Goal: Task Accomplishment & Management: Manage account settings

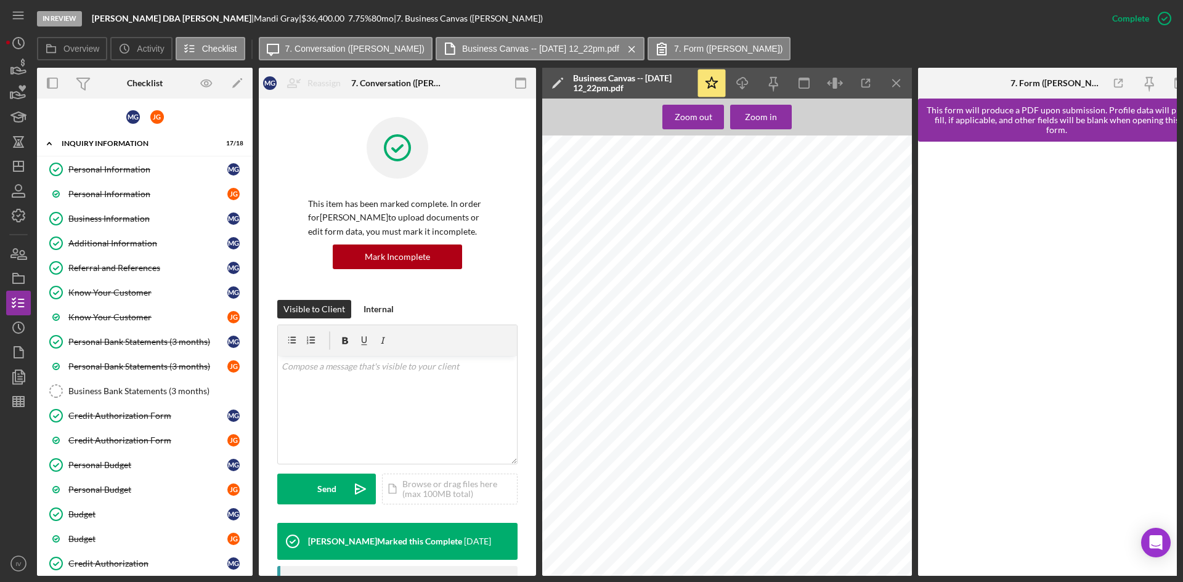
scroll to position [185, 0]
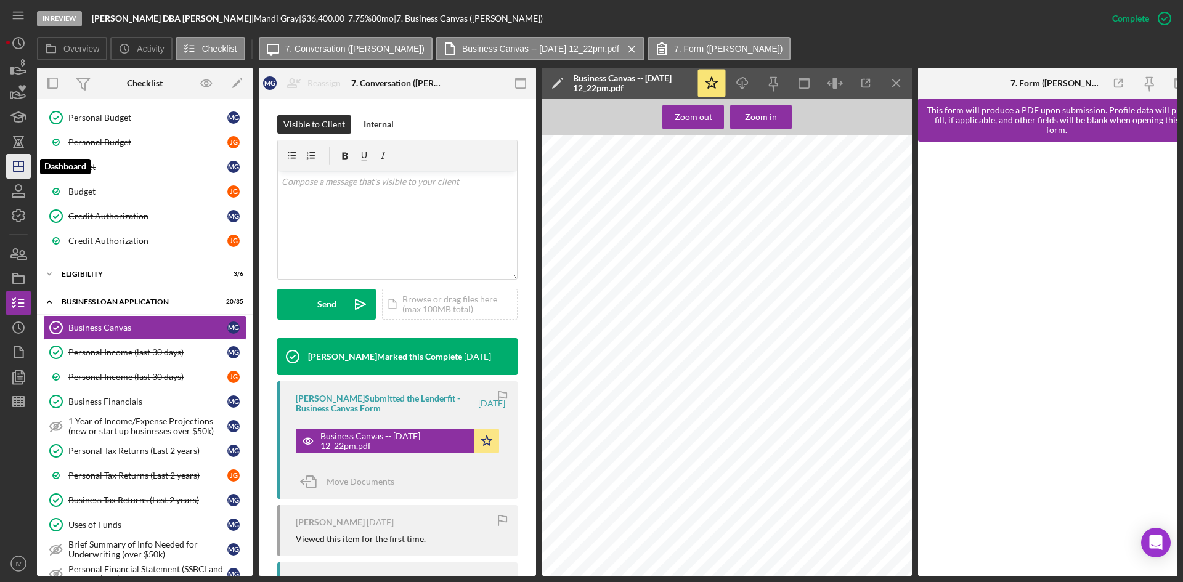
click at [25, 163] on icon "Icon/Dashboard" at bounding box center [18, 166] width 31 height 31
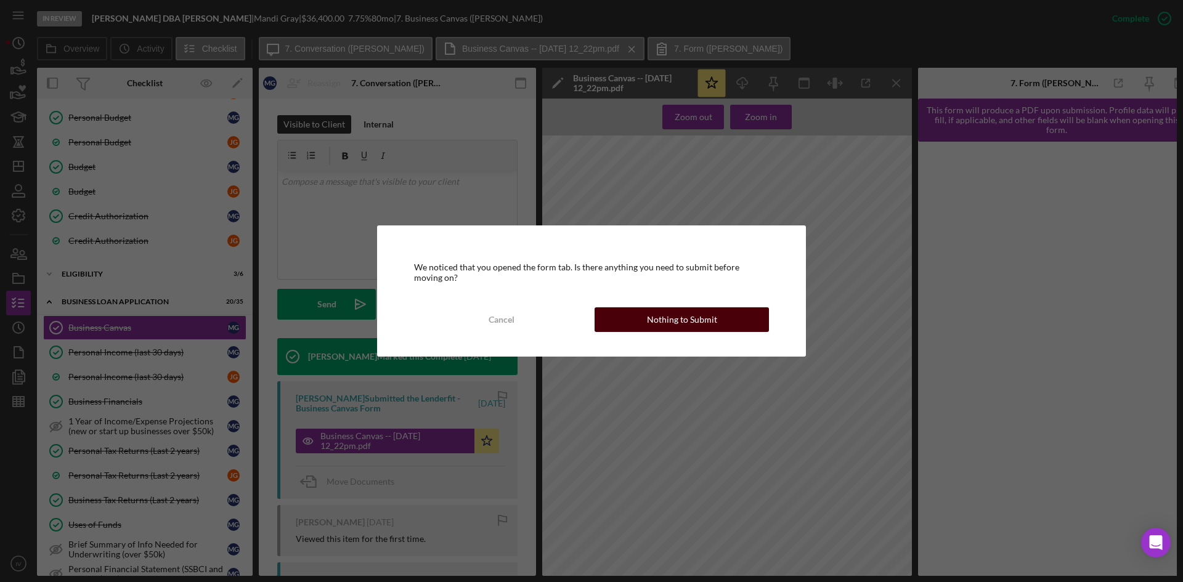
click at [652, 319] on div "Nothing to Submit" at bounding box center [682, 319] width 70 height 25
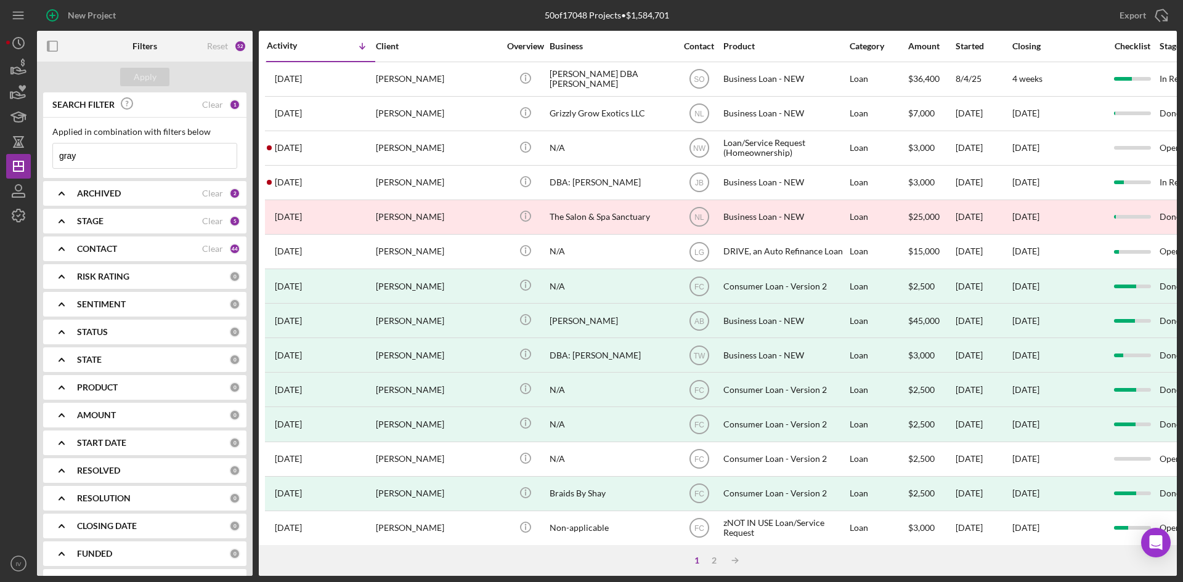
click at [102, 158] on input "gray" at bounding box center [145, 156] width 184 height 25
drag, startPoint x: 102, startPoint y: 158, endPoint x: 9, endPoint y: 156, distance: 93.0
click at [9, 156] on div "New Project 50 of 17048 Projects • $1,584,701 gray Export Icon/Export Filters R…" at bounding box center [591, 288] width 1170 height 576
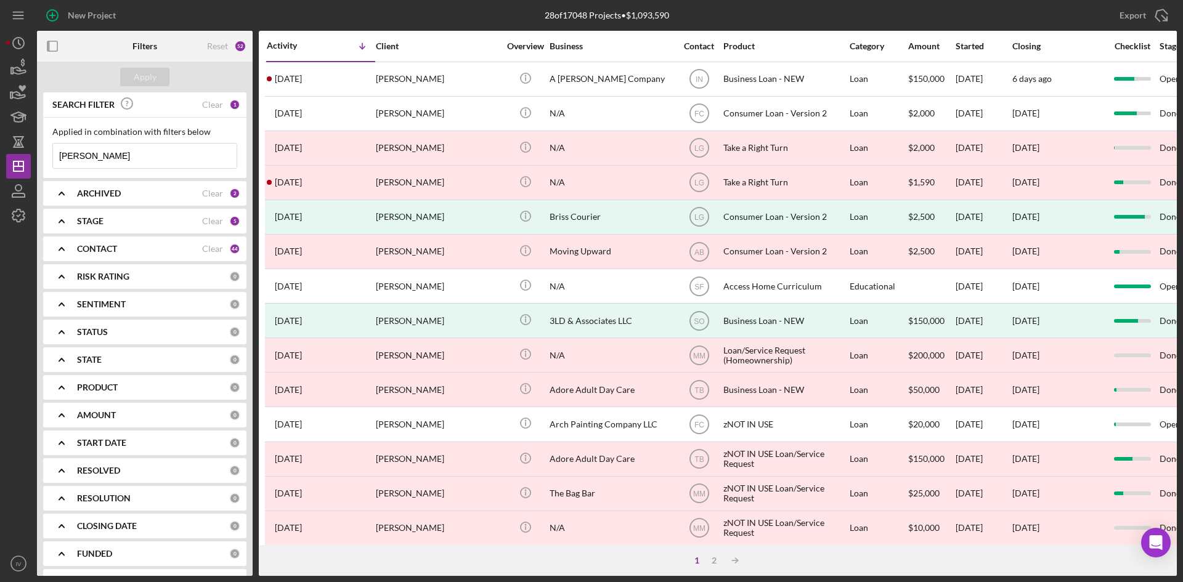
type input "[PERSON_NAME]"
click at [68, 248] on icon "Icon/Expander" at bounding box center [61, 248] width 31 height 31
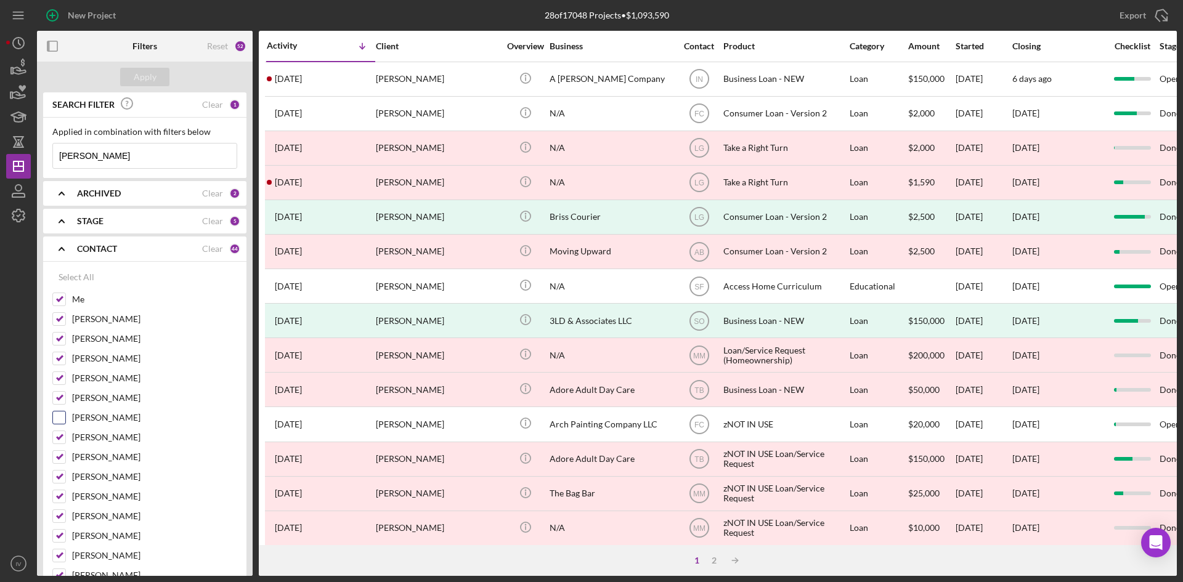
click at [58, 420] on input "[PERSON_NAME]" at bounding box center [59, 417] width 12 height 12
checkbox input "true"
click at [162, 76] on button "Apply" at bounding box center [144, 77] width 49 height 18
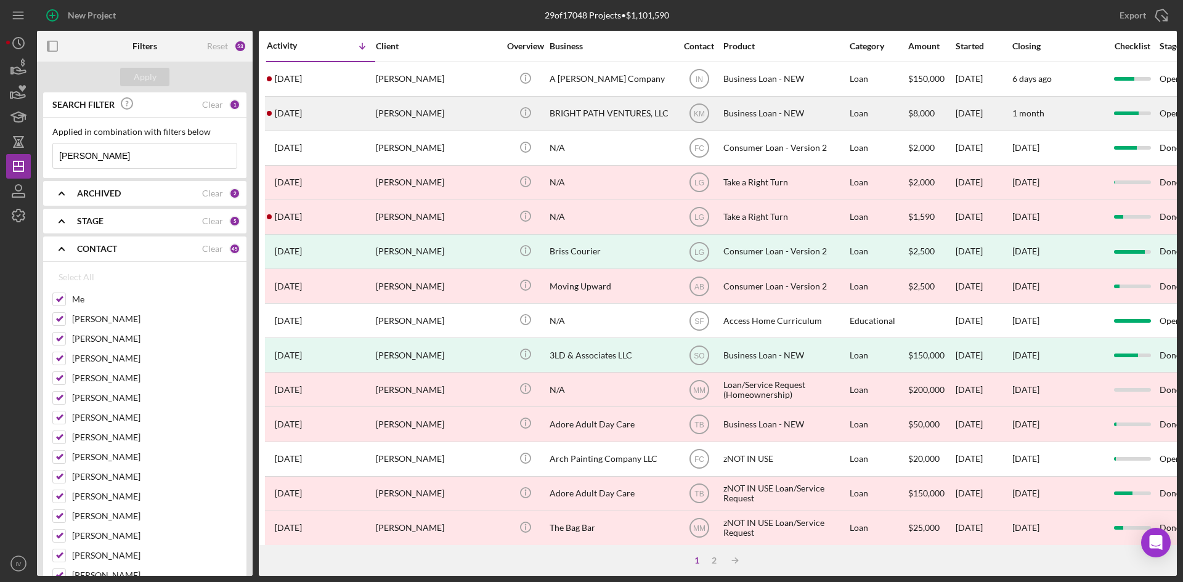
click at [424, 113] on div "[PERSON_NAME]" at bounding box center [437, 113] width 123 height 33
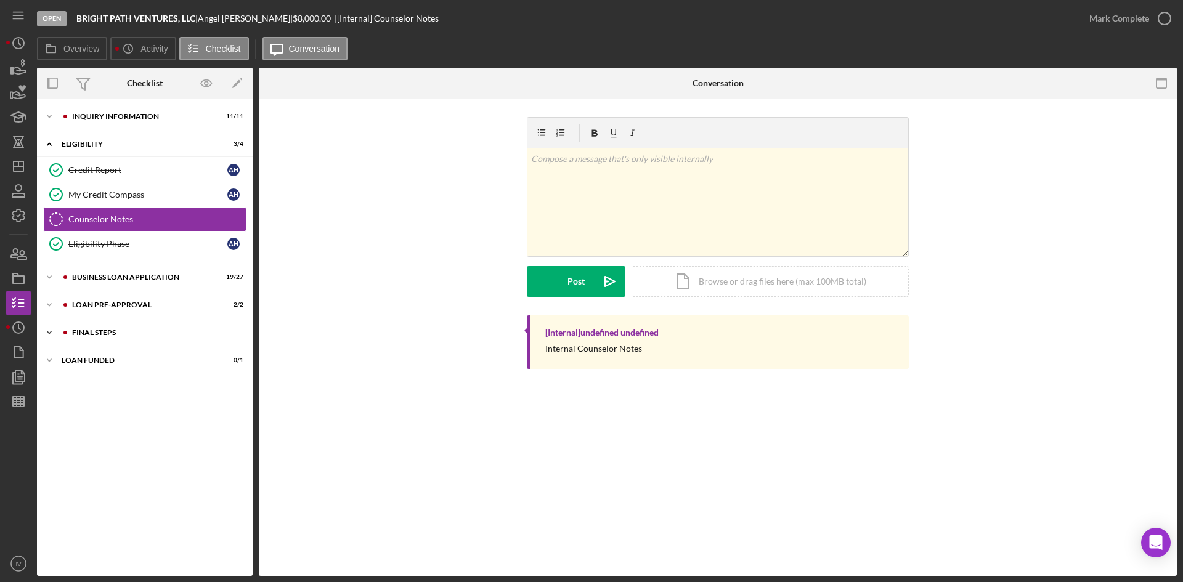
click at [84, 329] on div "FINAL STEPS" at bounding box center [154, 332] width 165 height 7
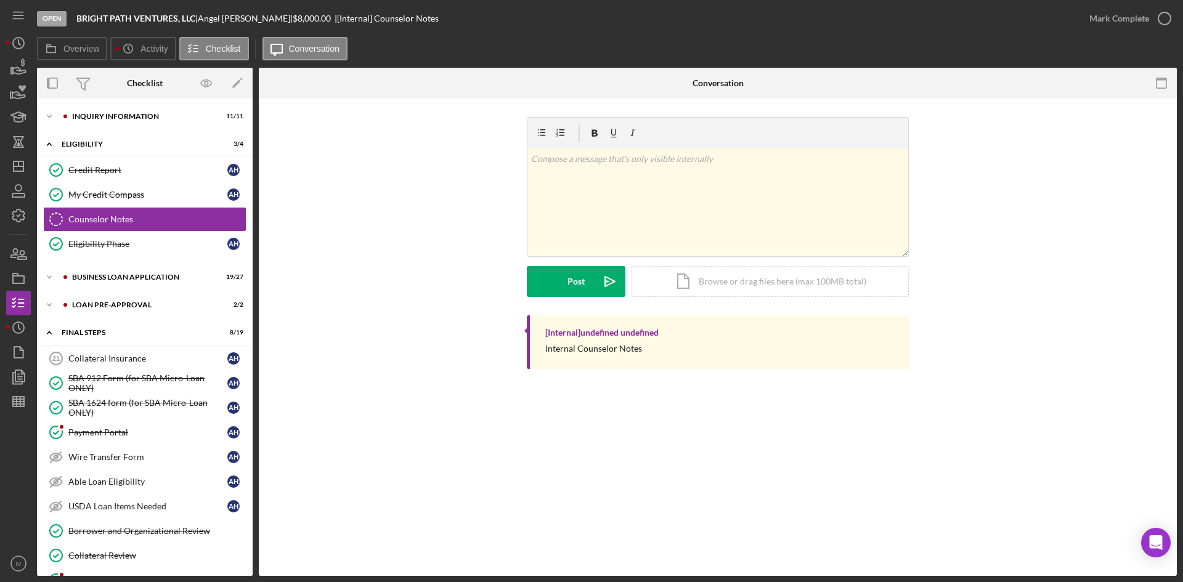
scroll to position [246, 0]
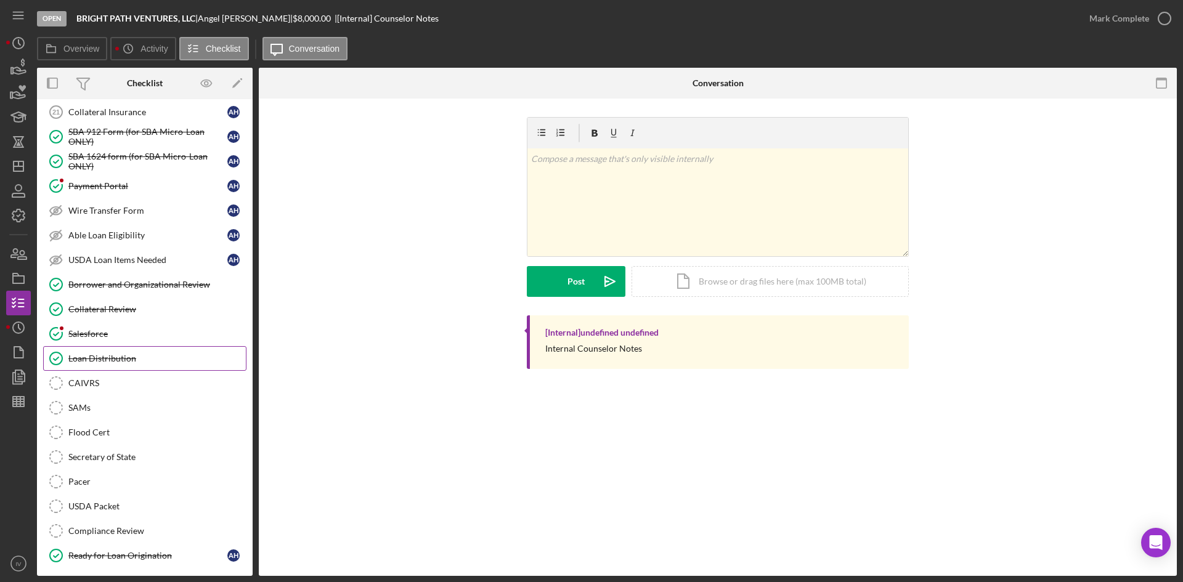
click at [138, 357] on div "Loan Distribution" at bounding box center [156, 359] width 177 height 10
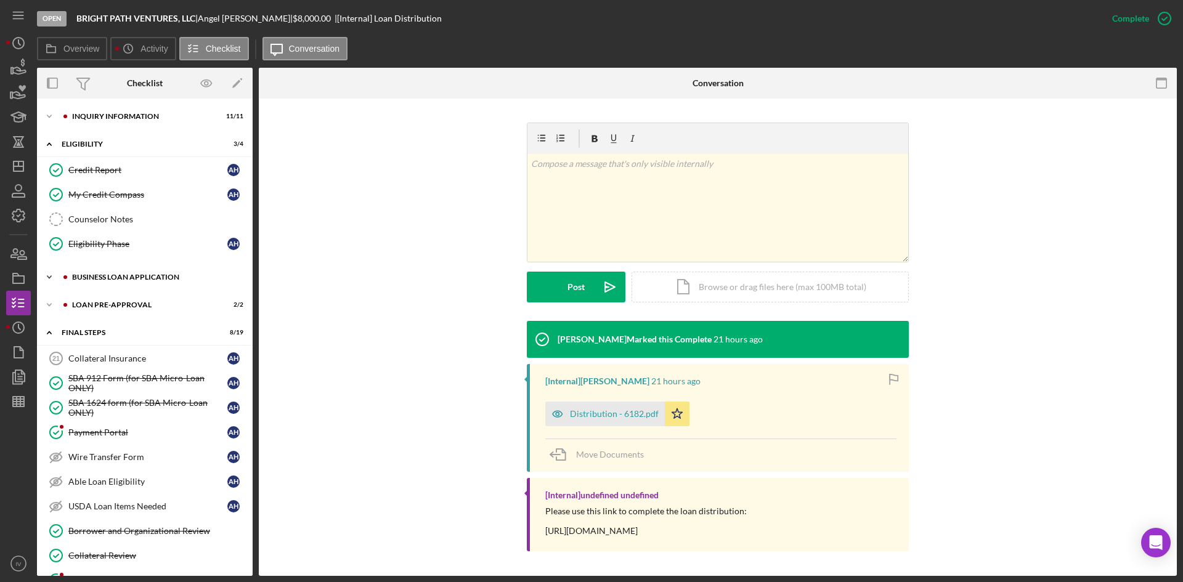
click at [90, 281] on div "Icon/Expander BUSINESS LOAN APPLICATION 19 / 27" at bounding box center [145, 277] width 216 height 25
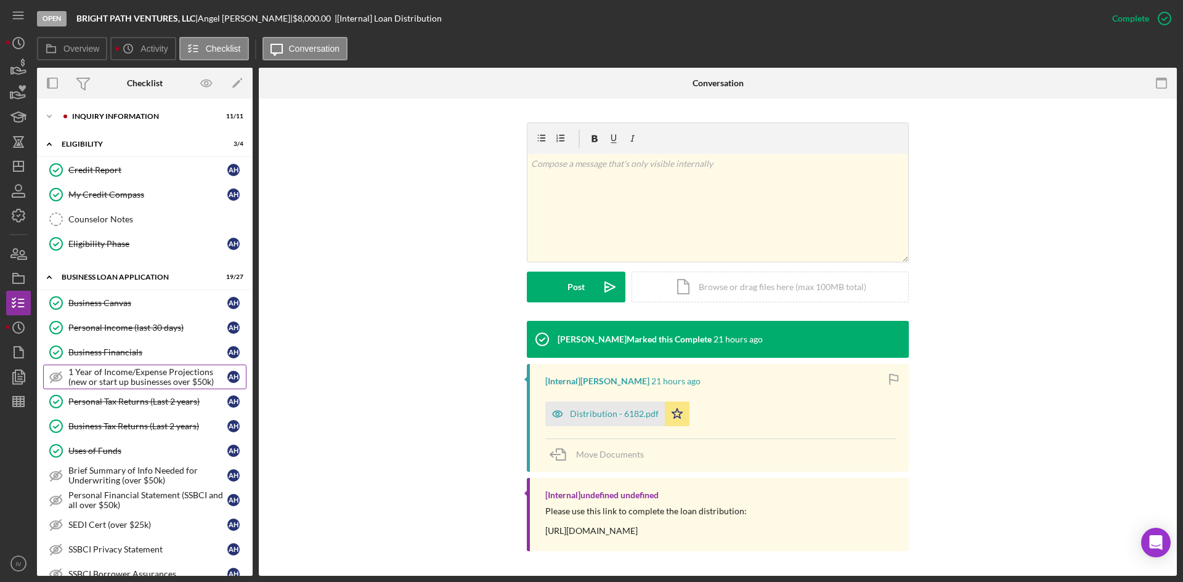
scroll to position [246, 0]
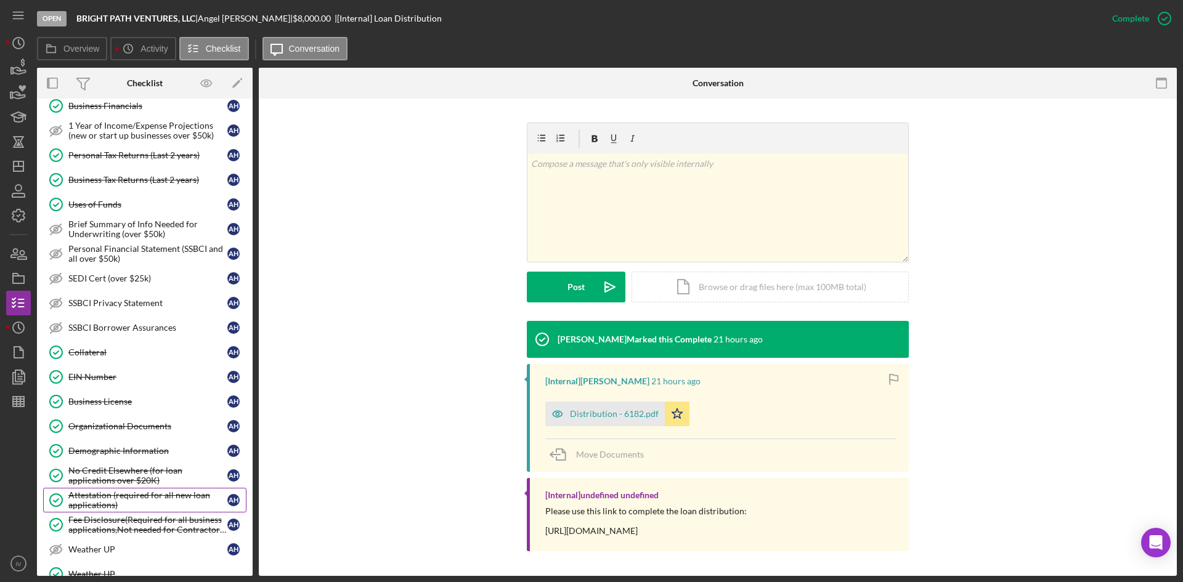
click at [137, 503] on div "Attestation (required for all new loan applications)" at bounding box center [147, 500] width 159 height 20
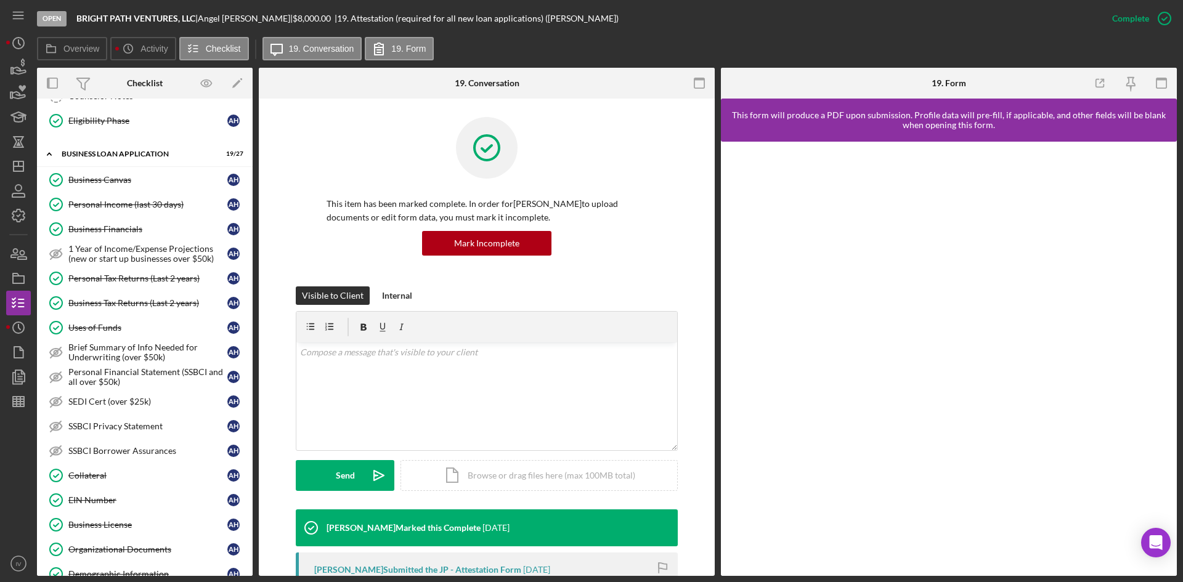
scroll to position [185, 0]
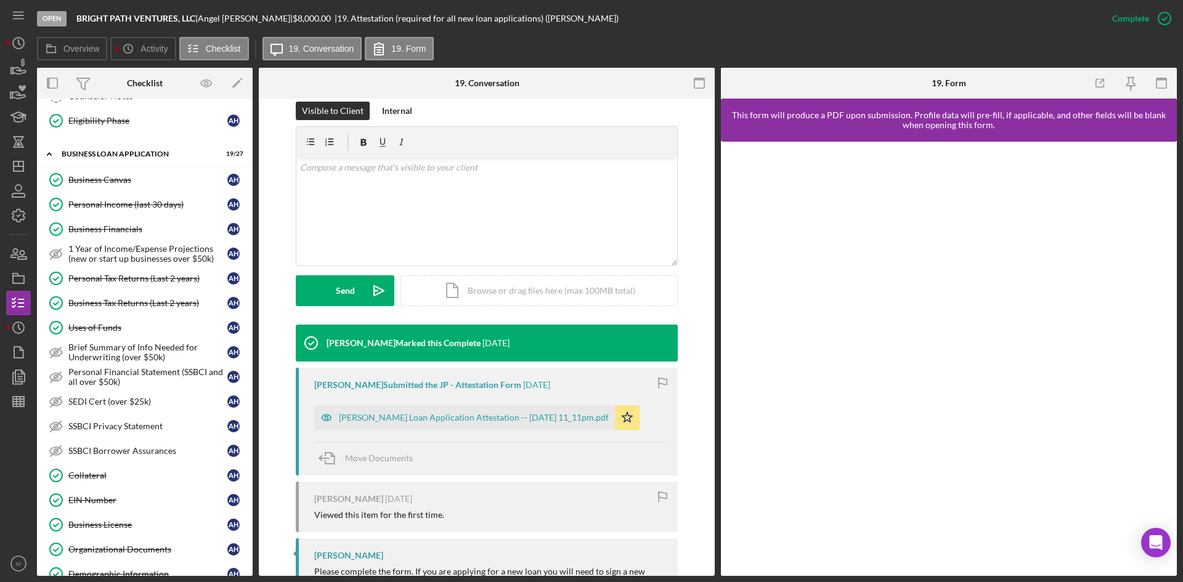
drag, startPoint x: 487, startPoint y: 414, endPoint x: 496, endPoint y: 421, distance: 11.4
click at [487, 414] on div "[PERSON_NAME] Loan Application Attestation -- [DATE] 11_11pm.pdf" at bounding box center [474, 418] width 270 height 10
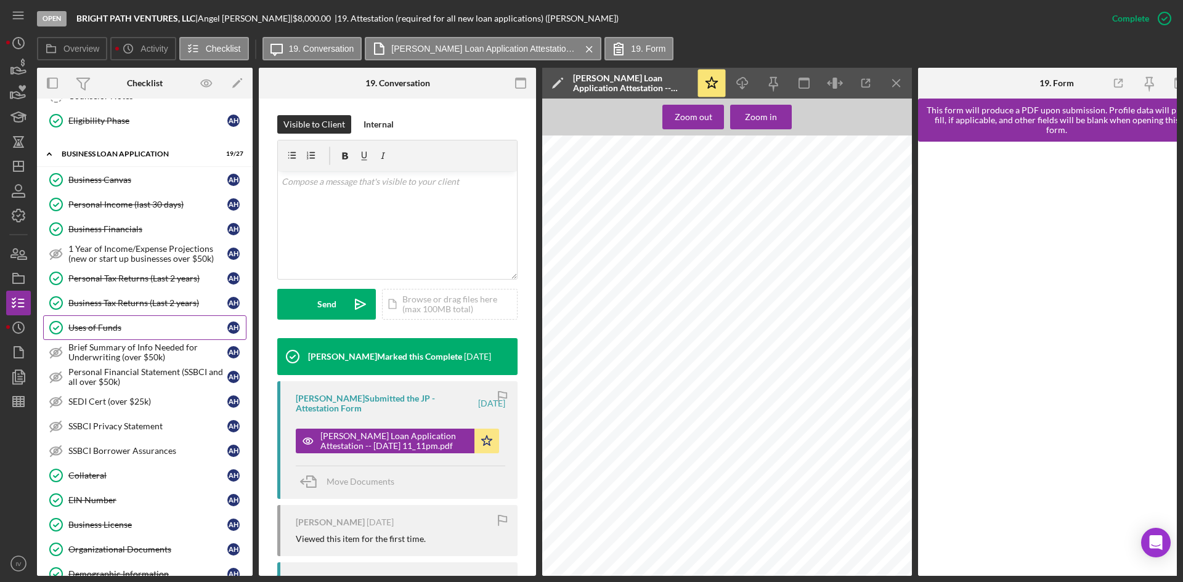
click at [121, 333] on link "Uses of Funds Uses of Funds A H" at bounding box center [144, 327] width 203 height 25
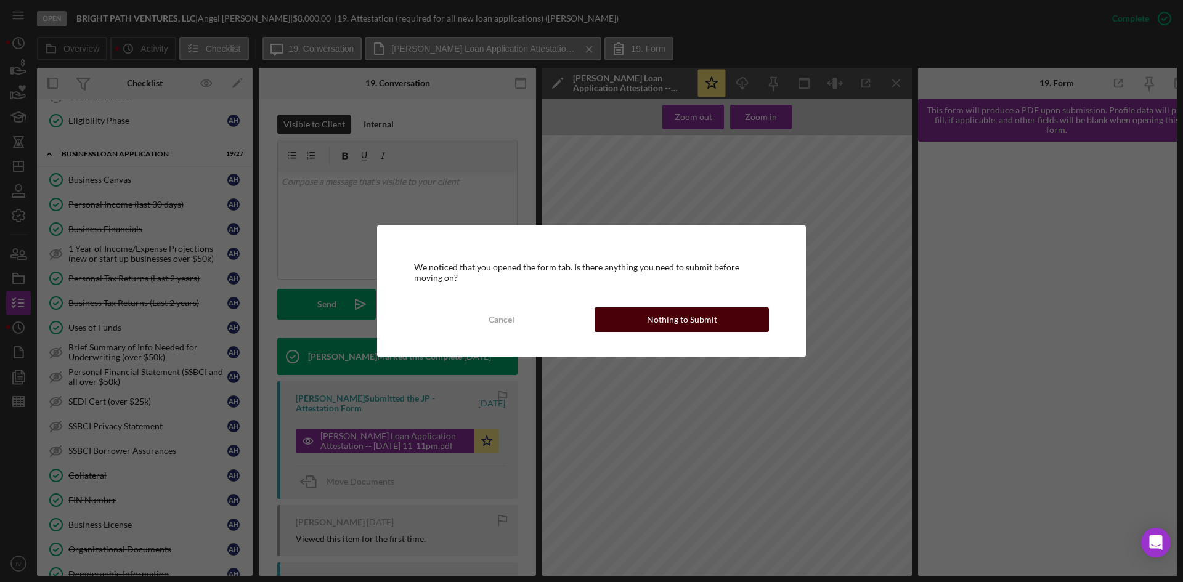
click at [625, 315] on button "Nothing to Submit" at bounding box center [681, 319] width 174 height 25
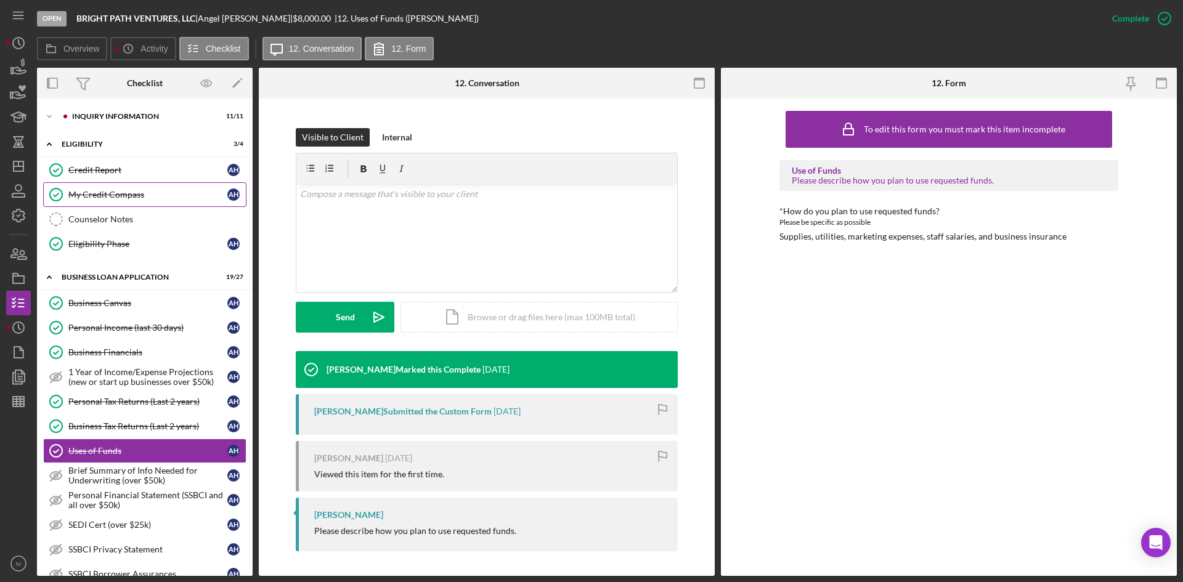
click at [105, 197] on div "My Credit Compass" at bounding box center [147, 195] width 159 height 10
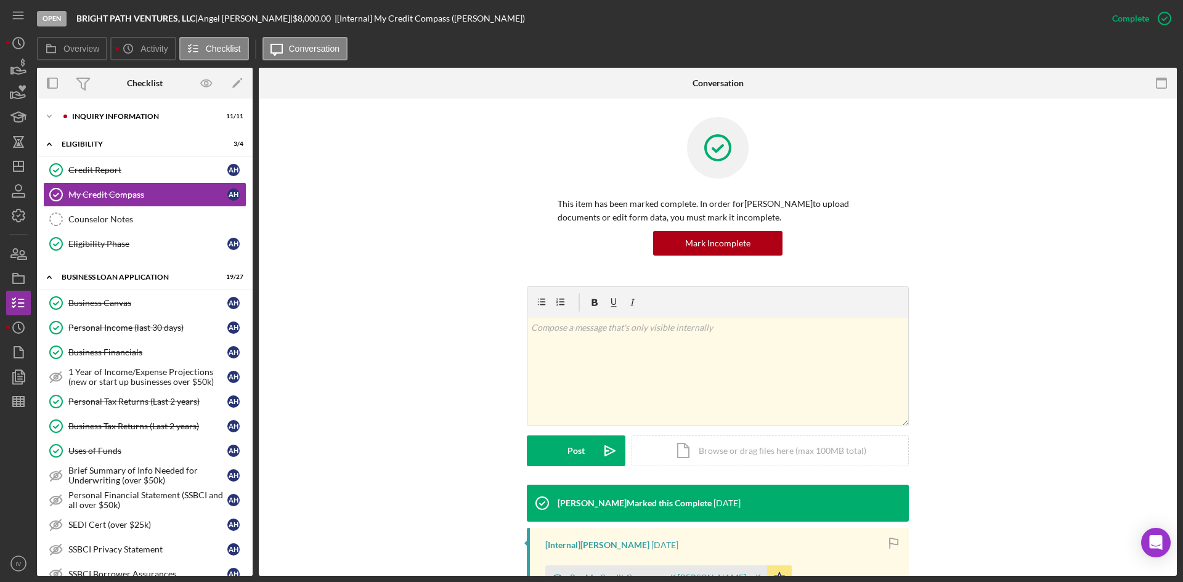
scroll to position [184, 0]
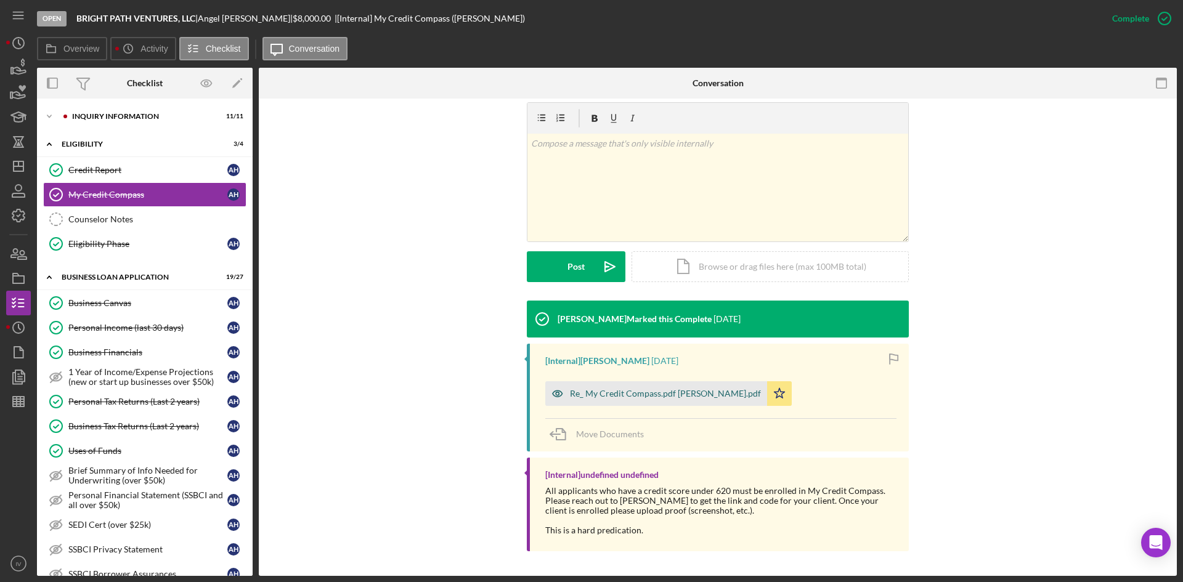
click at [623, 391] on div "Re_ My Credit Compass.pdf [PERSON_NAME].pdf" at bounding box center [665, 394] width 191 height 10
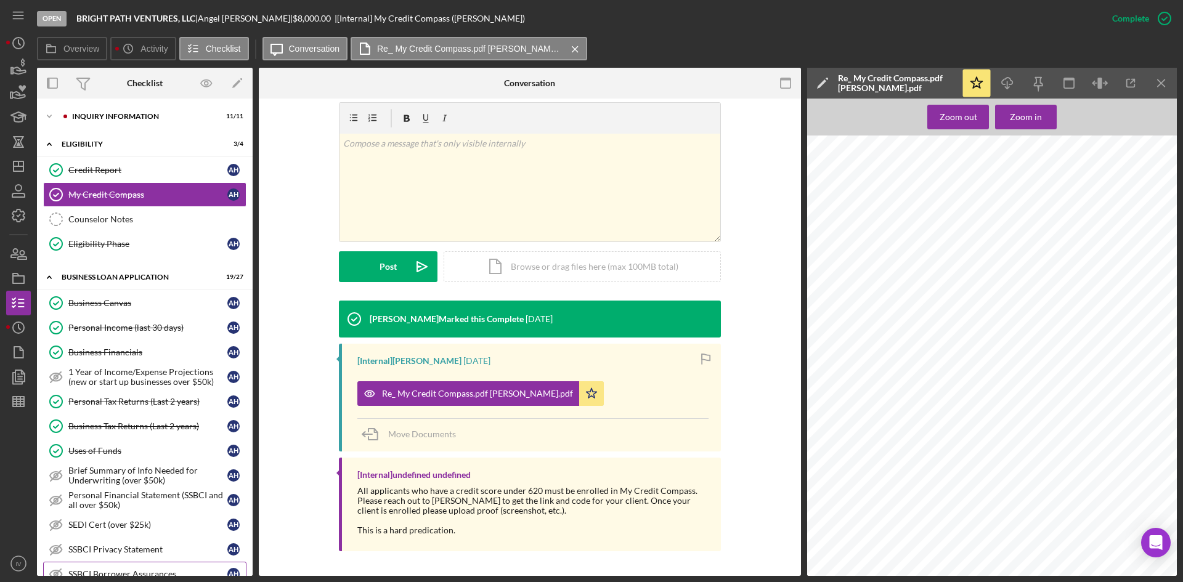
scroll to position [246, 0]
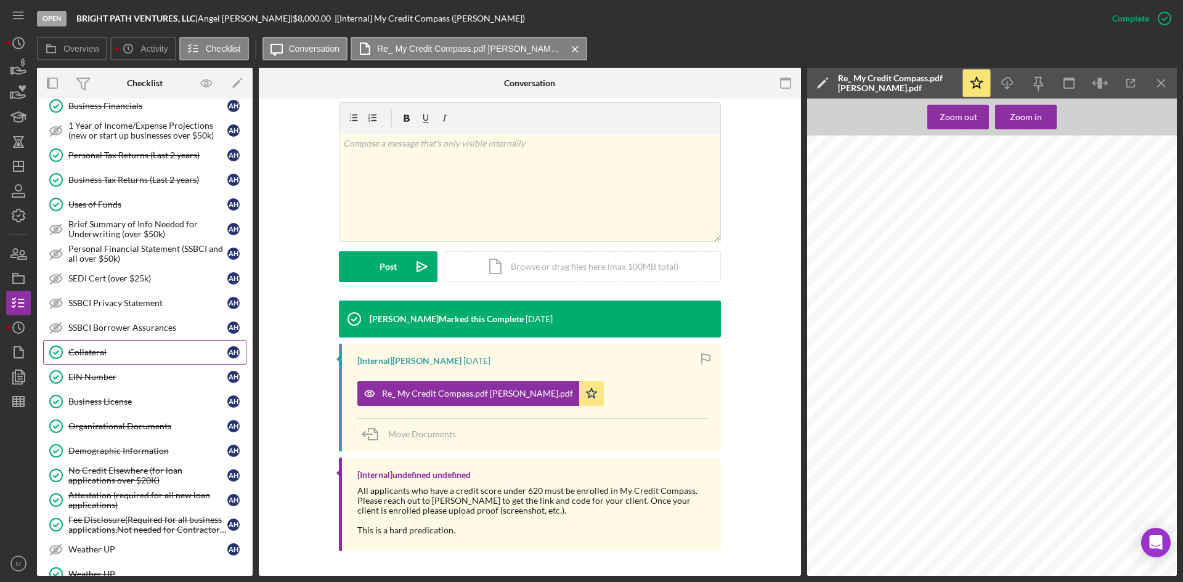
drag, startPoint x: 101, startPoint y: 366, endPoint x: 115, endPoint y: 360, distance: 14.6
click at [101, 366] on link "EIN Number EIN Number A H" at bounding box center [144, 377] width 203 height 25
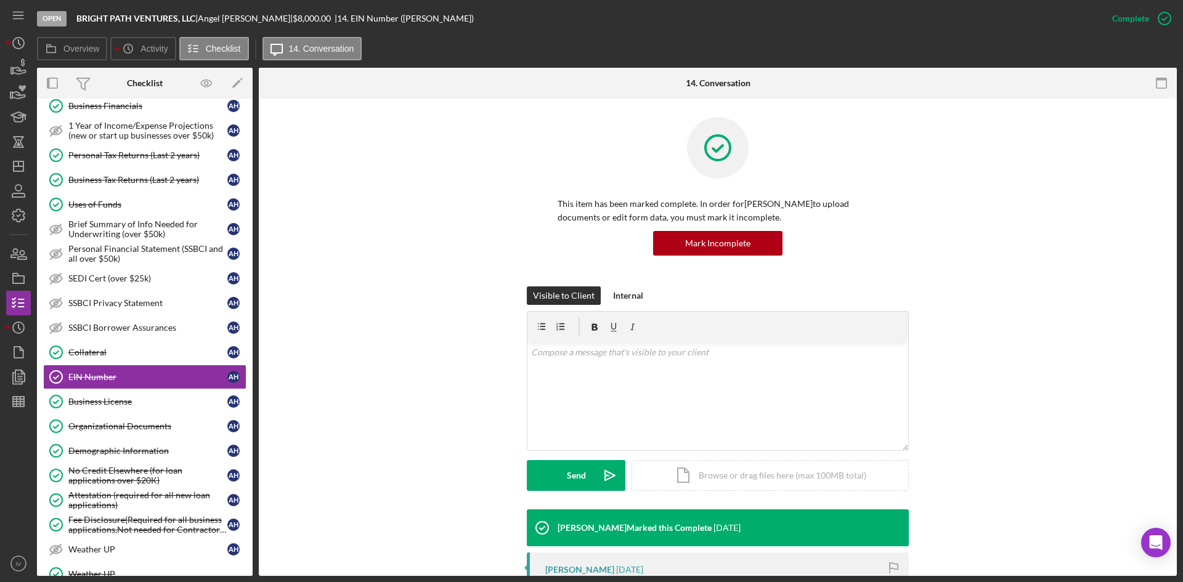
scroll to position [235, 0]
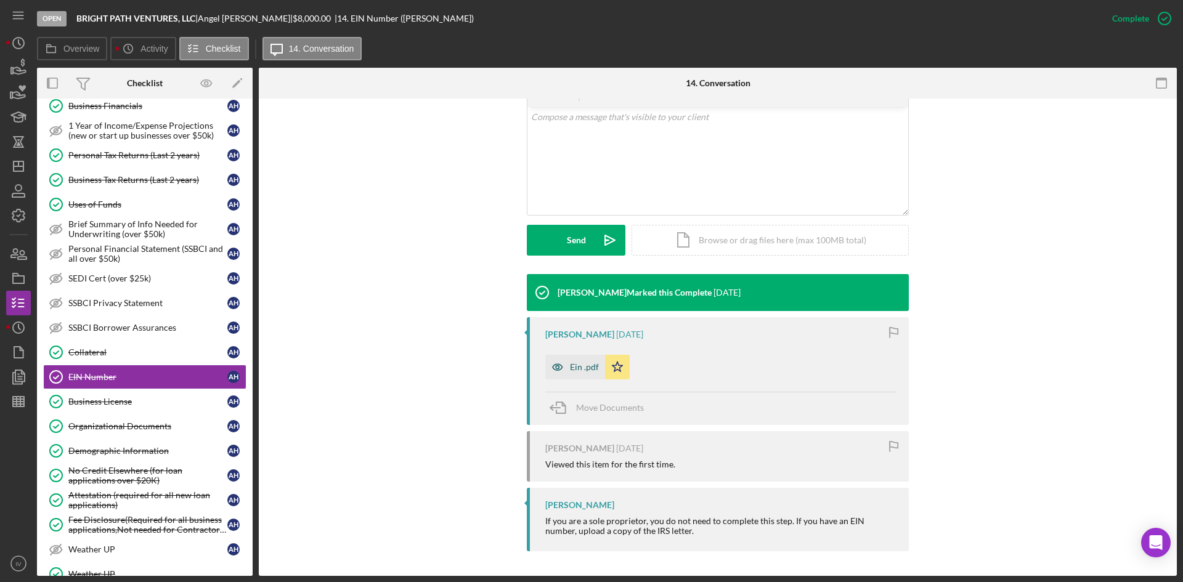
click at [586, 369] on div "Ein .pdf" at bounding box center [584, 367] width 29 height 10
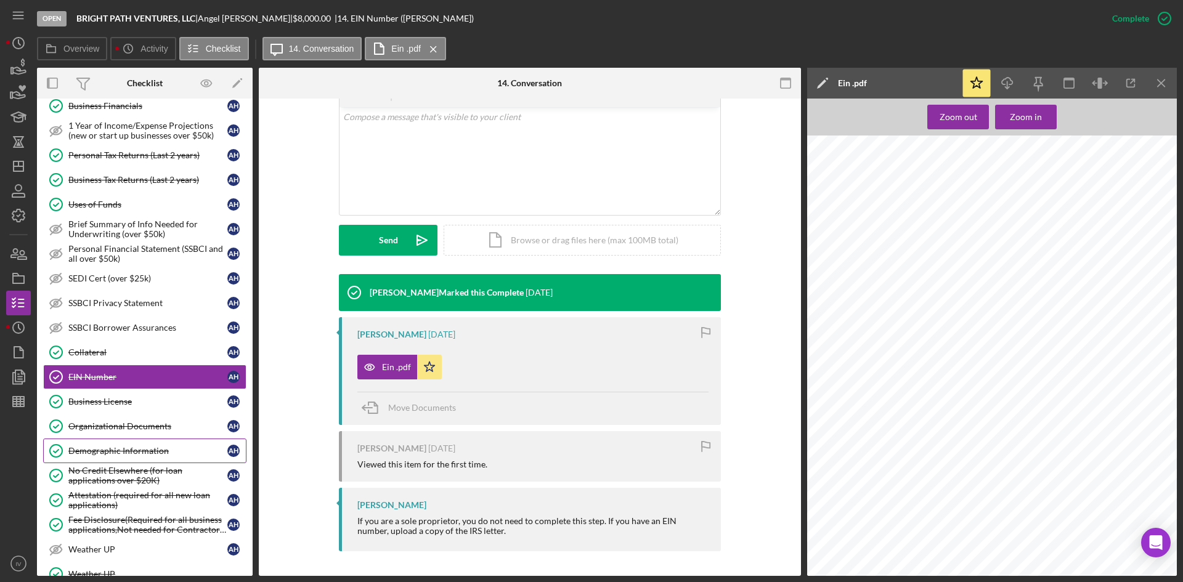
drag, startPoint x: 102, startPoint y: 437, endPoint x: 103, endPoint y: 443, distance: 6.4
click at [102, 437] on link "Organizational Documents Organizational Documents A H" at bounding box center [144, 426] width 203 height 25
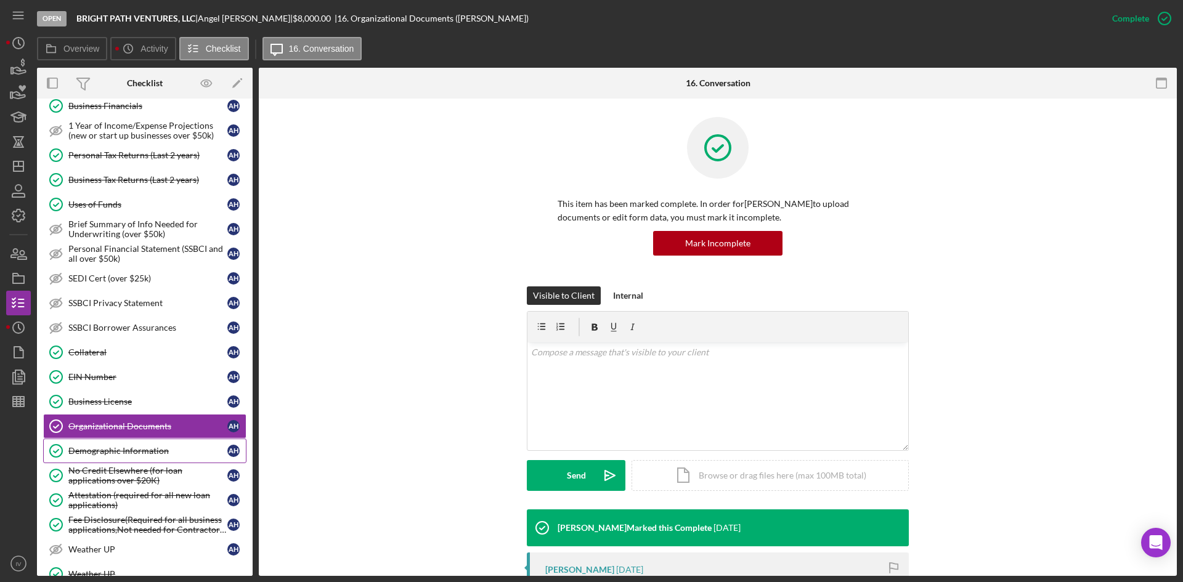
click at [104, 448] on div "Demographic Information" at bounding box center [147, 451] width 159 height 10
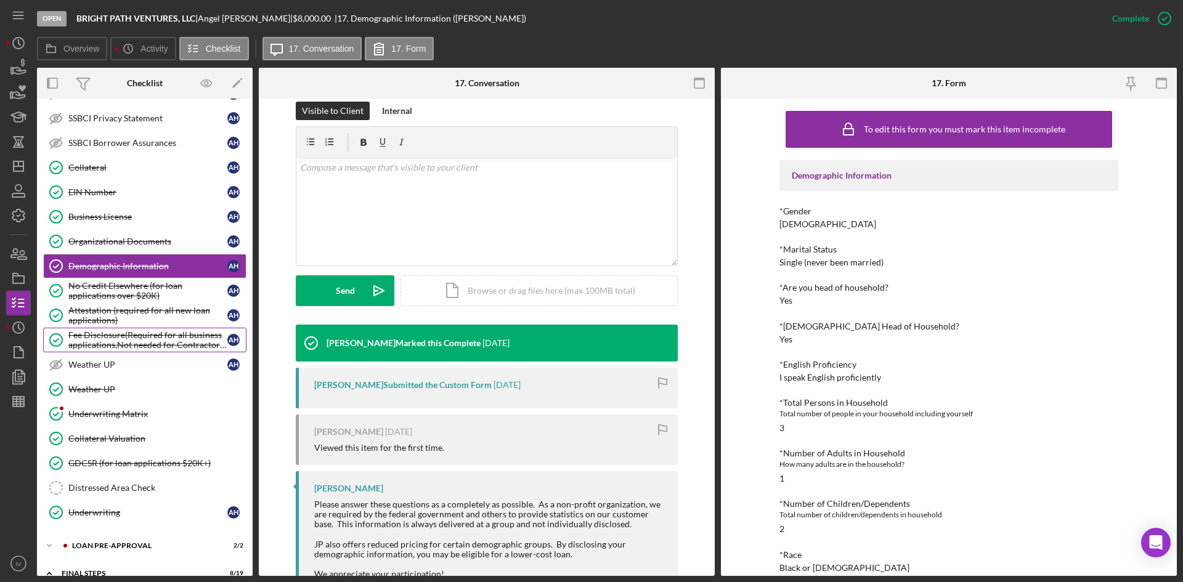
scroll to position [185, 0]
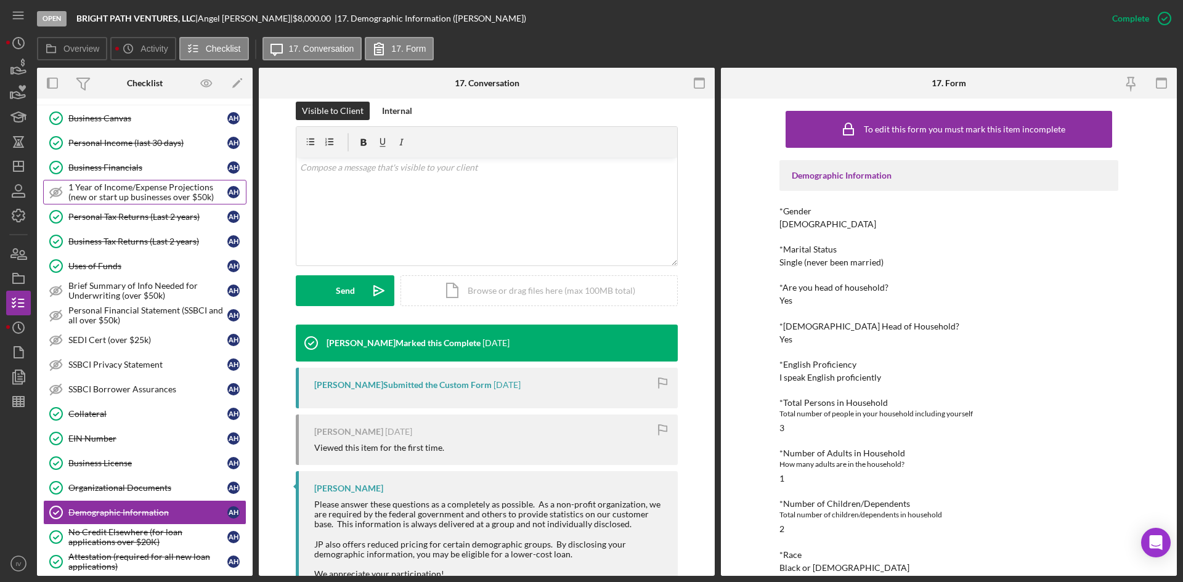
click at [119, 200] on div "1 Year of Income/Expense Projections (new or start up businesses over $50k)" at bounding box center [147, 192] width 159 height 20
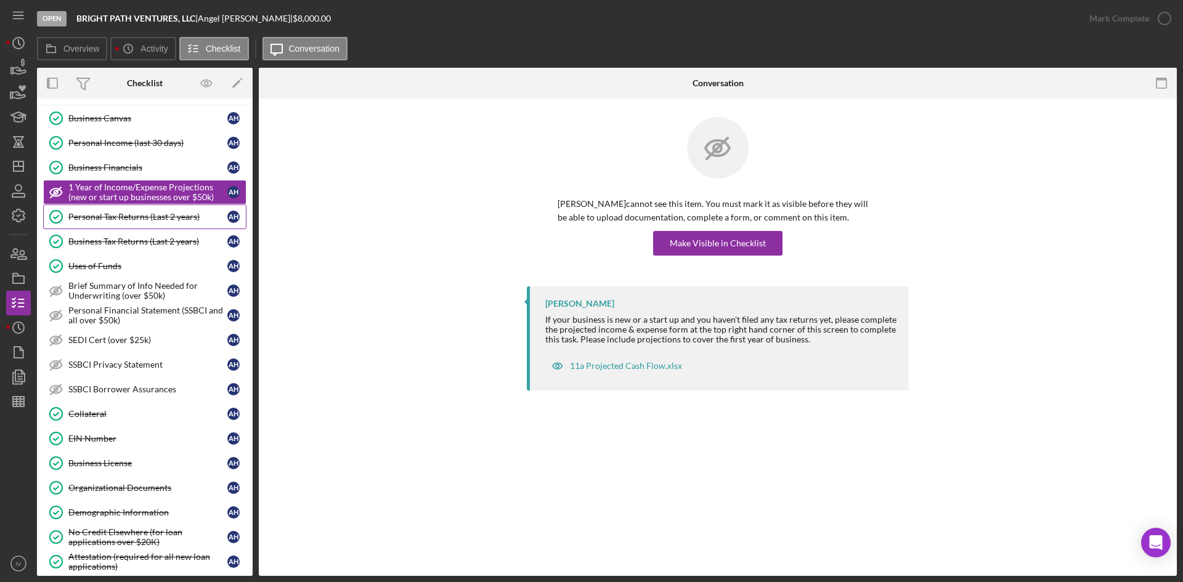
click at [121, 209] on link "Personal Tax Returns (Last 2 years) Personal Tax Returns (Last 2 years) A H" at bounding box center [144, 217] width 203 height 25
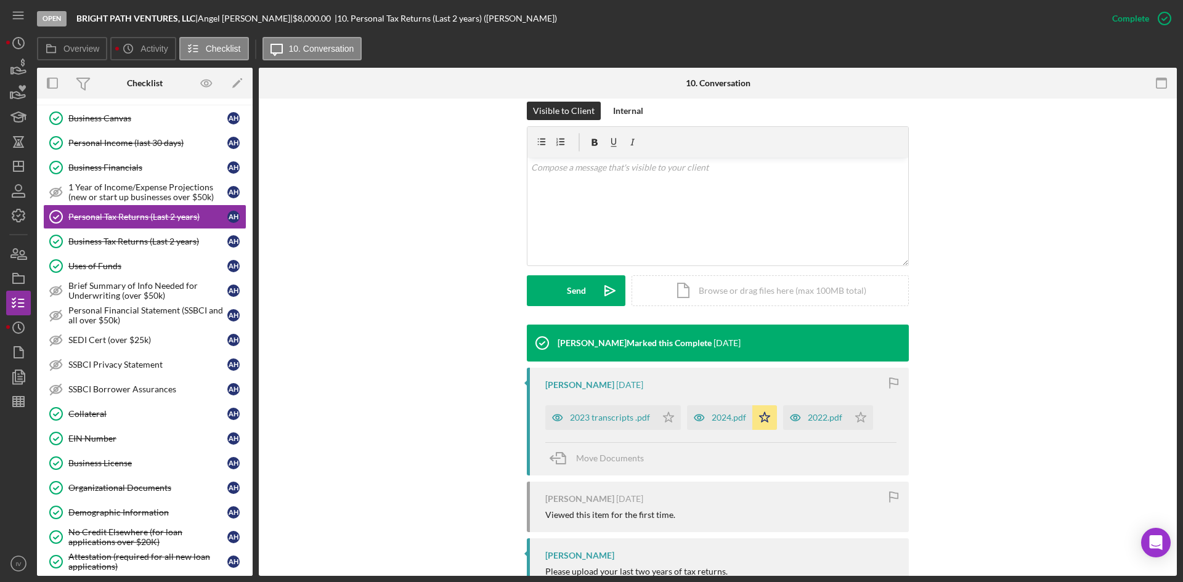
scroll to position [225, 0]
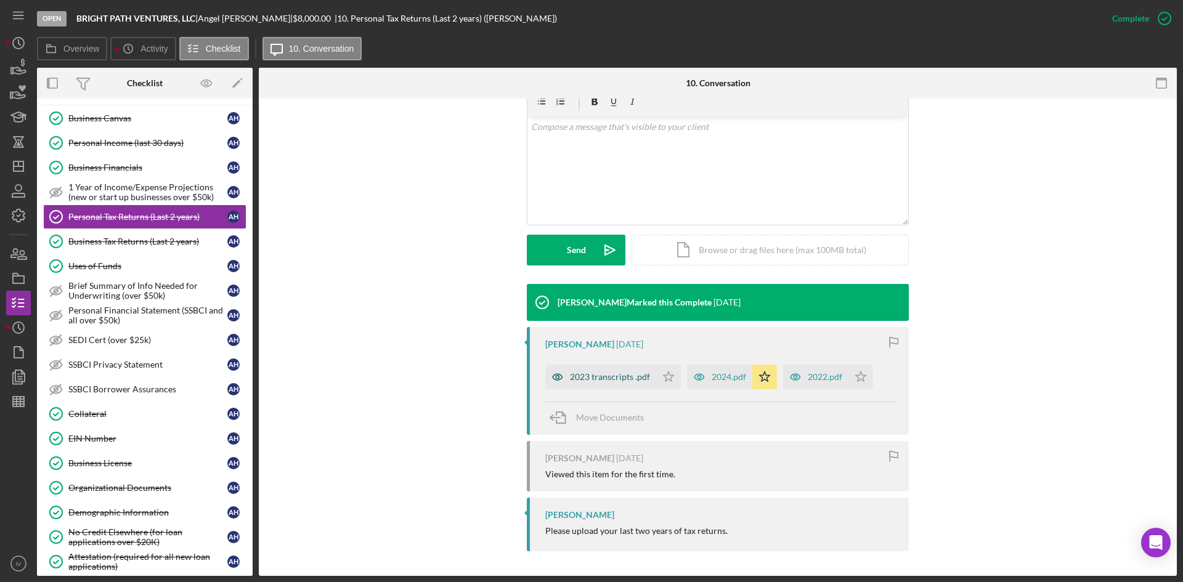
click at [605, 376] on div "2023 transcripts .pdf" at bounding box center [610, 377] width 80 height 10
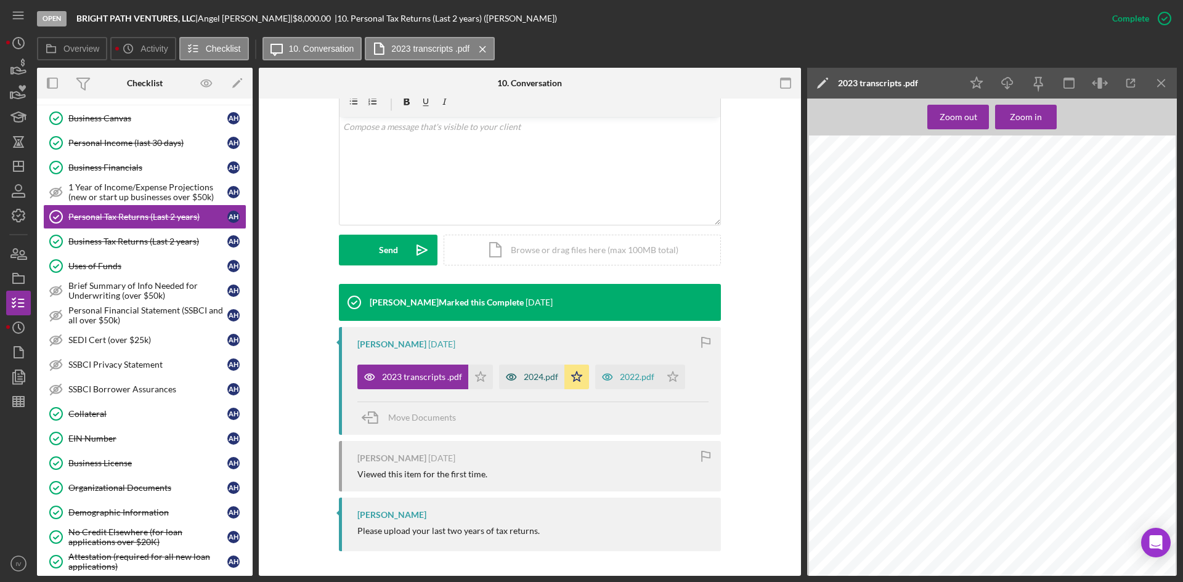
click at [519, 383] on icon "button" at bounding box center [511, 377] width 25 height 25
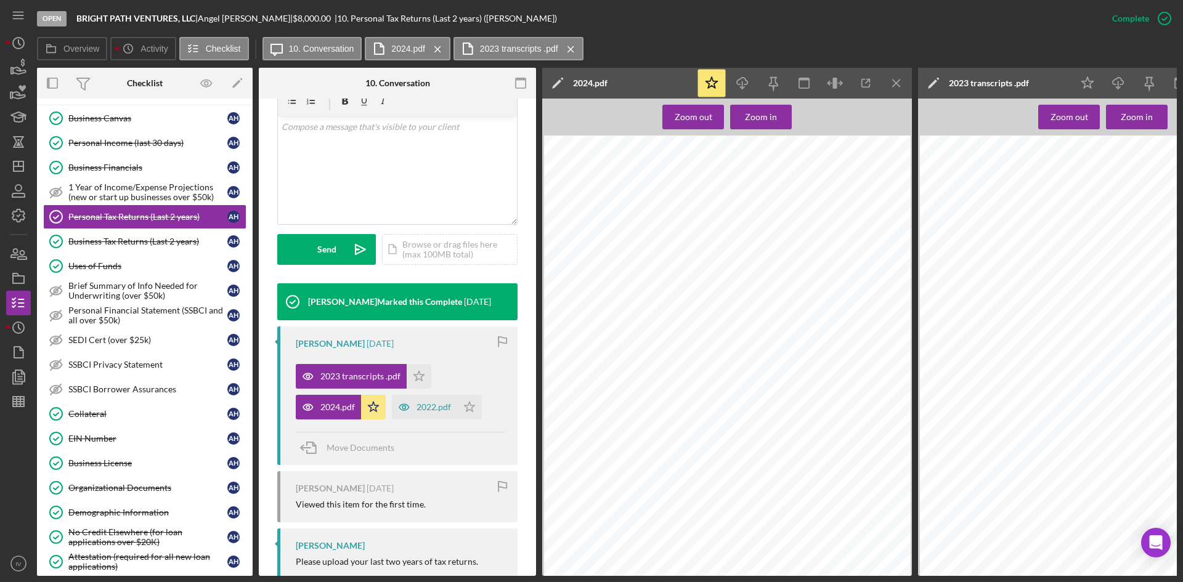
scroll to position [0, 6]
click at [896, 76] on icon "Icon/Menu Close" at bounding box center [897, 84] width 28 height 28
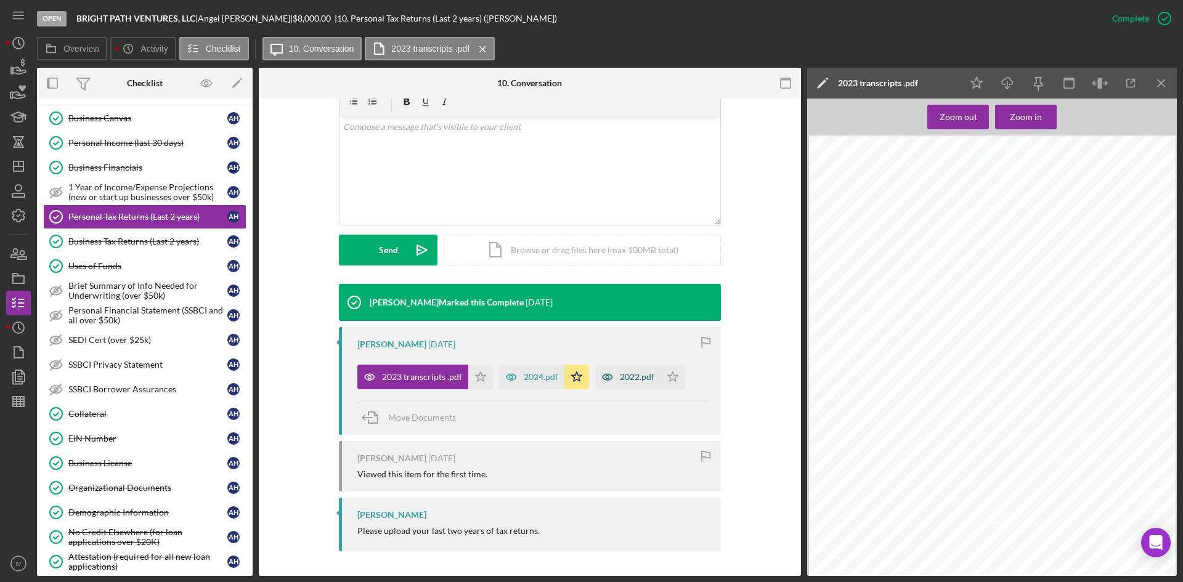
click at [630, 379] on div "2022.pdf" at bounding box center [637, 377] width 34 height 10
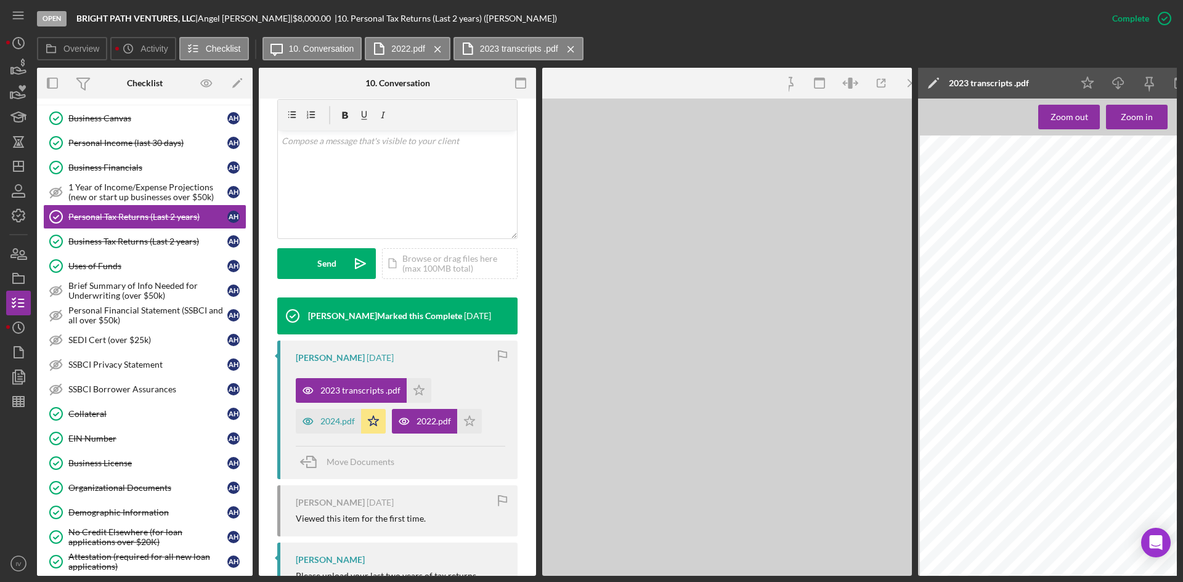
scroll to position [240, 0]
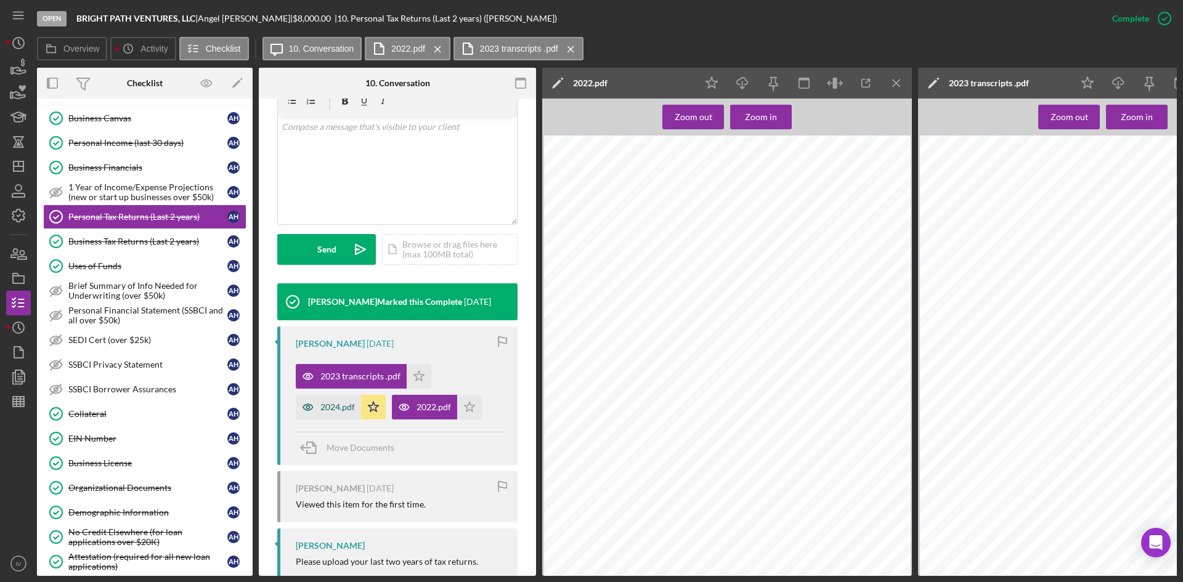
click at [324, 403] on div "2024.pdf" at bounding box center [337, 407] width 34 height 10
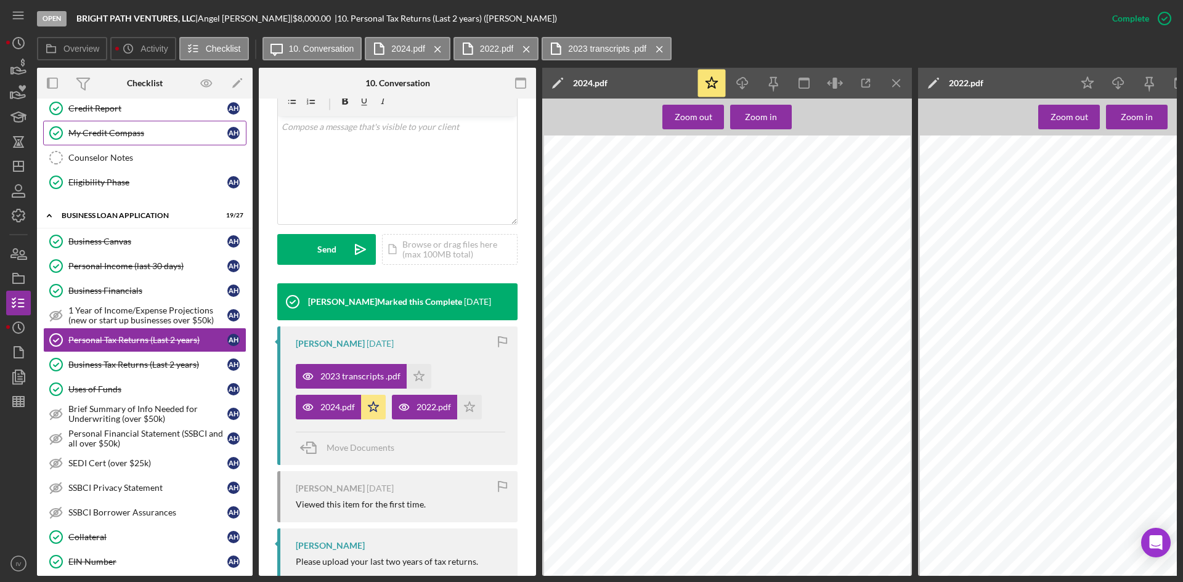
scroll to position [0, 0]
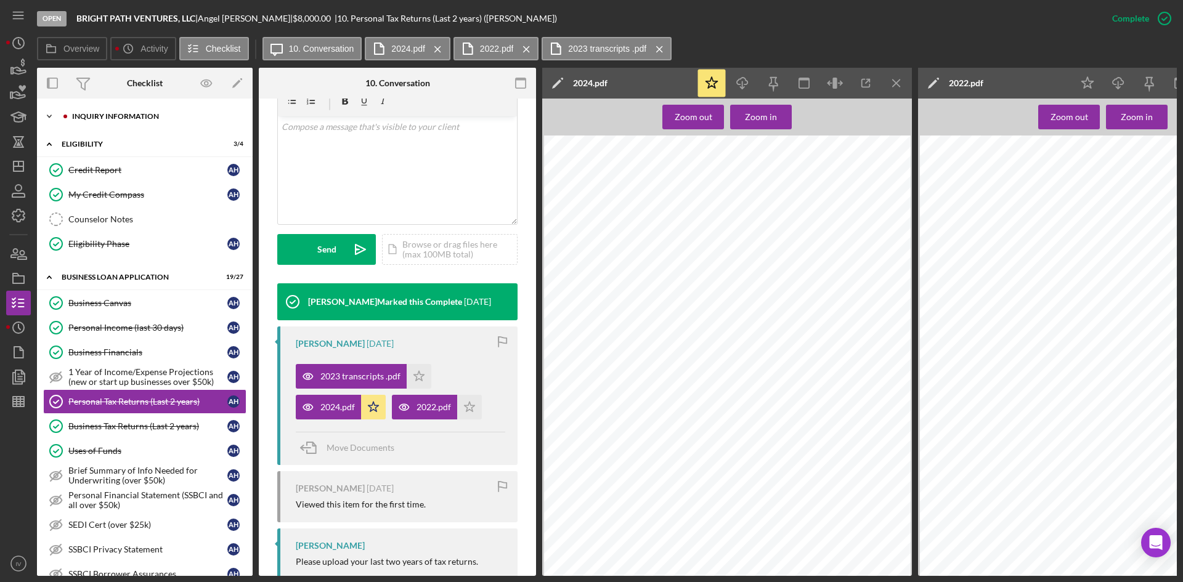
click at [126, 125] on div "Icon/Expander INQUIRY INFORMATION 11 / 11" at bounding box center [145, 116] width 216 height 25
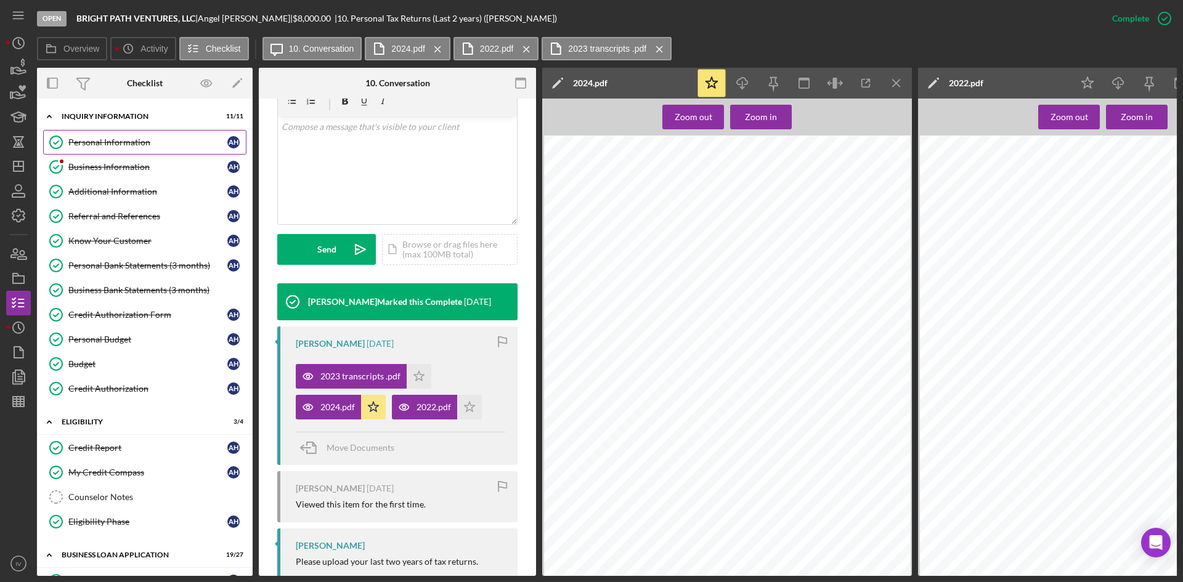
click at [148, 142] on div "Personal Information" at bounding box center [147, 142] width 159 height 10
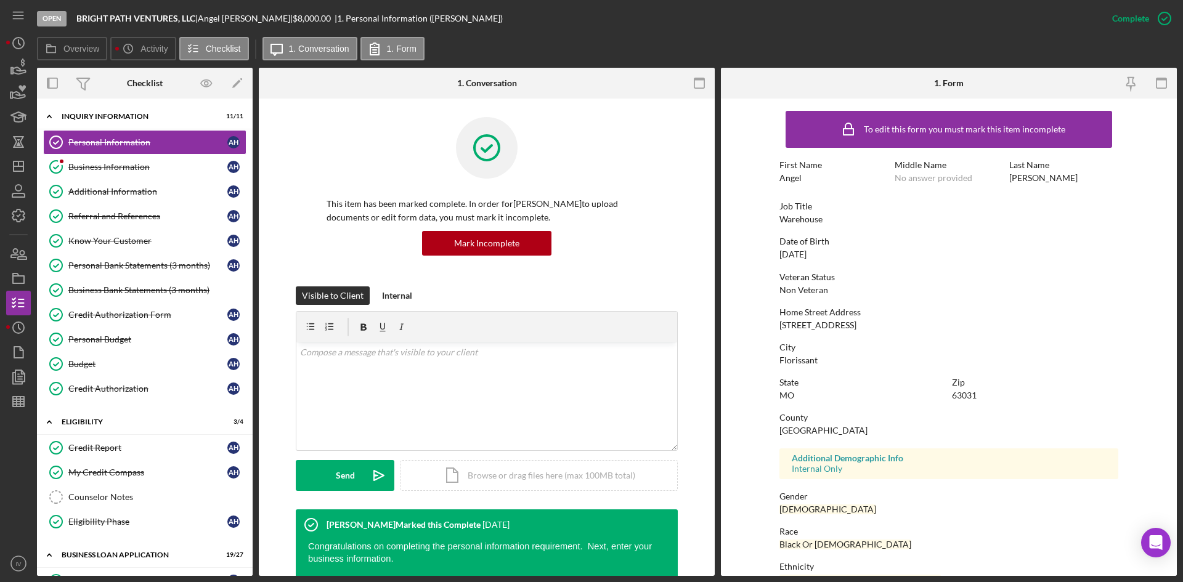
drag, startPoint x: 179, startPoint y: 256, endPoint x: 267, endPoint y: 250, distance: 88.9
click at [179, 256] on link "Personal Bank Statements (3 months) Personal Bank Statements (3 months) A H" at bounding box center [144, 265] width 203 height 25
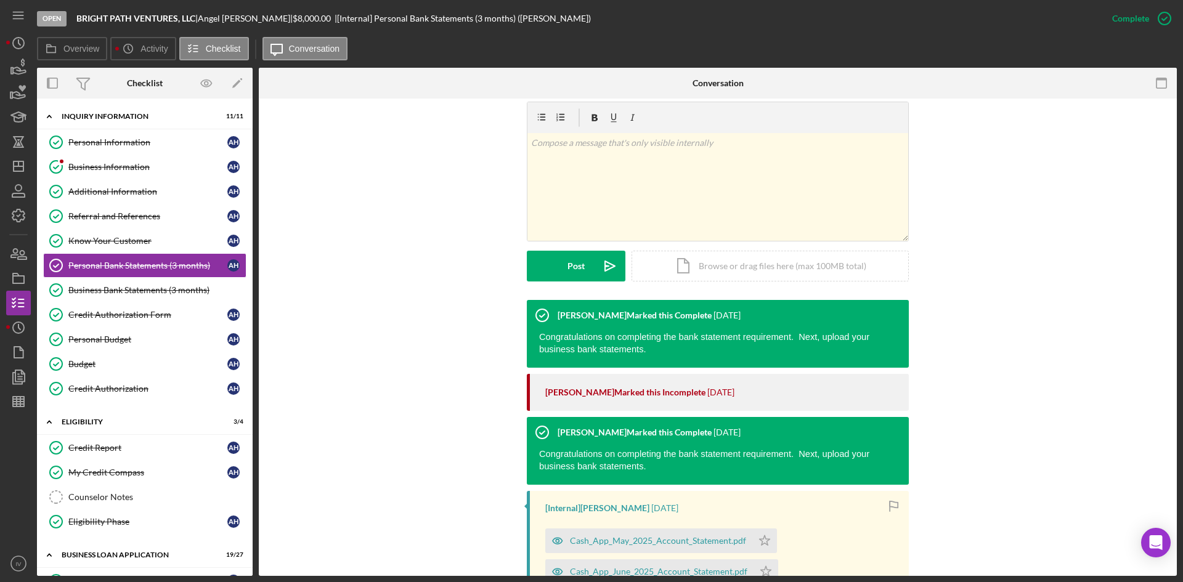
scroll to position [366, 0]
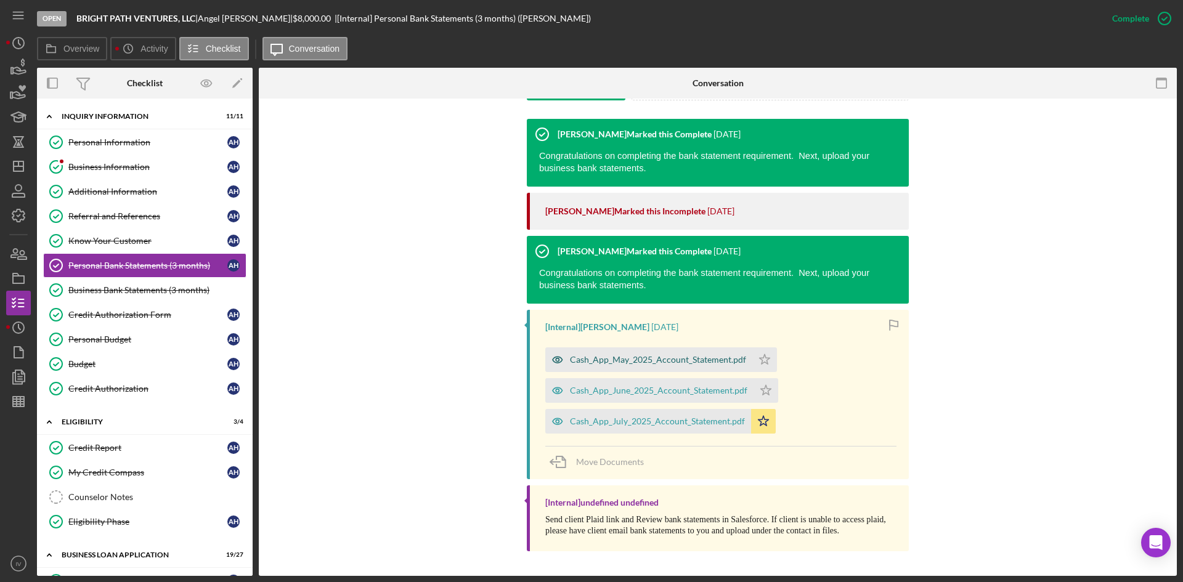
click at [630, 359] on div "Cash_App_May_2025_Account_Statement.pdf" at bounding box center [658, 360] width 176 height 10
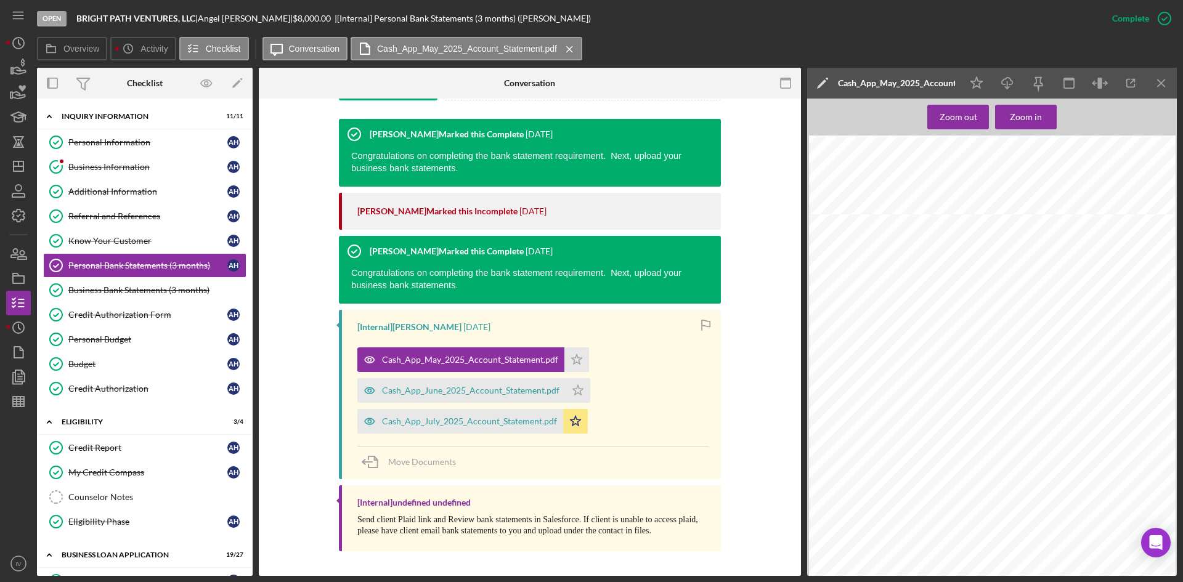
scroll to position [4374, 0]
click at [480, 398] on div "Cash_App_June_2025_Account_Statement.pdf" at bounding box center [461, 390] width 208 height 25
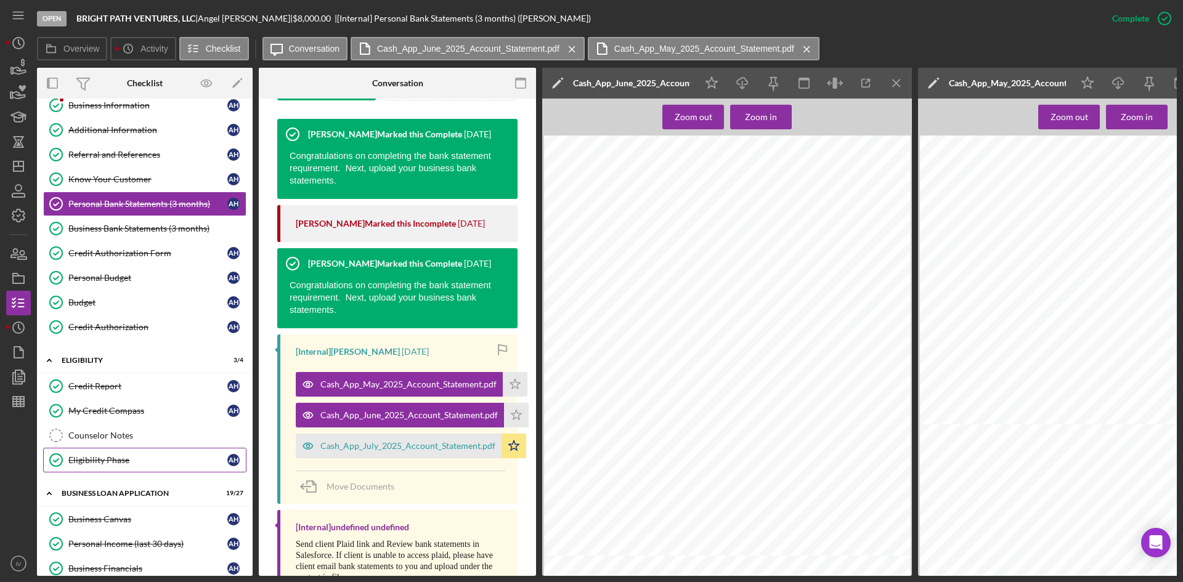
scroll to position [308, 0]
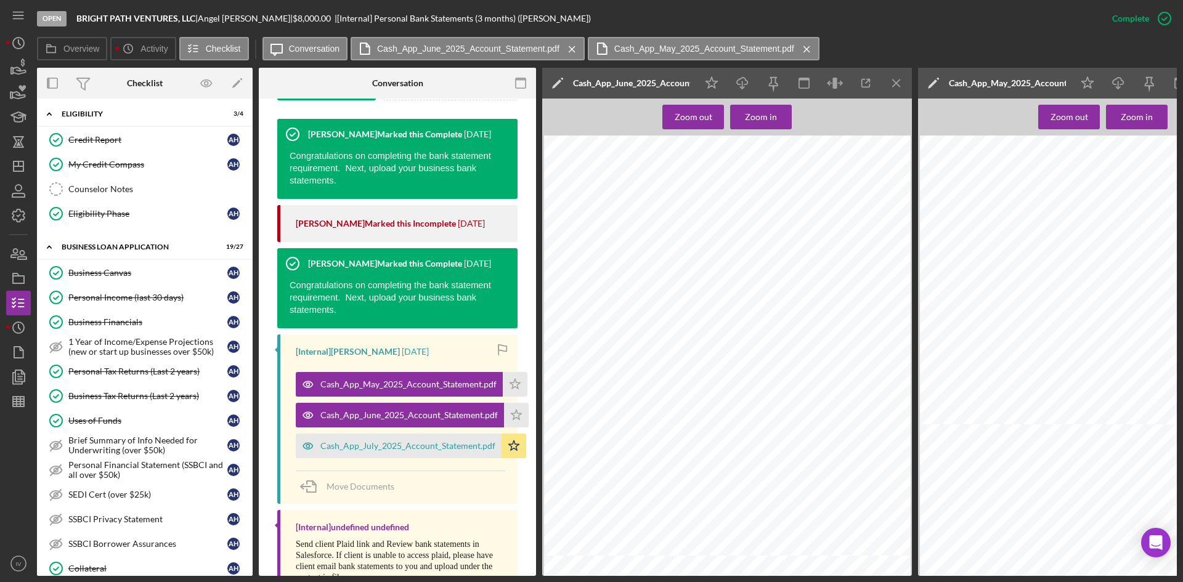
drag, startPoint x: 180, startPoint y: 293, endPoint x: 358, endPoint y: 294, distance: 177.4
click at [180, 293] on div "Personal Income (last 30 days)" at bounding box center [147, 298] width 159 height 10
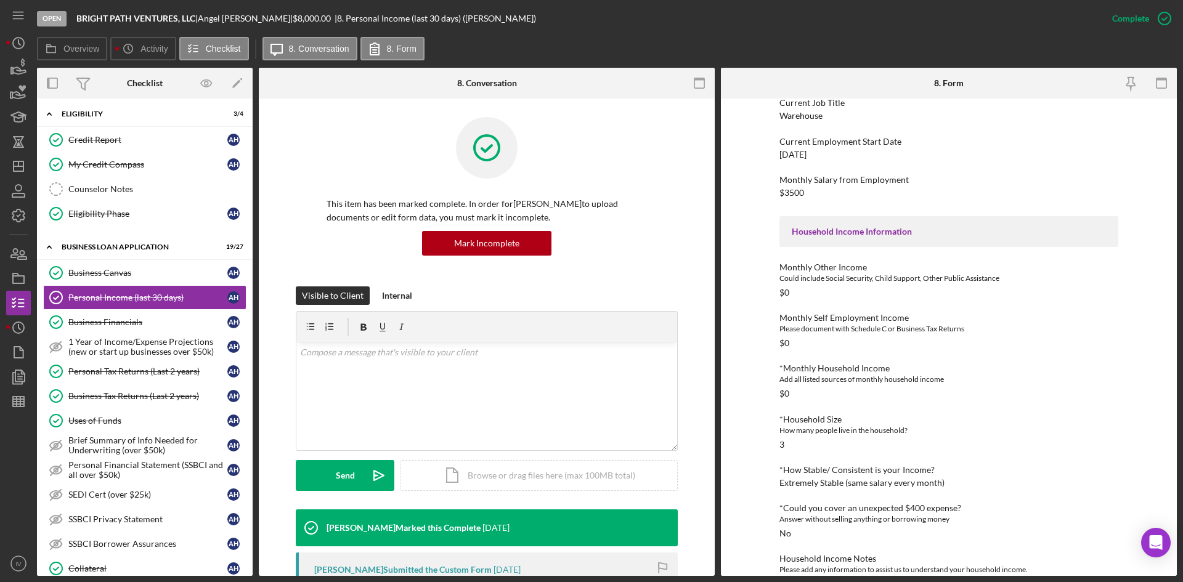
scroll to position [246, 0]
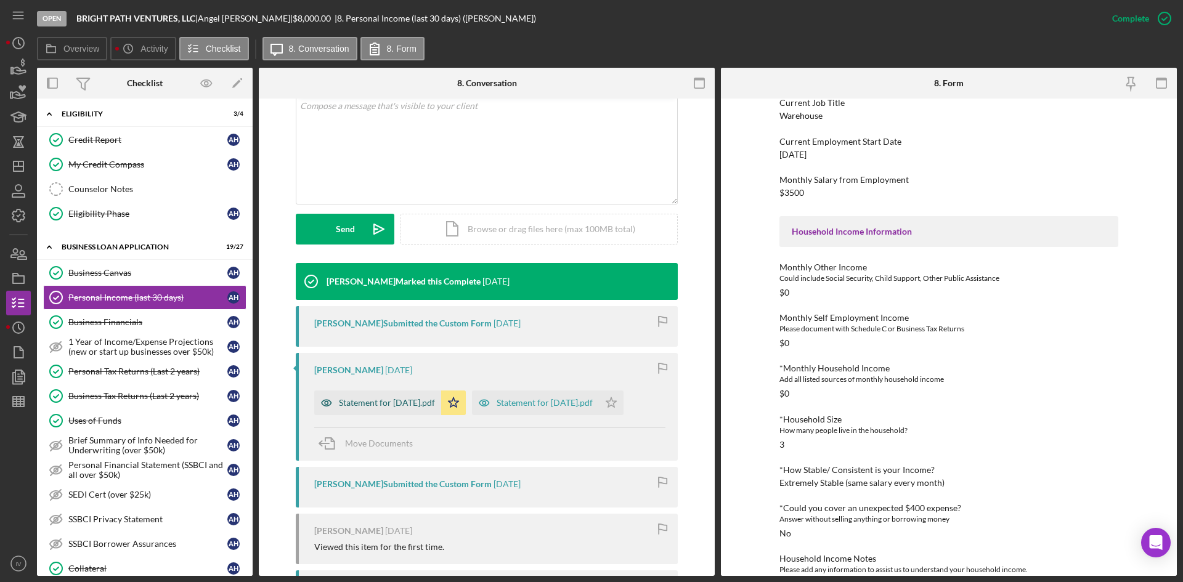
click at [421, 411] on div "Statement for [DATE].pdf" at bounding box center [377, 403] width 127 height 25
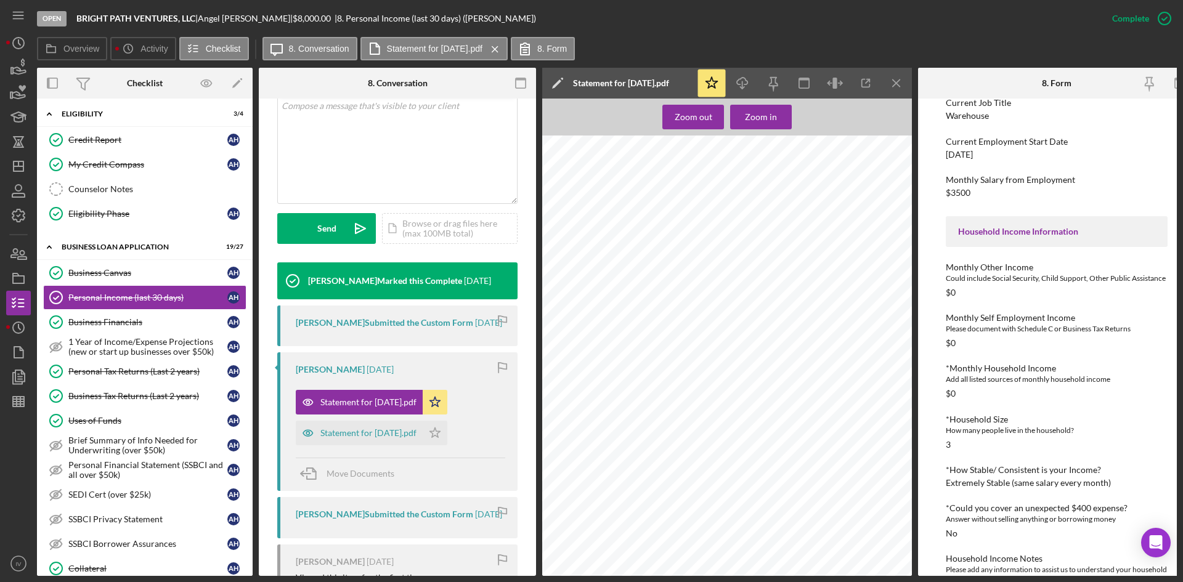
scroll to position [60, 0]
drag, startPoint x: 18, startPoint y: 373, endPoint x: 28, endPoint y: 371, distance: 10.0
click at [18, 373] on icon "button" at bounding box center [18, 377] width 31 height 31
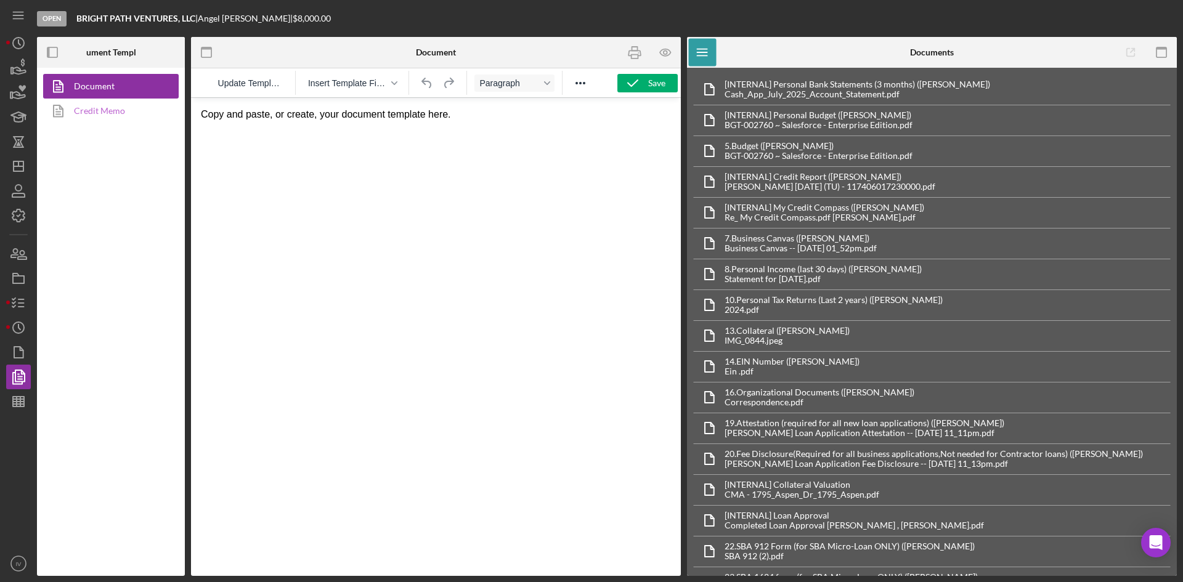
click at [108, 115] on link "Credit Memo" at bounding box center [107, 111] width 129 height 25
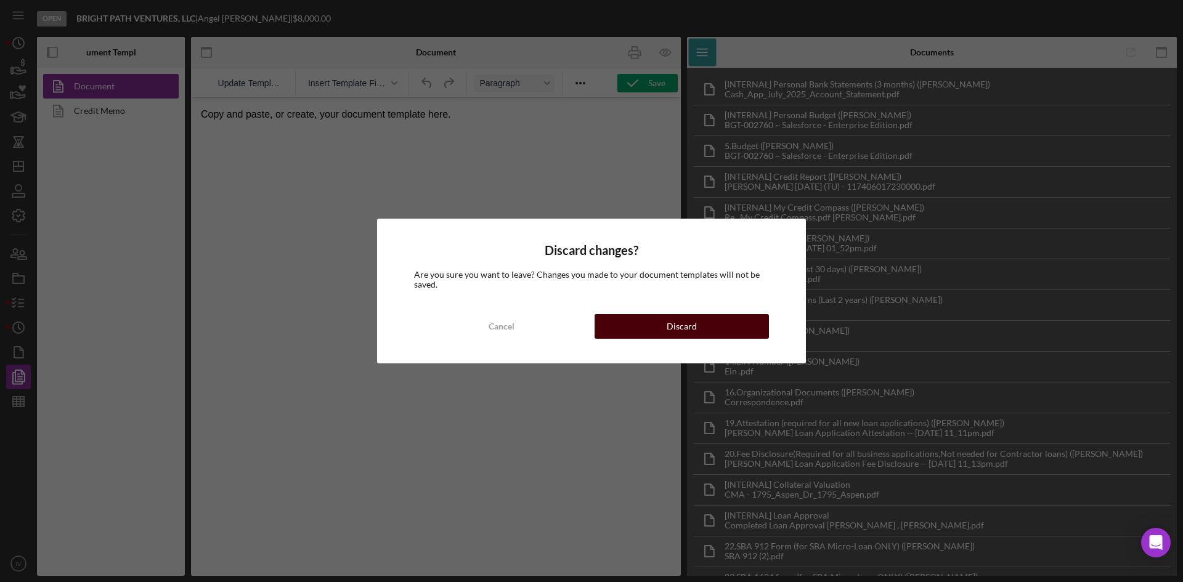
click at [638, 323] on button "Discard" at bounding box center [681, 326] width 174 height 25
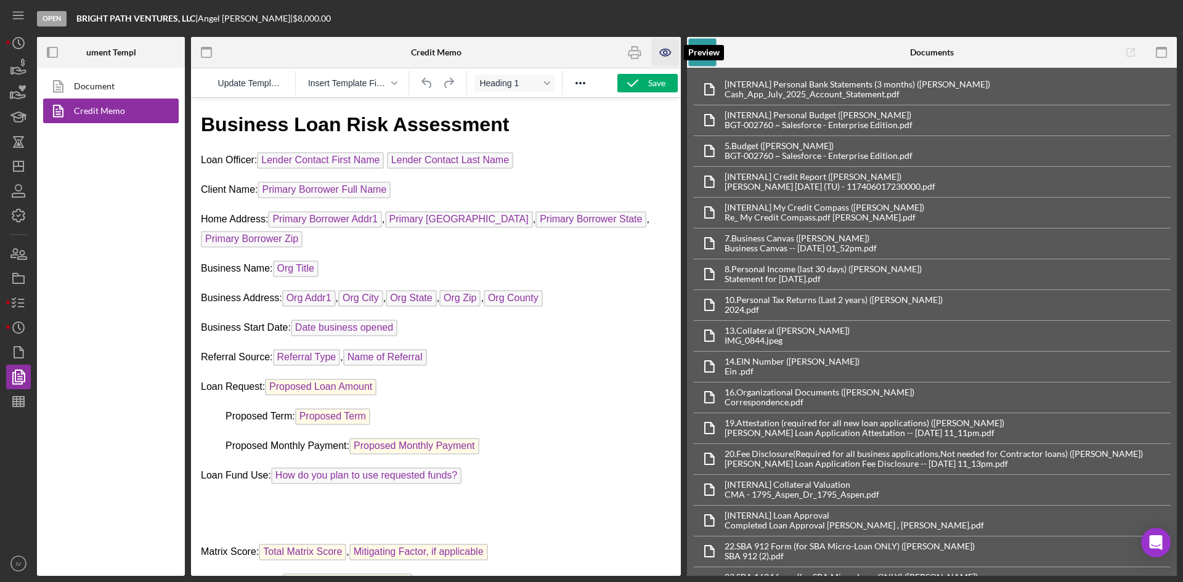
click at [665, 52] on icon "button" at bounding box center [666, 53] width 28 height 28
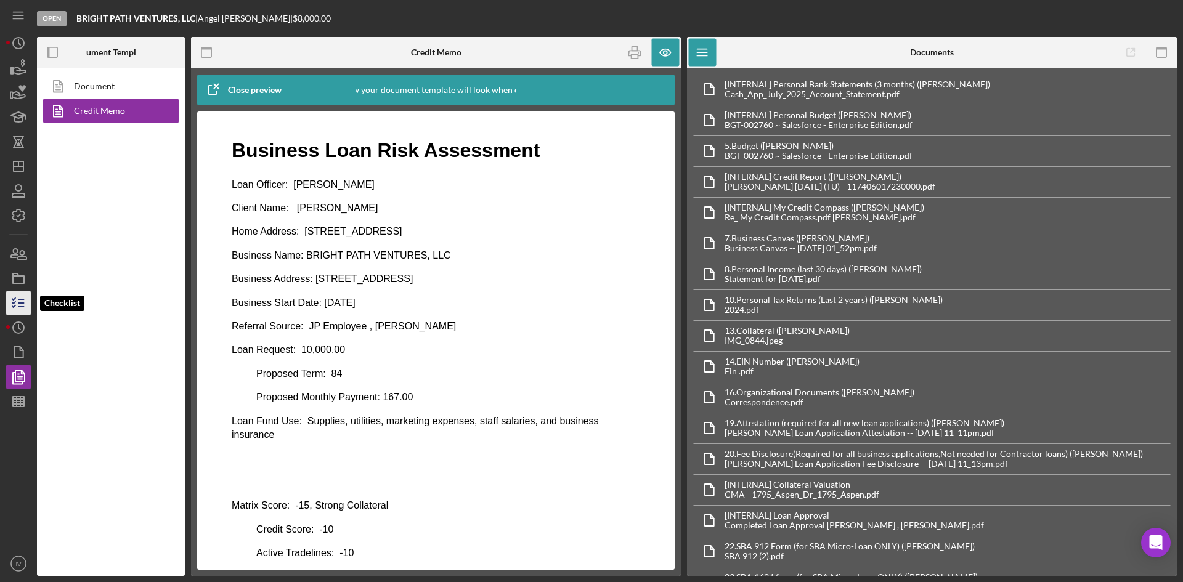
click at [25, 301] on icon "button" at bounding box center [18, 303] width 31 height 31
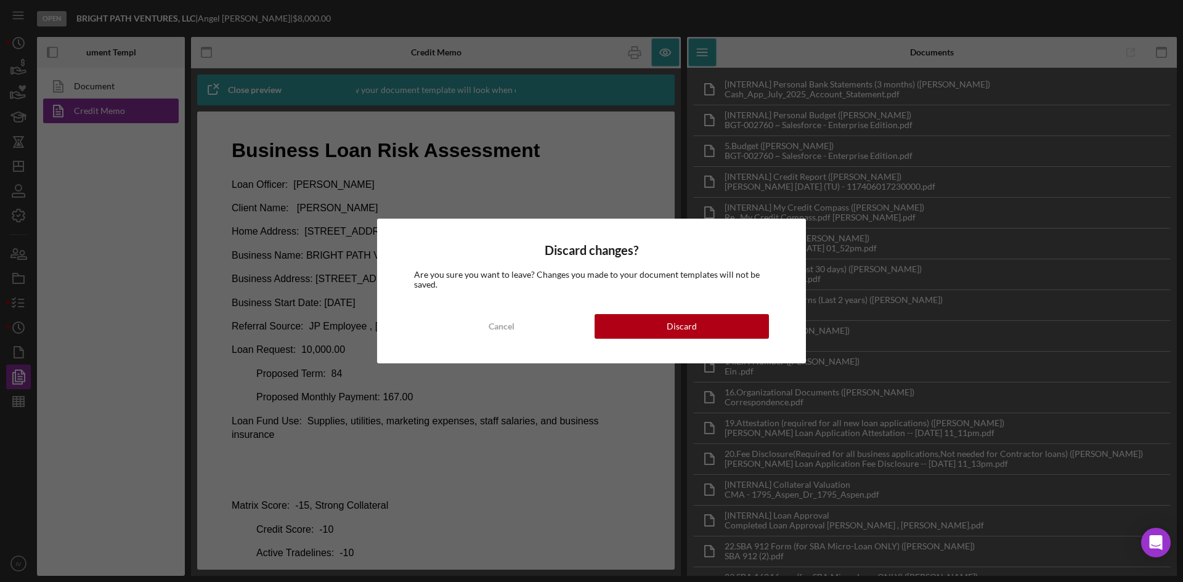
click at [594, 320] on div "Cancel Discard" at bounding box center [591, 326] width 355 height 25
click at [615, 328] on button "Discard" at bounding box center [681, 326] width 174 height 25
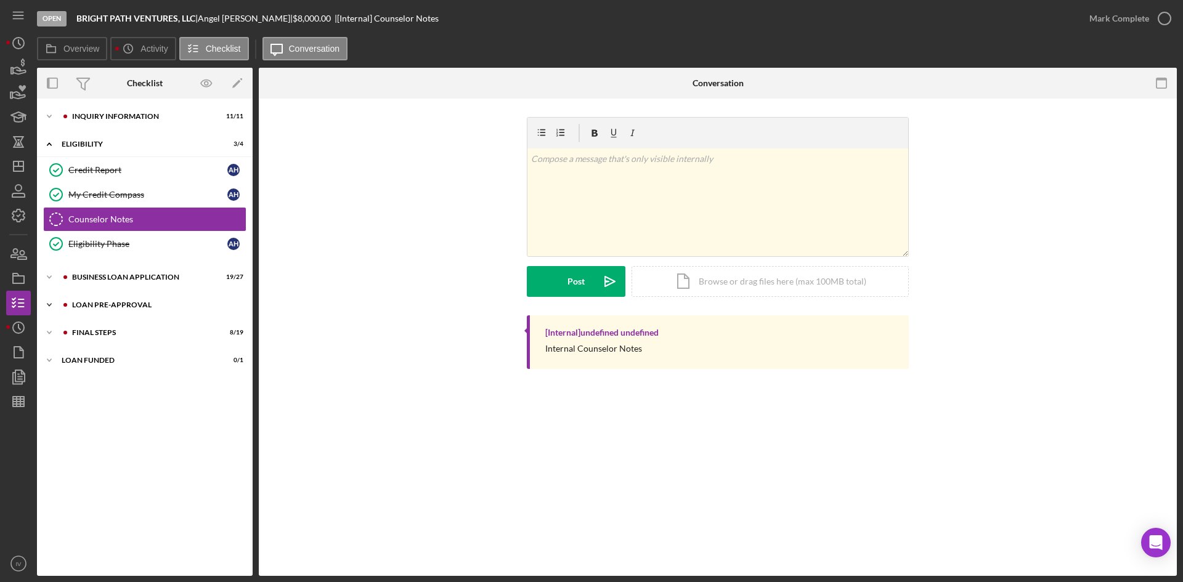
drag, startPoint x: 125, startPoint y: 308, endPoint x: 124, endPoint y: 317, distance: 8.6
click at [125, 308] on div "LOAN PRE-APPROVAL" at bounding box center [154, 304] width 165 height 7
click at [124, 323] on link "Loan Approval Loan Approval" at bounding box center [144, 330] width 203 height 25
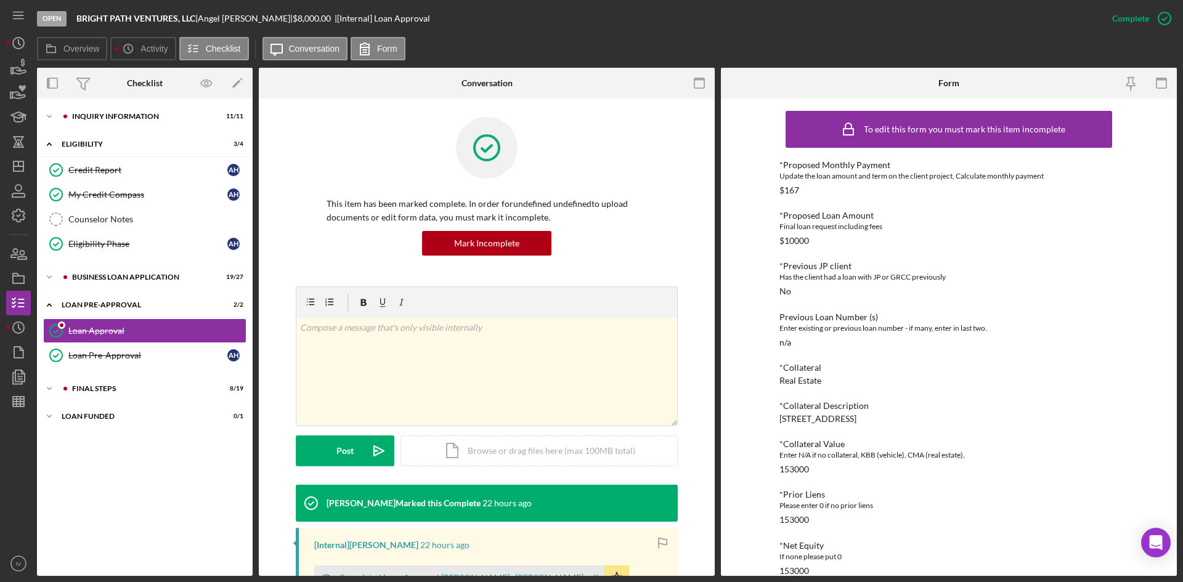
scroll to position [246, 0]
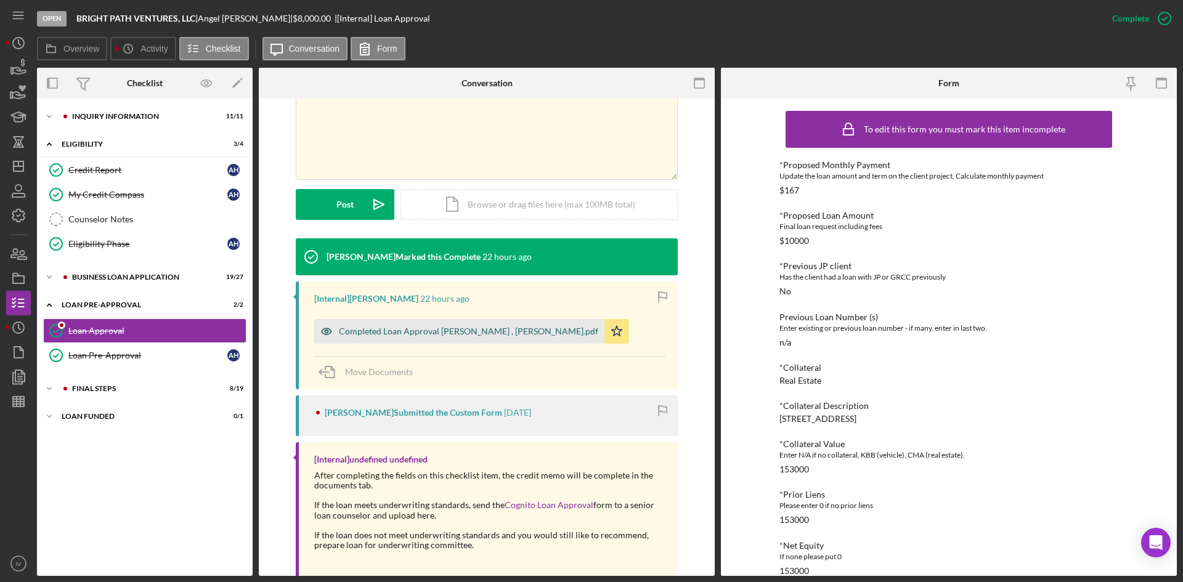
click at [462, 338] on div "Completed Loan Approval [PERSON_NAME] , [PERSON_NAME].pdf" at bounding box center [459, 331] width 290 height 25
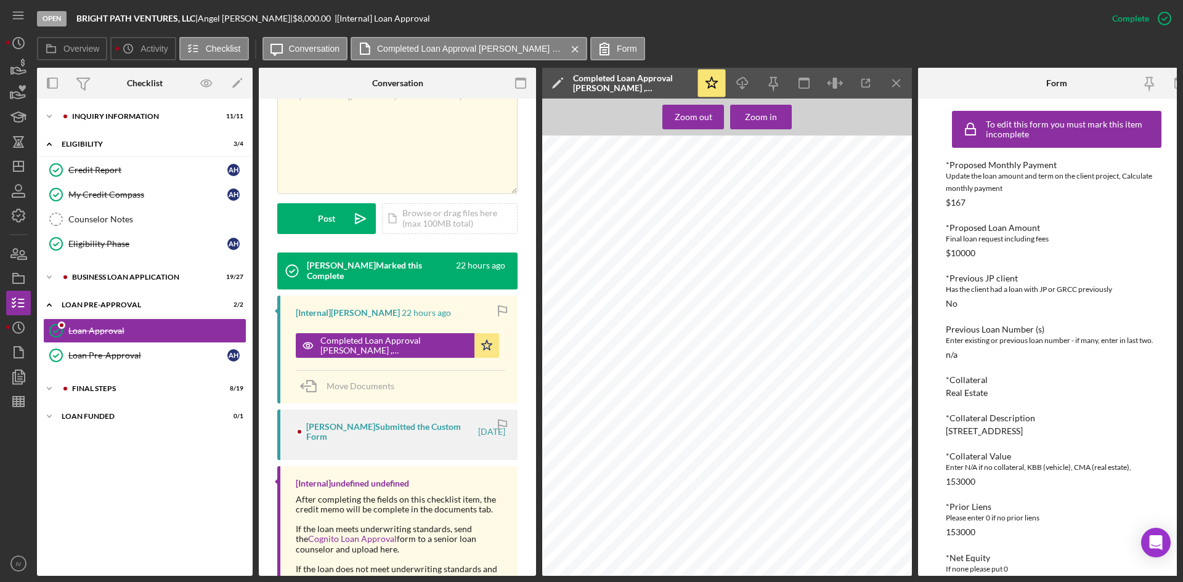
scroll to position [1294, 0]
click at [102, 391] on div "FINAL STEPS" at bounding box center [154, 388] width 165 height 7
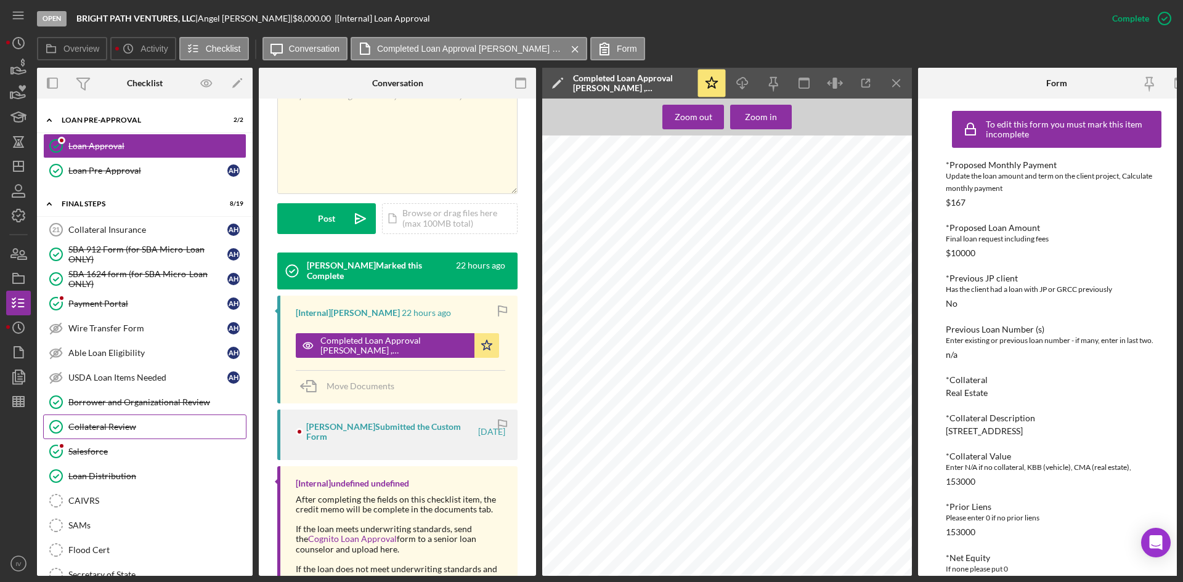
scroll to position [246, 0]
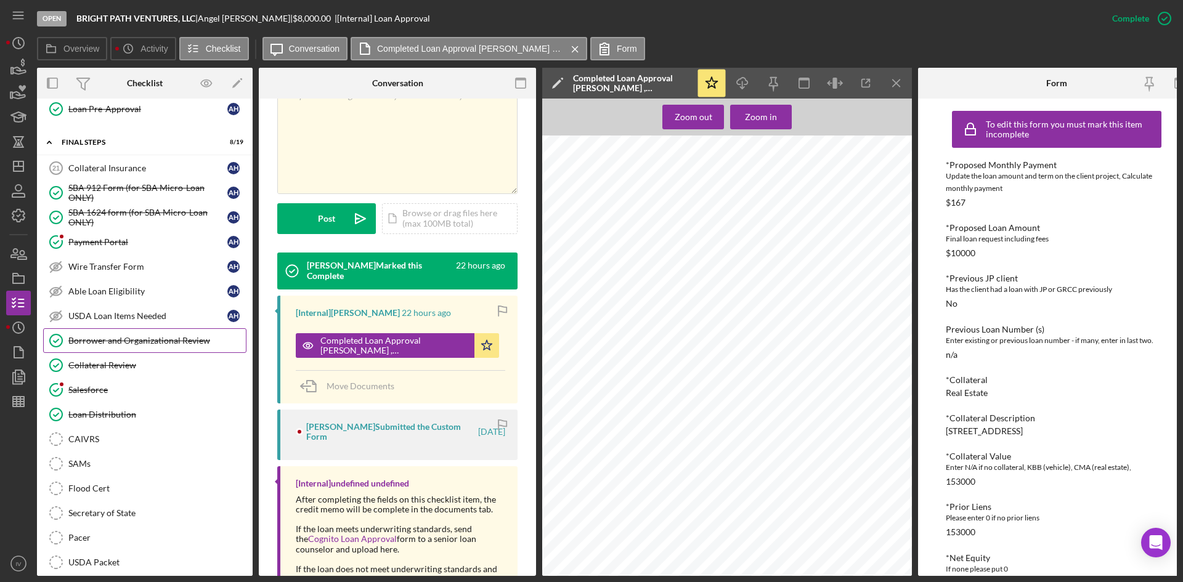
click at [152, 341] on div "Borrower and Organizational Review" at bounding box center [156, 341] width 177 height 10
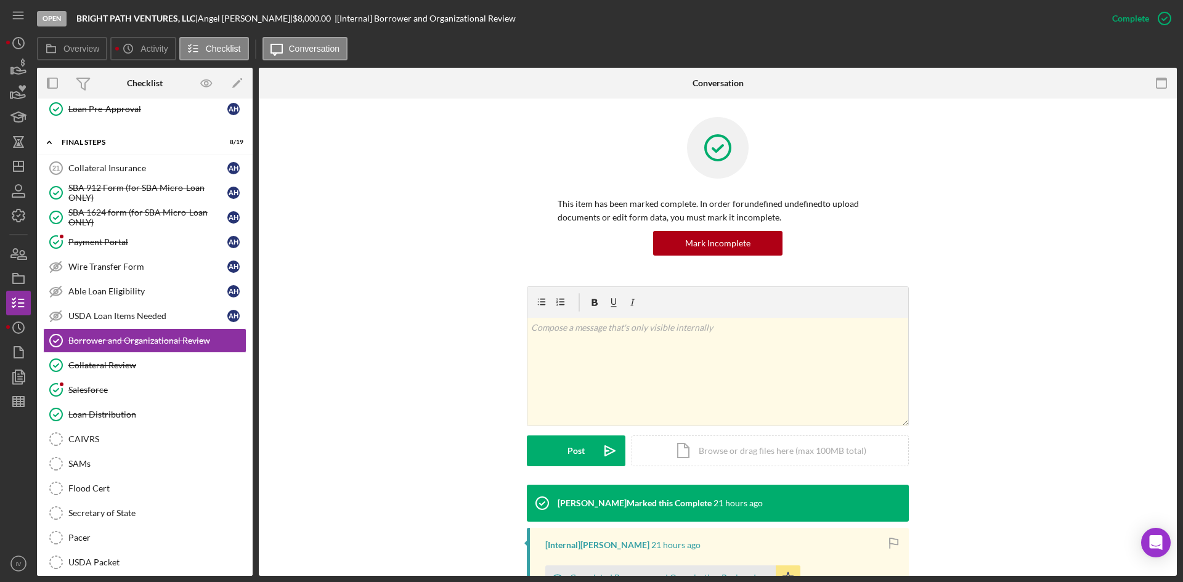
scroll to position [205, 0]
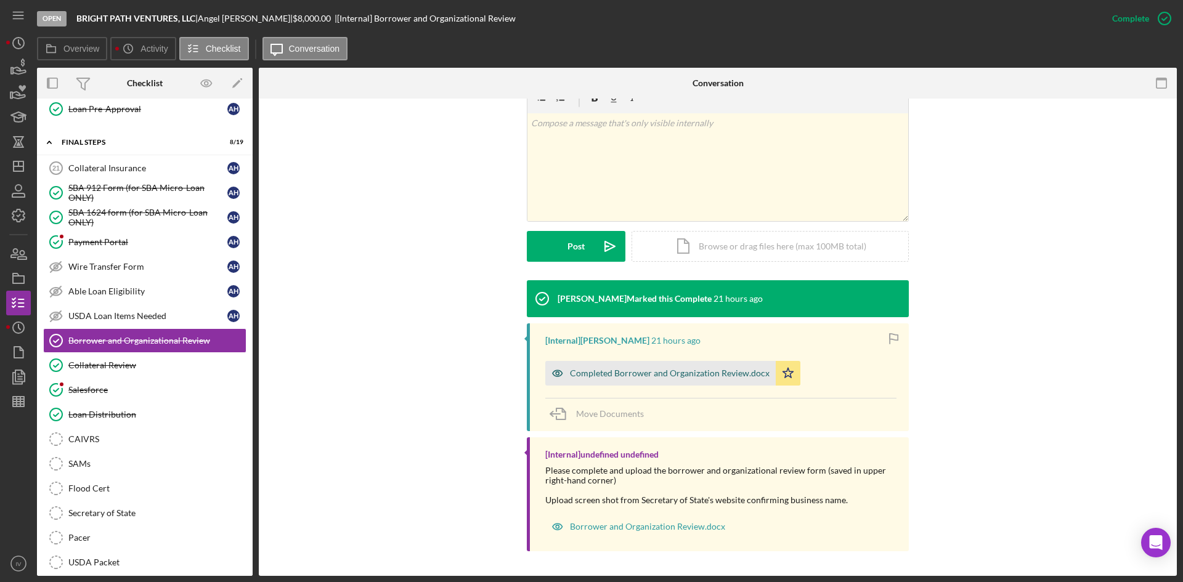
click at [642, 379] on div "Completed Borrower and Organization Review.docx" at bounding box center [660, 373] width 230 height 25
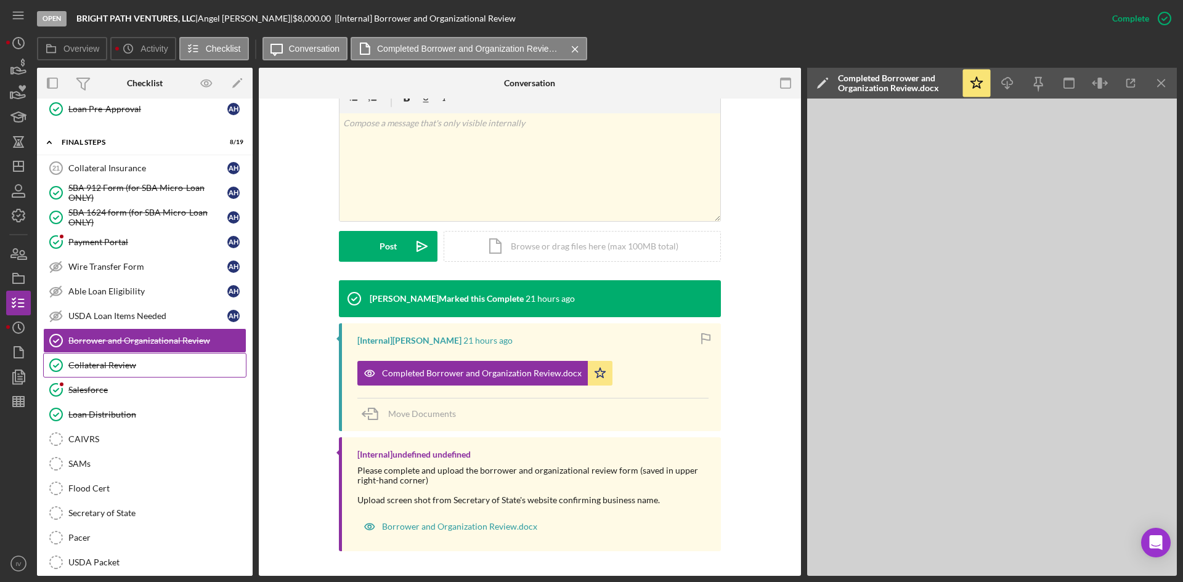
click at [138, 373] on link "Collateral Review Collateral Review" at bounding box center [144, 365] width 203 height 25
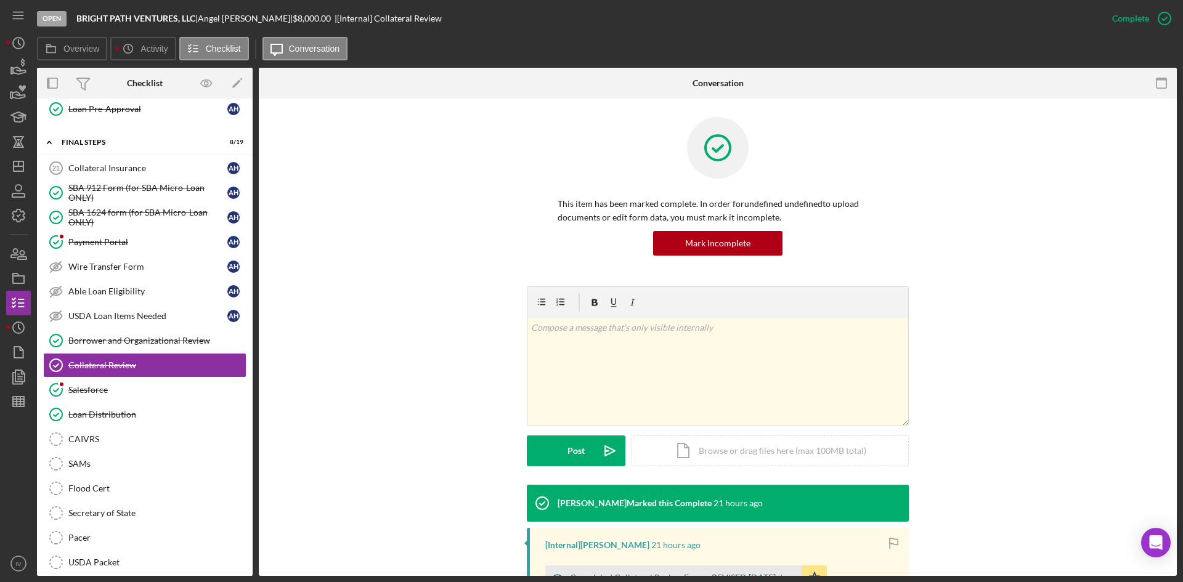
scroll to position [175, 0]
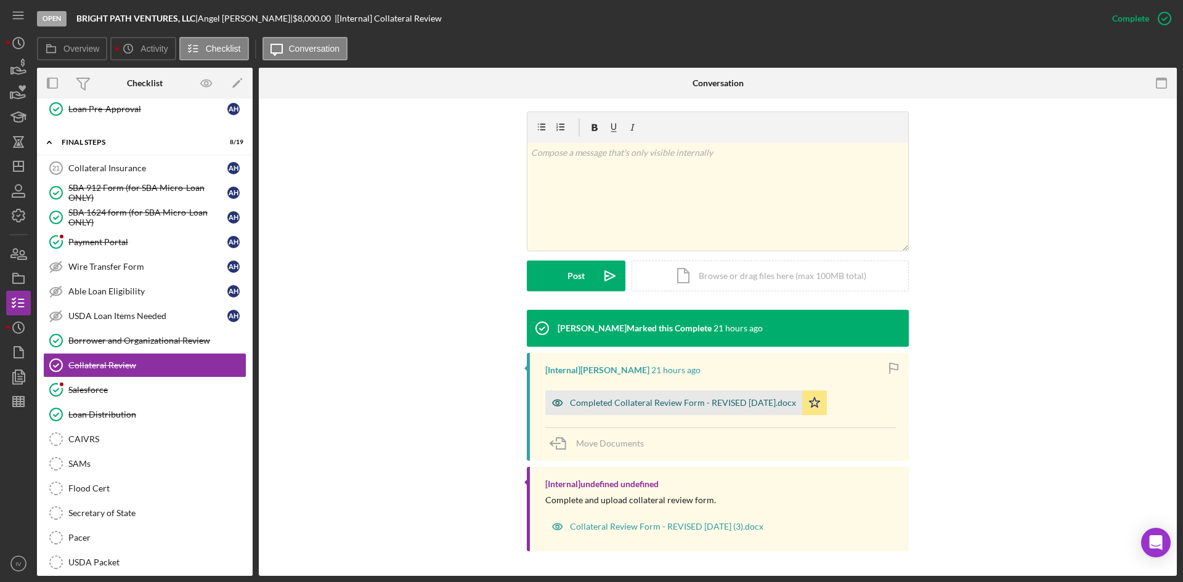
click at [613, 409] on div "Completed Collateral Review Form - REVISED [DATE].docx" at bounding box center [673, 403] width 257 height 25
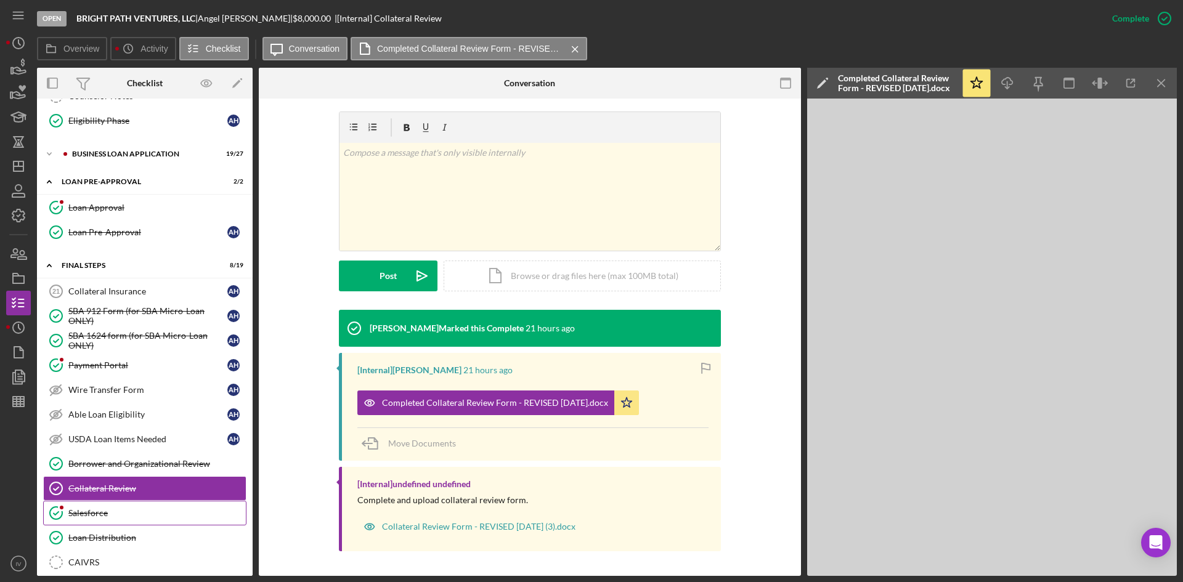
scroll to position [0, 0]
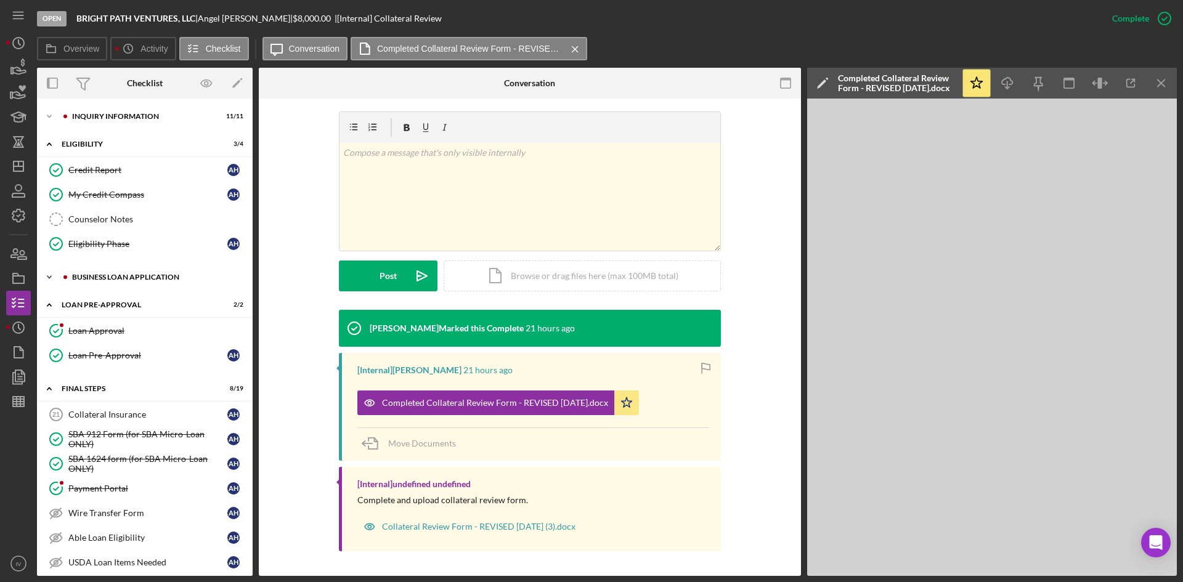
click at [109, 282] on div "Icon/Expander BUSINESS LOAN APPLICATION 19 / 27" at bounding box center [145, 277] width 216 height 25
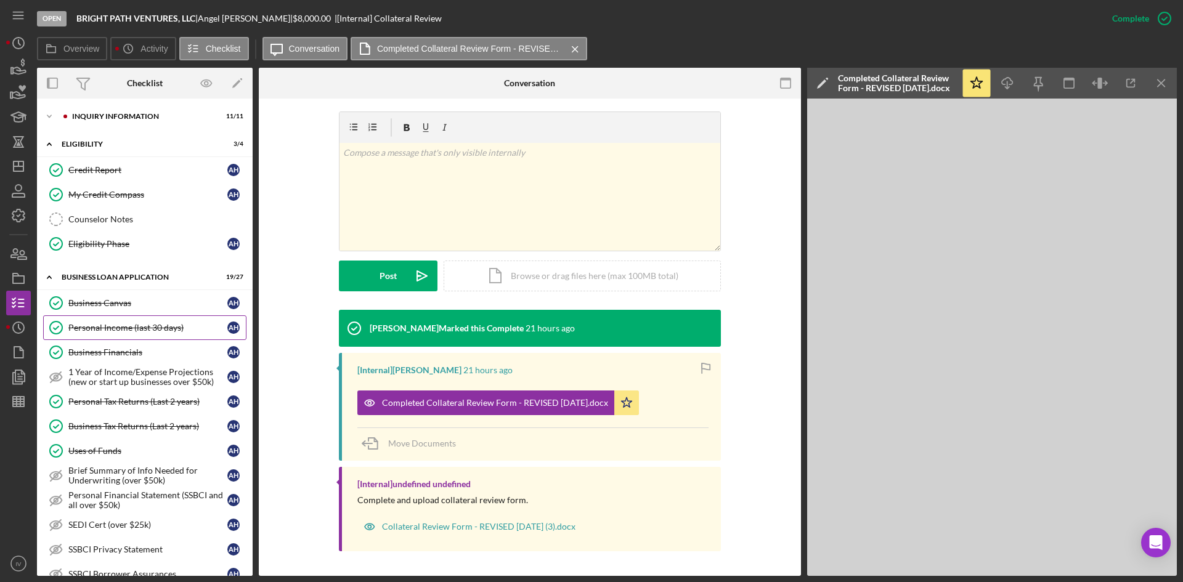
scroll to position [185, 0]
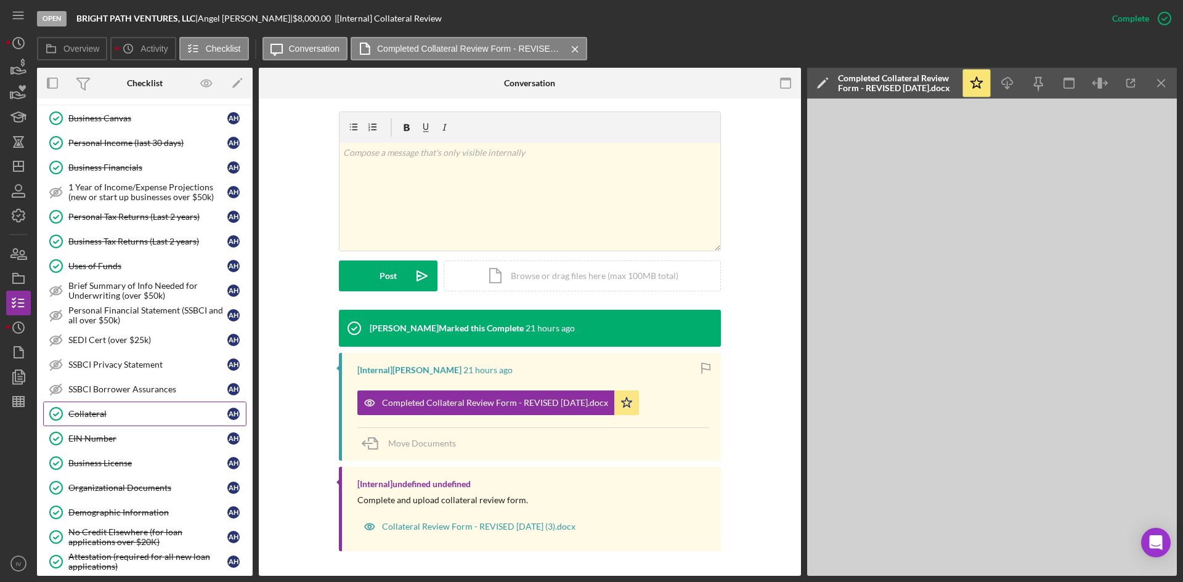
click at [108, 424] on link "Collateral Collateral A H" at bounding box center [144, 414] width 203 height 25
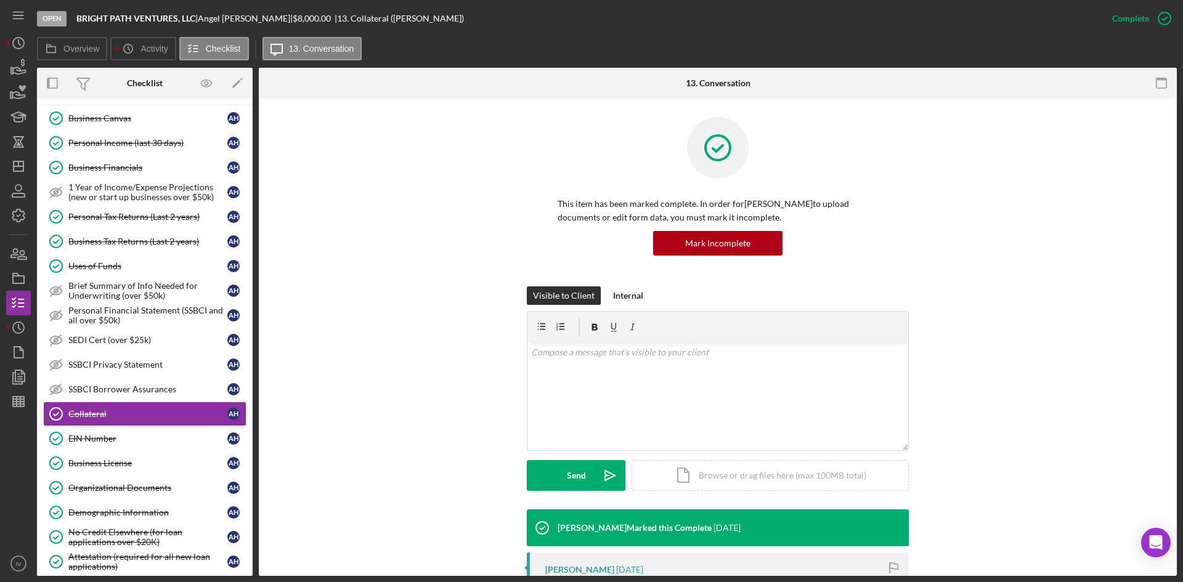
scroll to position [308, 0]
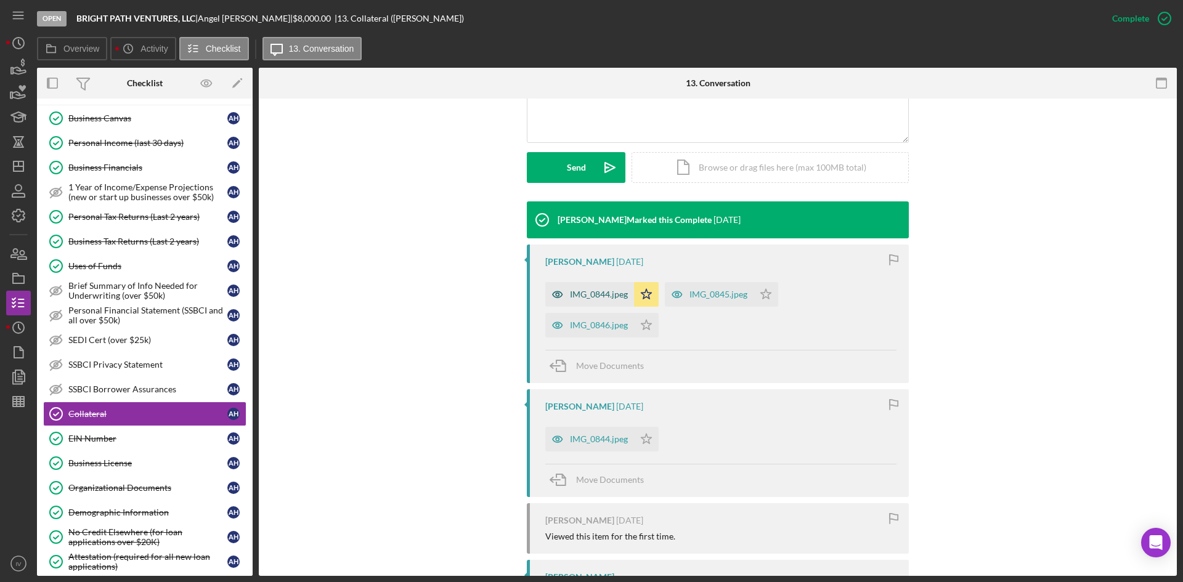
click at [600, 301] on div "IMG_0844.jpeg" at bounding box center [589, 294] width 89 height 25
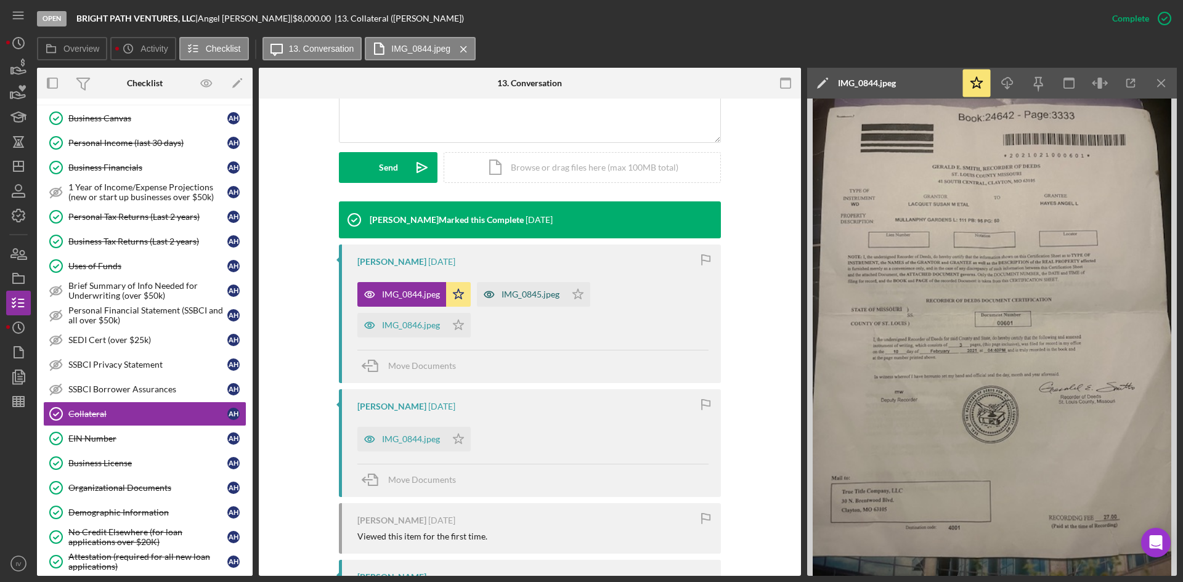
click at [533, 296] on div "IMG_0845.jpeg" at bounding box center [530, 295] width 58 height 10
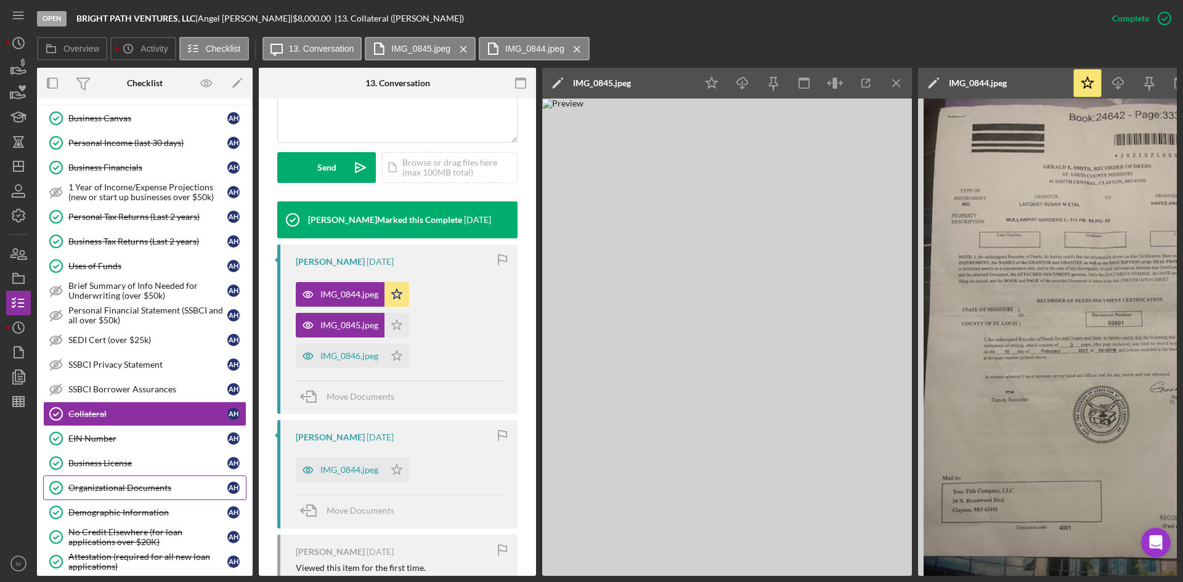
drag, startPoint x: 128, startPoint y: 483, endPoint x: 262, endPoint y: 367, distance: 178.2
click at [128, 483] on div "Organizational Documents" at bounding box center [147, 488] width 159 height 10
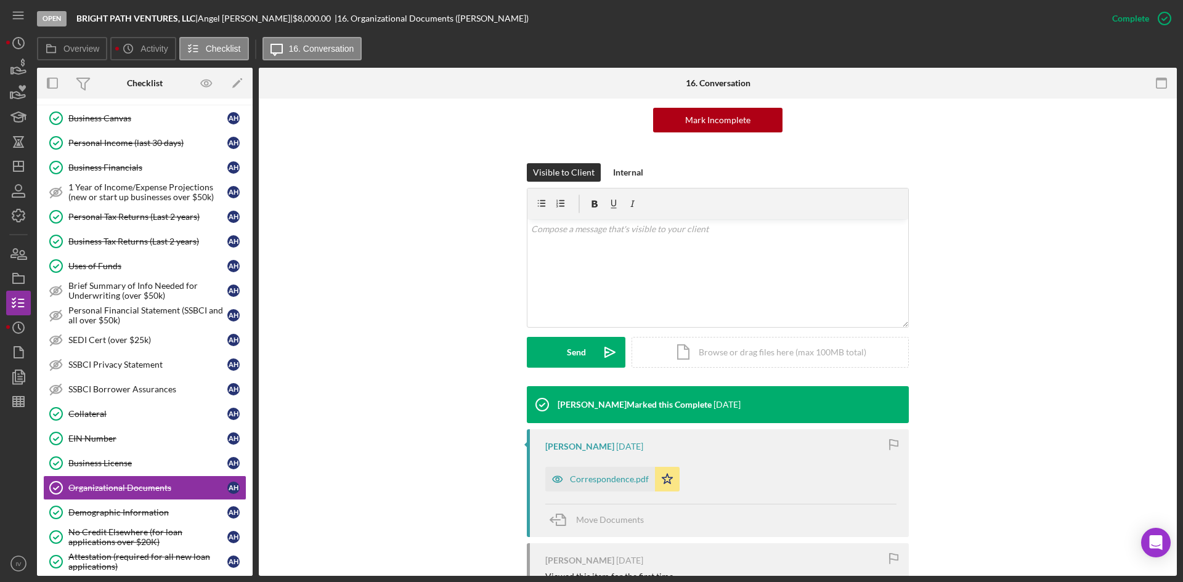
scroll to position [275, 0]
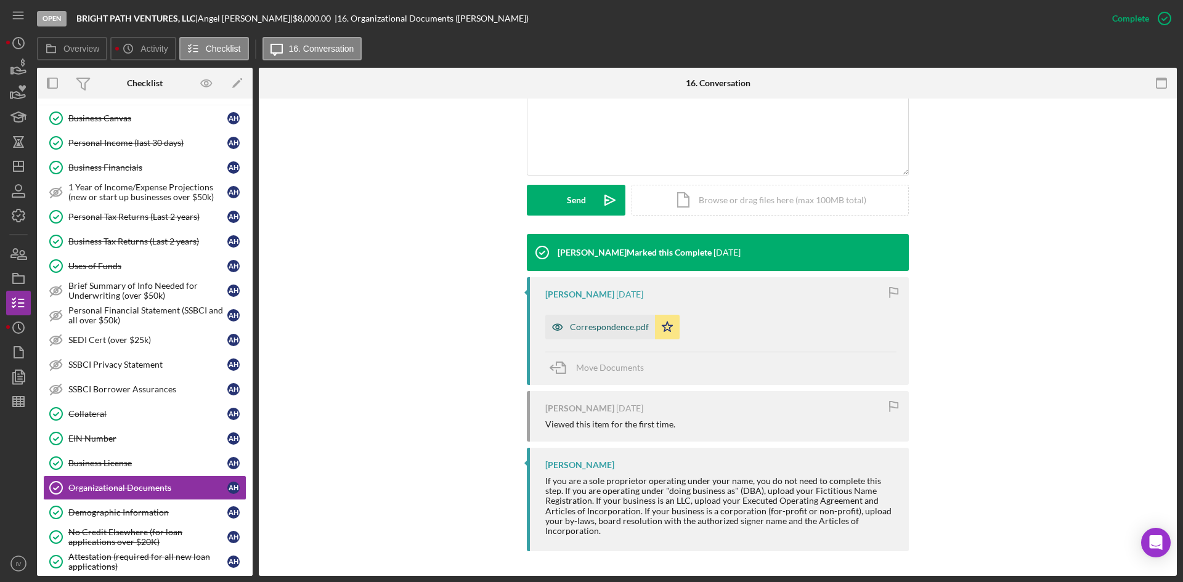
click at [600, 325] on div "Correspondence.pdf" at bounding box center [609, 327] width 79 height 10
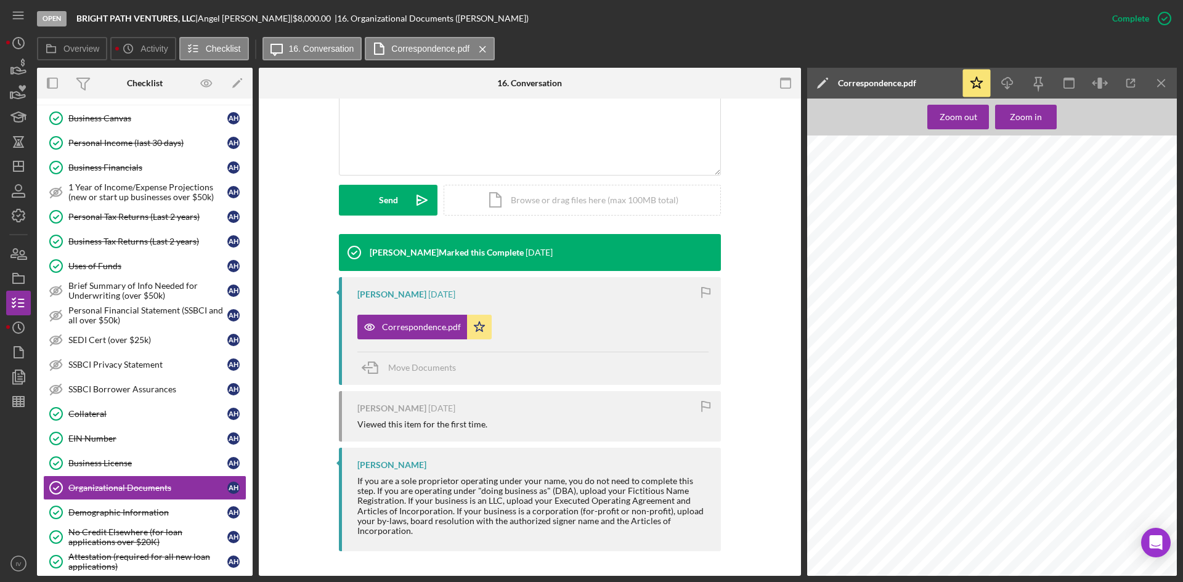
scroll to position [0, 0]
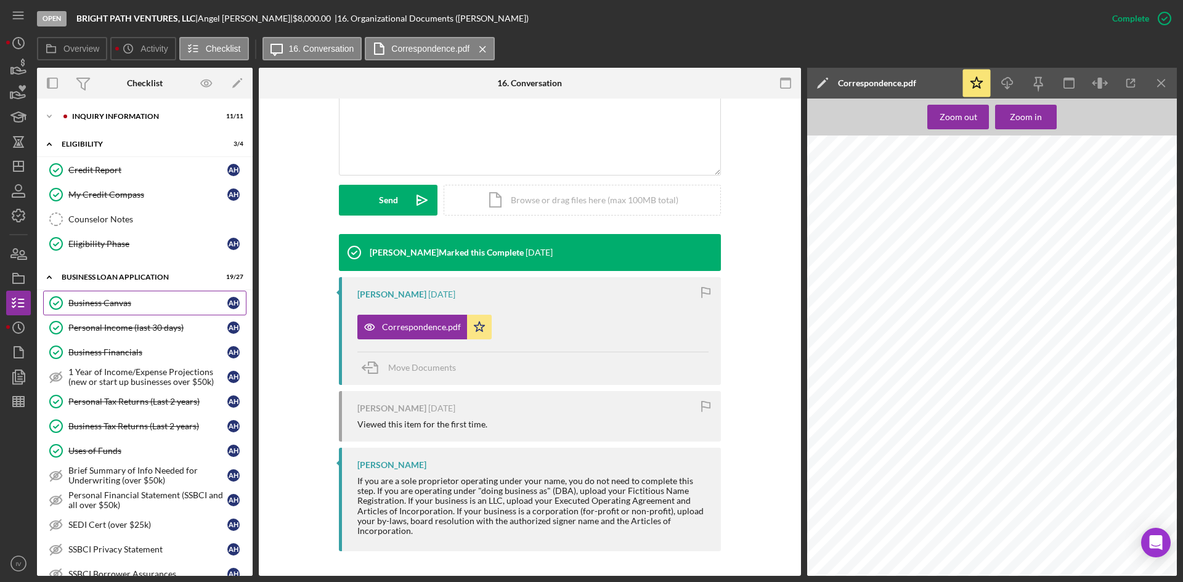
drag, startPoint x: 110, startPoint y: 307, endPoint x: 182, endPoint y: 300, distance: 72.5
click at [110, 307] on div "Business Canvas" at bounding box center [147, 303] width 159 height 10
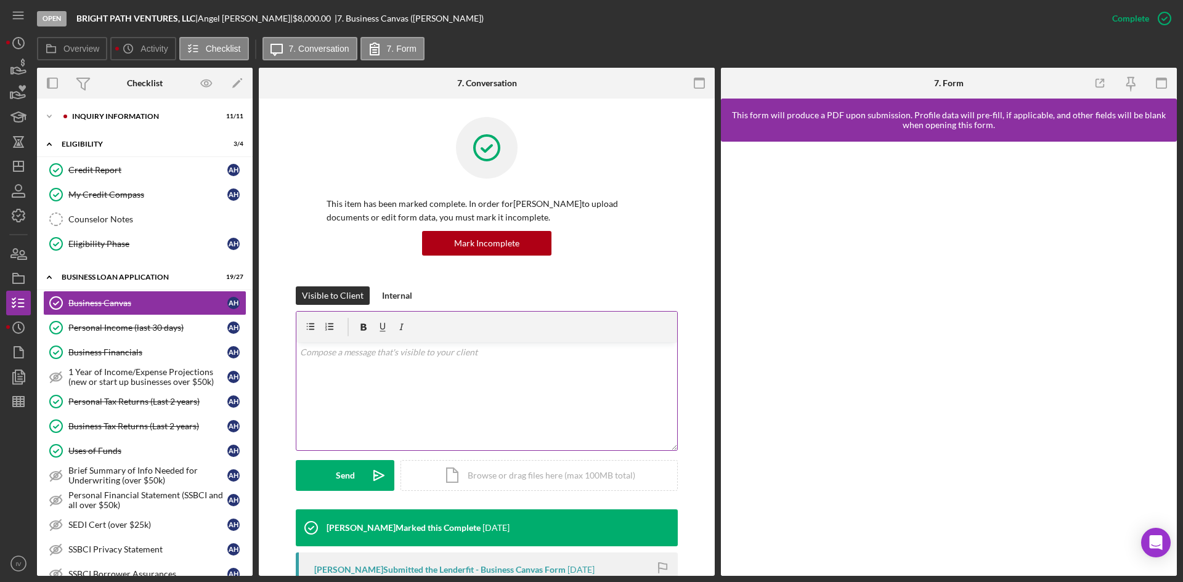
scroll to position [62, 0]
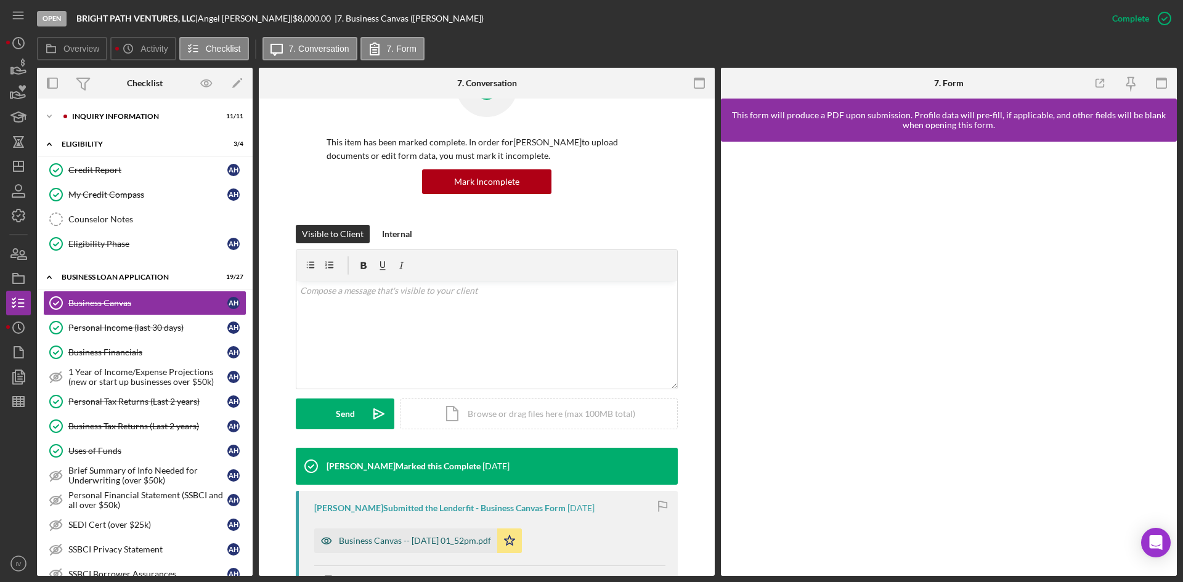
click at [445, 530] on div "Business Canvas -- [DATE] 01_52pm.pdf" at bounding box center [405, 541] width 183 height 25
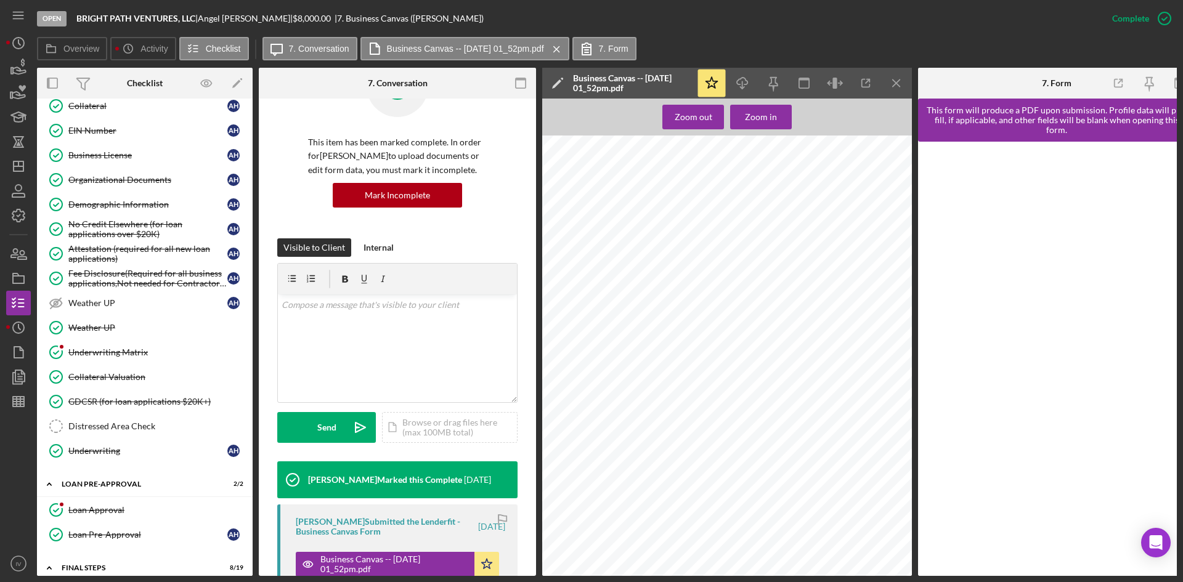
scroll to position [739, 0]
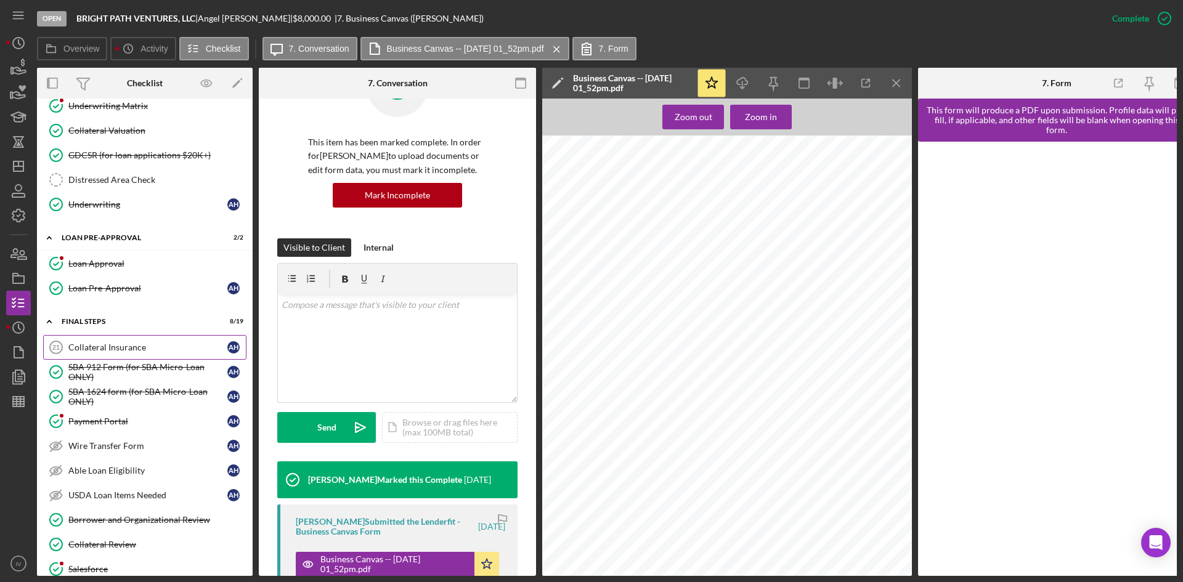
click at [143, 359] on link "Collateral Insurance 21 Collateral Insurance A H" at bounding box center [144, 347] width 203 height 25
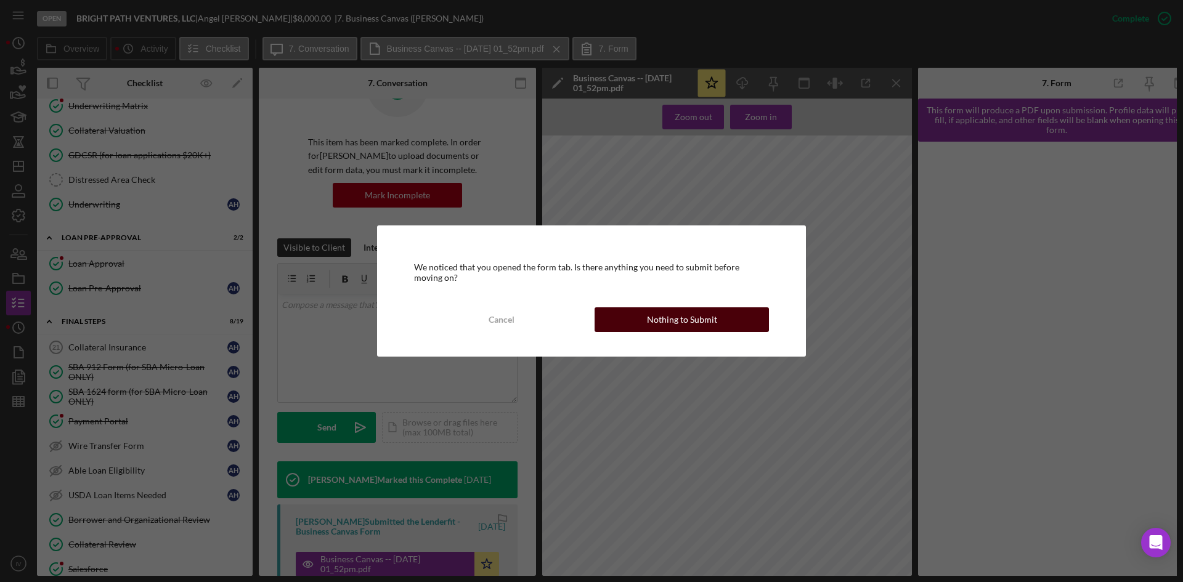
click at [626, 319] on button "Nothing to Submit" at bounding box center [681, 319] width 174 height 25
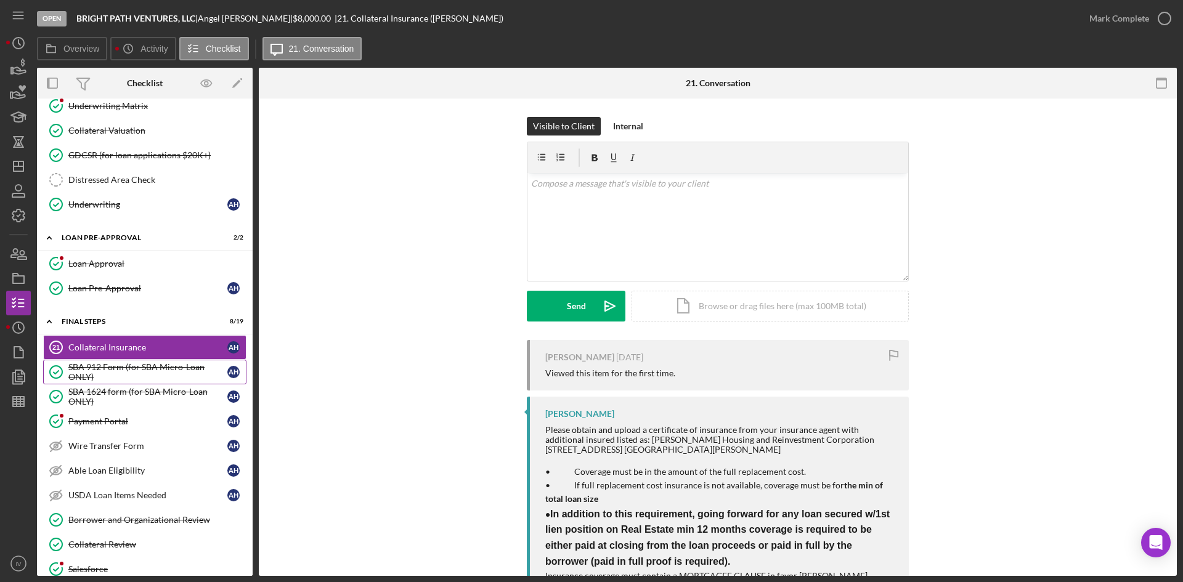
click at [142, 366] on div "SBA 912 Form (for SBA Micro-Loan ONLY)" at bounding box center [147, 372] width 159 height 20
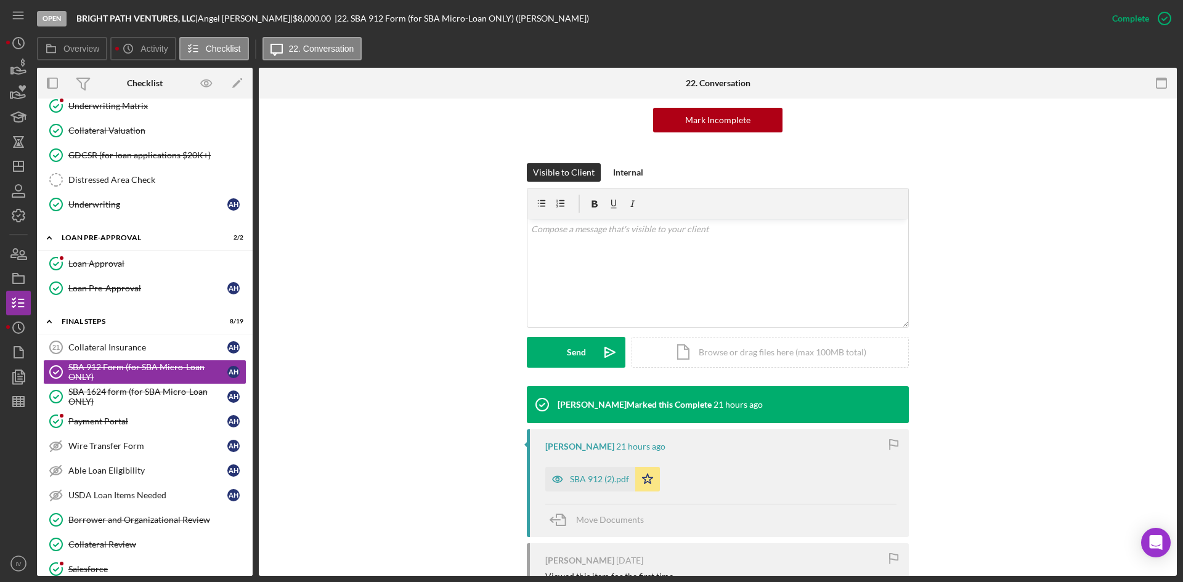
scroll to position [185, 0]
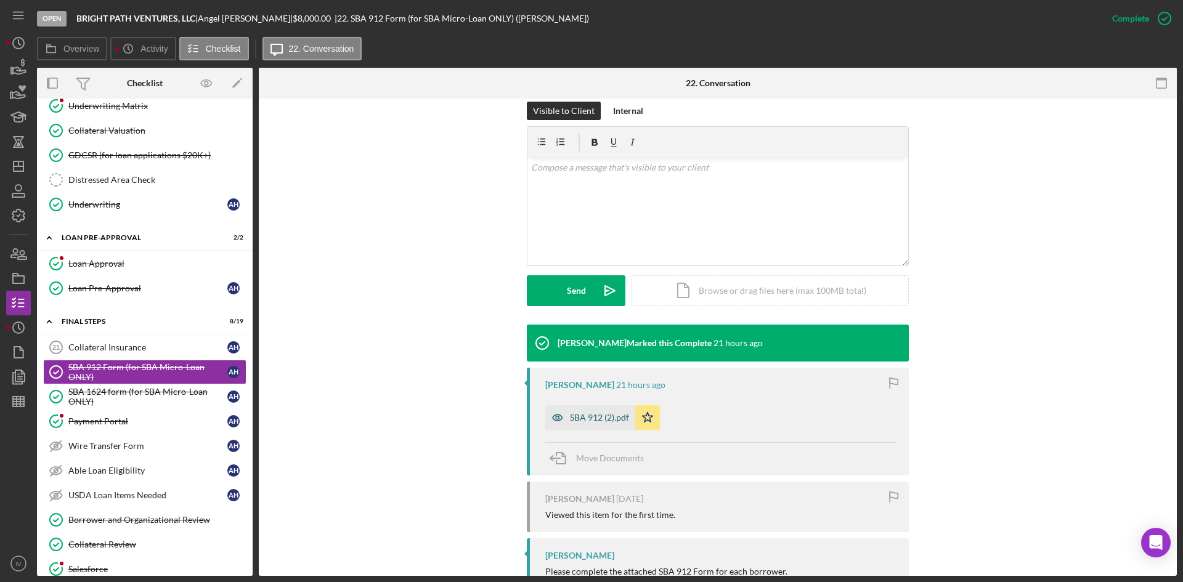
click at [602, 418] on div "SBA 912 (2).pdf" at bounding box center [599, 418] width 59 height 10
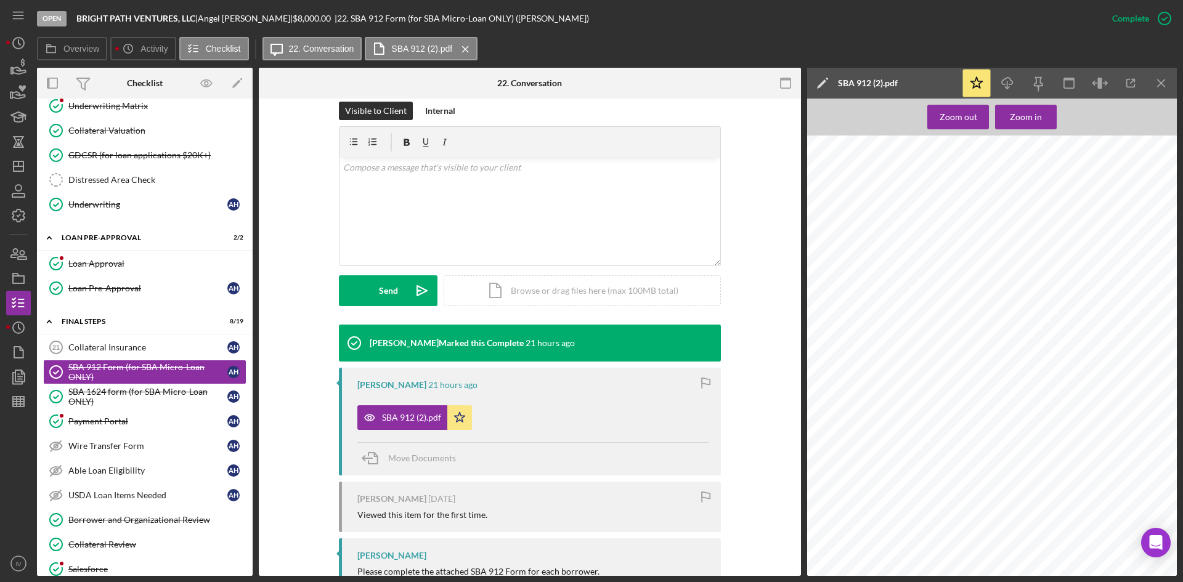
scroll to position [308, 0]
click at [151, 407] on link "SBA 1624 form (for SBA Micro-Loan ONLY) SBA 1624 form (for SBA Micro-Loan ONLY)…" at bounding box center [144, 396] width 203 height 25
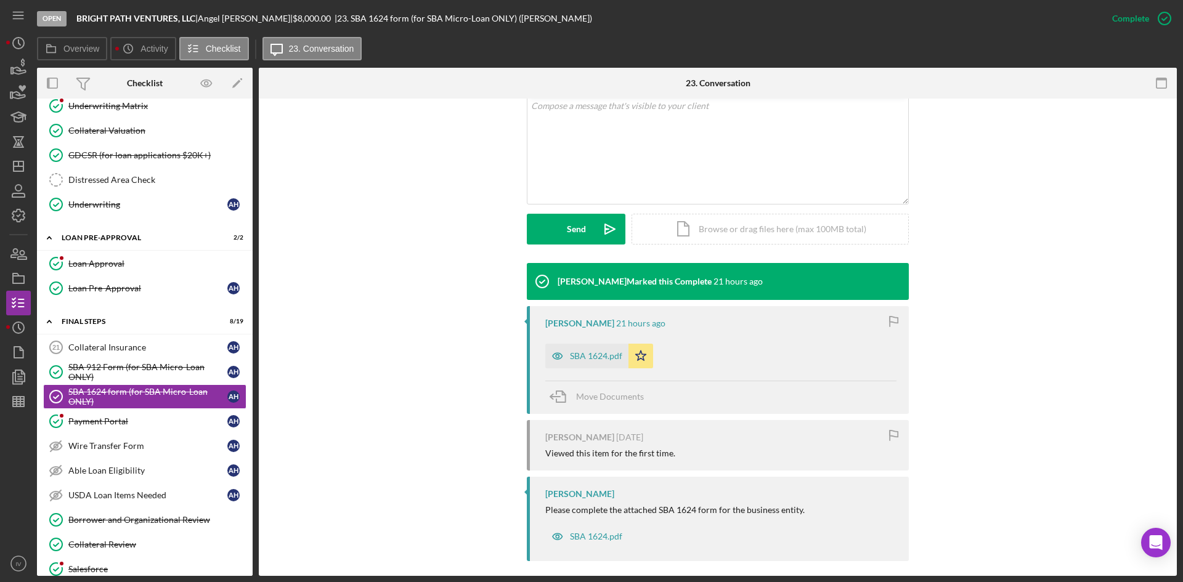
scroll to position [256, 0]
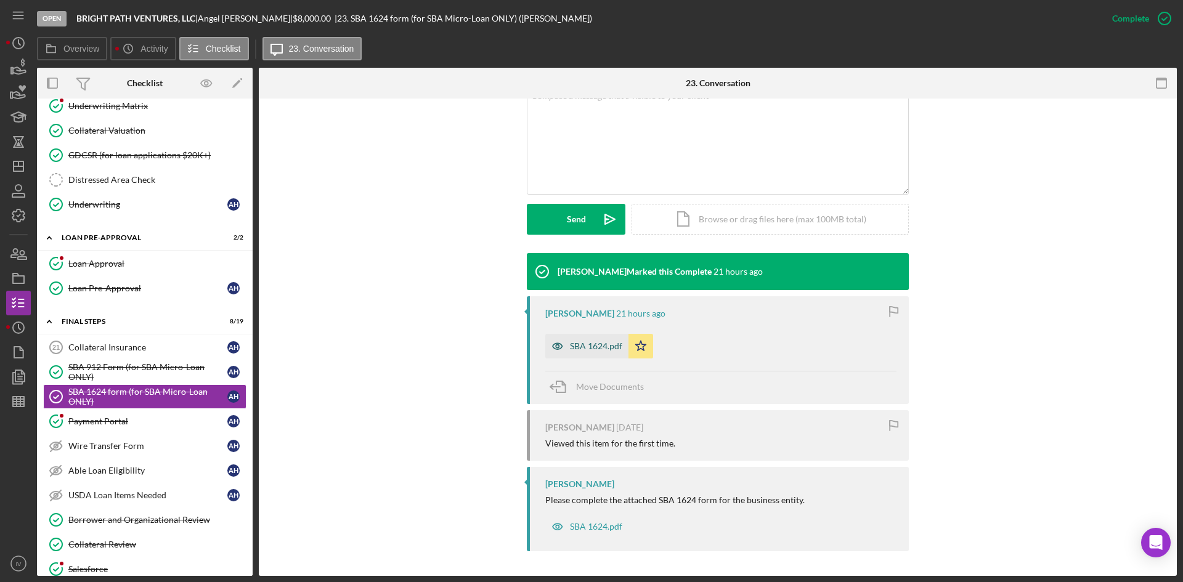
click at [599, 340] on div "SBA 1624.pdf" at bounding box center [586, 346] width 83 height 25
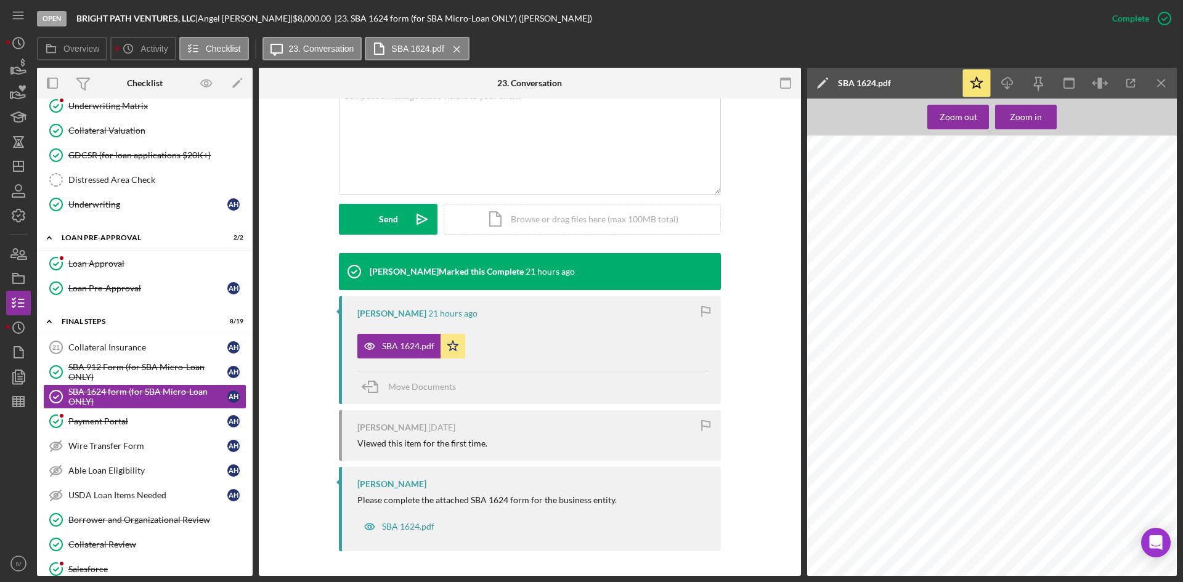
scroll to position [0, 0]
click at [23, 174] on icon "Icon/Dashboard" at bounding box center [18, 166] width 31 height 31
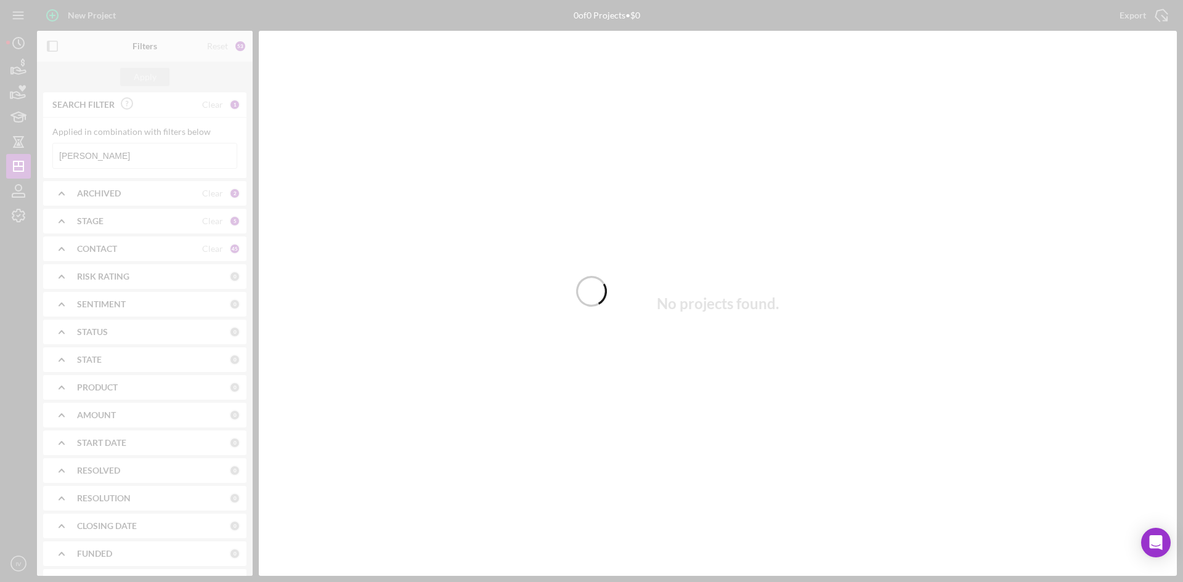
click at [100, 158] on div at bounding box center [591, 291] width 1183 height 582
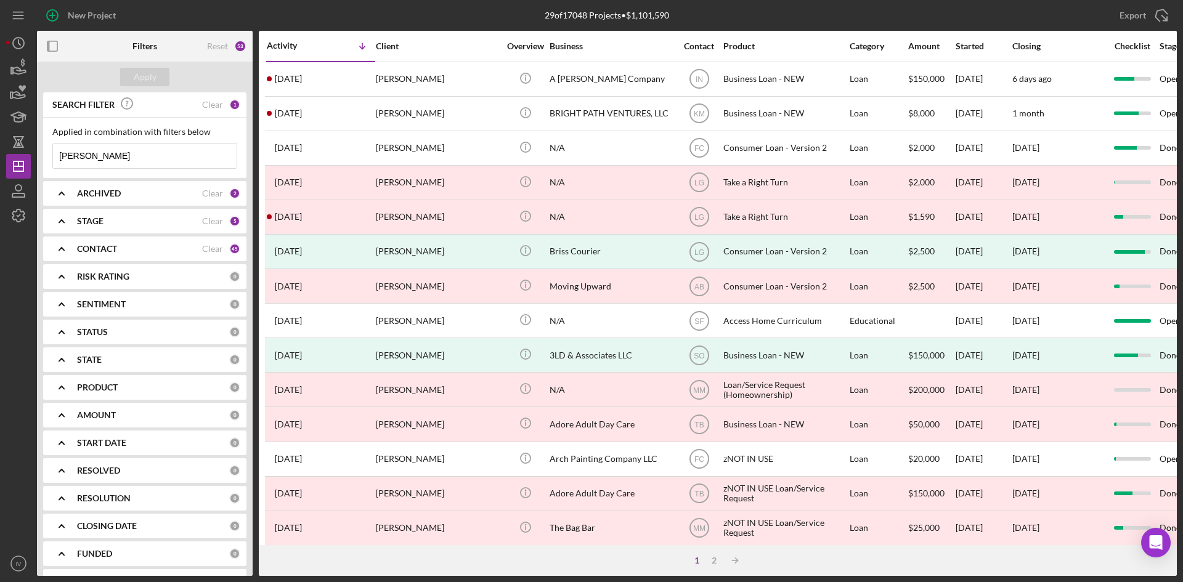
drag, startPoint x: 113, startPoint y: 150, endPoint x: -8, endPoint y: 168, distance: 122.7
click at [0, 168] on html "New Project 29 of 17048 Projects • $1,101,590 [PERSON_NAME] Export Icon/Export …" at bounding box center [591, 291] width 1183 height 582
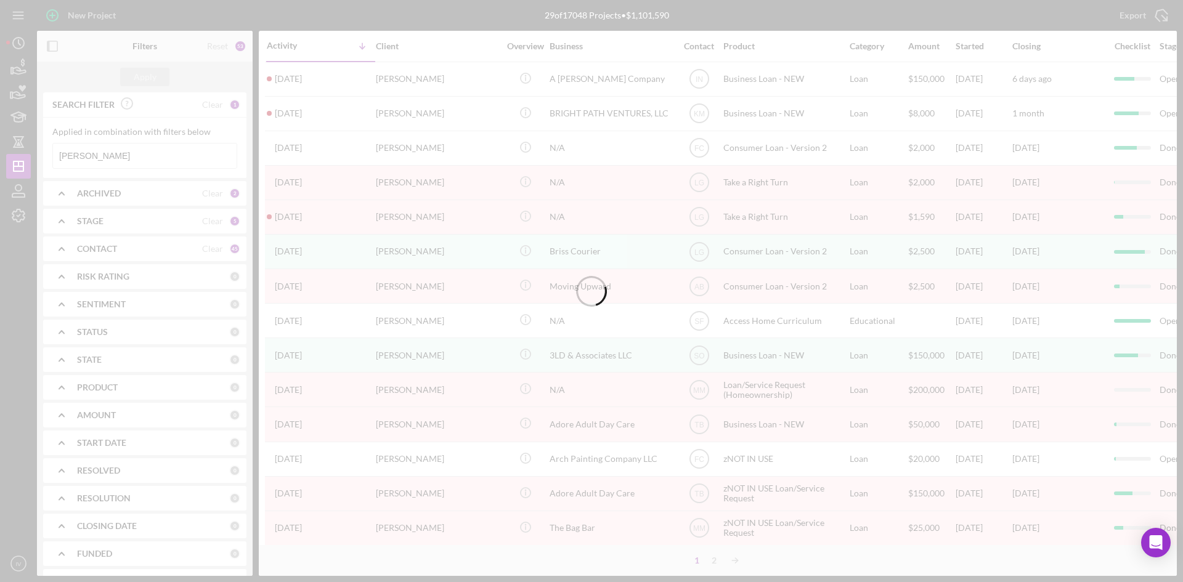
type input "[PERSON_NAME]"
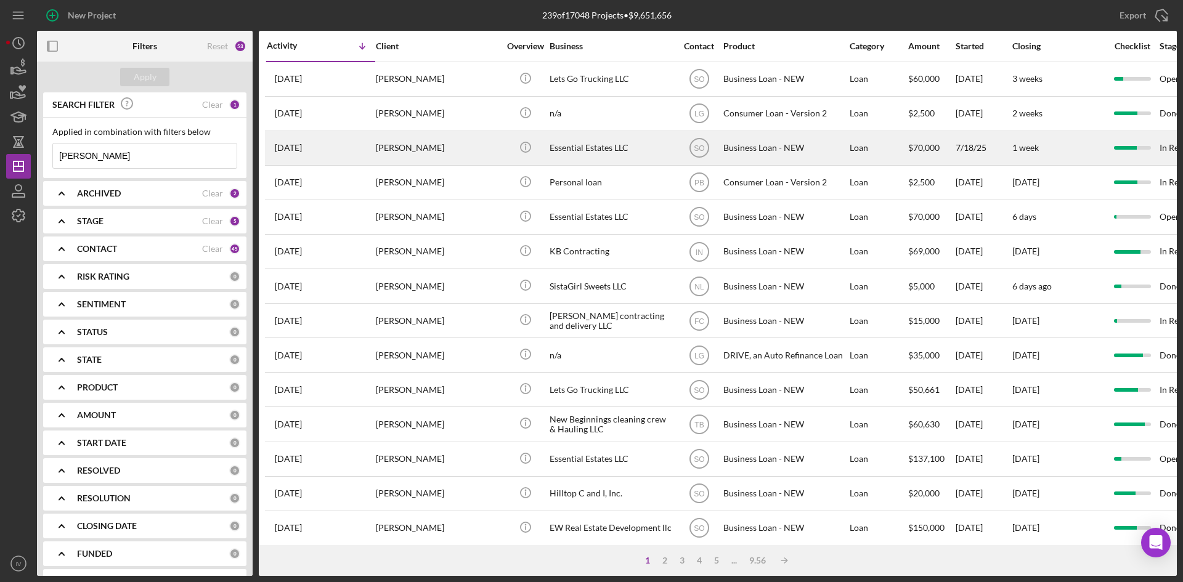
click at [402, 158] on div "[PERSON_NAME]" at bounding box center [437, 148] width 123 height 33
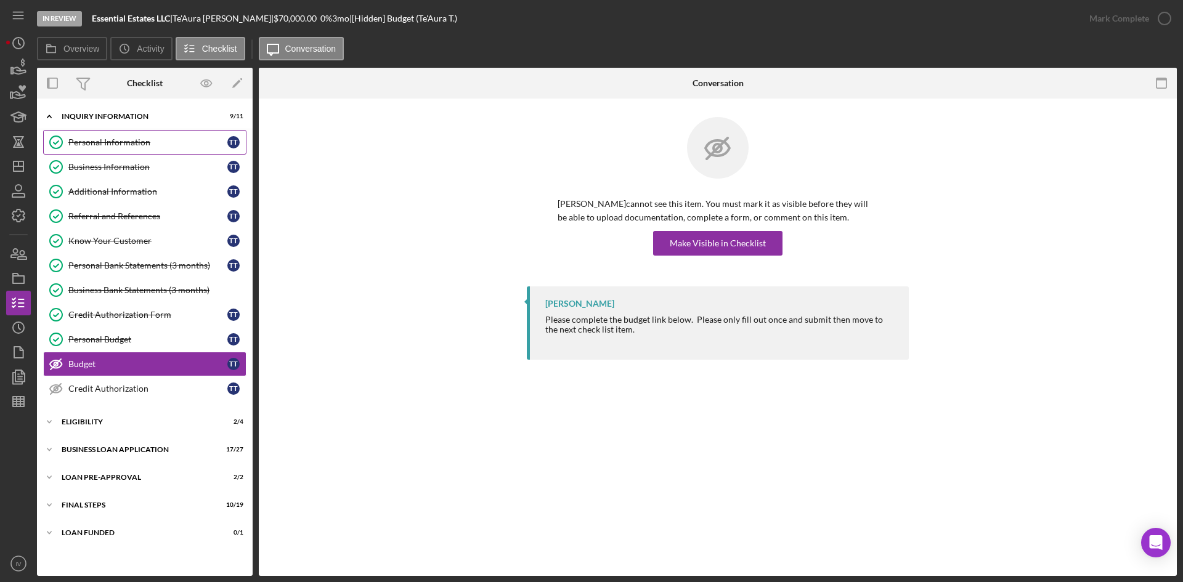
drag, startPoint x: 148, startPoint y: 143, endPoint x: 168, endPoint y: 143, distance: 19.7
click at [148, 143] on div "Personal Information" at bounding box center [147, 142] width 159 height 10
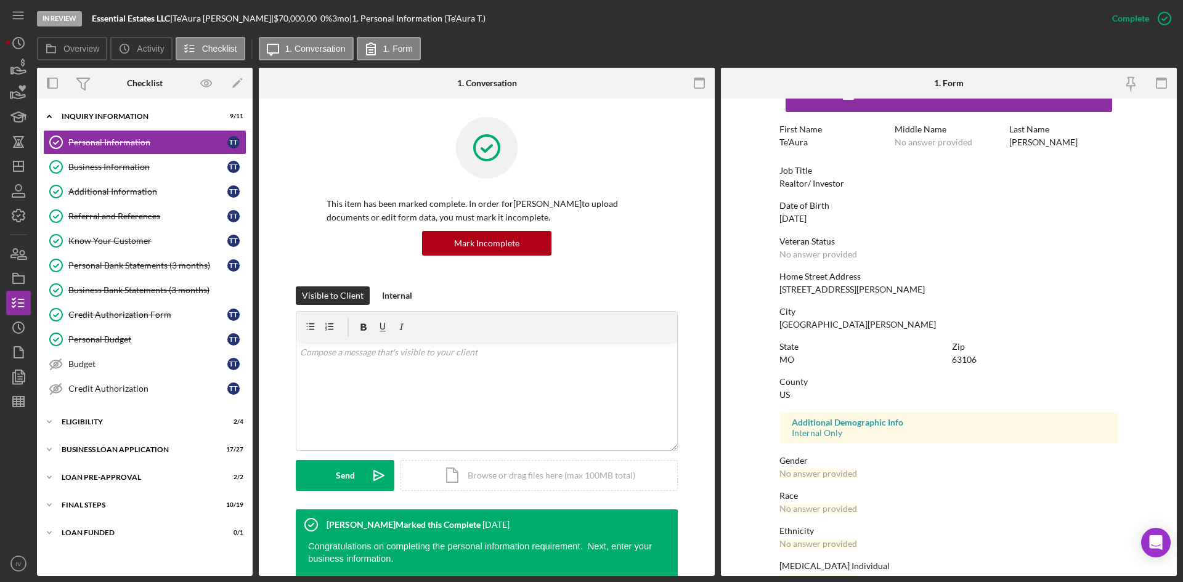
scroll to position [97, 0]
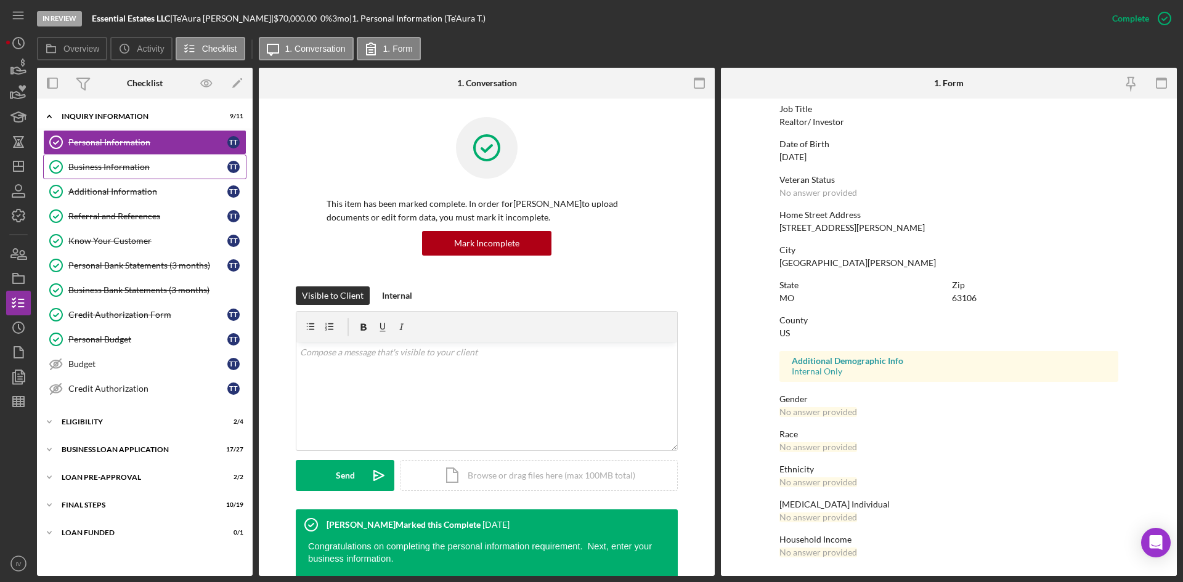
click at [149, 171] on div "Business Information" at bounding box center [147, 167] width 159 height 10
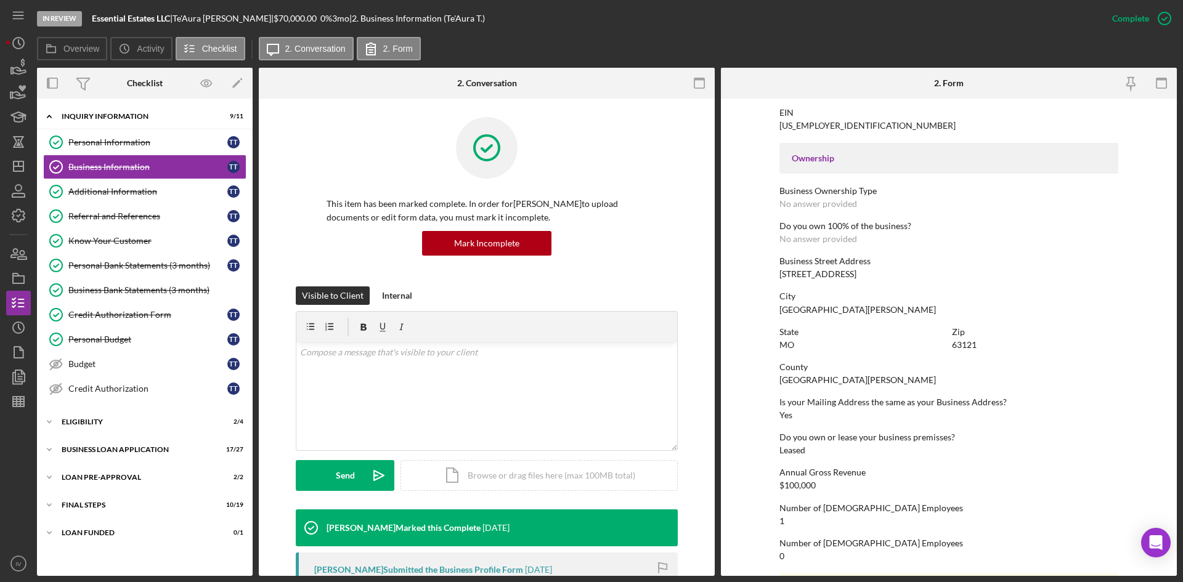
scroll to position [431, 0]
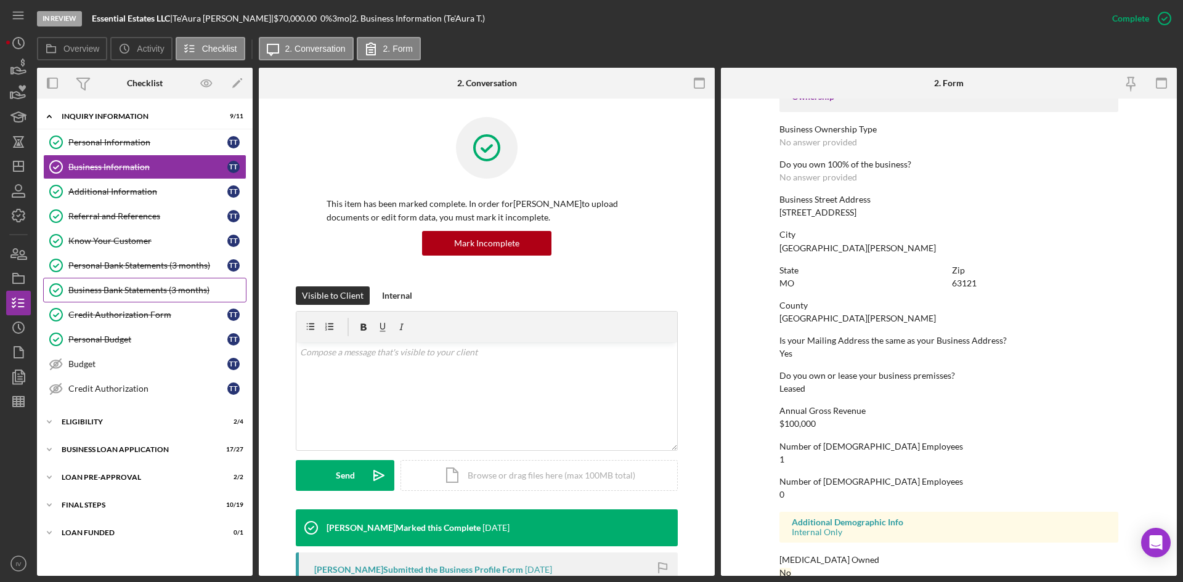
click at [158, 298] on link "Business Bank Statements (3 months) Business Bank Statements (3 months)" at bounding box center [144, 290] width 203 height 25
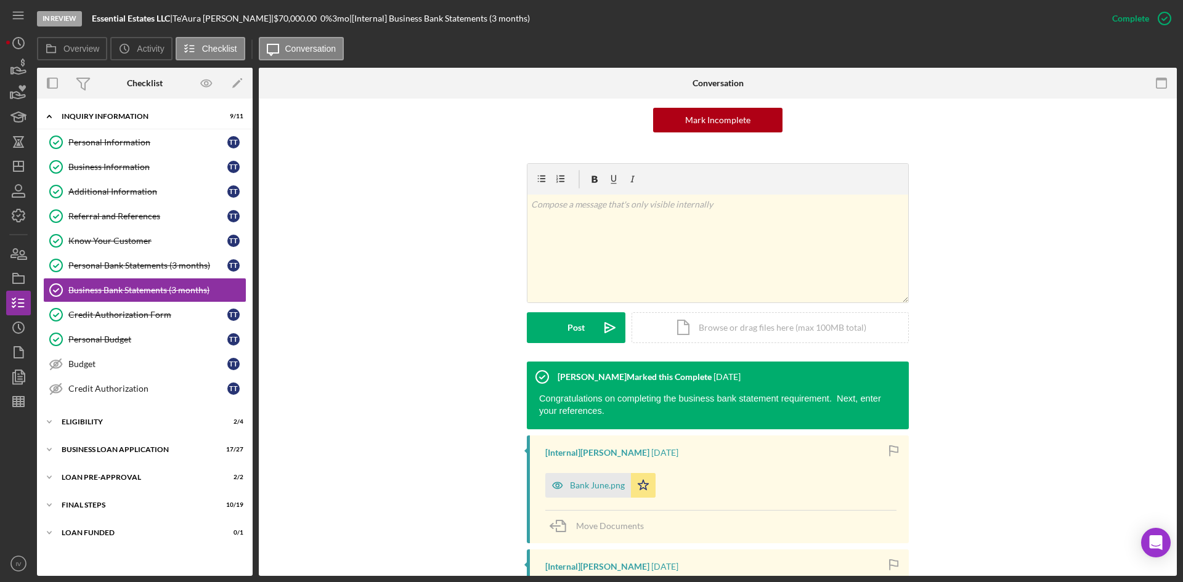
scroll to position [185, 0]
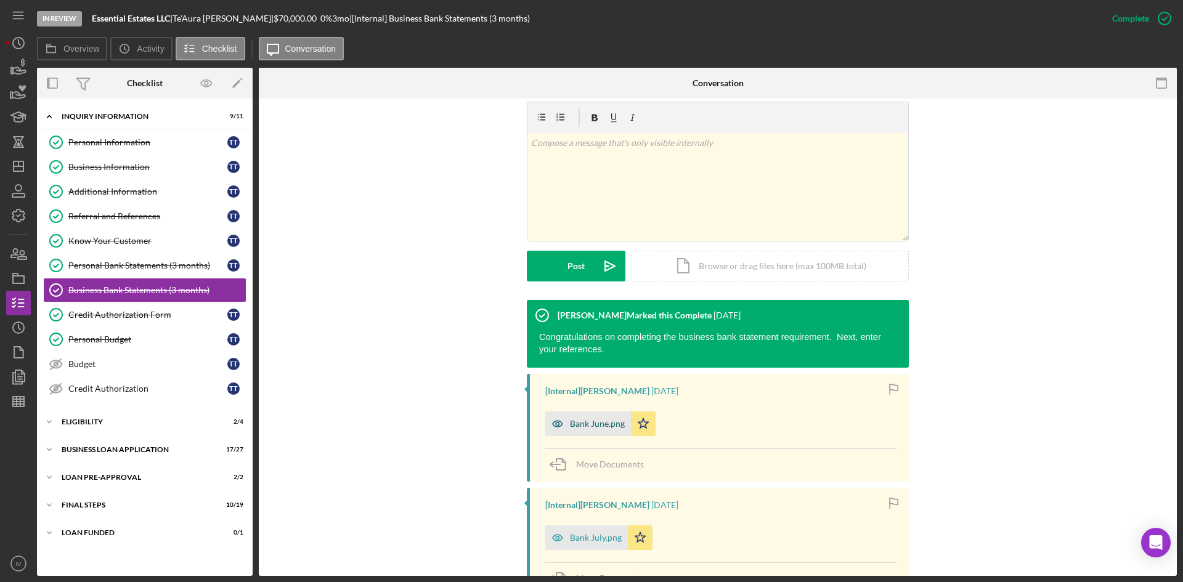
click at [596, 421] on div "Bank June.png" at bounding box center [597, 424] width 55 height 10
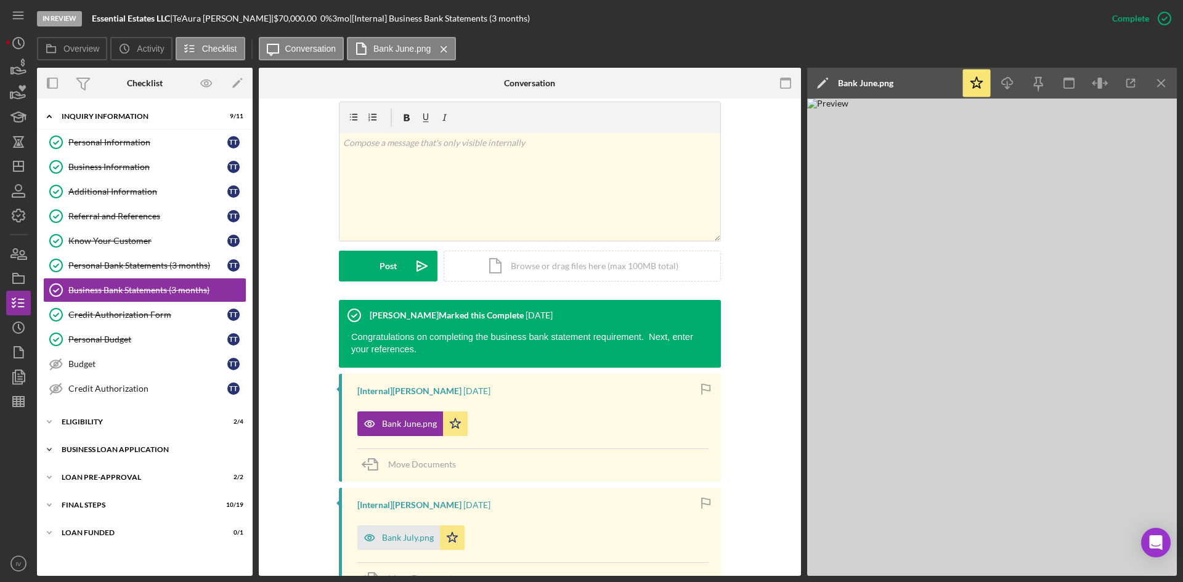
click at [106, 452] on div "BUSINESS LOAN APPLICATION" at bounding box center [150, 449] width 176 height 7
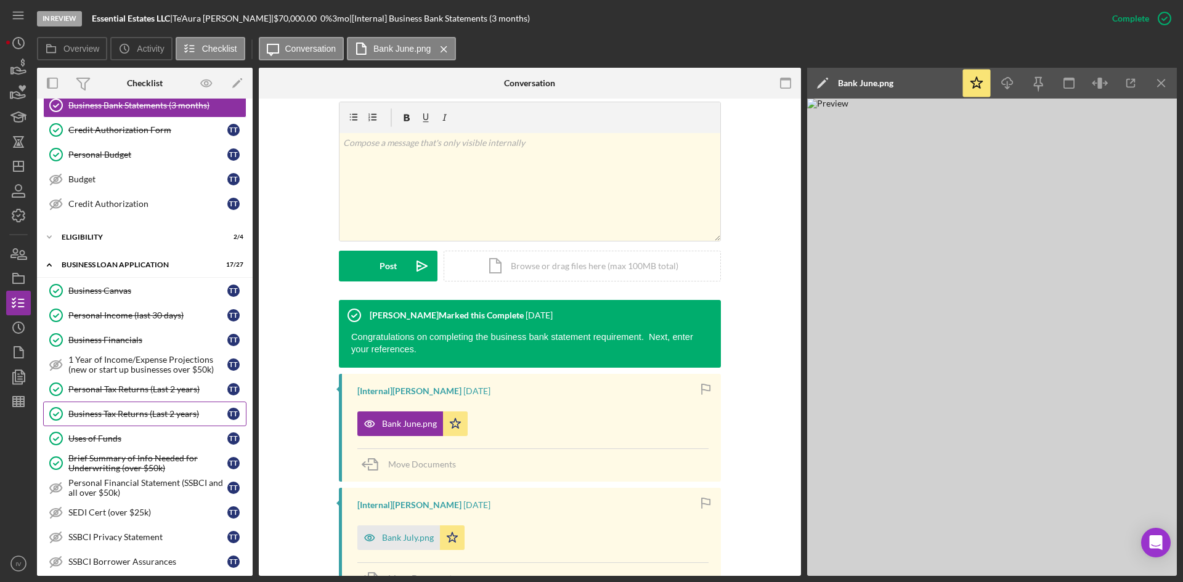
click at [126, 419] on div "Business Tax Returns (Last 2 years)" at bounding box center [147, 414] width 159 height 10
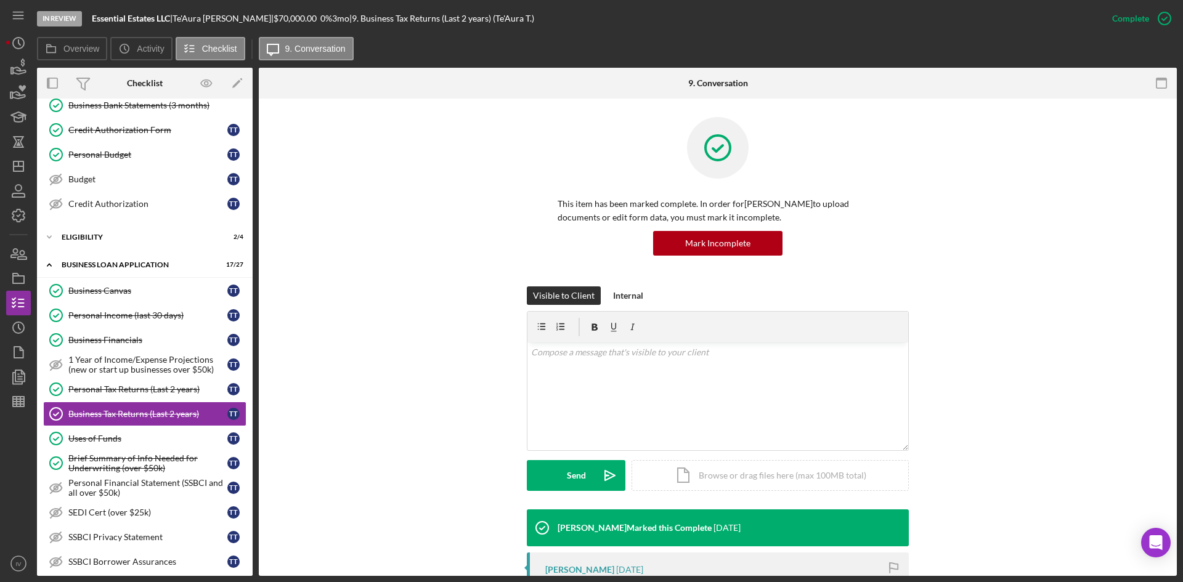
scroll to position [123, 0]
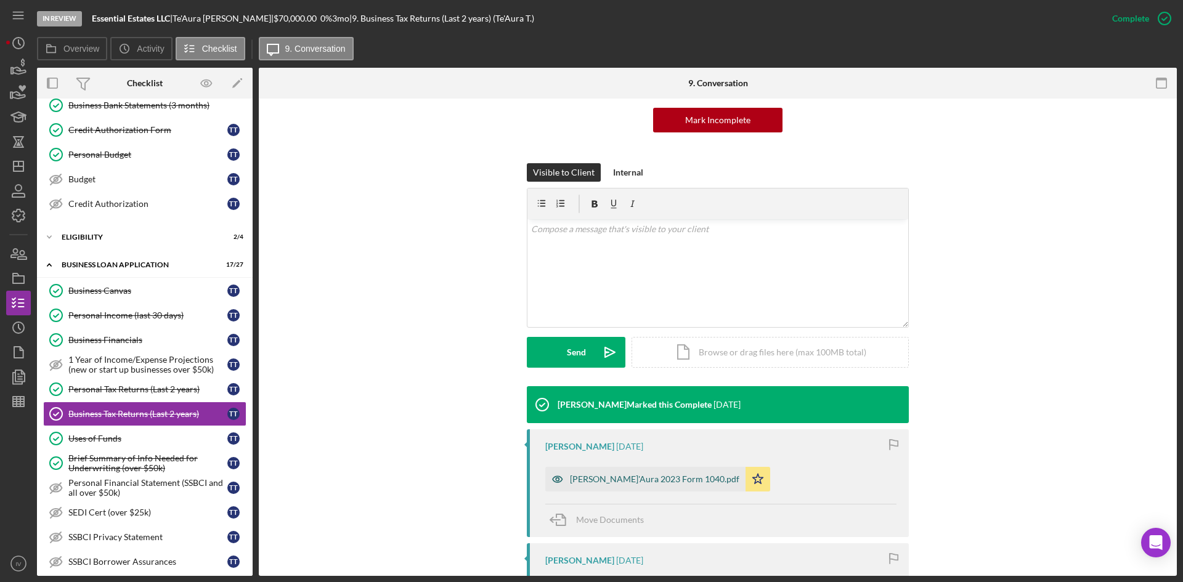
click at [622, 474] on div "[PERSON_NAME]'Aura 2023 Form 1040.pdf" at bounding box center [654, 479] width 169 height 10
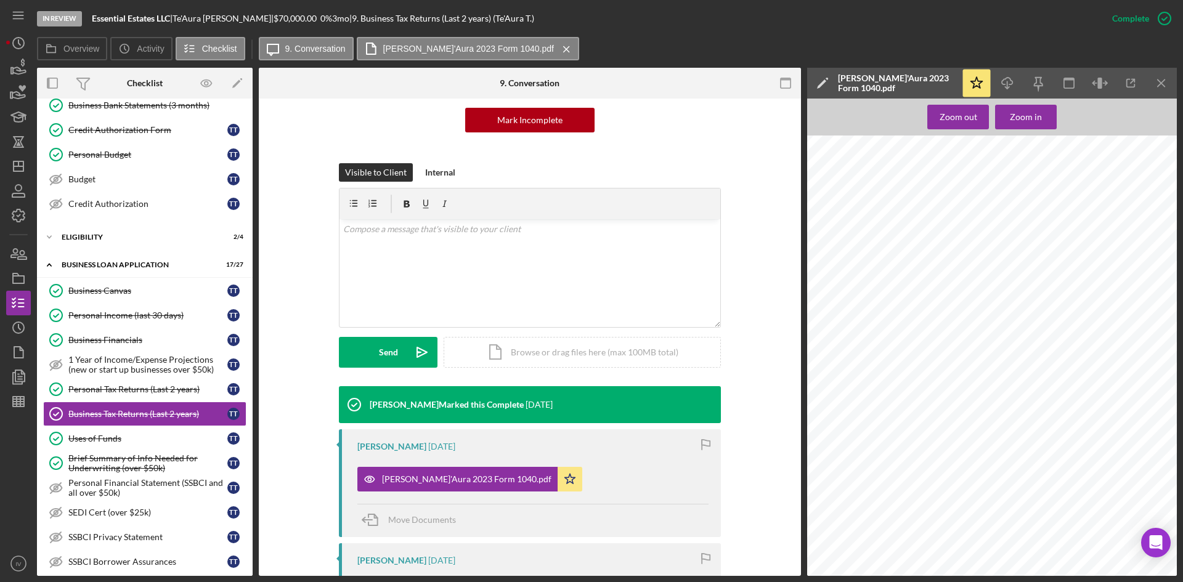
scroll to position [801, 0]
click at [21, 166] on line "button" at bounding box center [19, 166] width 10 height 0
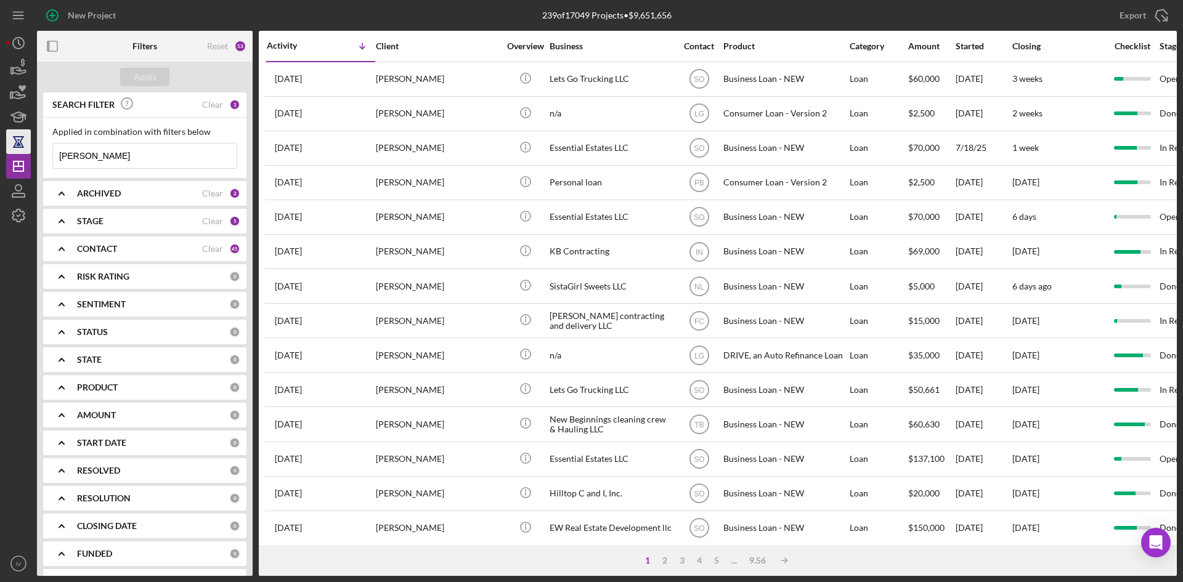
drag, startPoint x: 128, startPoint y: 155, endPoint x: 23, endPoint y: 148, distance: 104.9
click at [23, 148] on div "New Project 239 of 17049 Projects • $9,651,656 [PERSON_NAME] Export Icon/Export…" at bounding box center [591, 288] width 1170 height 576
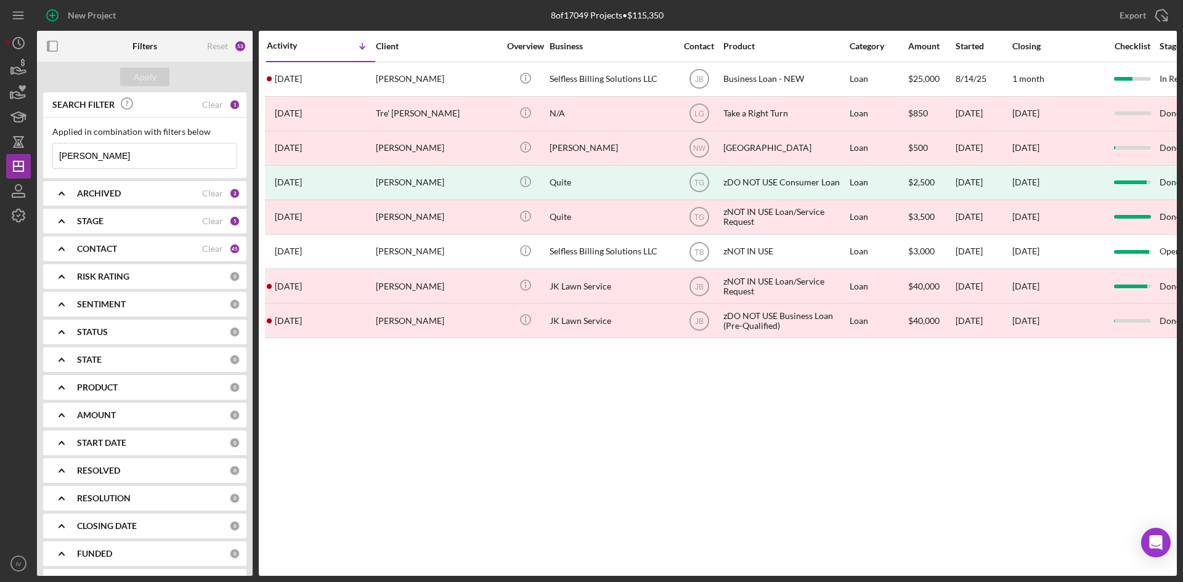
type input "[PERSON_NAME]"
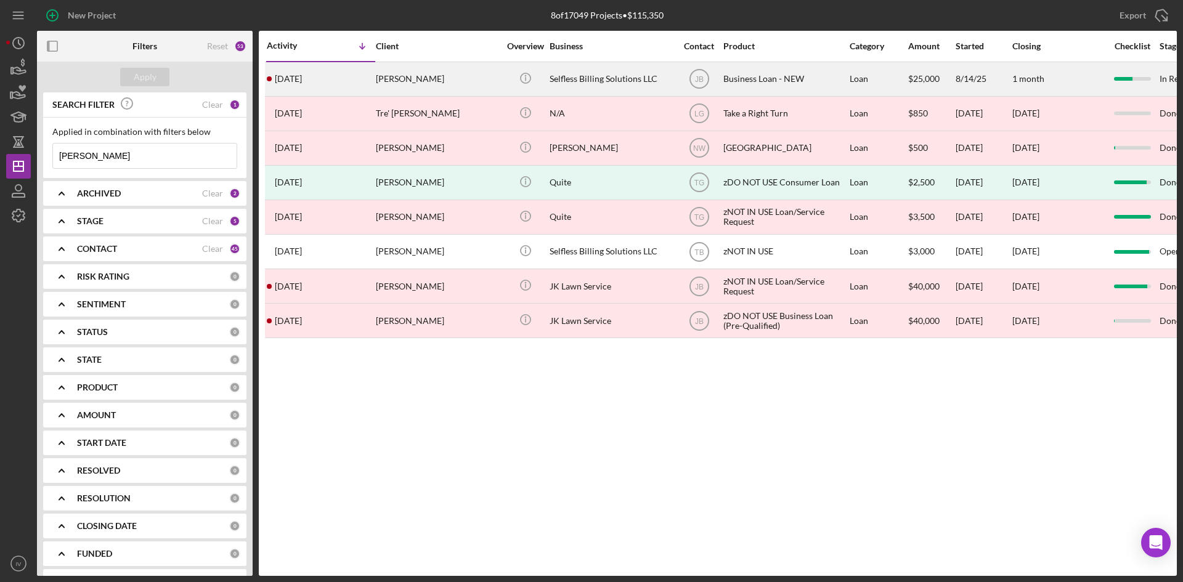
click at [457, 75] on div "[PERSON_NAME]" at bounding box center [437, 79] width 123 height 33
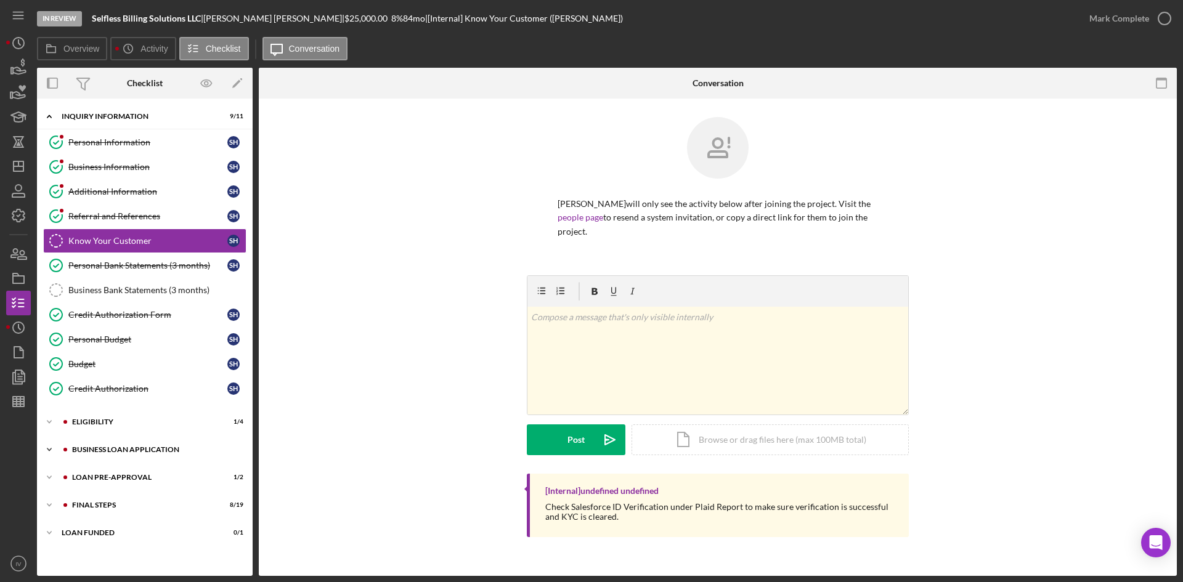
click at [103, 444] on div "Icon/Expander BUSINESS LOAN APPLICATION 14 / 27" at bounding box center [145, 449] width 216 height 25
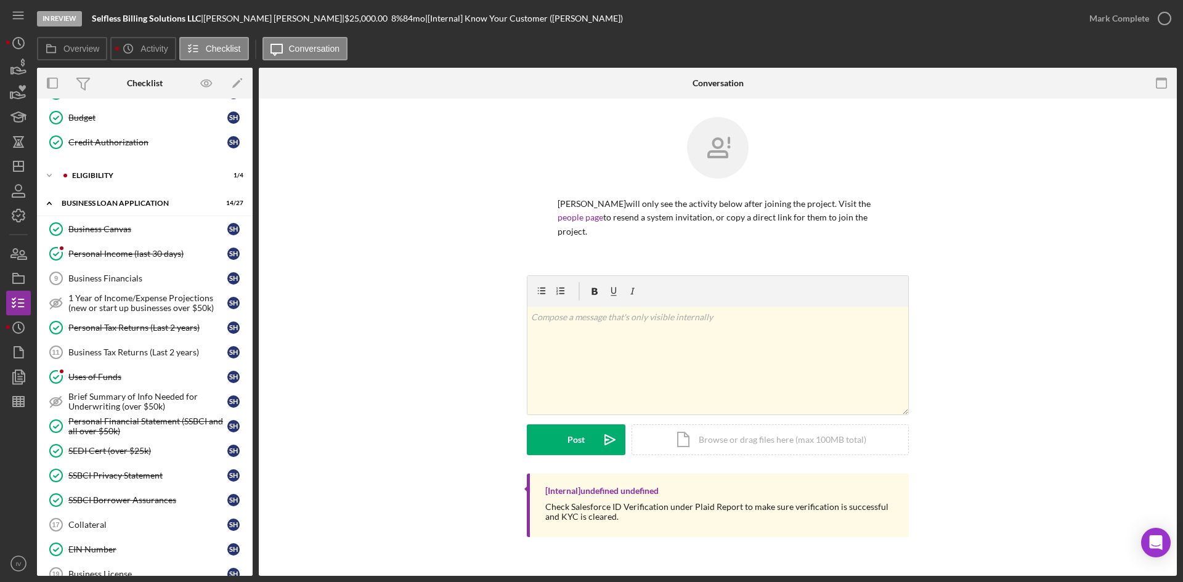
scroll to position [493, 0]
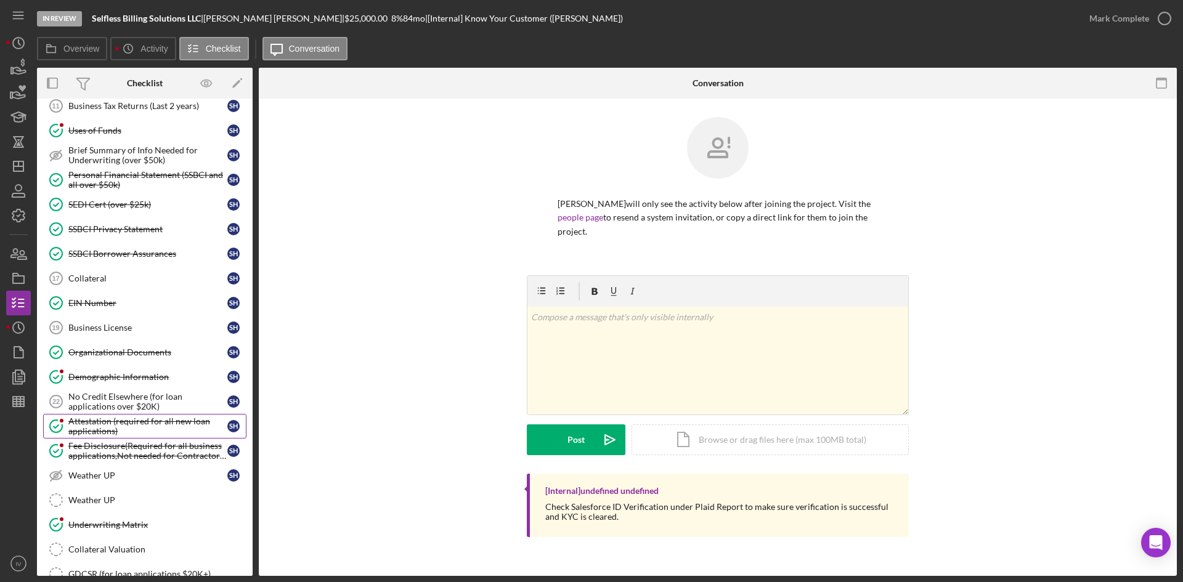
click at [131, 429] on div "Attestation (required for all new loan applications)" at bounding box center [147, 426] width 159 height 20
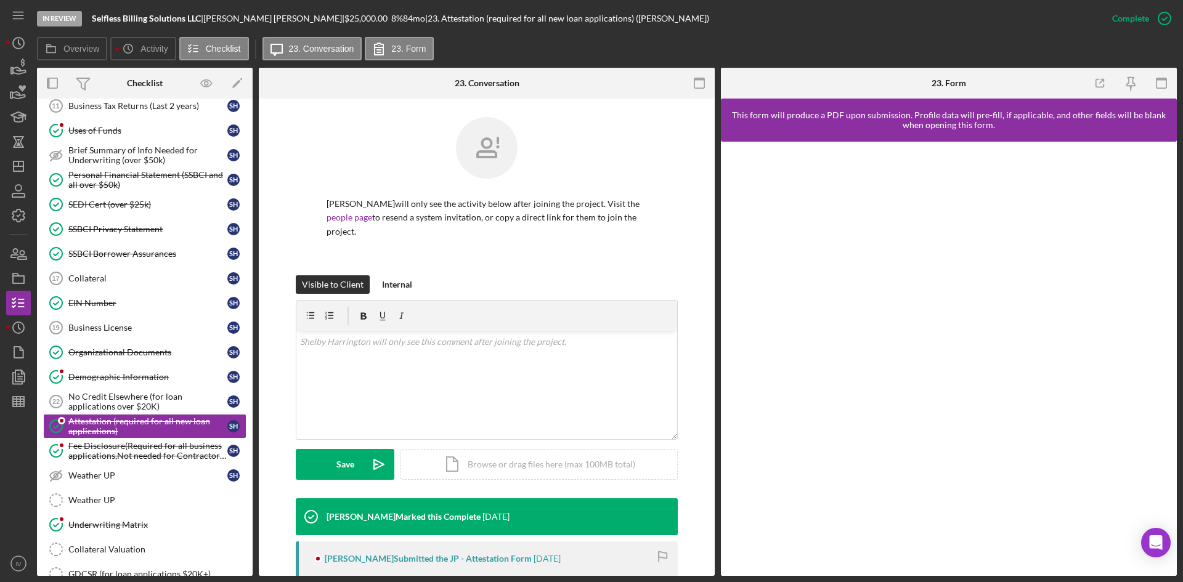
scroll to position [168, 0]
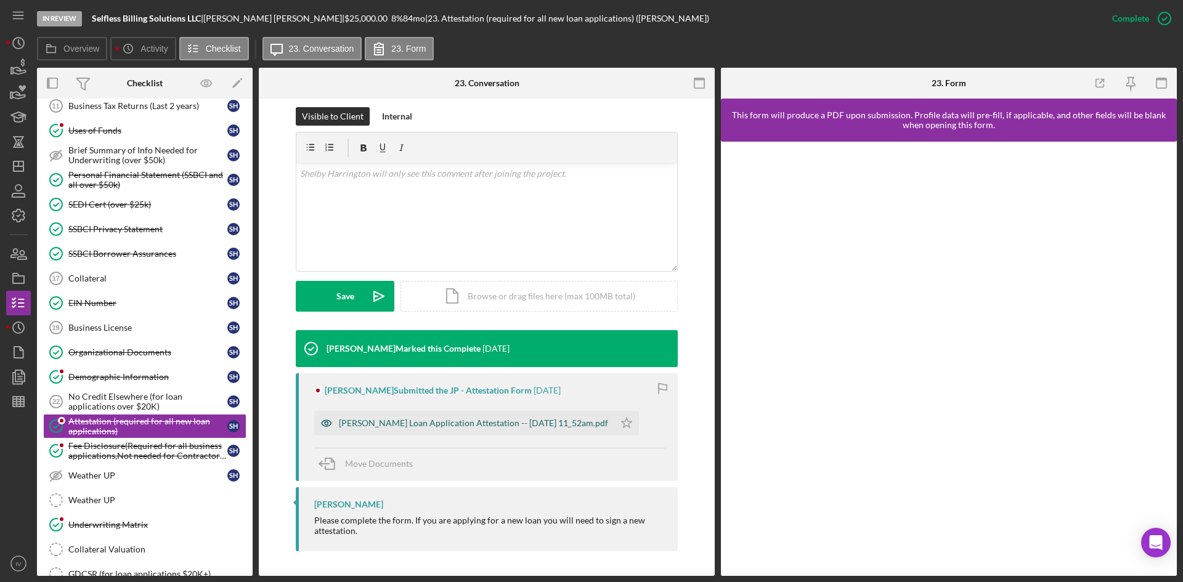
click at [483, 418] on div "[PERSON_NAME] Loan Application Attestation -- [DATE] 11_52am.pdf" at bounding box center [473, 423] width 269 height 10
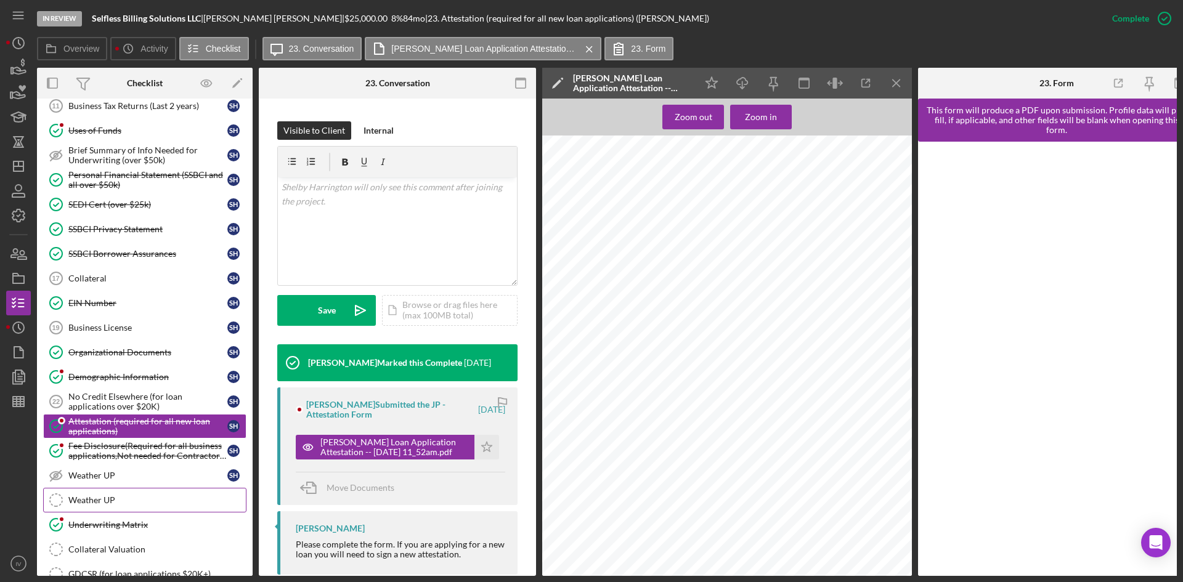
scroll to position [652, 0]
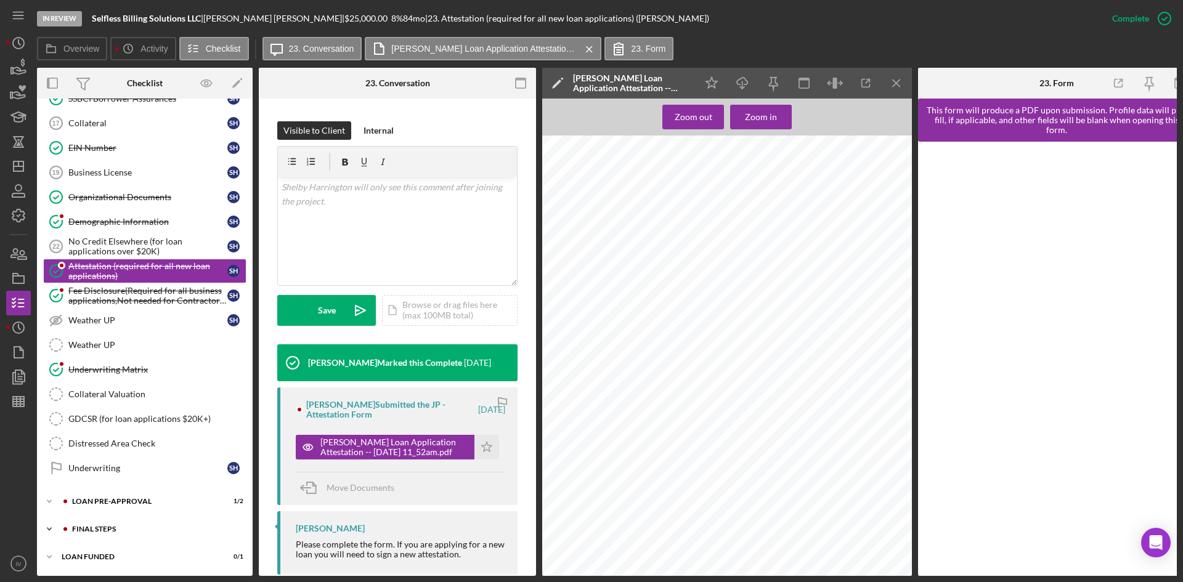
click at [114, 525] on div "FINAL STEPS" at bounding box center [154, 528] width 165 height 7
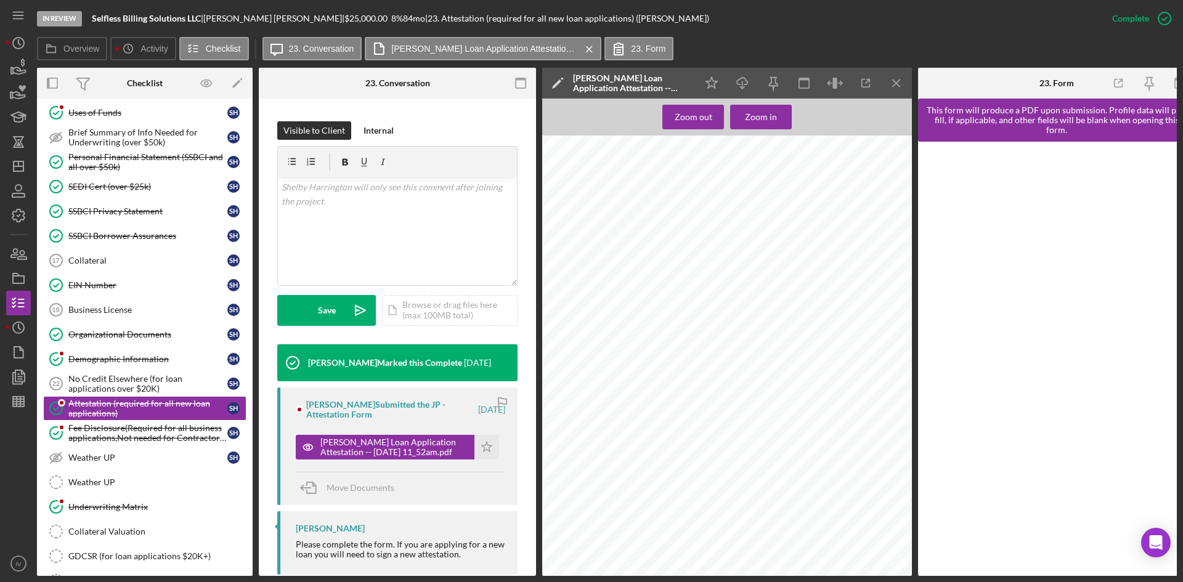
scroll to position [326, 0]
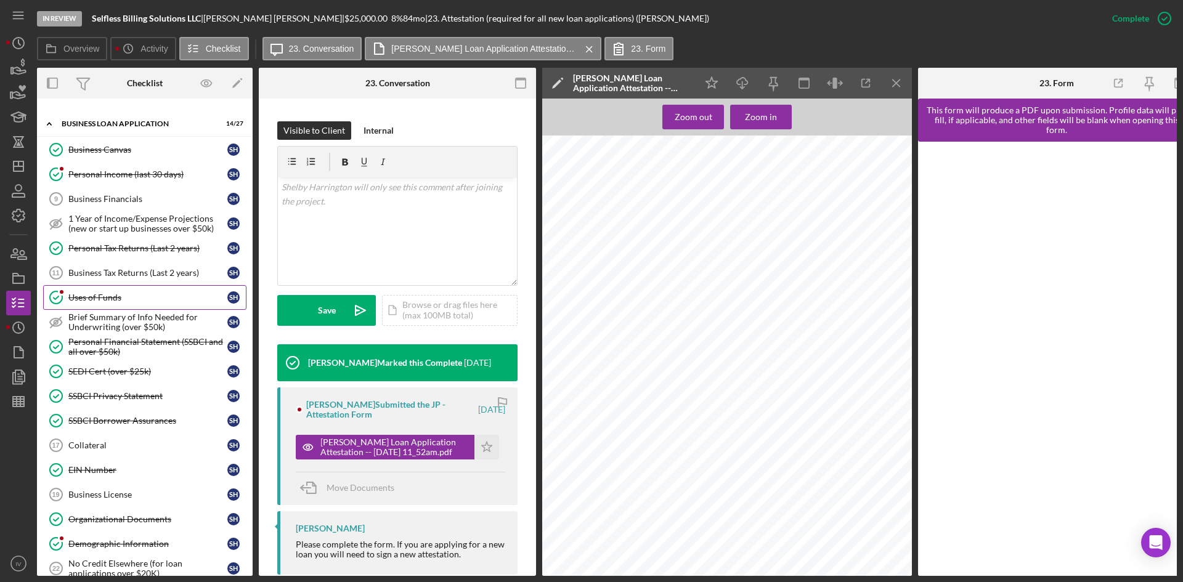
click at [97, 293] on div "Uses of Funds" at bounding box center [147, 298] width 159 height 10
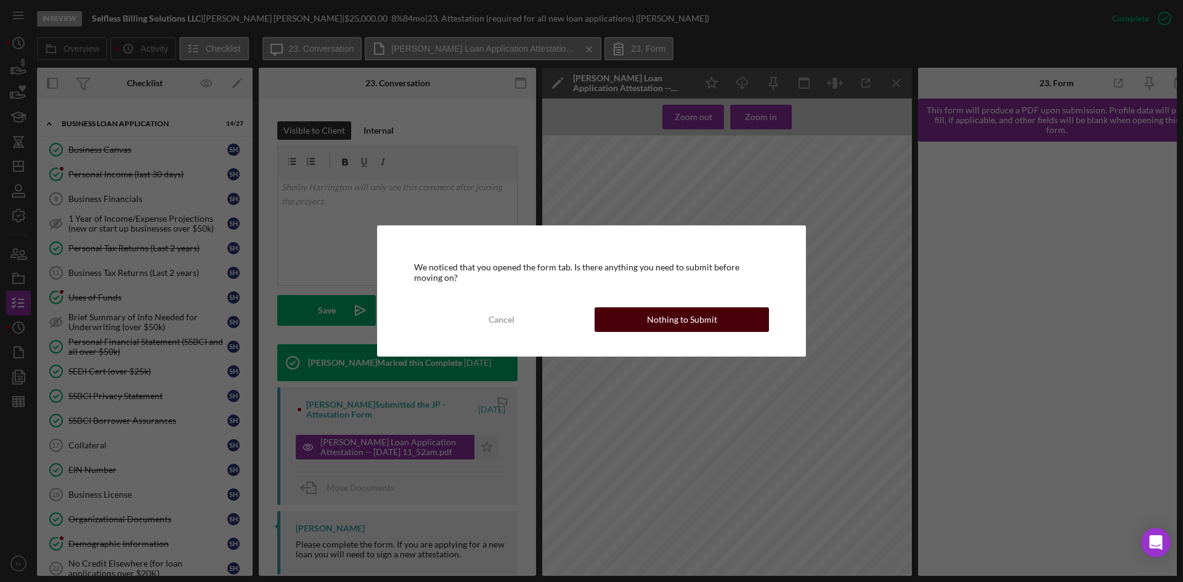
click at [609, 324] on button "Nothing to Submit" at bounding box center [681, 319] width 174 height 25
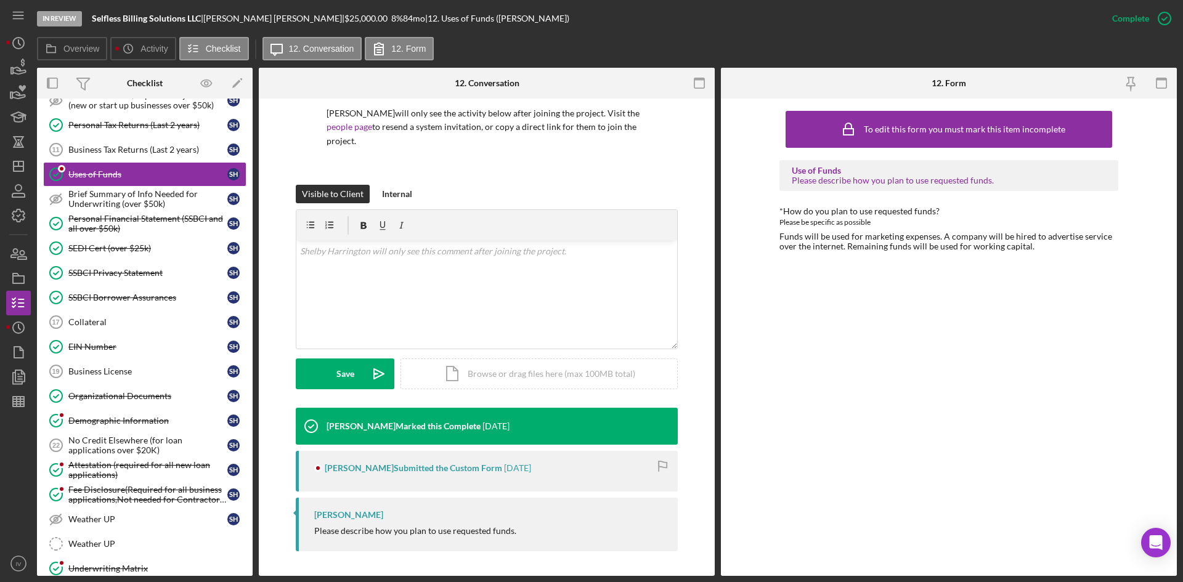
scroll to position [141, 0]
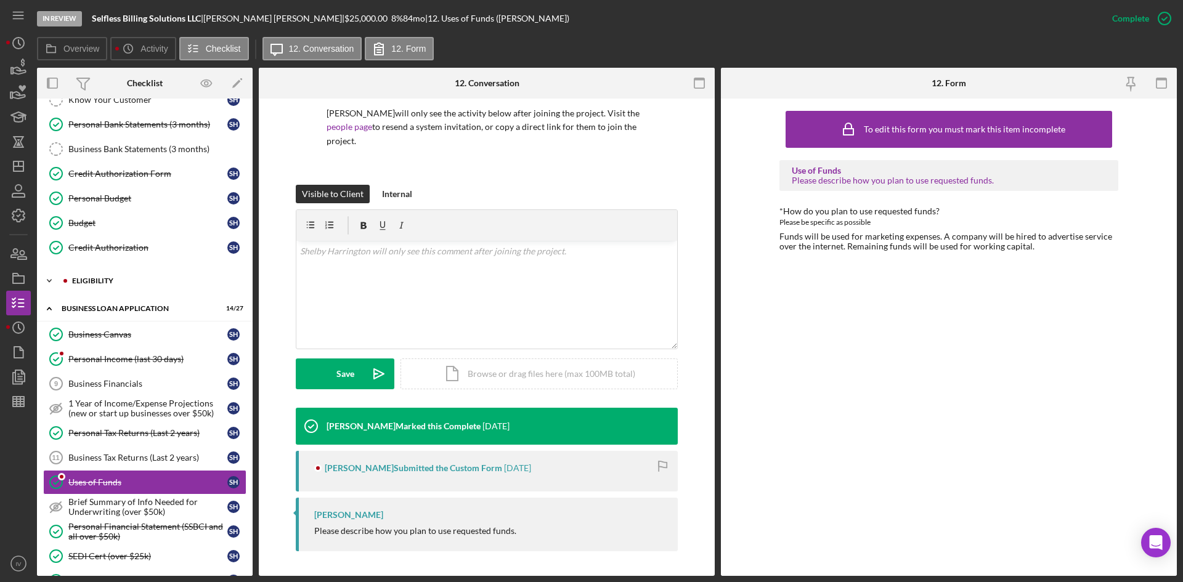
click at [87, 278] on div "ELIGIBILITY" at bounding box center [154, 280] width 165 height 7
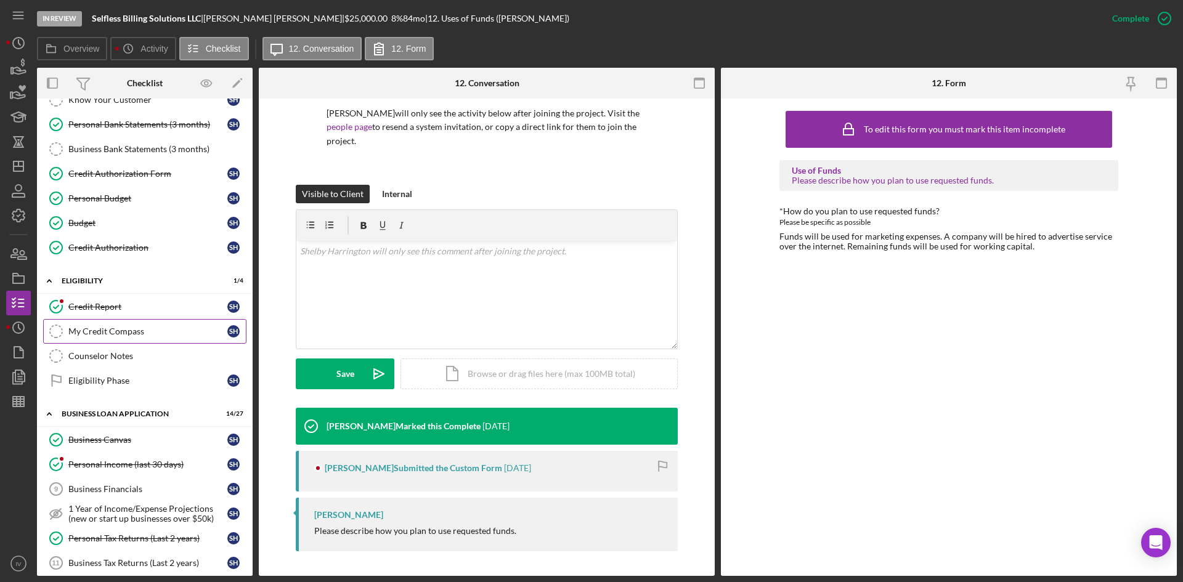
click at [107, 334] on div "My Credit Compass" at bounding box center [147, 331] width 159 height 10
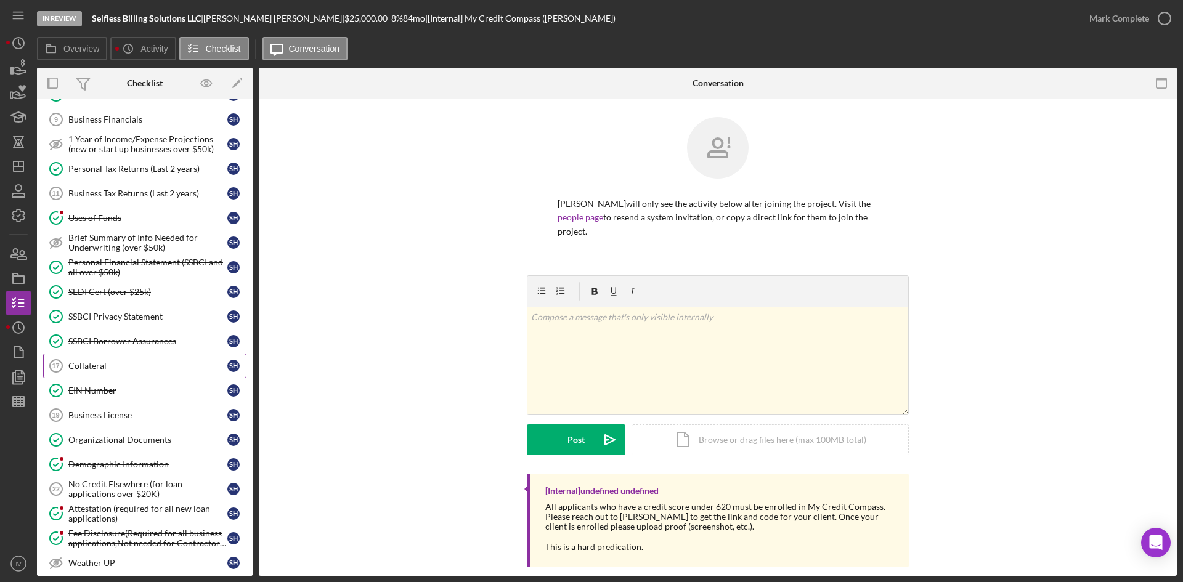
scroll to position [449, 0]
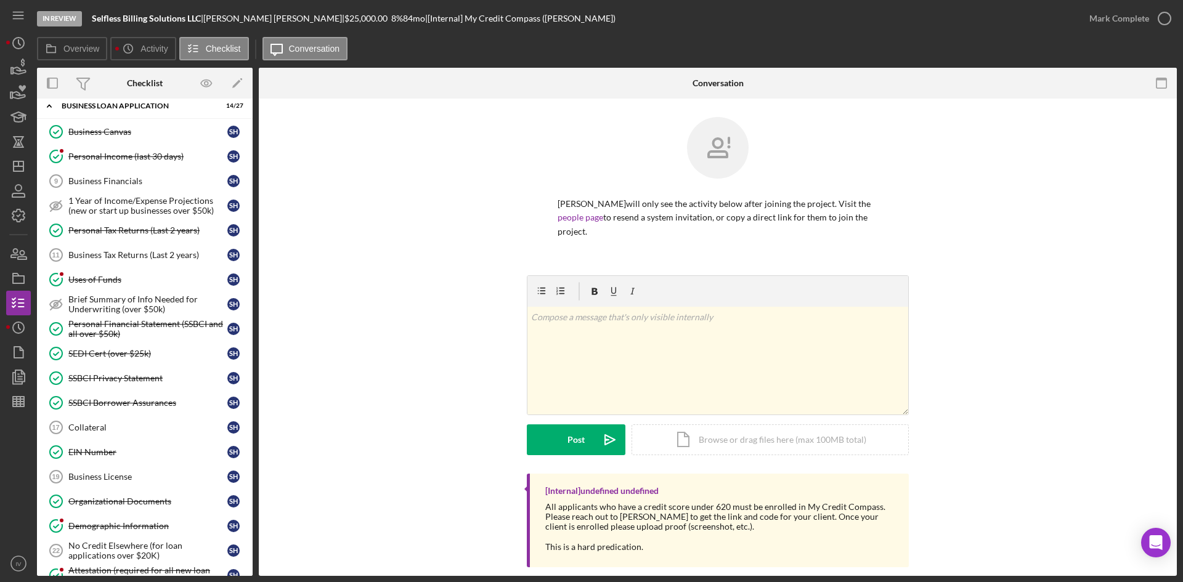
drag, startPoint x: 122, startPoint y: 236, endPoint x: 517, endPoint y: 255, distance: 395.3
click at [122, 236] on link "Personal Tax Returns (Last 2 years) Personal Tax Returns (Last 2 years) S H" at bounding box center [144, 230] width 203 height 25
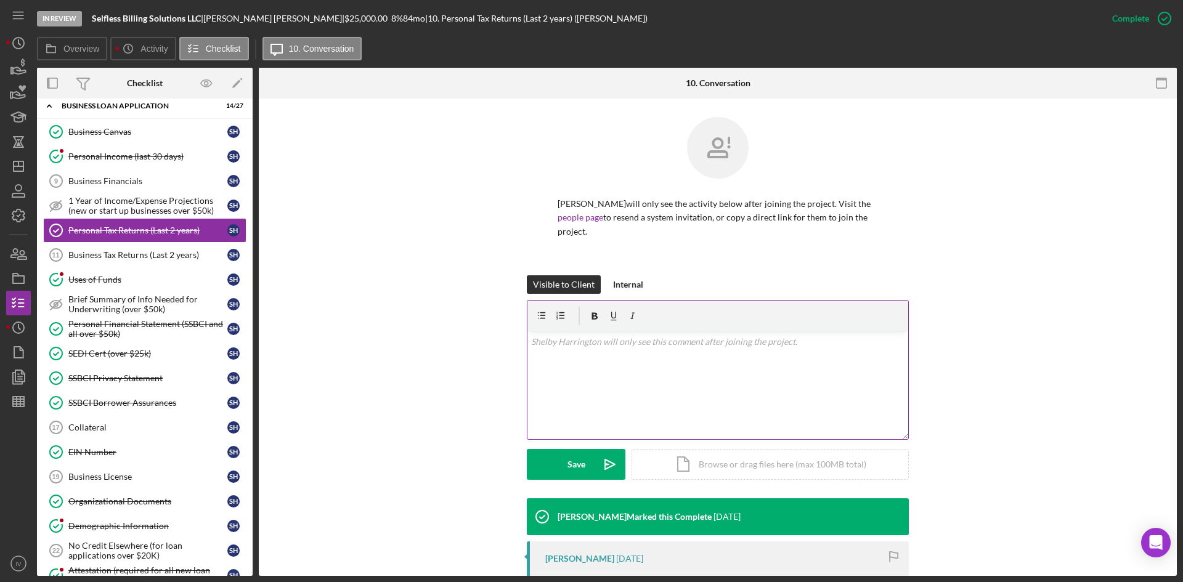
scroll to position [158, 0]
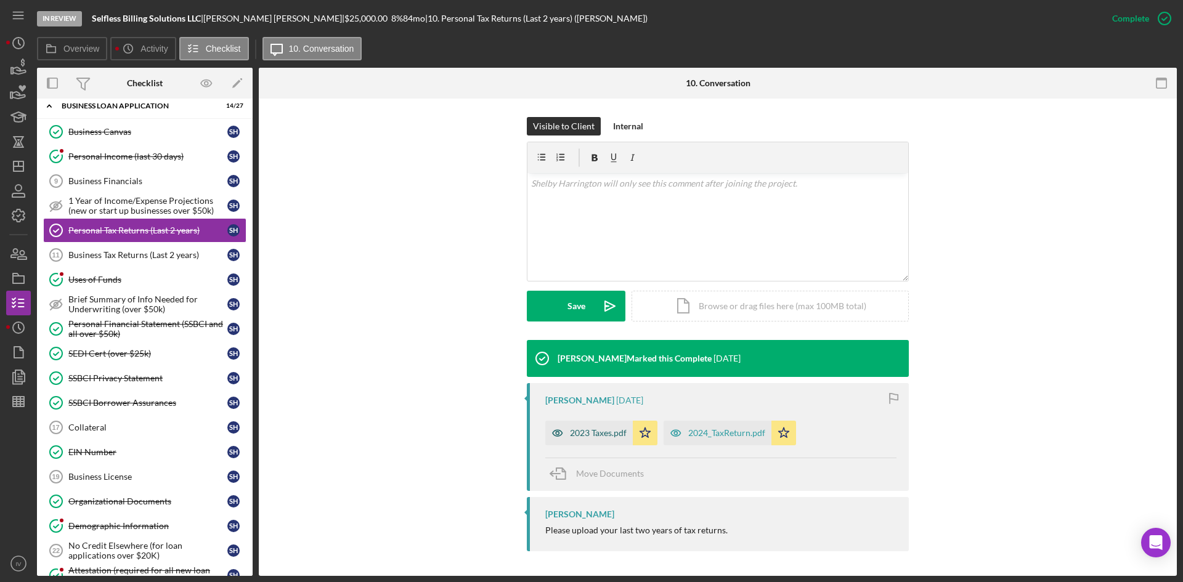
click at [597, 434] on div "2023 Taxes.pdf" at bounding box center [598, 433] width 57 height 10
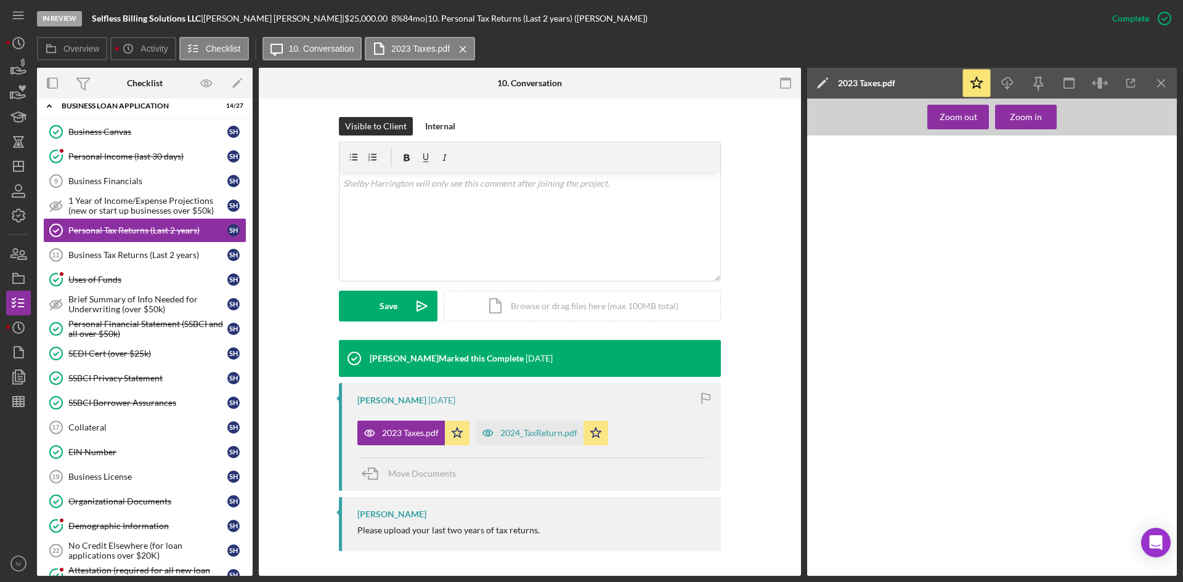
drag, startPoint x: 519, startPoint y: 432, endPoint x: 598, endPoint y: 349, distance: 114.6
click at [519, 432] on div "2024_TaxReturn.pdf" at bounding box center [538, 433] width 77 height 10
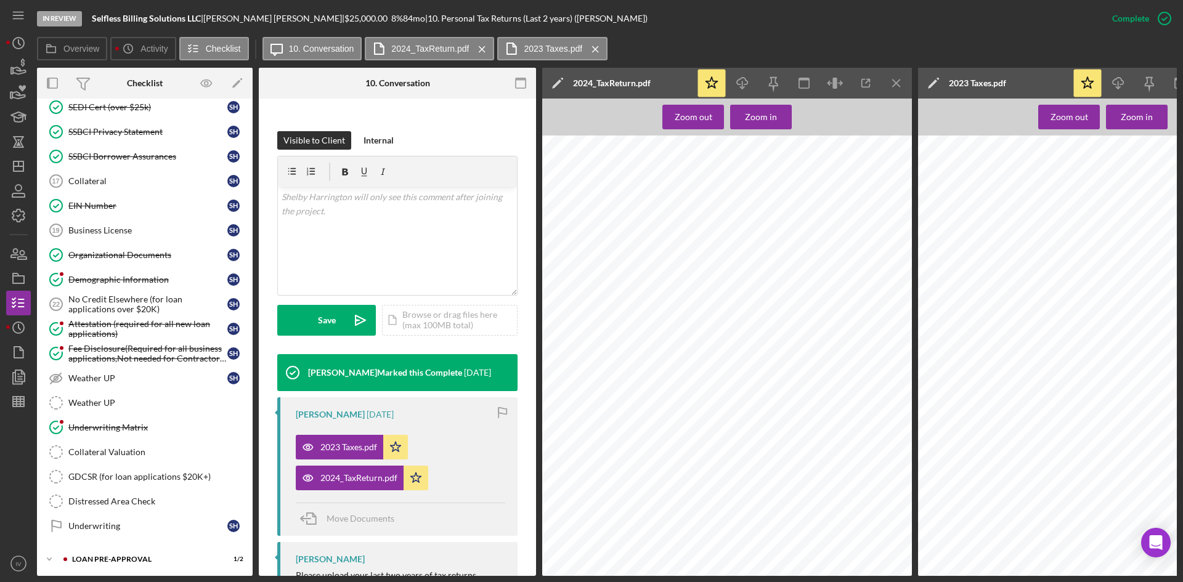
scroll to position [942, 0]
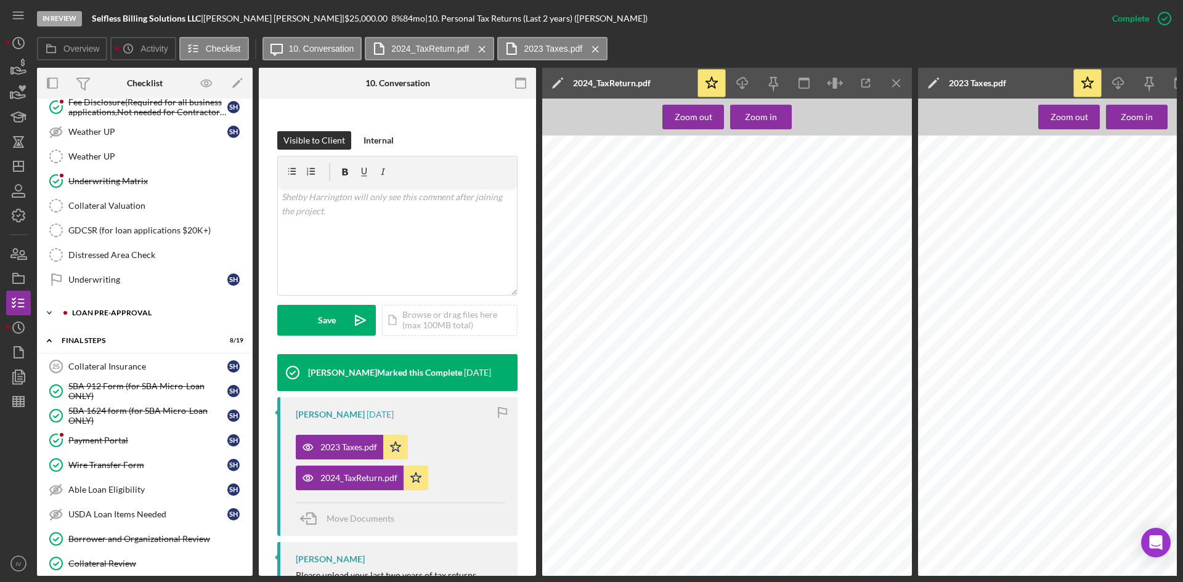
click at [135, 315] on div "LOAN PRE-APPROVAL" at bounding box center [154, 312] width 165 height 7
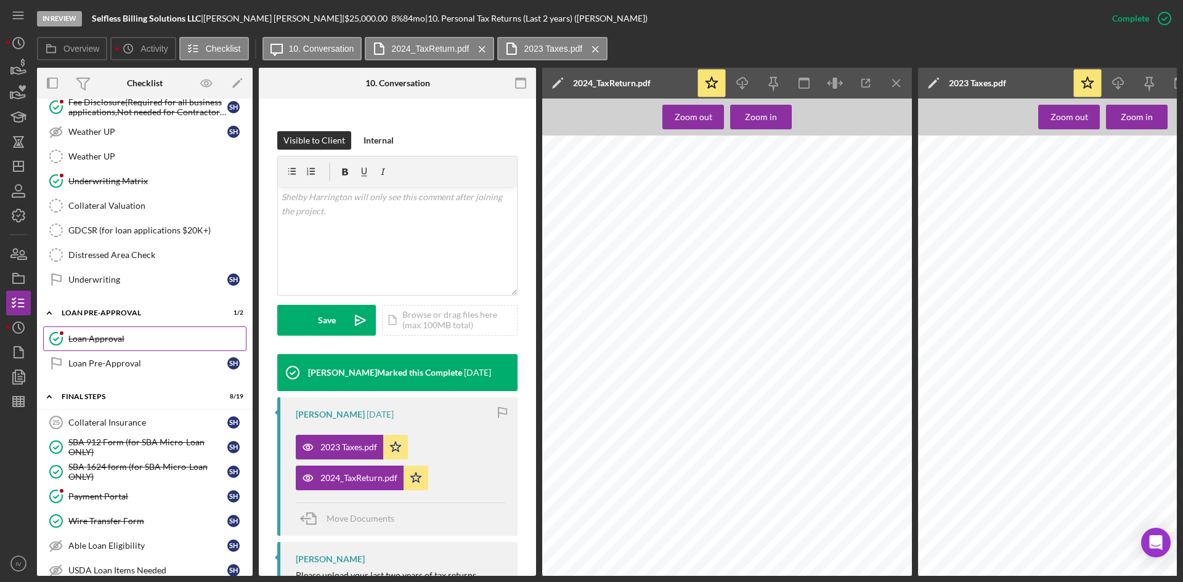
click at [131, 334] on div "Loan Approval" at bounding box center [156, 339] width 177 height 10
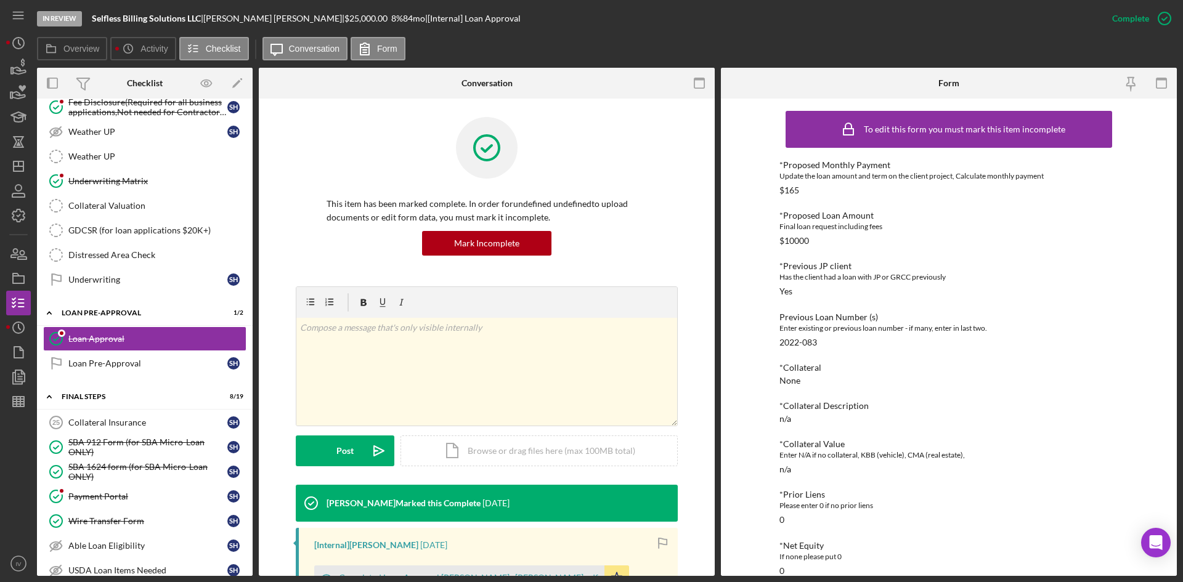
scroll to position [123, 0]
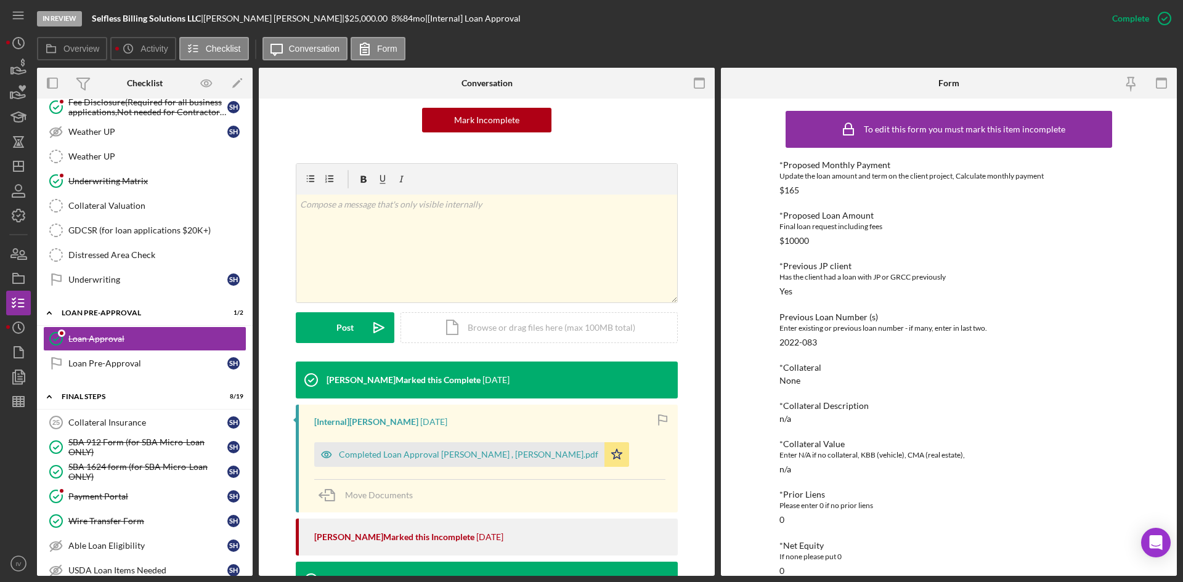
click at [438, 467] on div "[Internal] Samantha O'Rourke 1 day ago Completed Loan Approval Boyle, Jim , She…" at bounding box center [487, 459] width 382 height 108
click at [445, 460] on div "Completed Loan Approval Boyle, Jim , Shelby Harrington.pdf" at bounding box center [459, 454] width 290 height 25
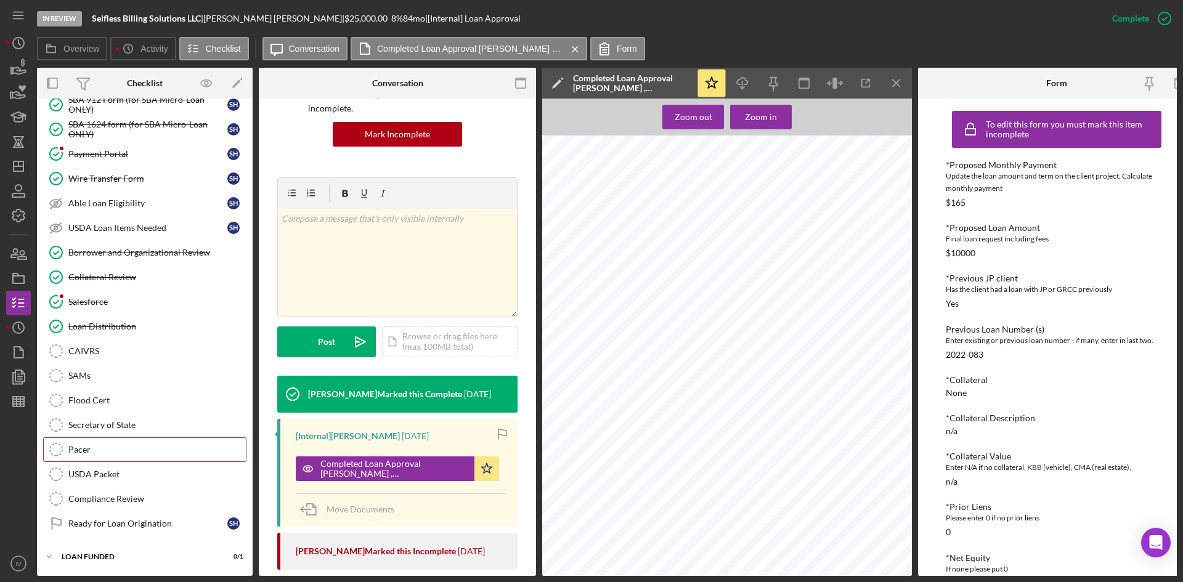
scroll to position [1165, 0]
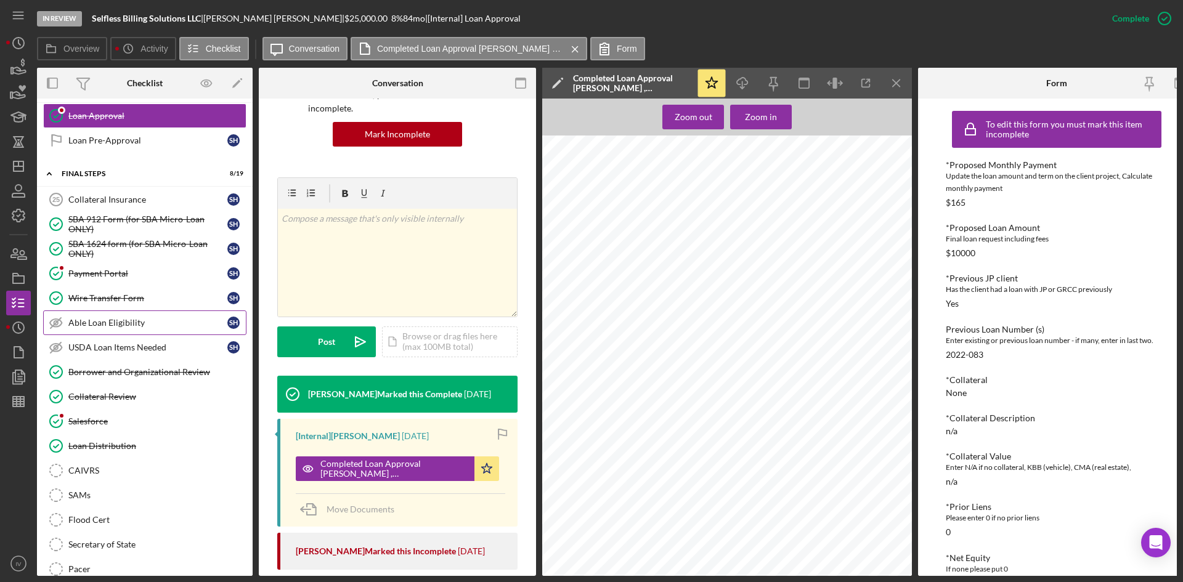
drag, startPoint x: 126, startPoint y: 303, endPoint x: 137, endPoint y: 311, distance: 14.2
click at [126, 303] on div "Wire Transfer Form" at bounding box center [147, 298] width 159 height 10
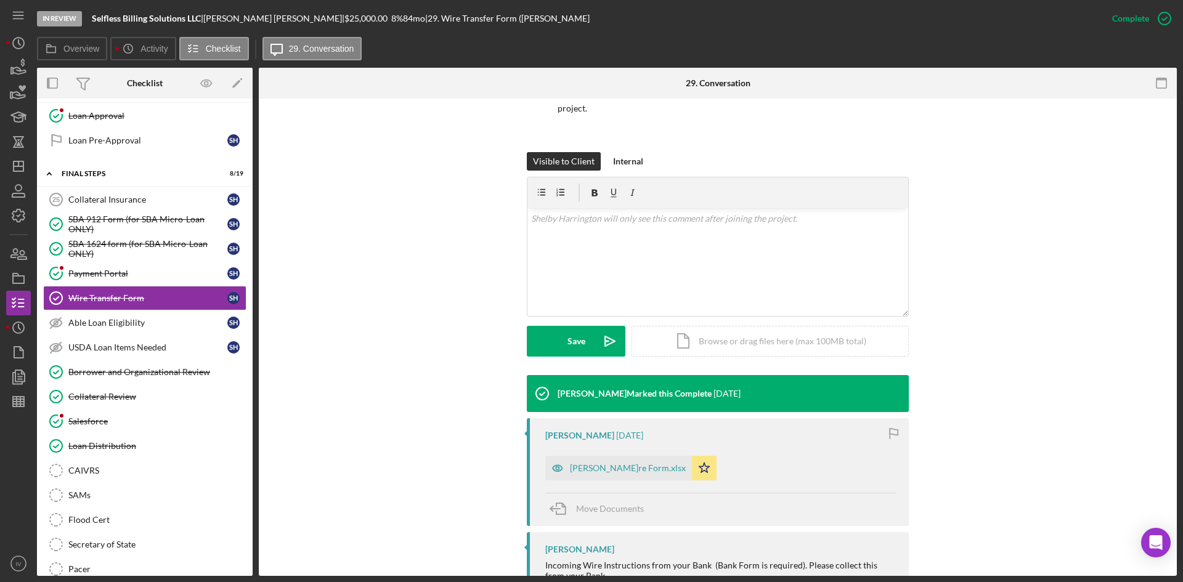
scroll to position [168, 0]
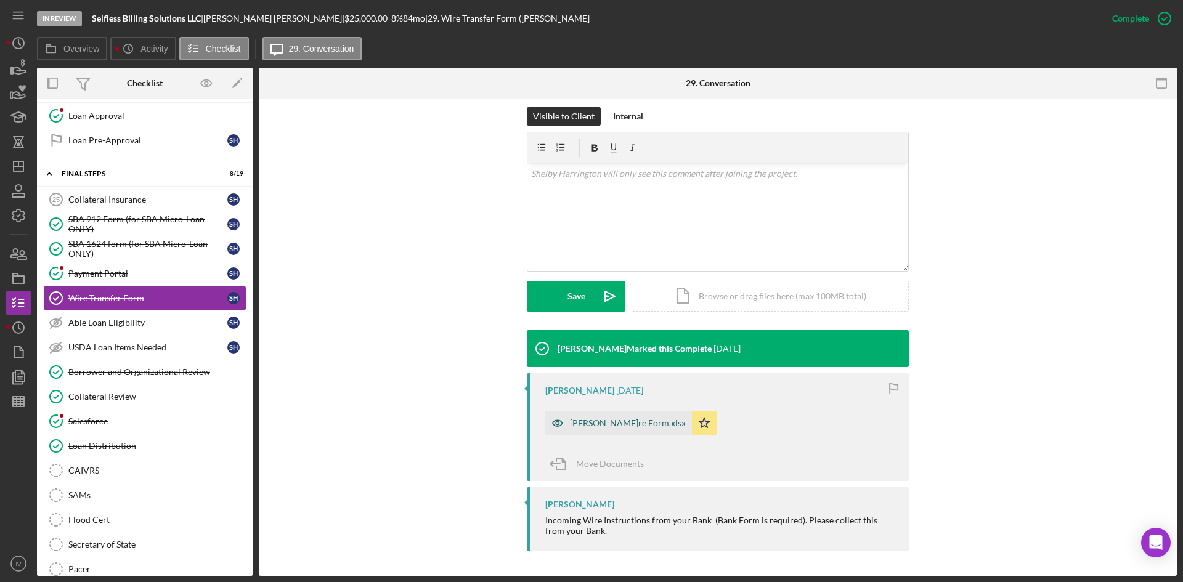
click at [638, 419] on div "Shelby Harrington Wire Form.xlsx" at bounding box center [628, 423] width 116 height 10
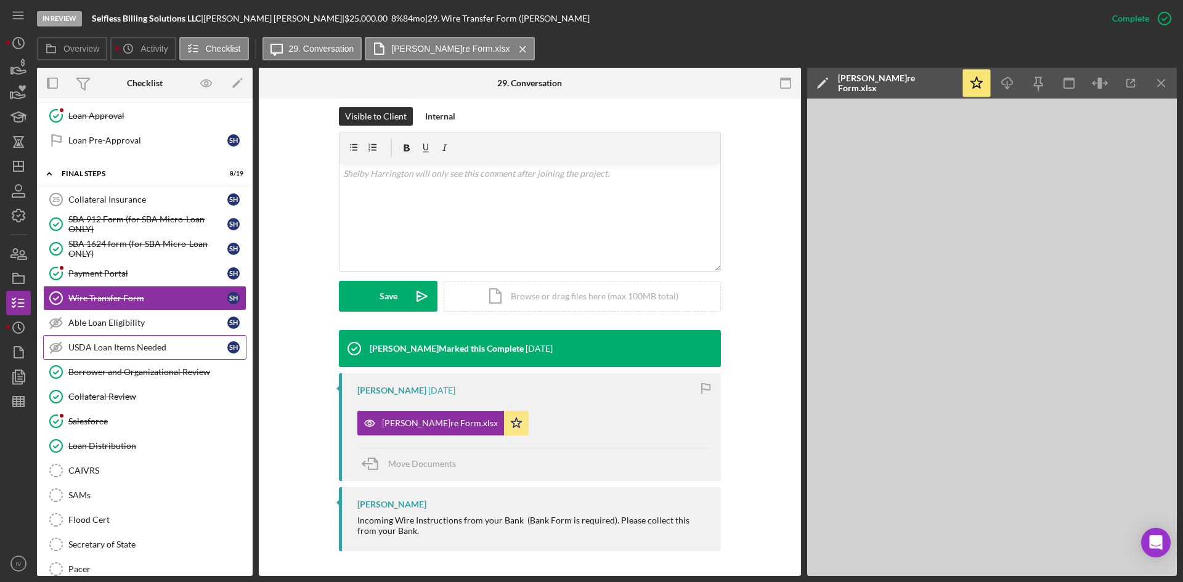
click at [152, 368] on div "Borrower and Organizational Review" at bounding box center [156, 372] width 177 height 10
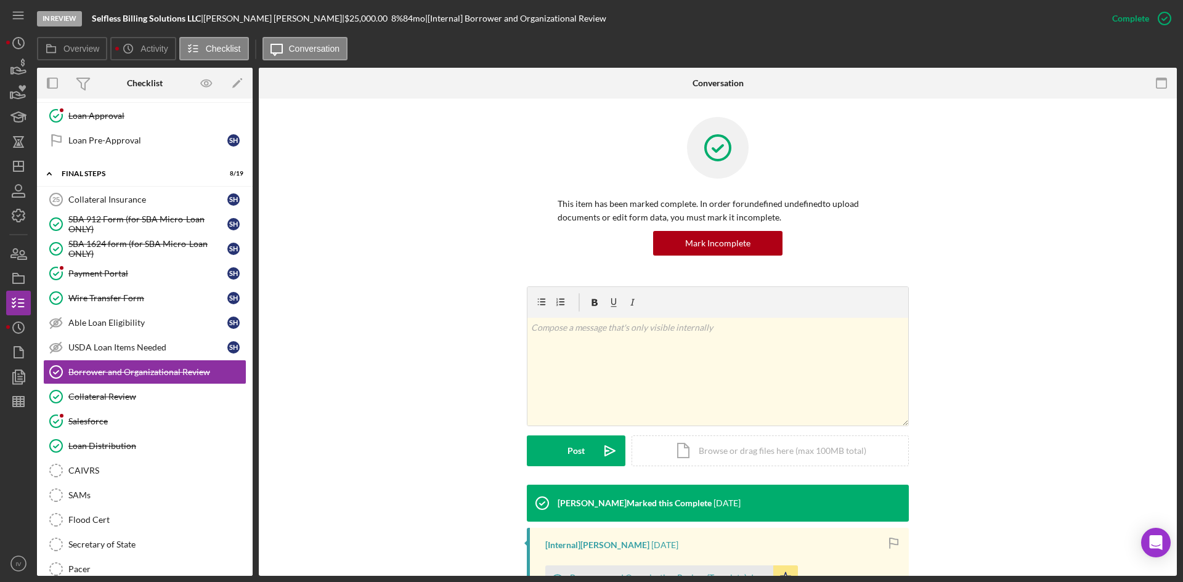
scroll to position [185, 0]
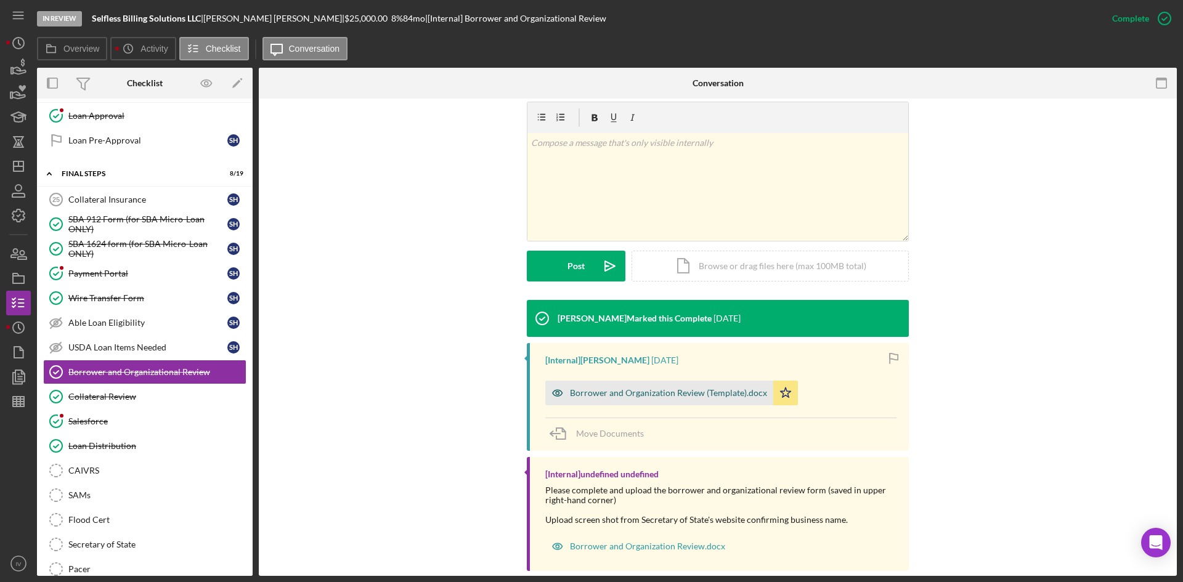
click at [639, 386] on div "Borrower and Organization Review (Template).docx" at bounding box center [659, 393] width 228 height 25
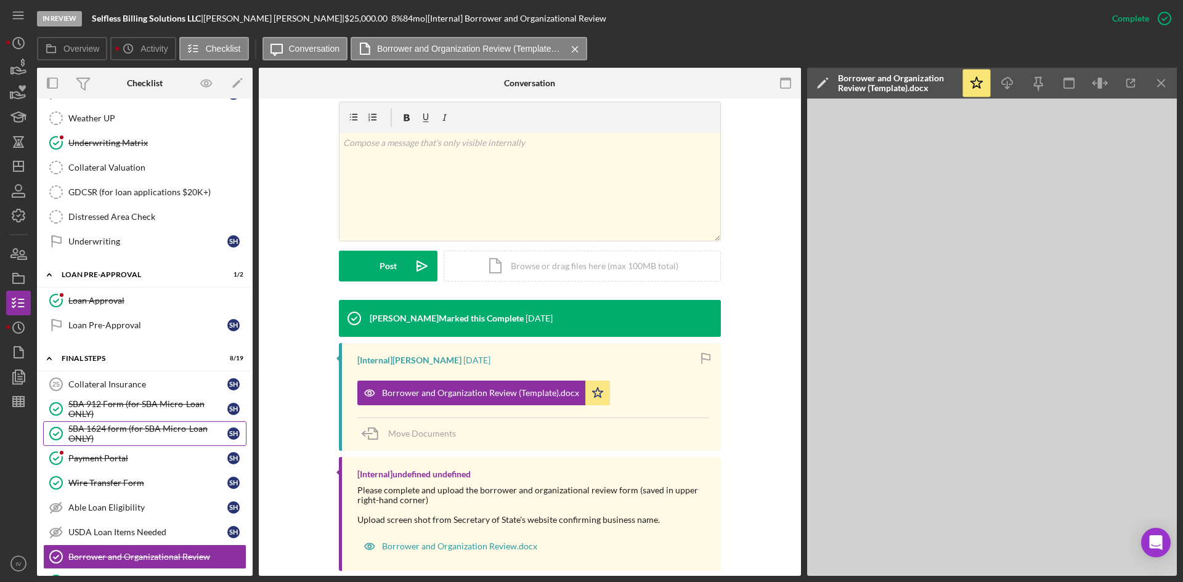
scroll to position [795, 0]
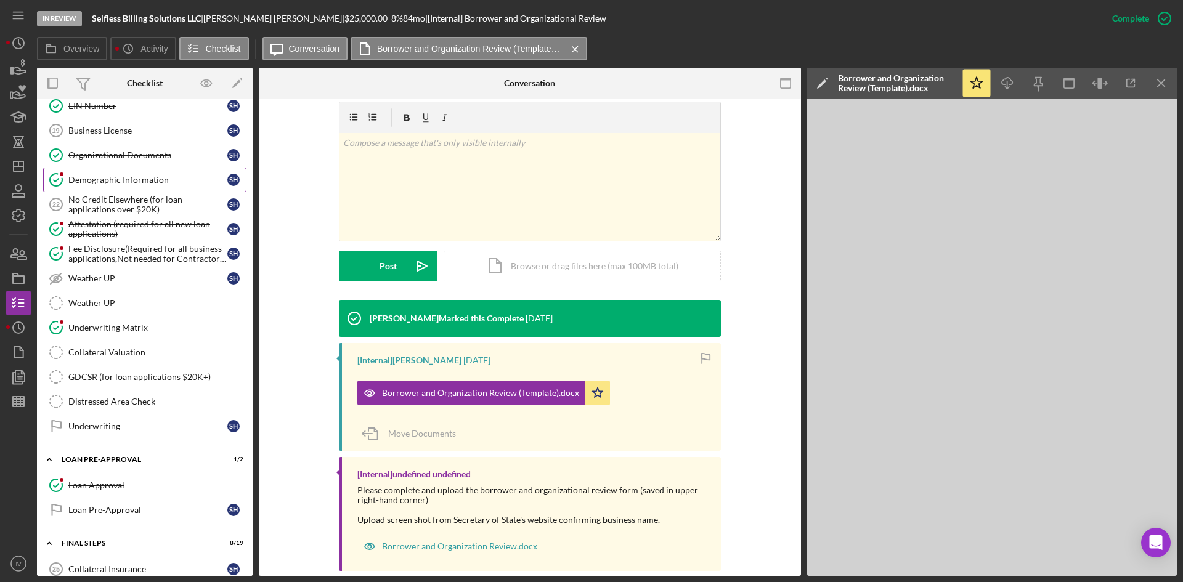
drag, startPoint x: 130, startPoint y: 160, endPoint x: 157, endPoint y: 170, distance: 29.1
click at [130, 160] on div "Organizational Documents" at bounding box center [147, 155] width 159 height 10
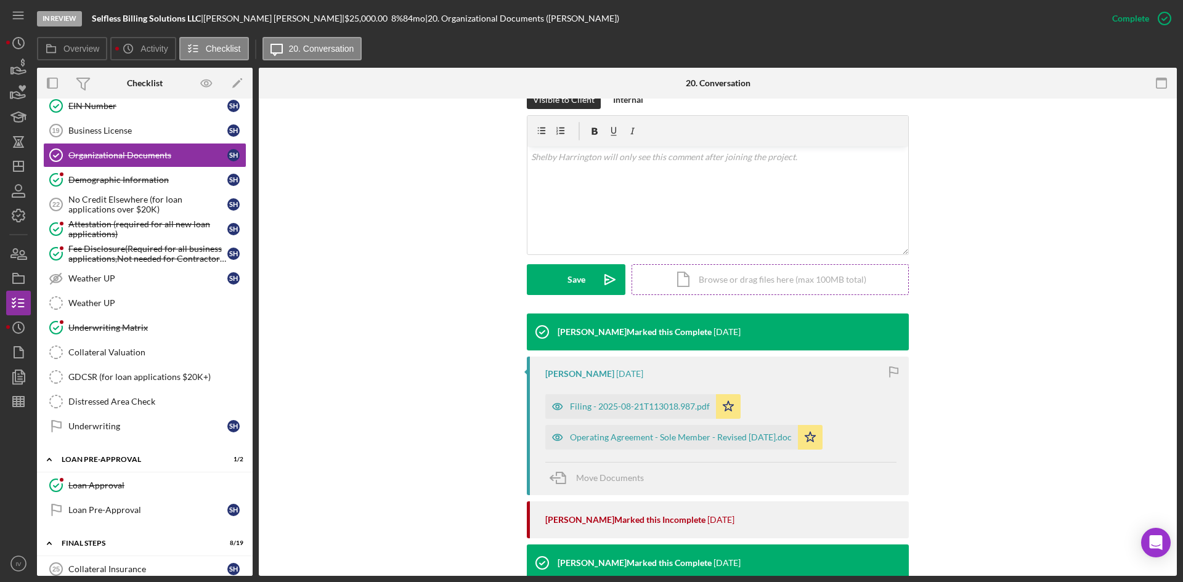
scroll to position [246, 0]
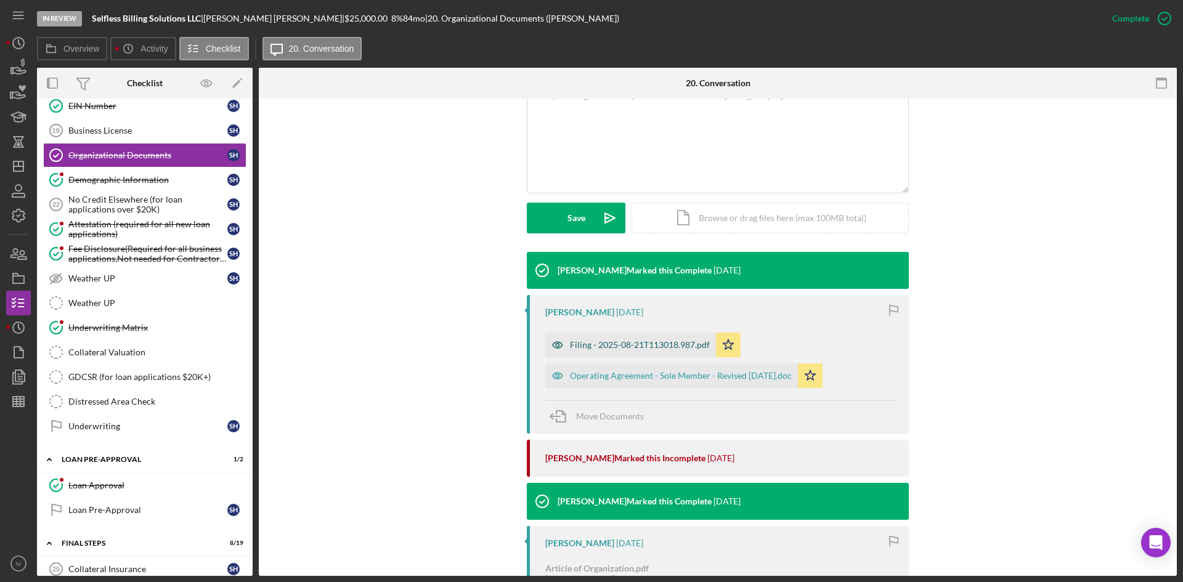
click at [670, 347] on div "Filing - 2025-08-21T113018.987.pdf" at bounding box center [640, 345] width 140 height 10
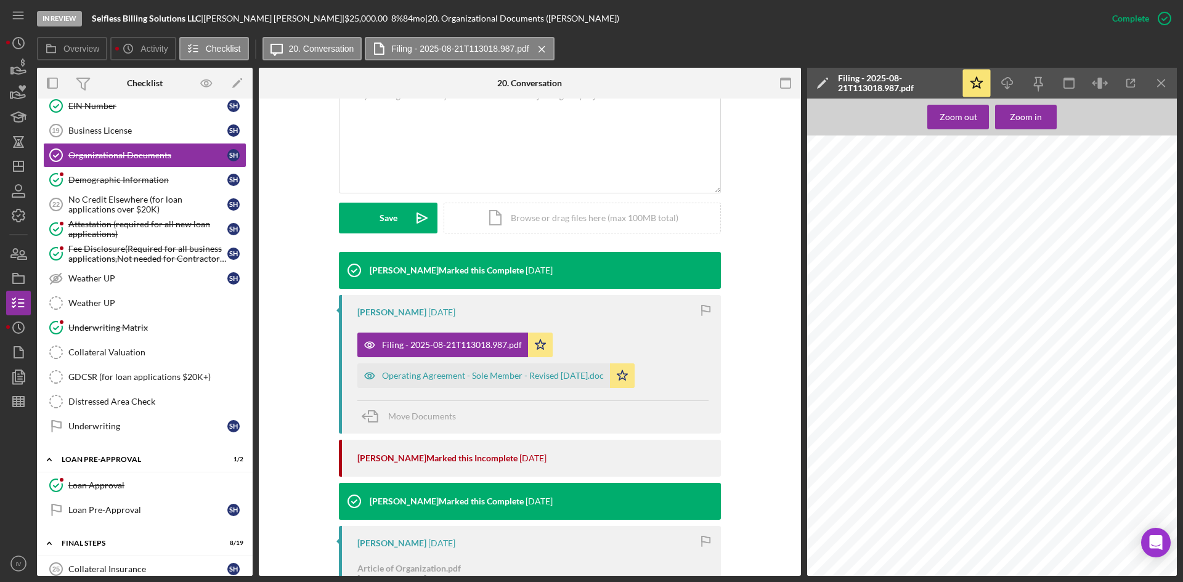
scroll to position [493, 0]
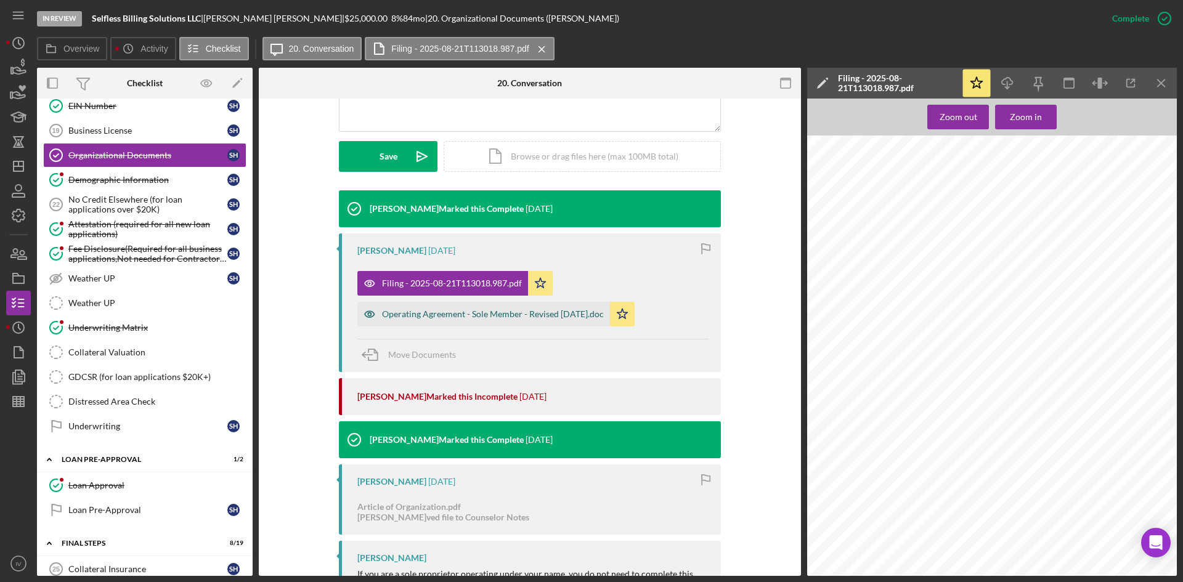
click at [537, 317] on div "Operating Agreement - Sole Member - Revised April 2019.doc" at bounding box center [493, 314] width 222 height 10
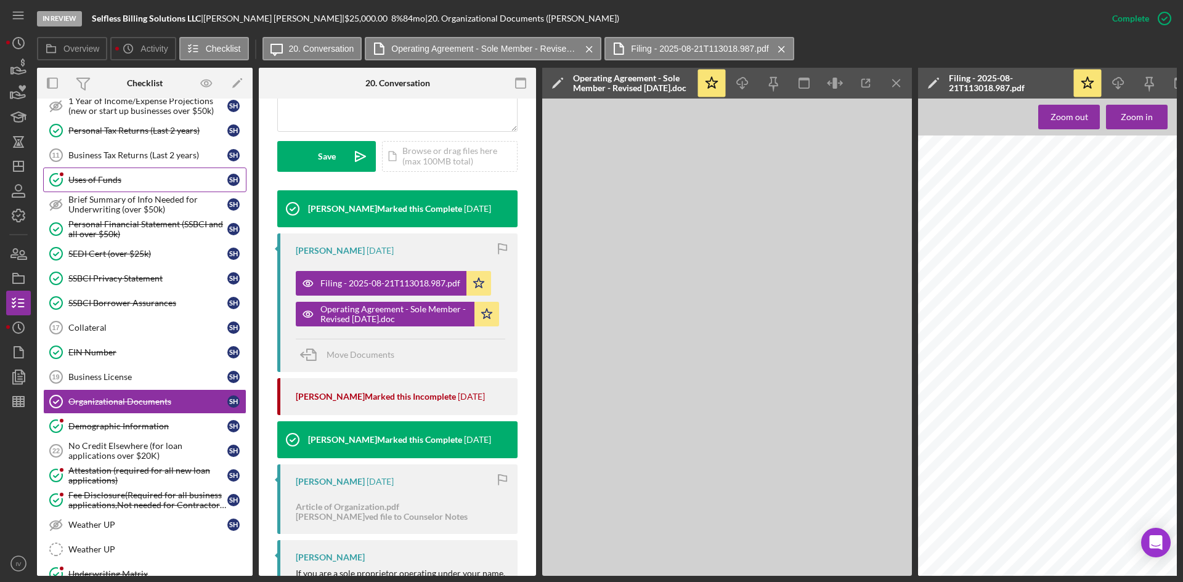
scroll to position [364, 0]
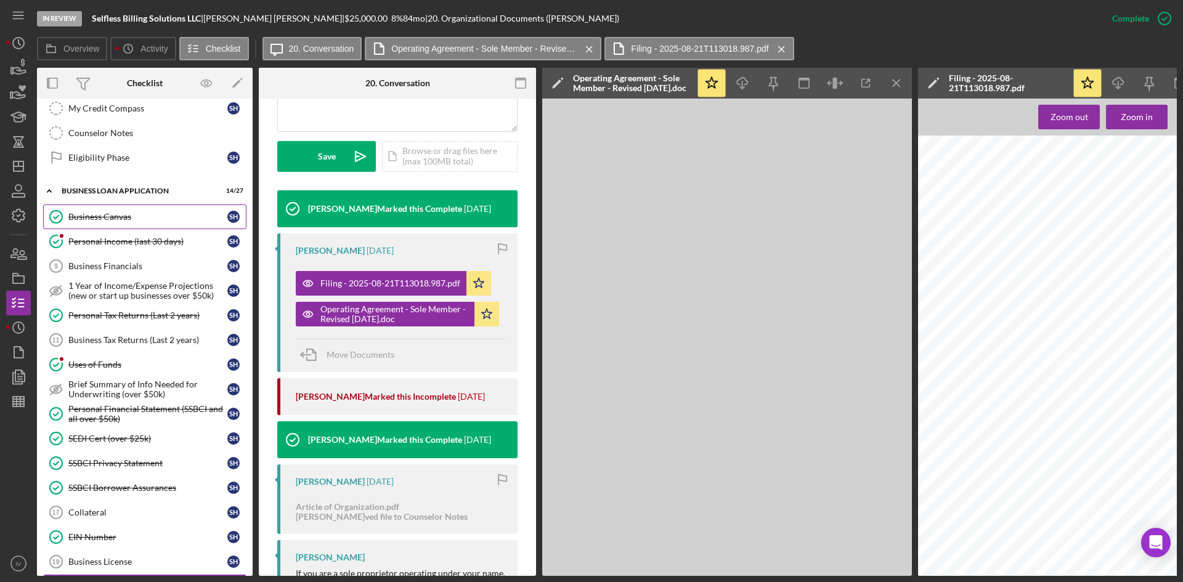
drag, startPoint x: 132, startPoint y: 218, endPoint x: 145, endPoint y: 216, distance: 12.5
click at [132, 218] on div "Business Canvas" at bounding box center [147, 217] width 159 height 10
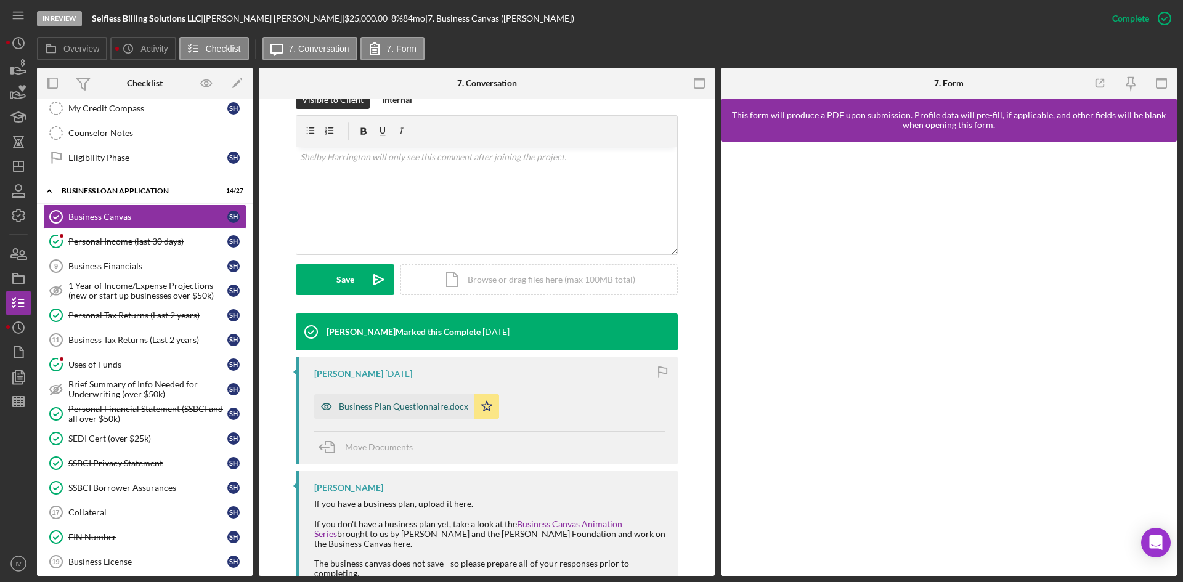
click at [409, 407] on div "Business Plan Questionnaire.docx" at bounding box center [403, 407] width 129 height 10
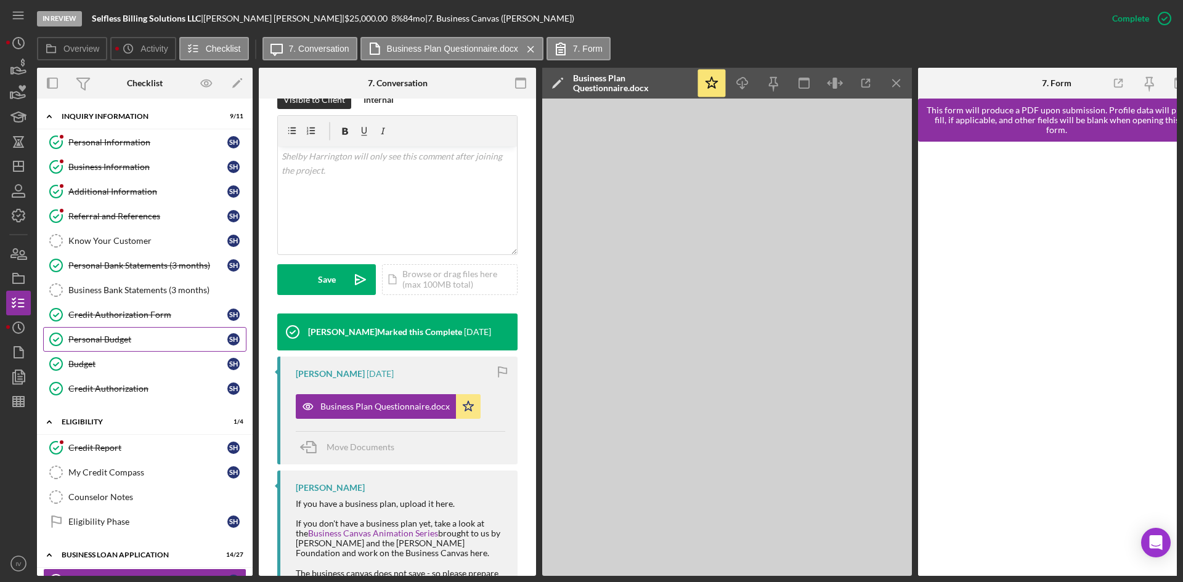
scroll to position [246, 0]
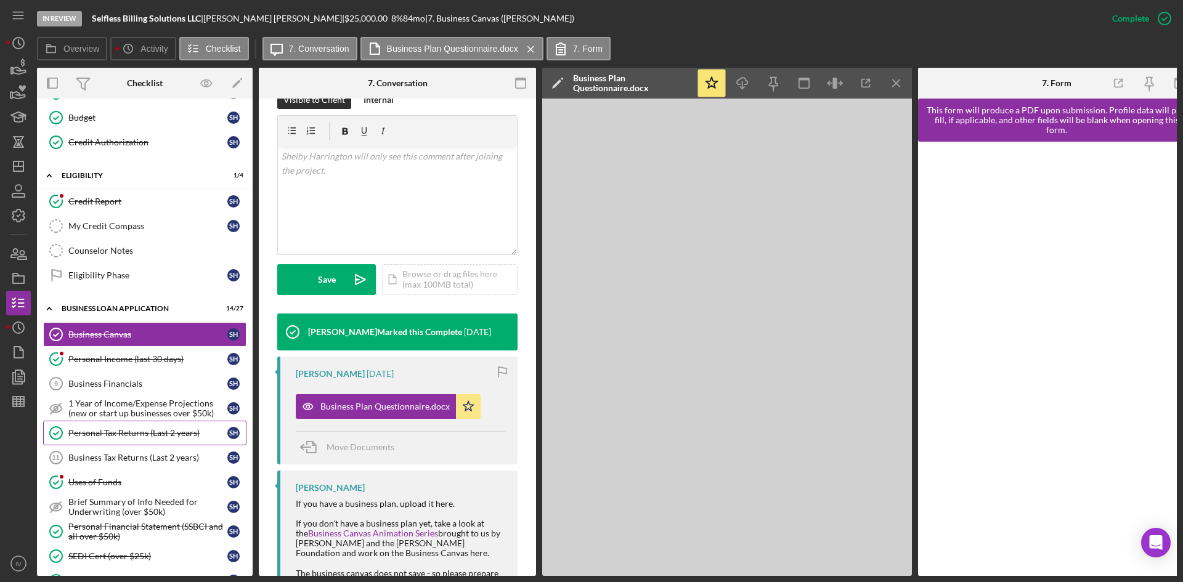
click at [151, 428] on div "Personal Tax Returns (Last 2 years)" at bounding box center [147, 433] width 159 height 10
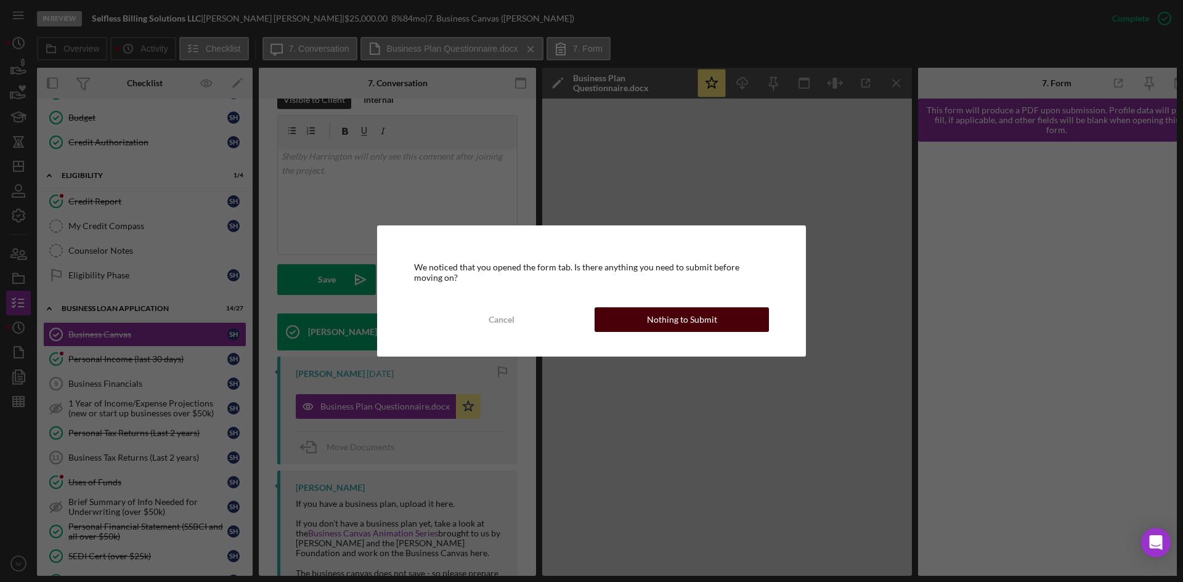
click at [678, 317] on div "Nothing to Submit" at bounding box center [682, 319] width 70 height 25
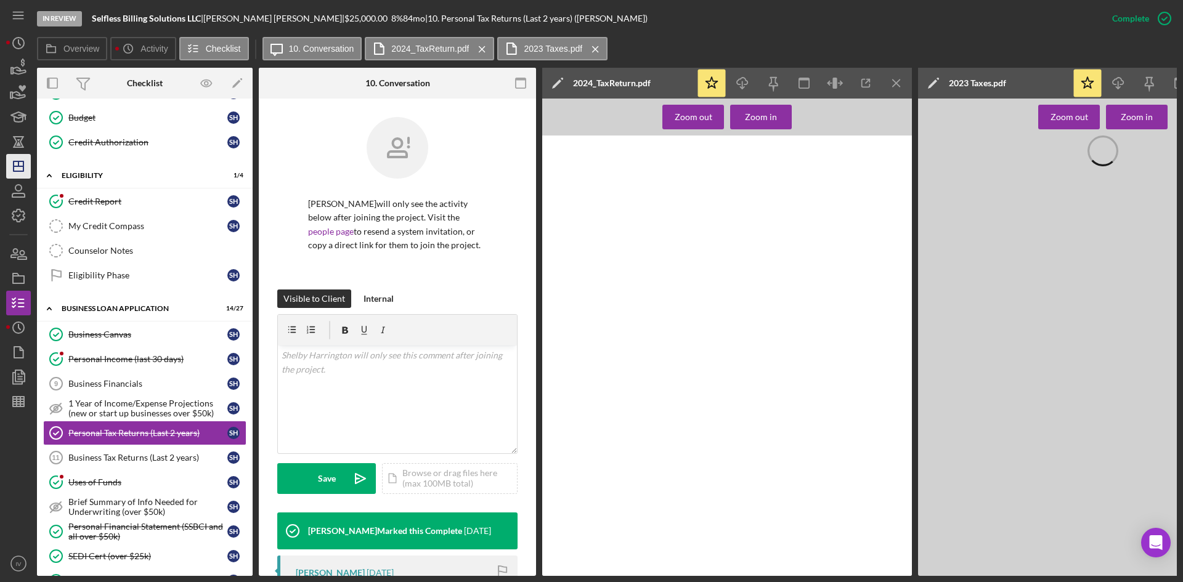
click at [32, 168] on nav "Icon/Menu Icon/Dashboard Dashboard Navigation Divider Mobile Checklist Navigati…" at bounding box center [21, 288] width 31 height 576
click at [29, 168] on icon "Icon/Dashboard" at bounding box center [18, 166] width 31 height 31
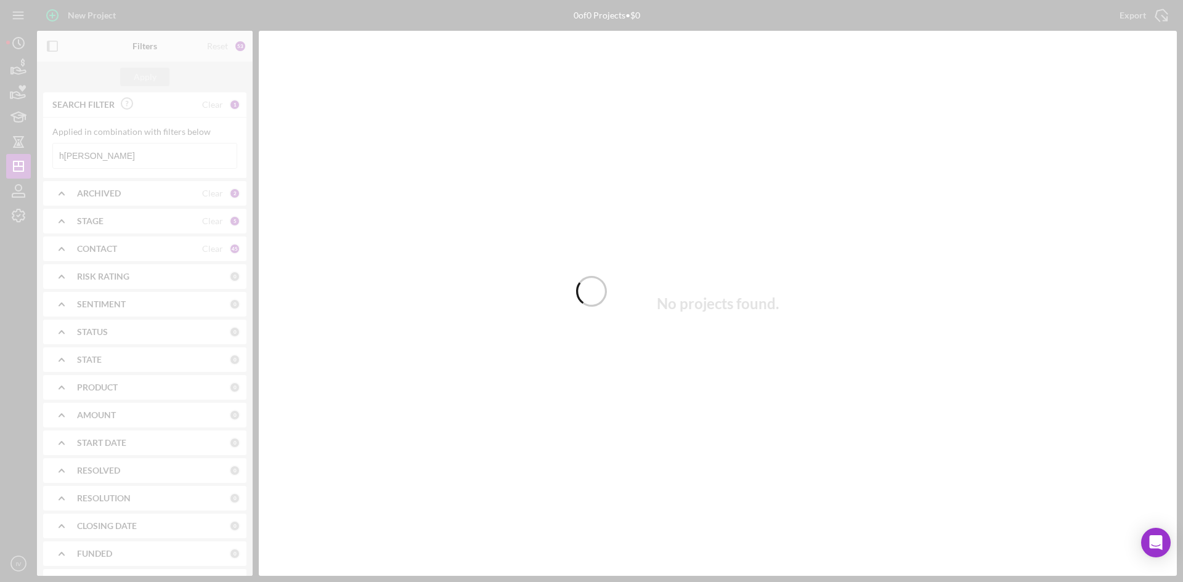
click at [140, 154] on div at bounding box center [591, 291] width 1183 height 582
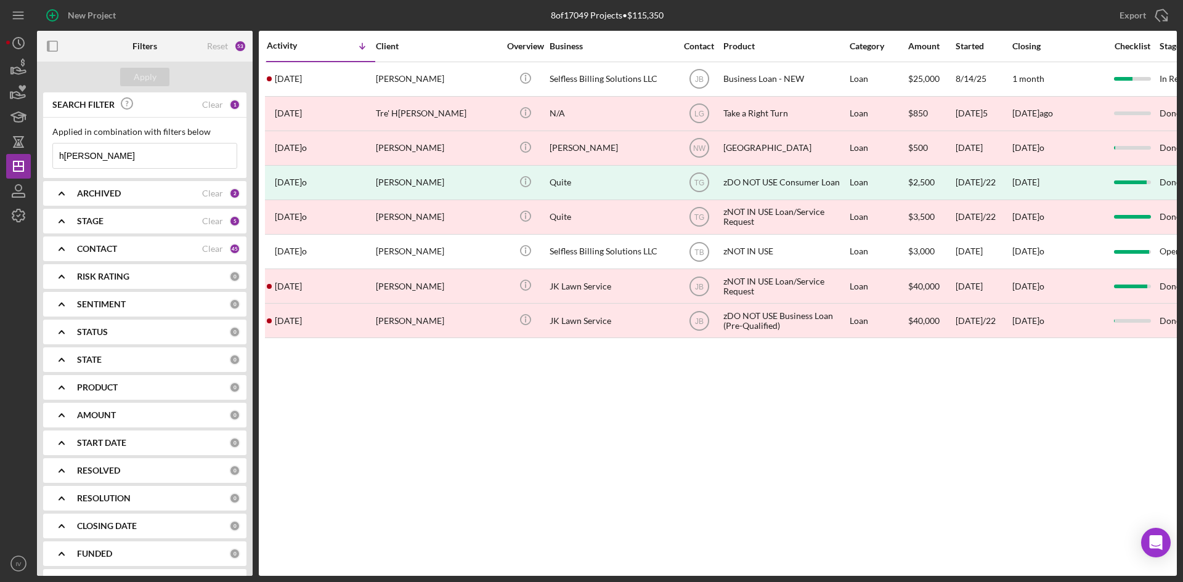
drag, startPoint x: 107, startPoint y: 163, endPoint x: 46, endPoint y: 168, distance: 61.2
click at [46, 168] on div "Applied in combination with filters below harrington Icon/Menu Close" at bounding box center [144, 148] width 203 height 60
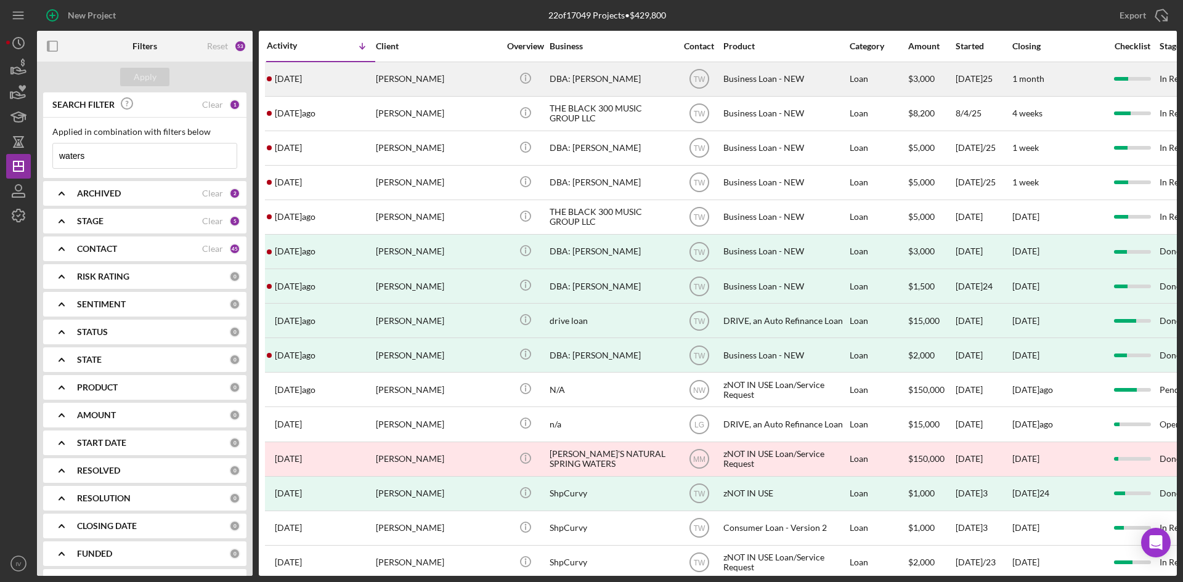
type input "waters"
click at [387, 91] on div "Byron Waters Sr." at bounding box center [437, 79] width 123 height 33
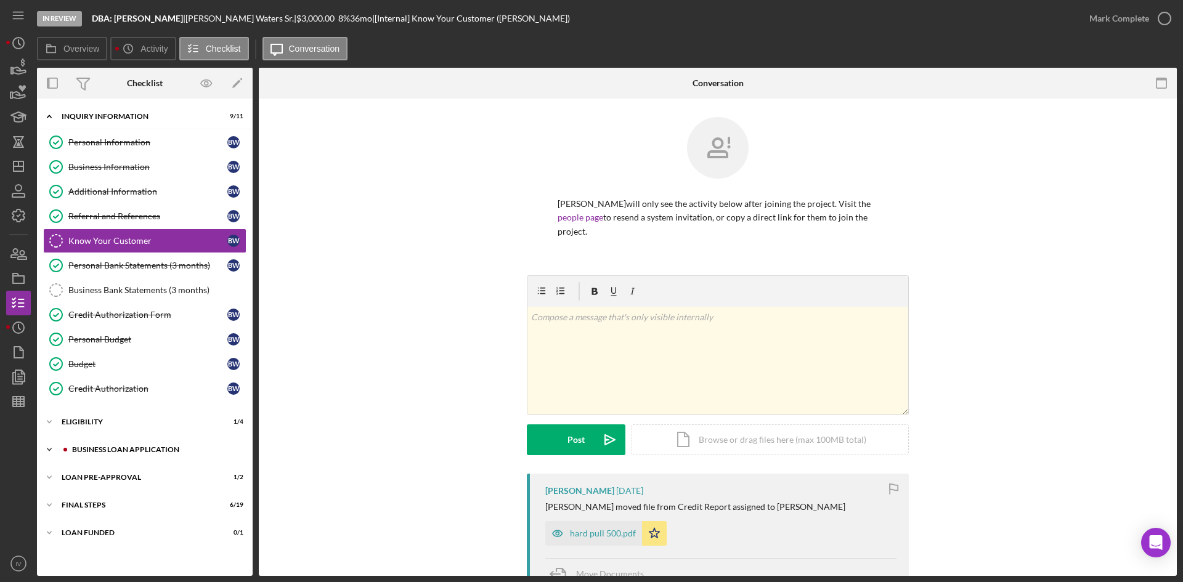
click at [111, 450] on div "BUSINESS LOAN APPLICATION" at bounding box center [154, 449] width 165 height 7
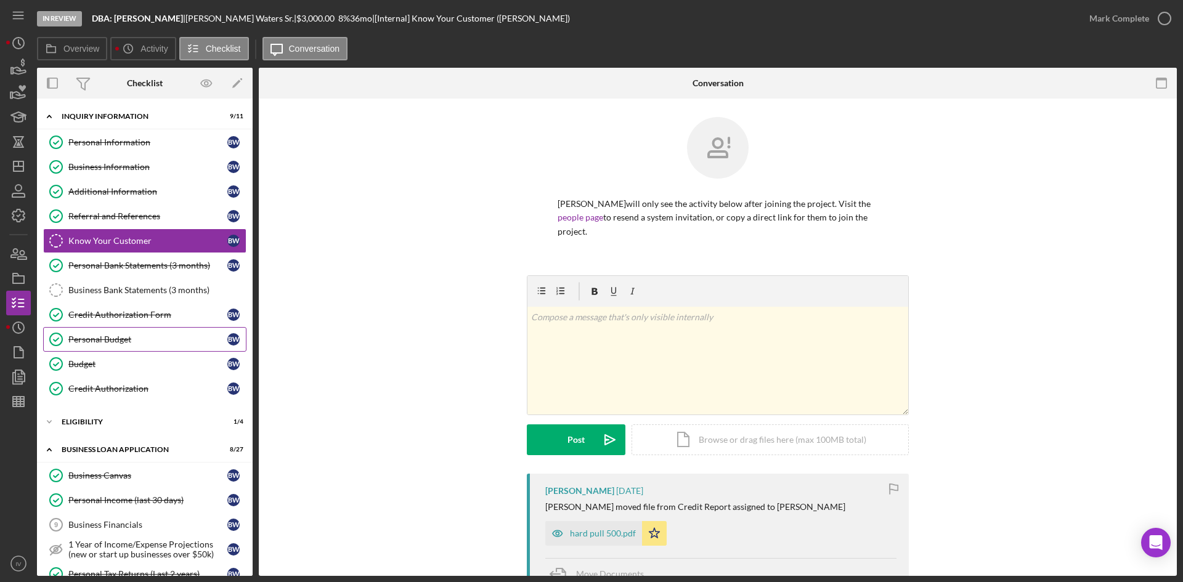
scroll to position [62, 0]
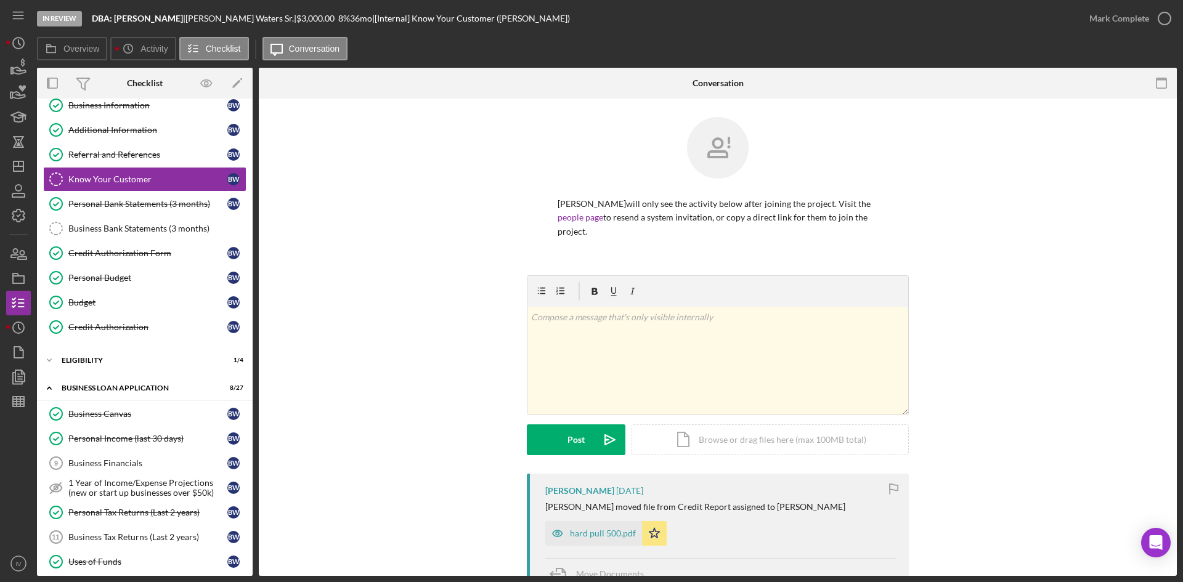
drag, startPoint x: 594, startPoint y: 524, endPoint x: 603, endPoint y: 517, distance: 11.5
click at [594, 524] on div "hard pull 500.pdf" at bounding box center [593, 533] width 97 height 25
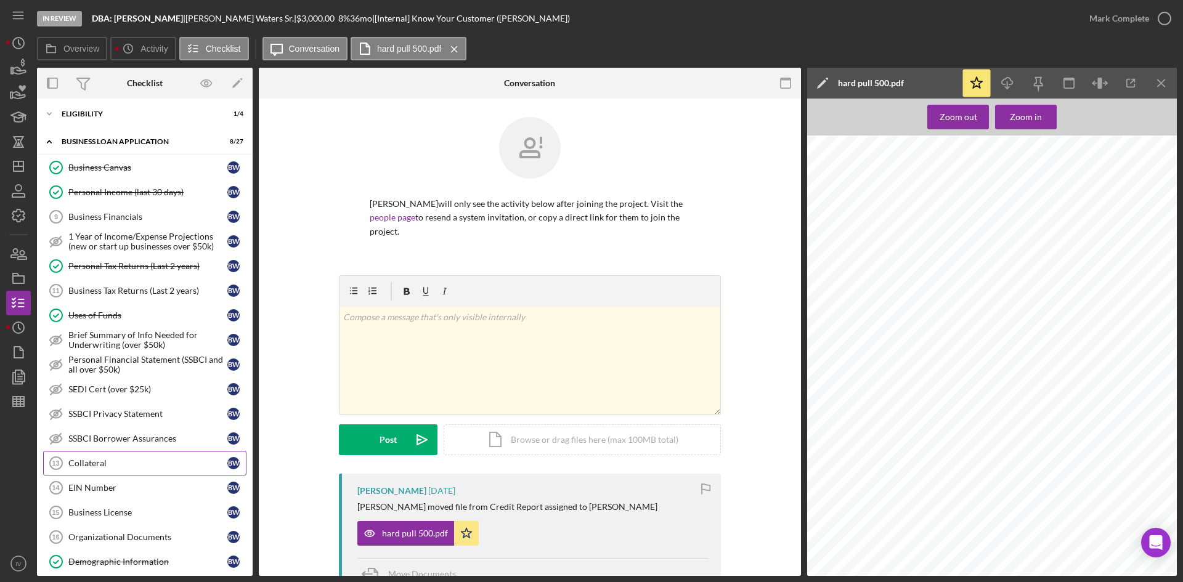
scroll to position [431, 0]
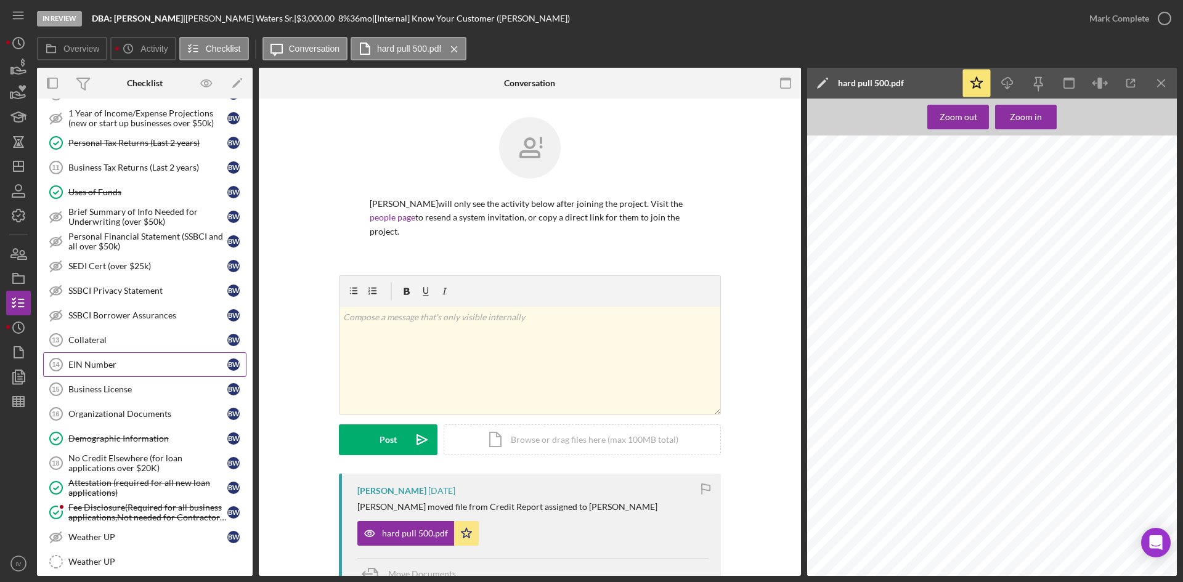
click at [137, 372] on link "EIN Number 14 EIN Number B W" at bounding box center [144, 364] width 203 height 25
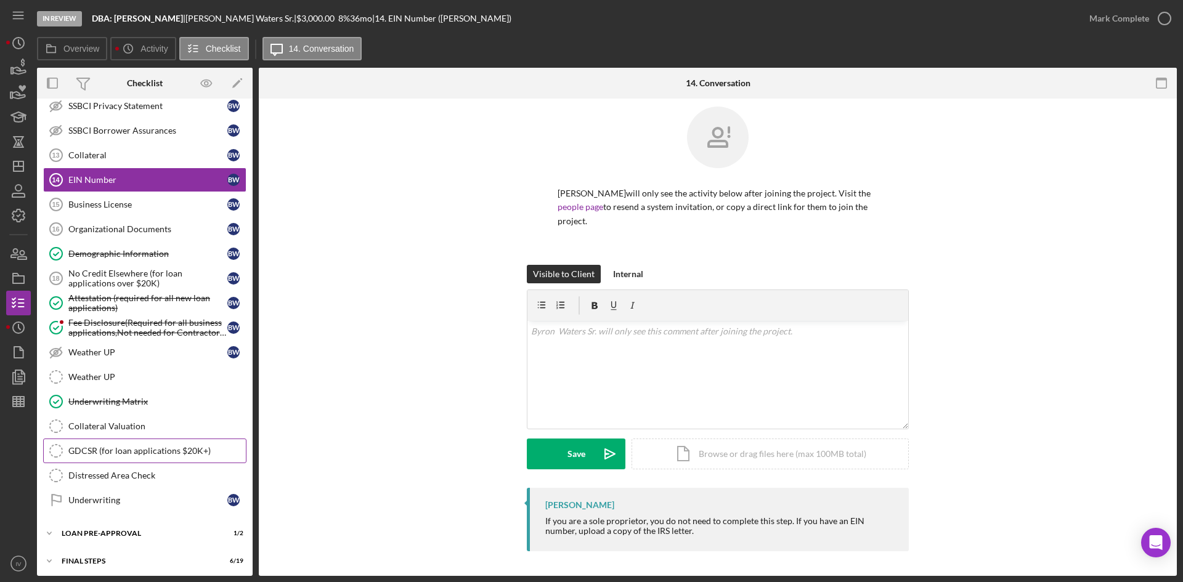
scroll to position [648, 0]
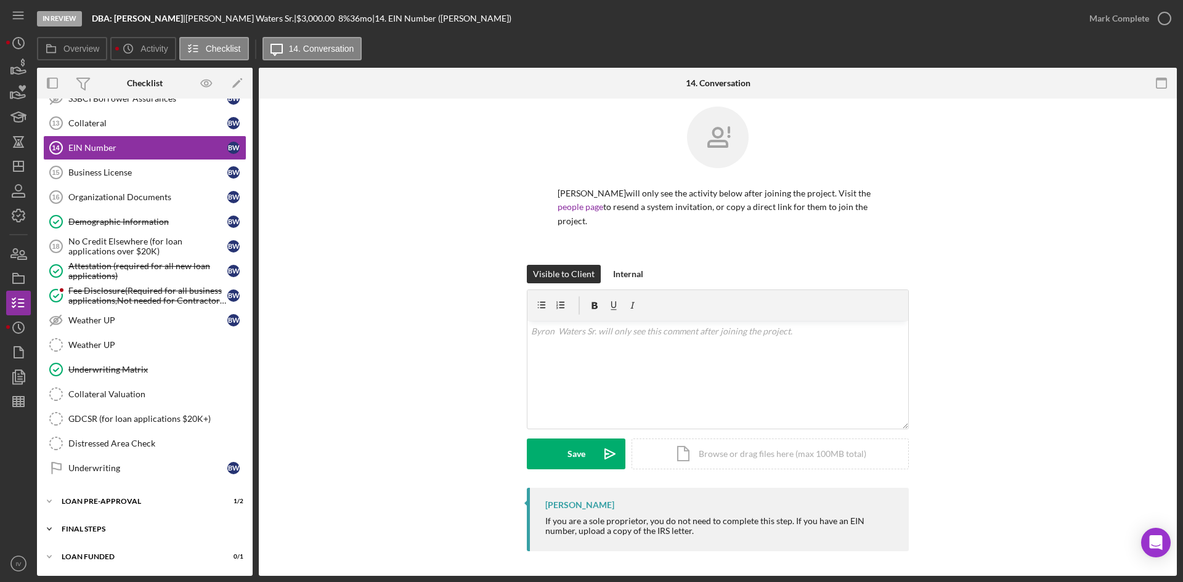
click at [83, 532] on div "FINAL STEPS" at bounding box center [150, 528] width 176 height 7
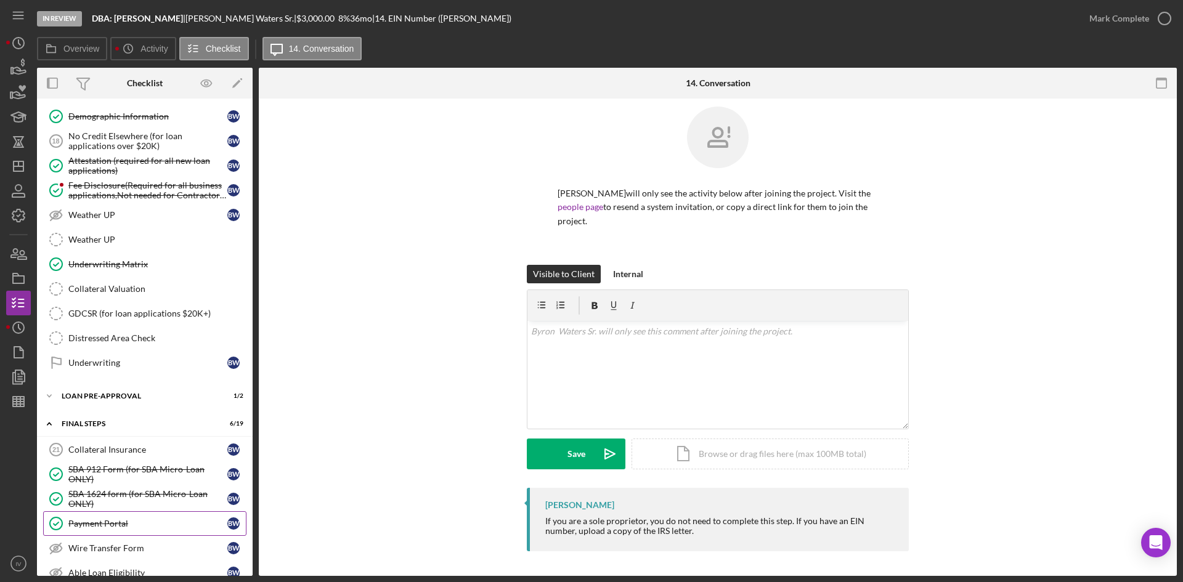
scroll to position [569, 0]
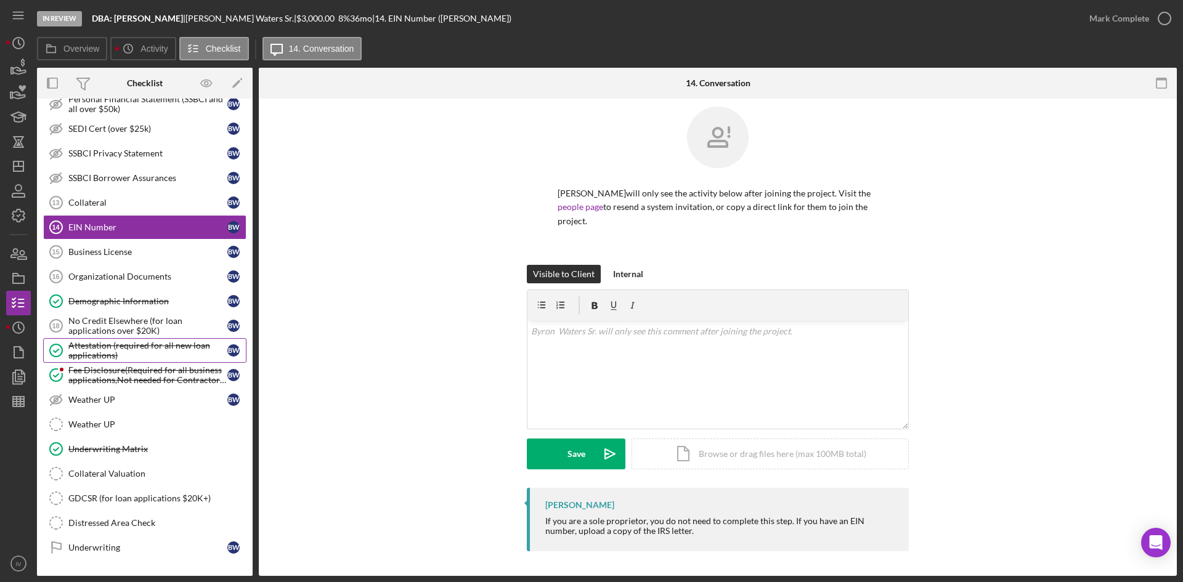
click at [161, 358] on div "Attestation (required for all new loan applications)" at bounding box center [147, 351] width 159 height 20
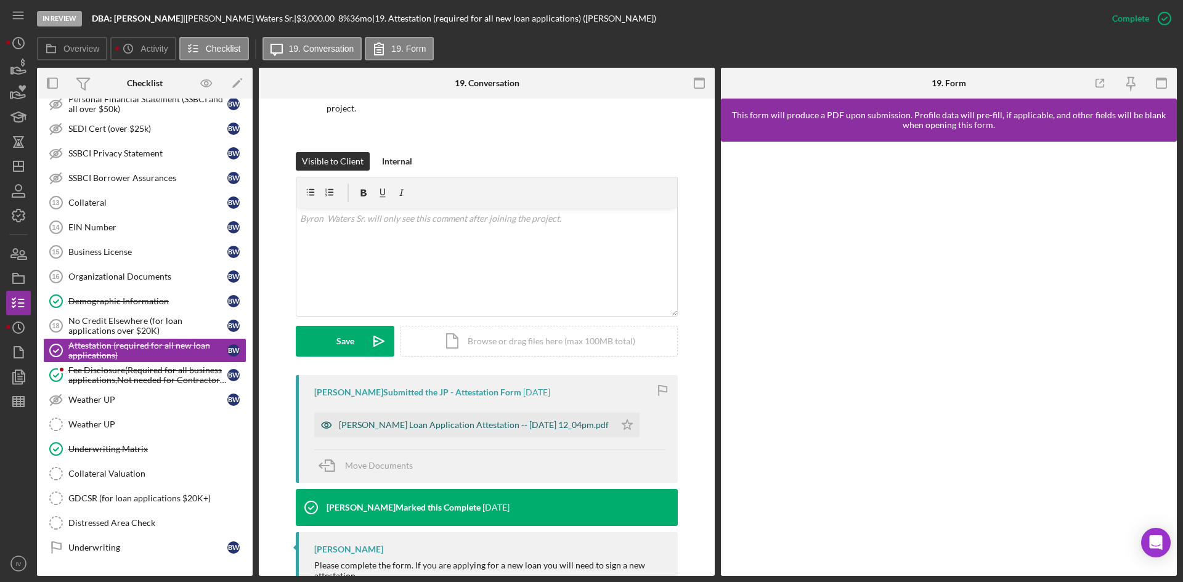
scroll to position [168, 0]
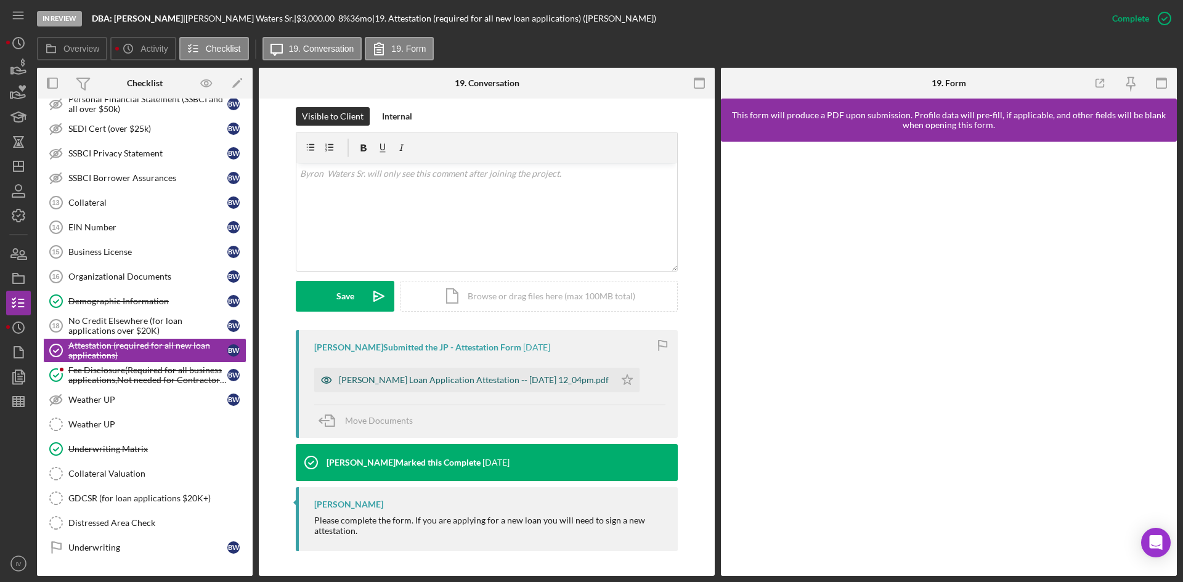
click at [484, 375] on div "Justine Petersen Loan Application Attestation -- 2025-08-12 12_04pm.pdf" at bounding box center [464, 380] width 301 height 25
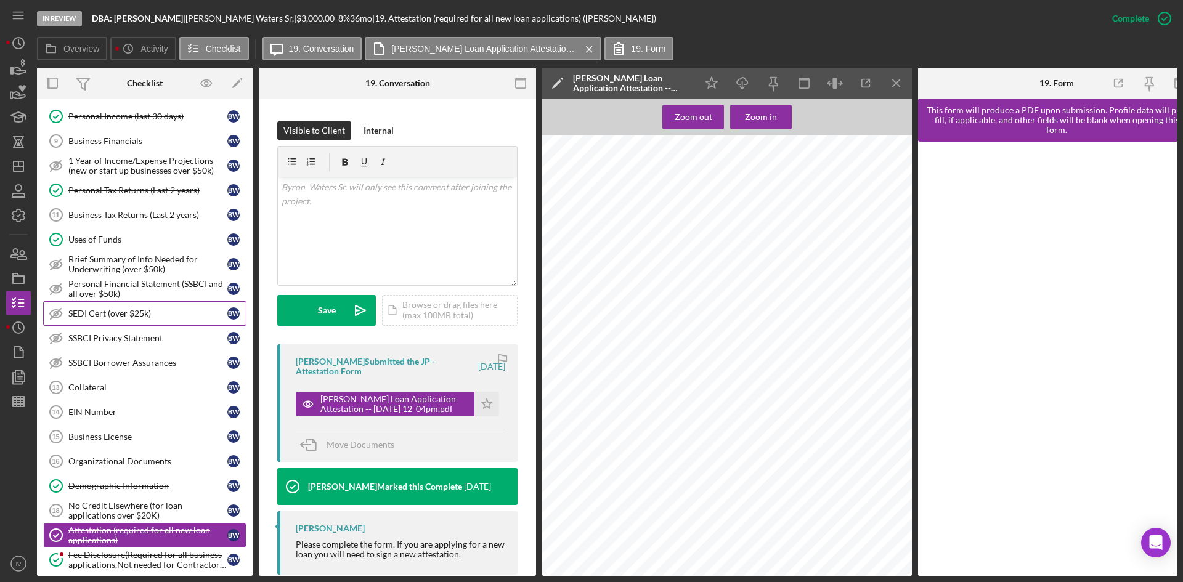
scroll to position [199, 0]
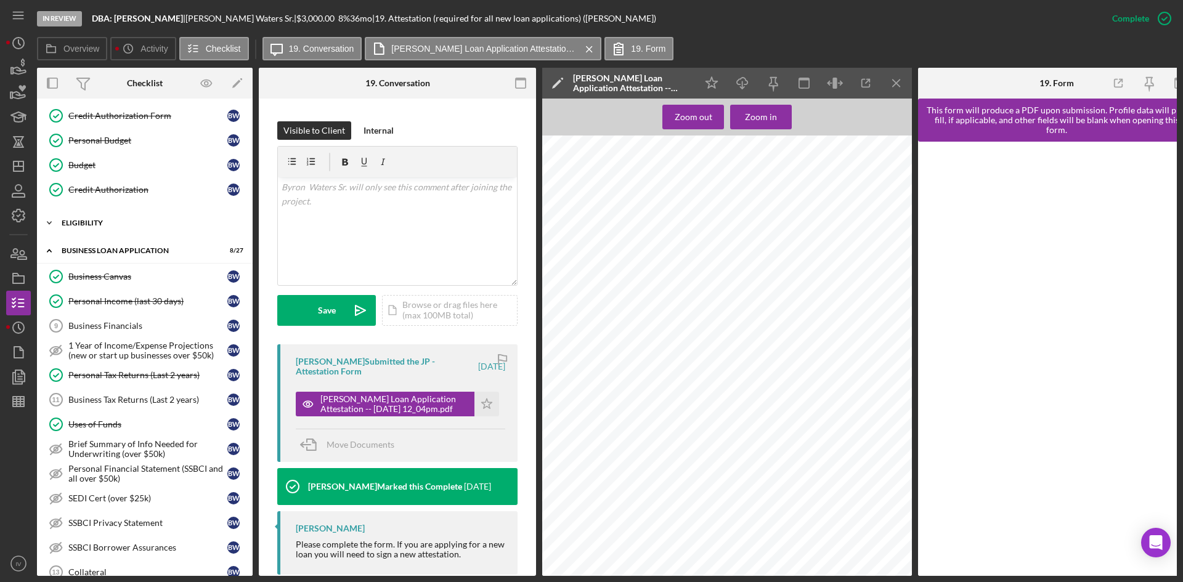
drag, startPoint x: 96, startPoint y: 221, endPoint x: 103, endPoint y: 235, distance: 15.7
click at [96, 221] on div "ELIGIBILITY" at bounding box center [150, 222] width 176 height 7
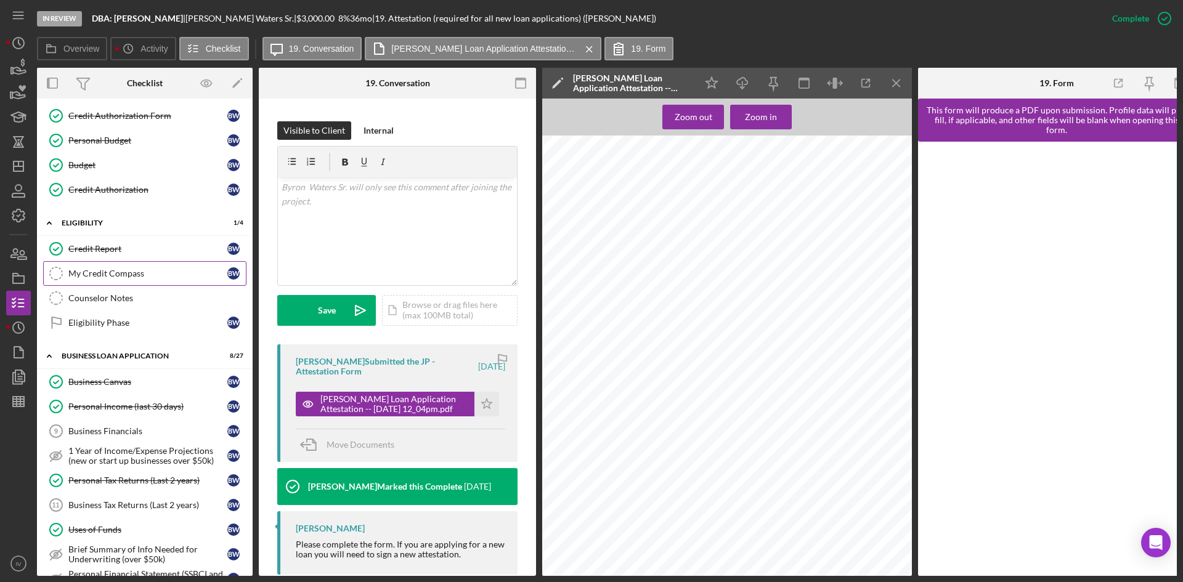
click at [115, 277] on div "My Credit Compass" at bounding box center [147, 274] width 159 height 10
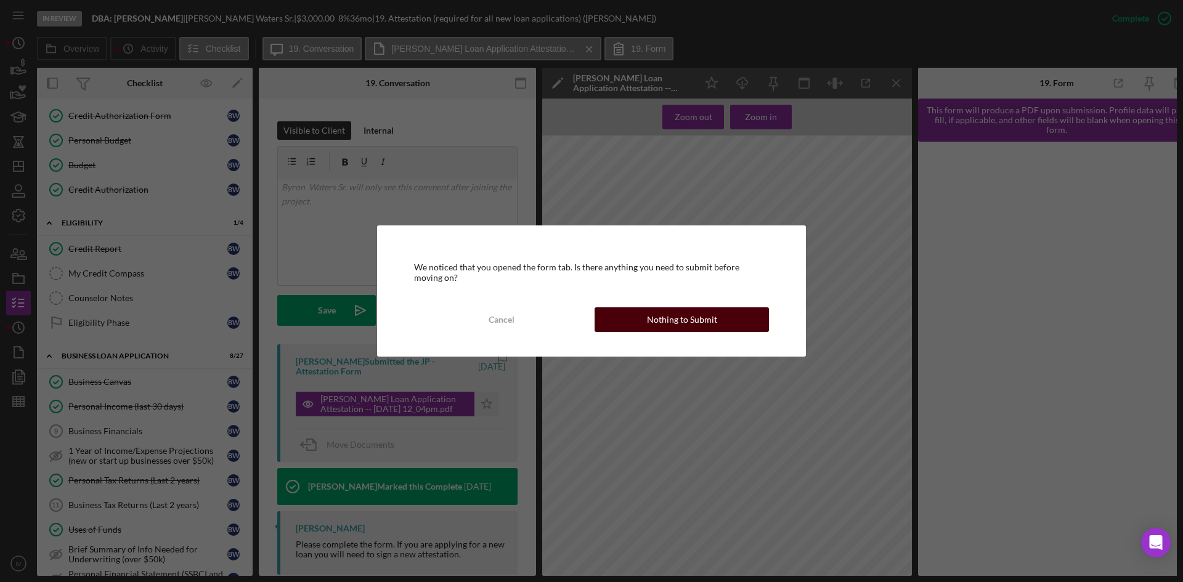
click at [681, 317] on div "Nothing to Submit" at bounding box center [682, 319] width 70 height 25
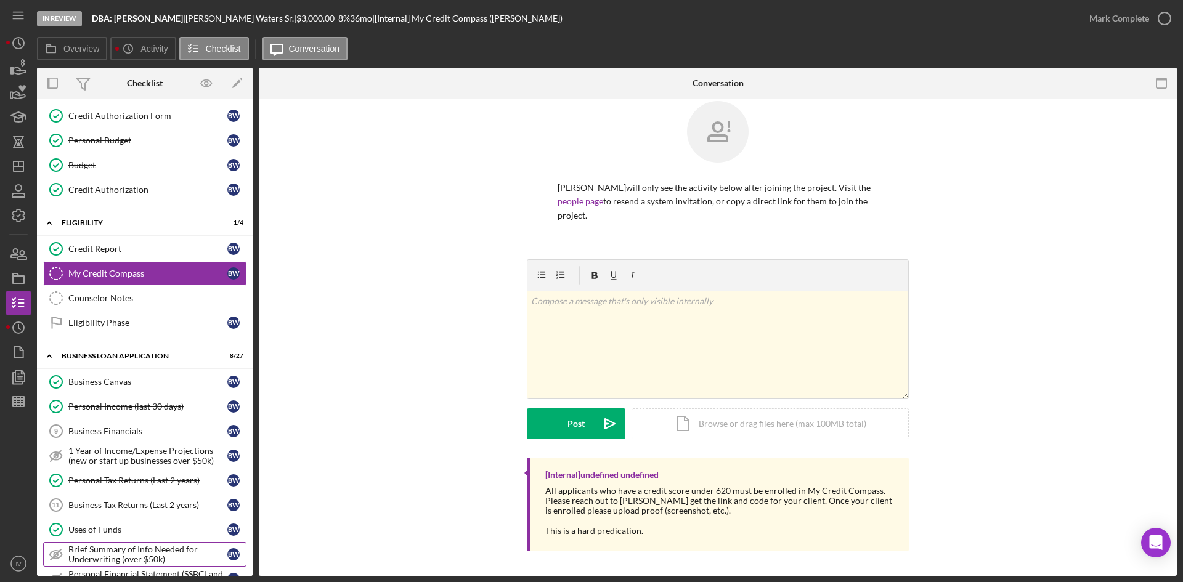
scroll to position [384, 0]
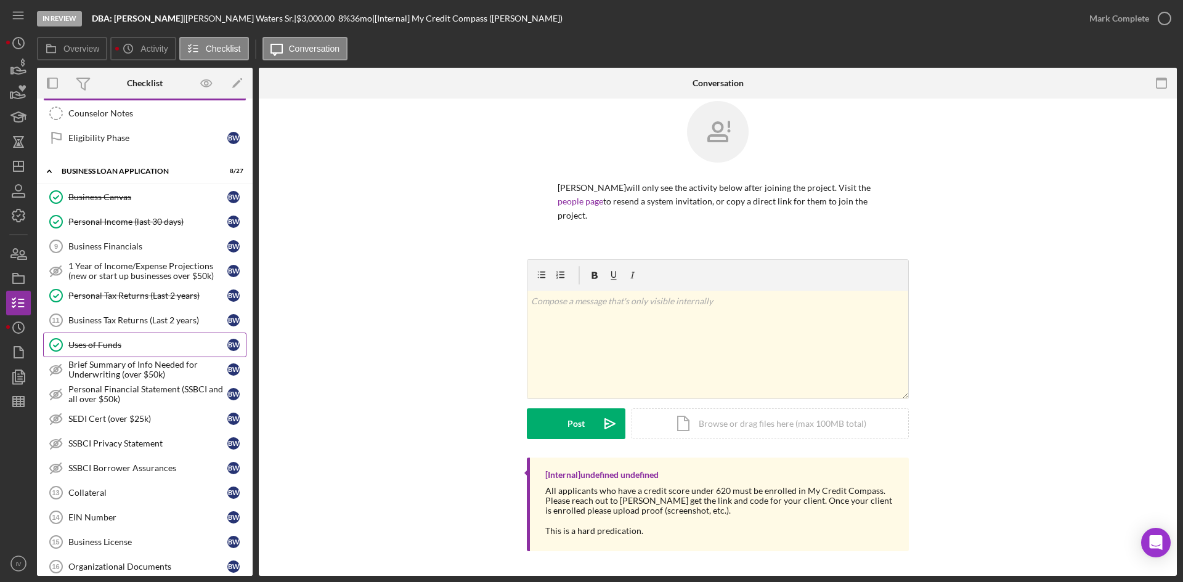
click at [123, 344] on div "Uses of Funds" at bounding box center [147, 345] width 159 height 10
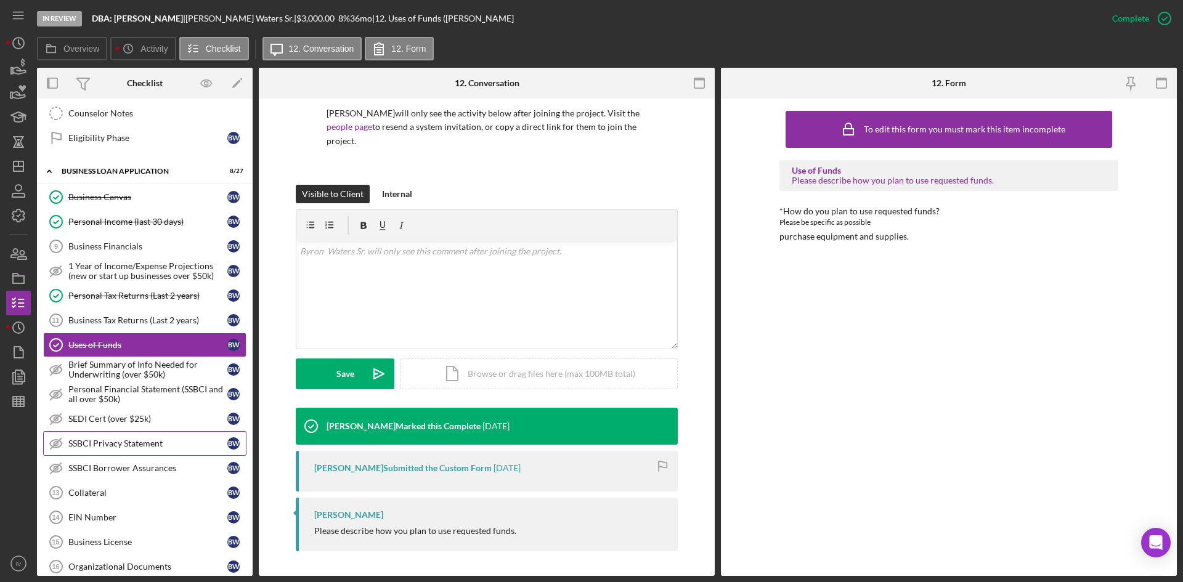
scroll to position [507, 0]
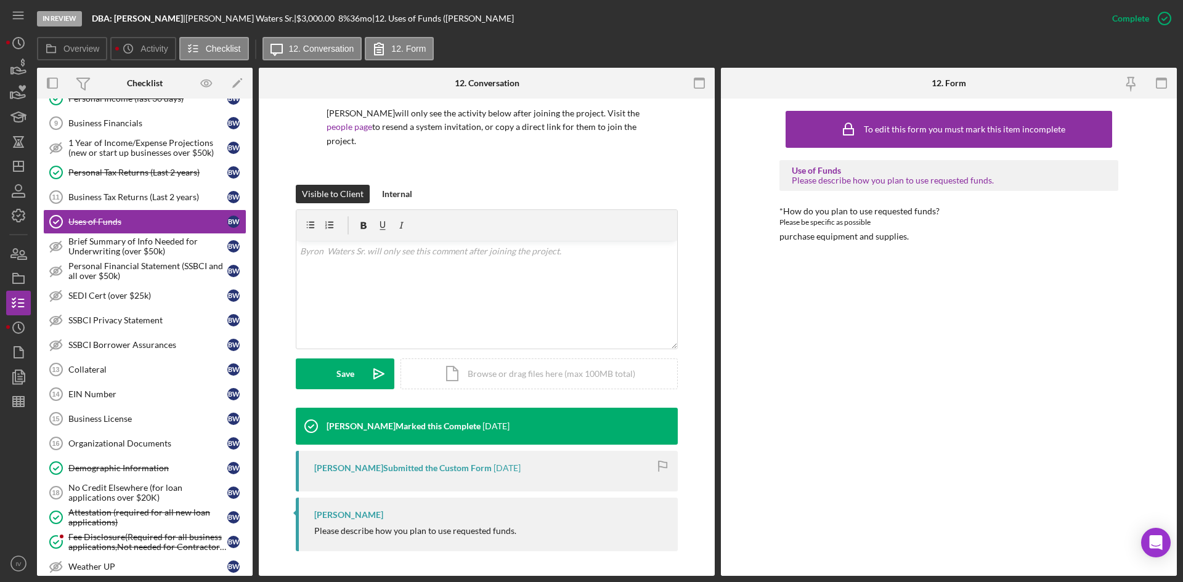
drag, startPoint x: 105, startPoint y: 466, endPoint x: 243, endPoint y: 412, distance: 147.5
click at [105, 466] on div "Demographic Information" at bounding box center [147, 468] width 159 height 10
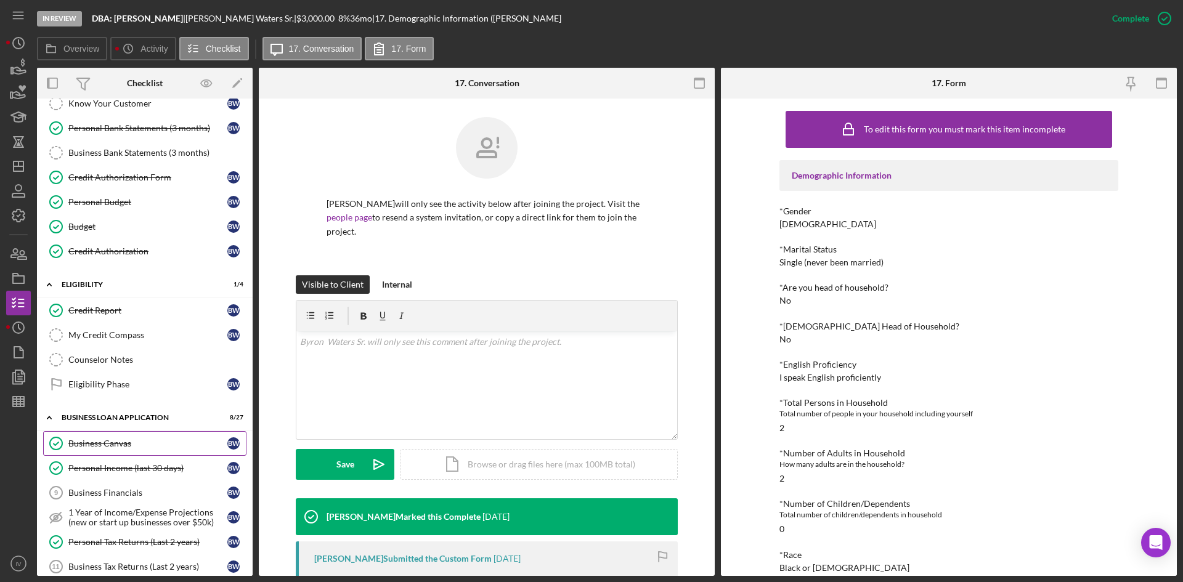
scroll to position [14, 0]
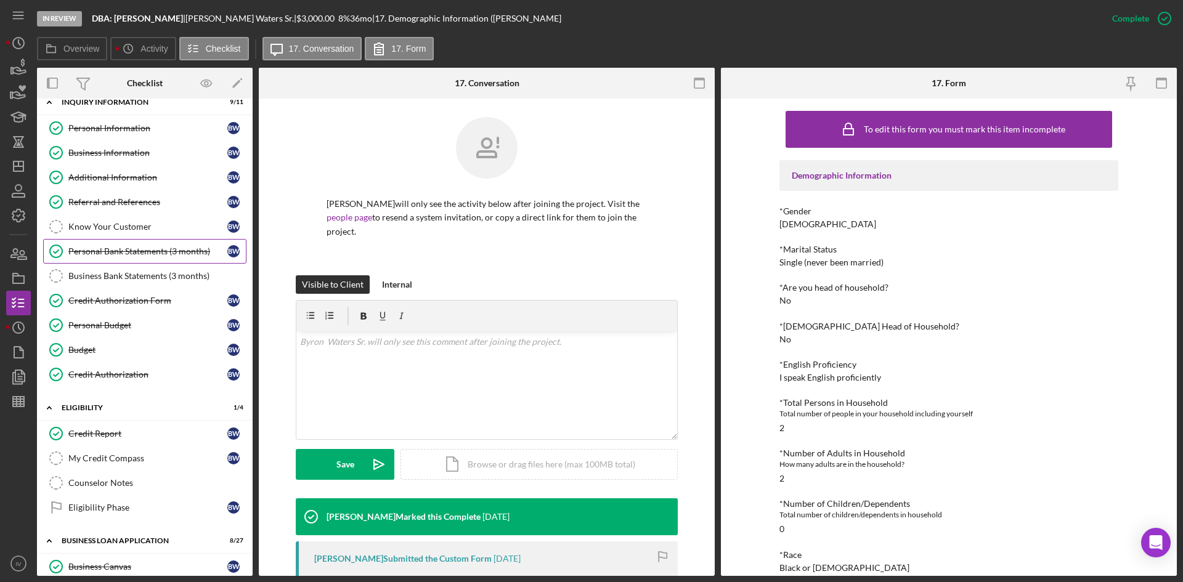
click at [143, 261] on link "Personal Bank Statements (3 months) Personal Bank Statements (3 months) B W" at bounding box center [144, 251] width 203 height 25
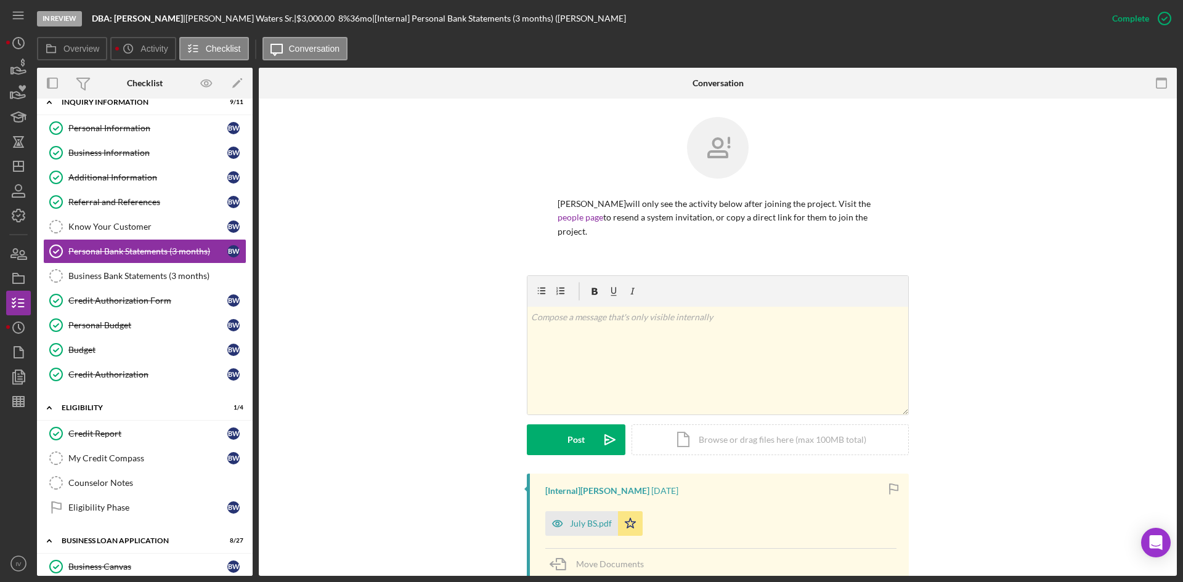
scroll to position [246, 0]
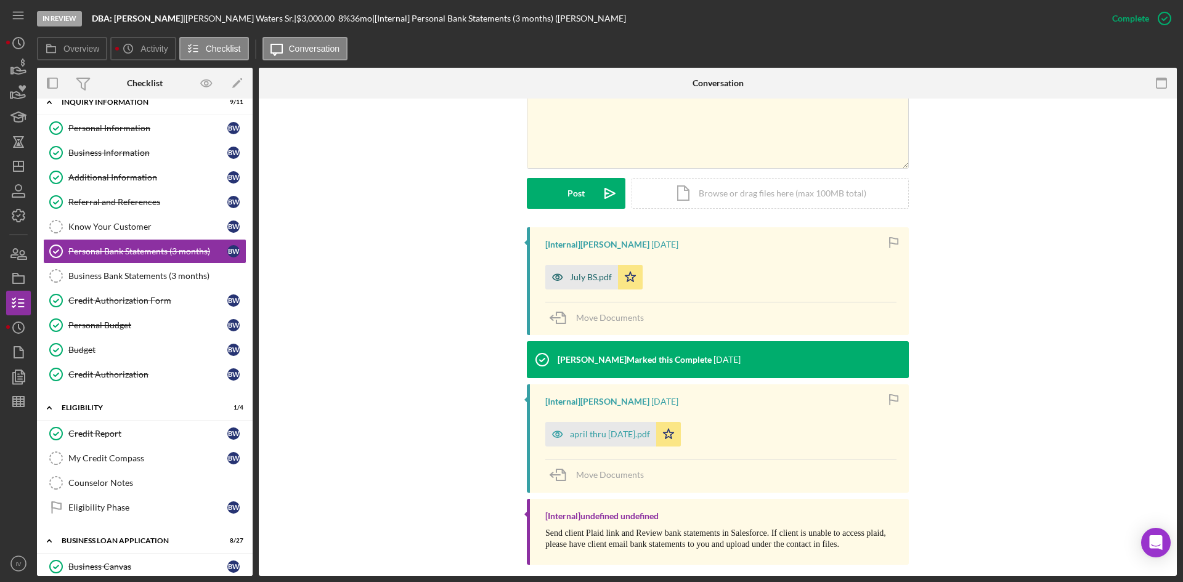
click at [591, 288] on div "July BS.pdf" at bounding box center [581, 277] width 73 height 25
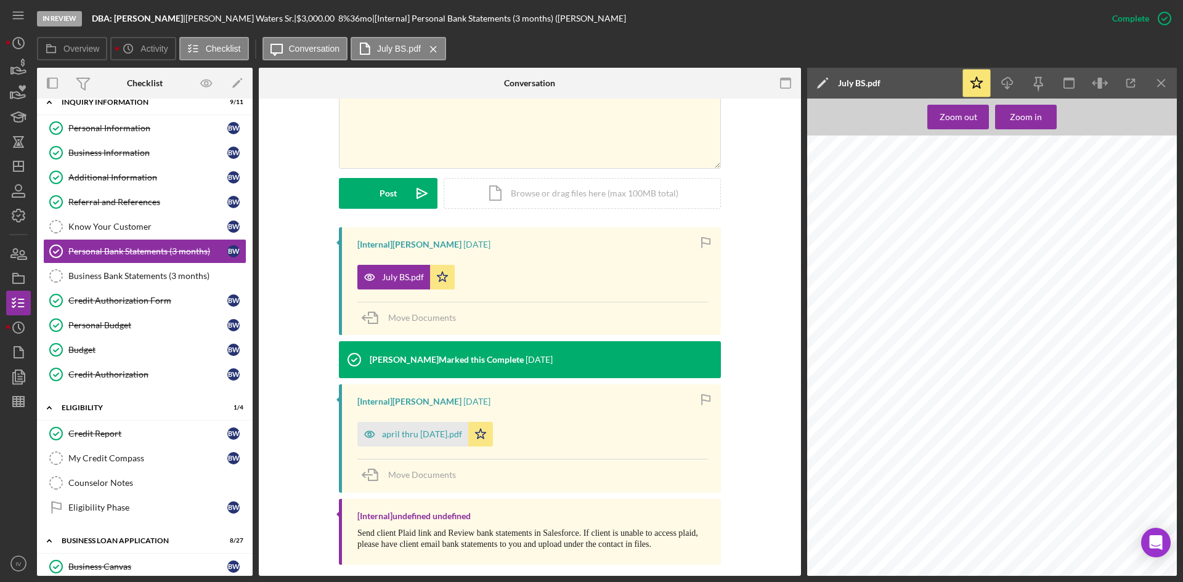
scroll to position [185, 0]
click at [965, 122] on div "Zoom out" at bounding box center [958, 117] width 38 height 25
click at [954, 112] on div "Zoom out" at bounding box center [958, 117] width 38 height 25
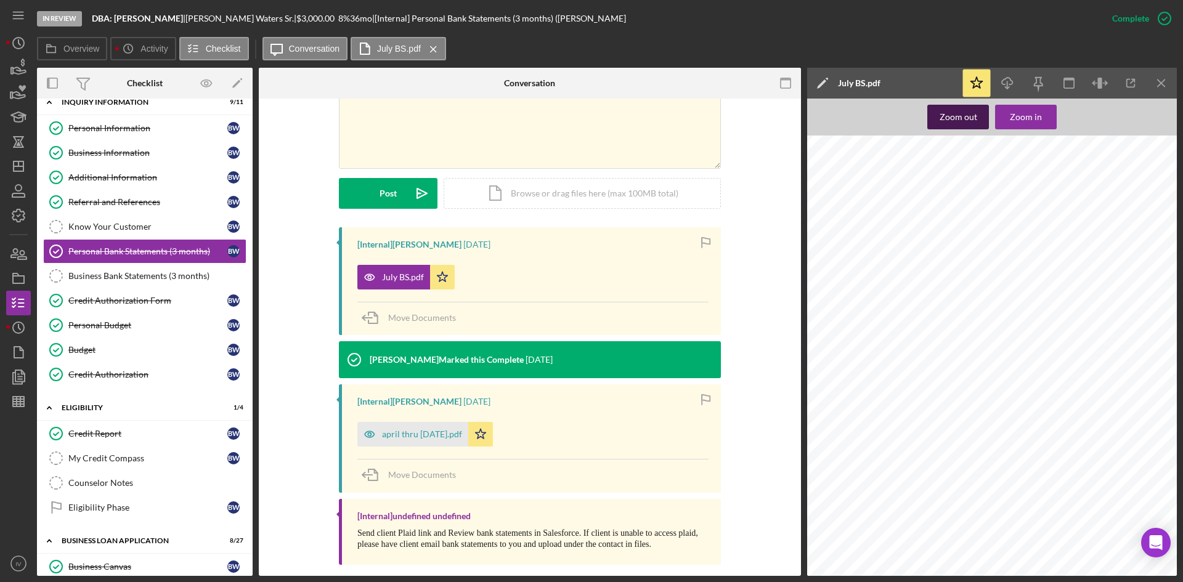
click at [949, 121] on div "Zoom out" at bounding box center [958, 117] width 38 height 25
click at [426, 439] on div "april thru june 20.pdf" at bounding box center [422, 434] width 80 height 10
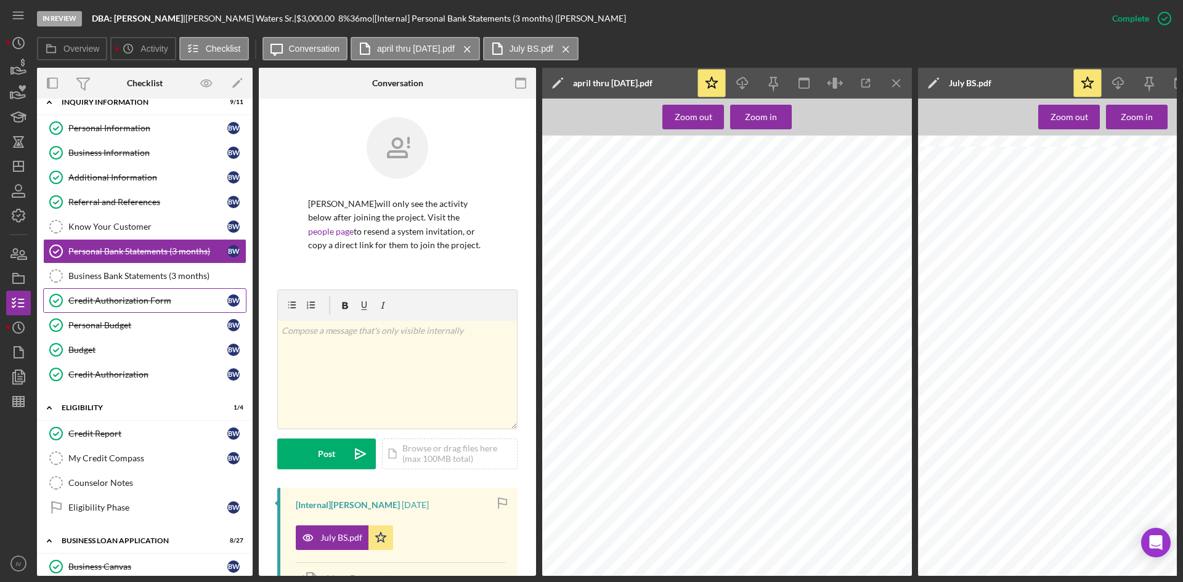
scroll to position [0, 0]
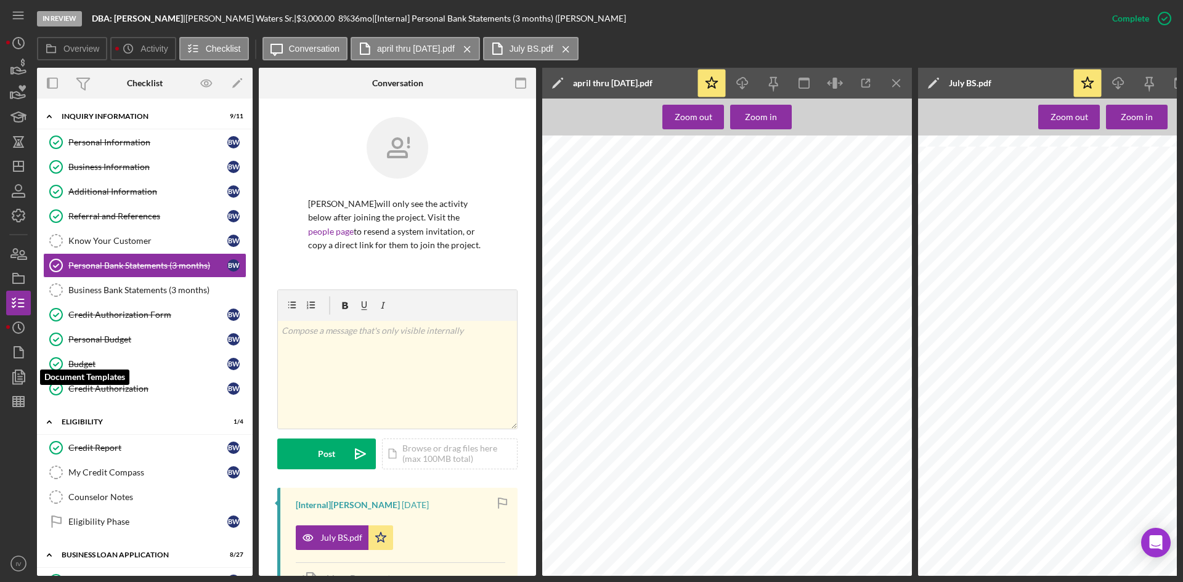
drag, startPoint x: 19, startPoint y: 375, endPoint x: 36, endPoint y: 371, distance: 17.8
click at [19, 375] on icon "button" at bounding box center [18, 377] width 31 height 31
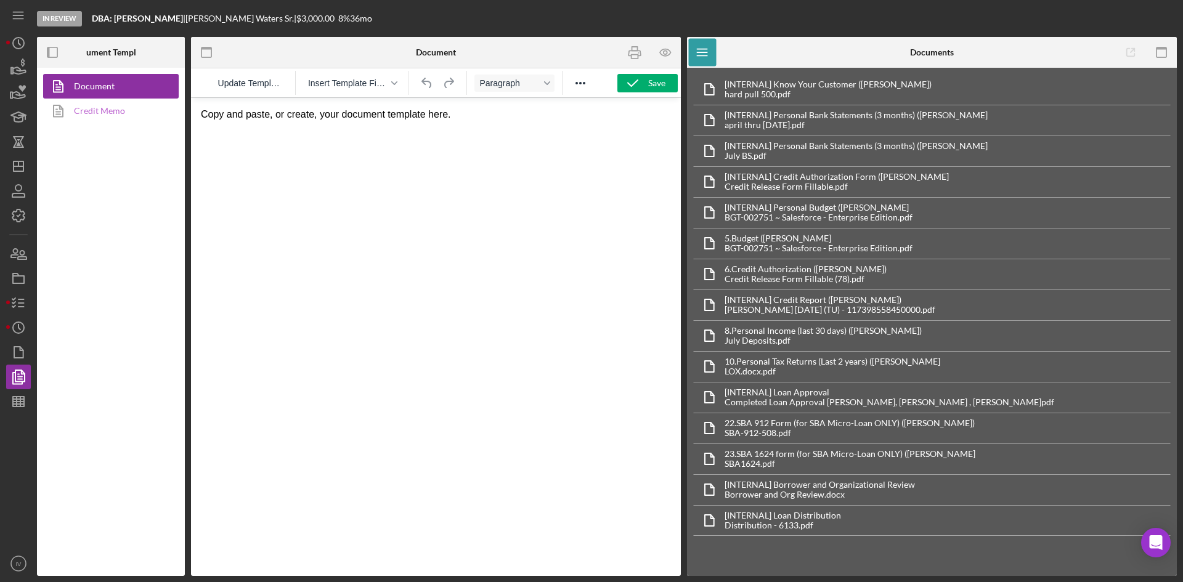
click at [131, 111] on link "Credit Memo" at bounding box center [107, 111] width 129 height 25
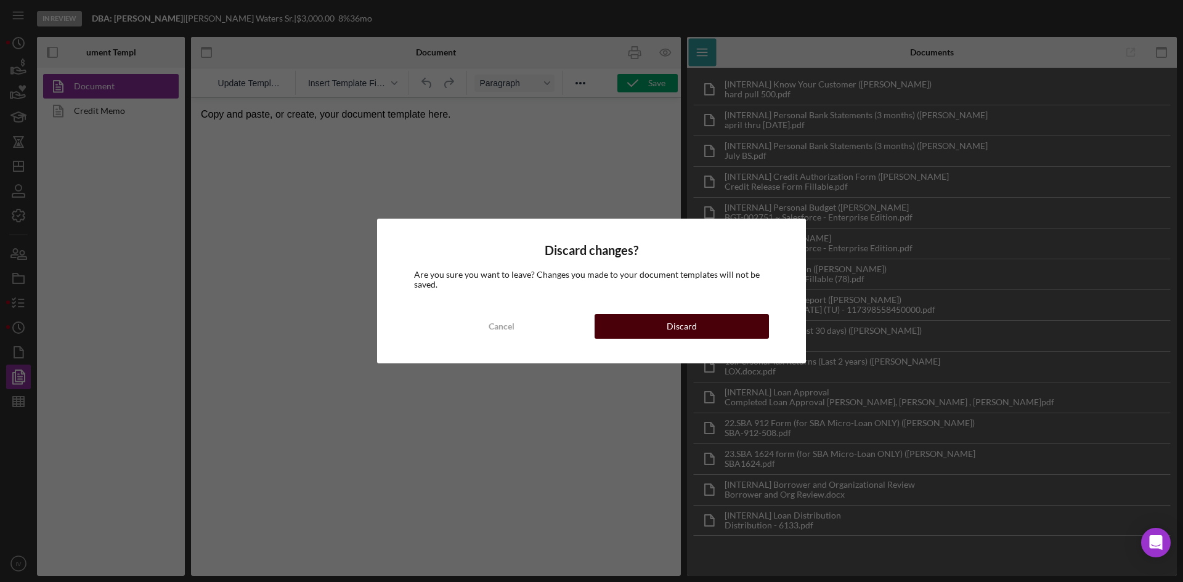
drag, startPoint x: 659, startPoint y: 320, endPoint x: 469, endPoint y: 218, distance: 215.5
click at [659, 320] on button "Discard" at bounding box center [681, 326] width 174 height 25
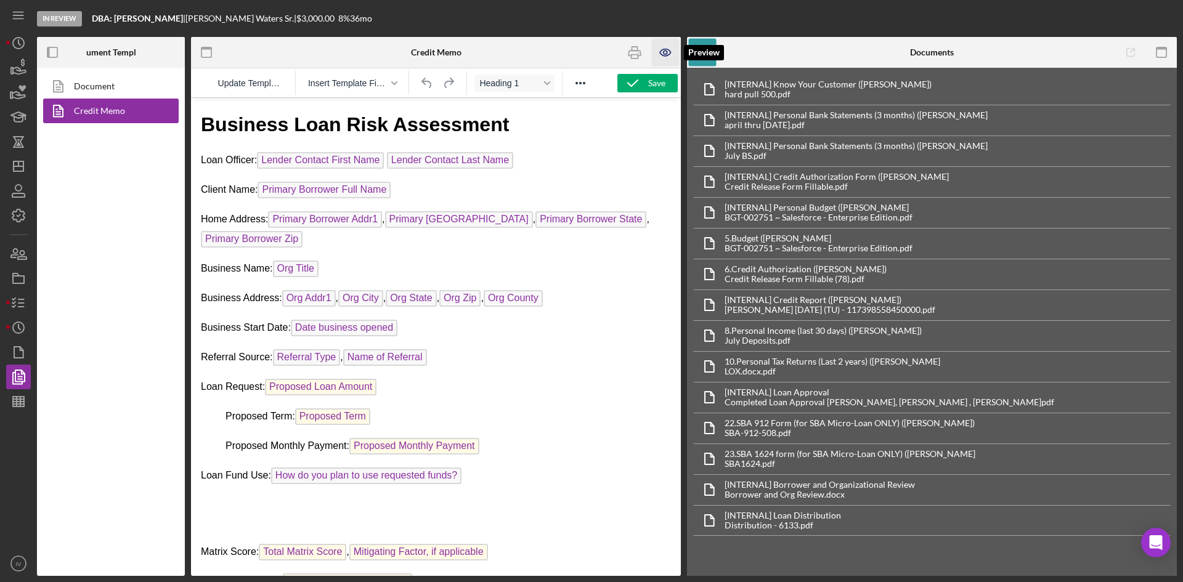
click at [660, 48] on icon "button" at bounding box center [666, 53] width 28 height 28
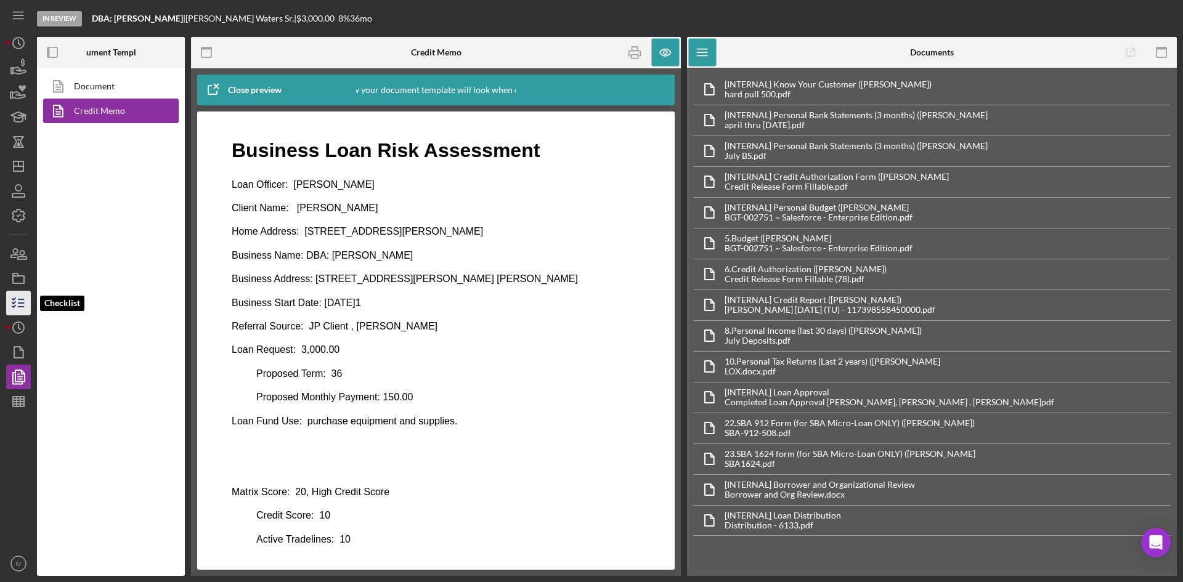
click at [22, 303] on line "button" at bounding box center [21, 303] width 6 height 0
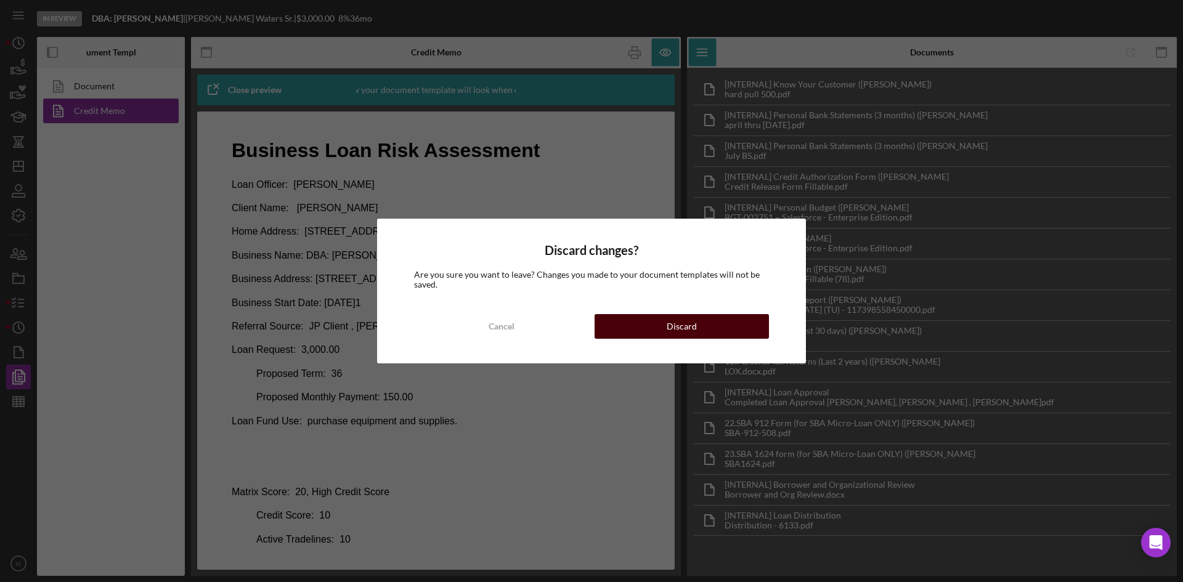
click at [611, 330] on button "Discard" at bounding box center [681, 326] width 174 height 25
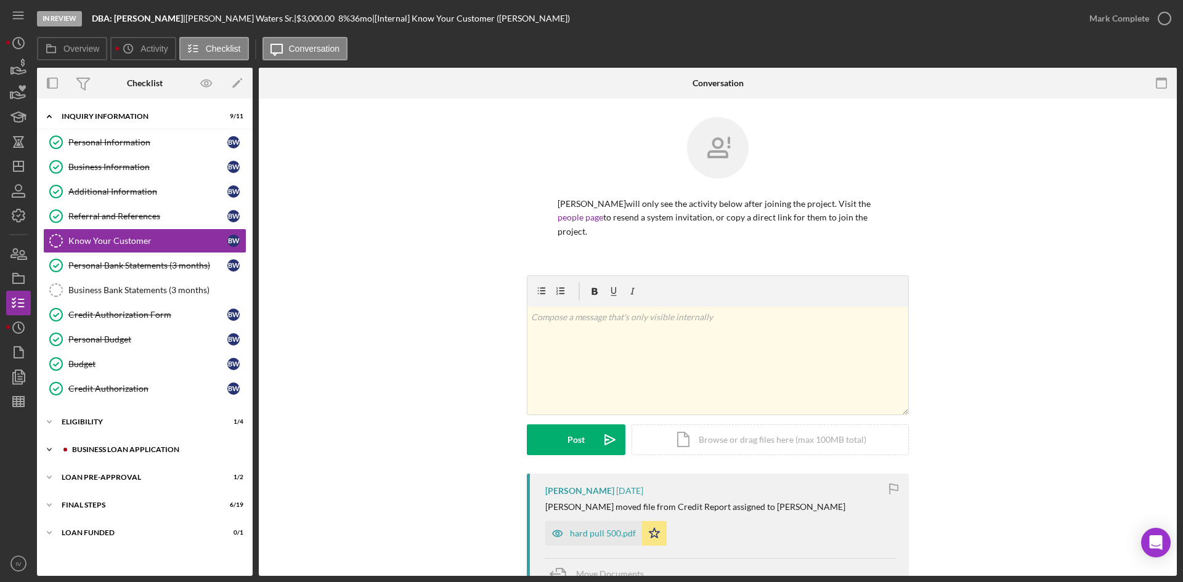
drag, startPoint x: 98, startPoint y: 444, endPoint x: 123, endPoint y: 450, distance: 25.4
click at [98, 444] on div "Icon/Expander BUSINESS LOAN APPLICATION 8 / 27" at bounding box center [145, 449] width 216 height 25
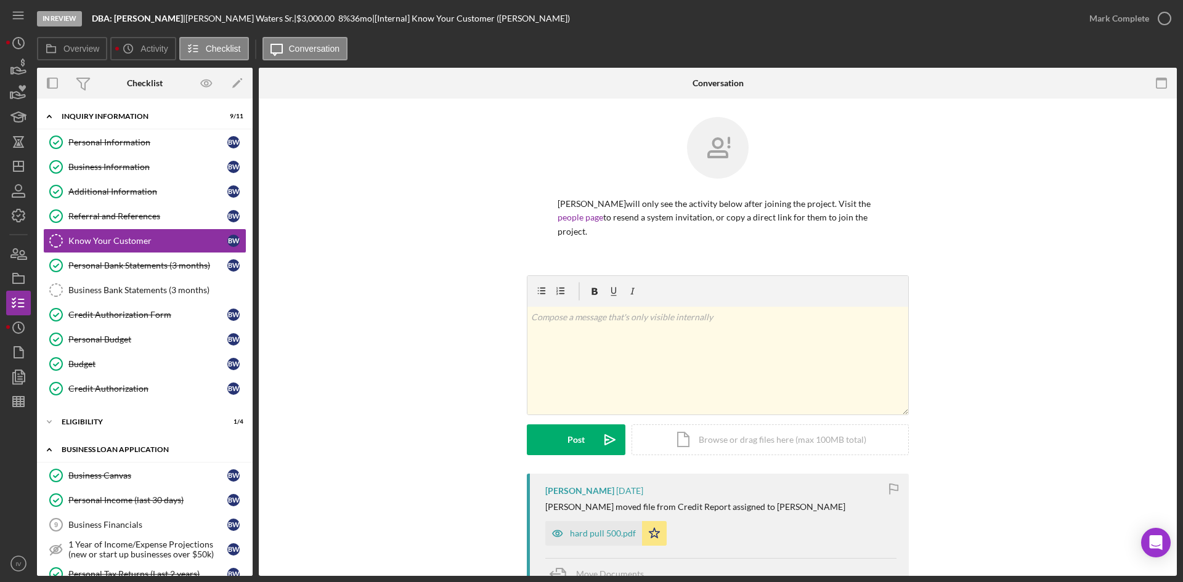
scroll to position [185, 0]
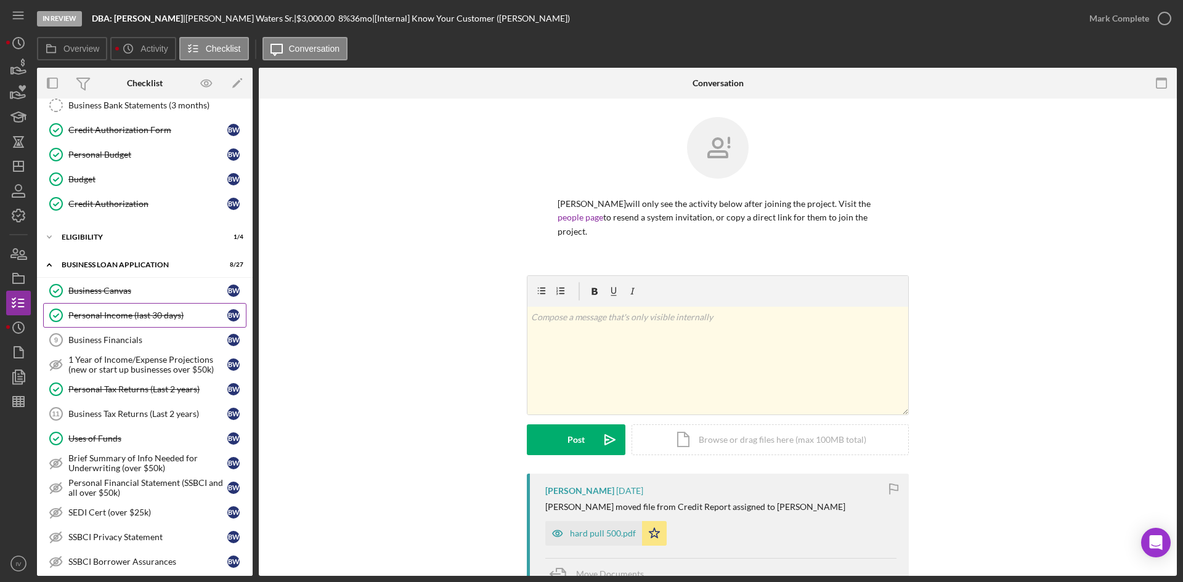
click at [140, 317] on div "Personal Income (last 30 days)" at bounding box center [147, 315] width 159 height 10
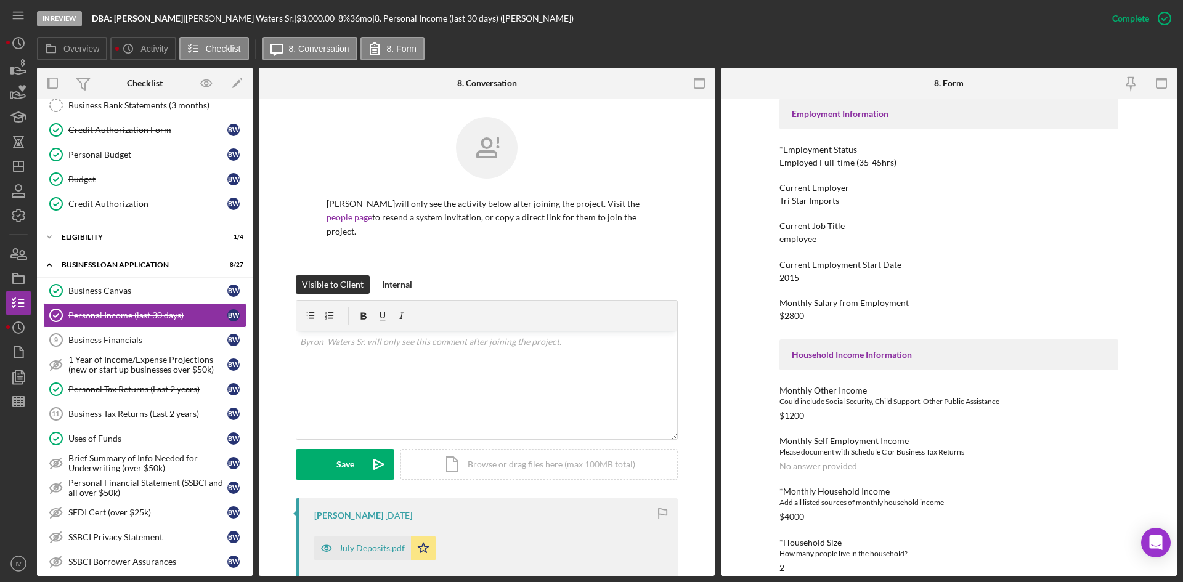
scroll to position [185, 0]
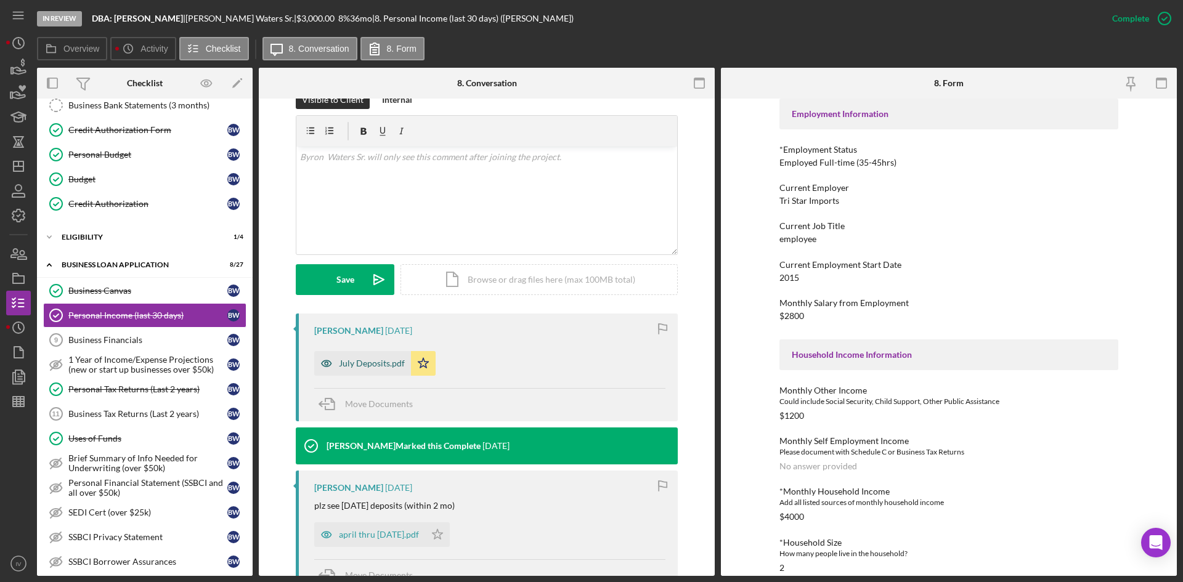
click at [359, 353] on div "July Deposits.pdf" at bounding box center [362, 363] width 97 height 25
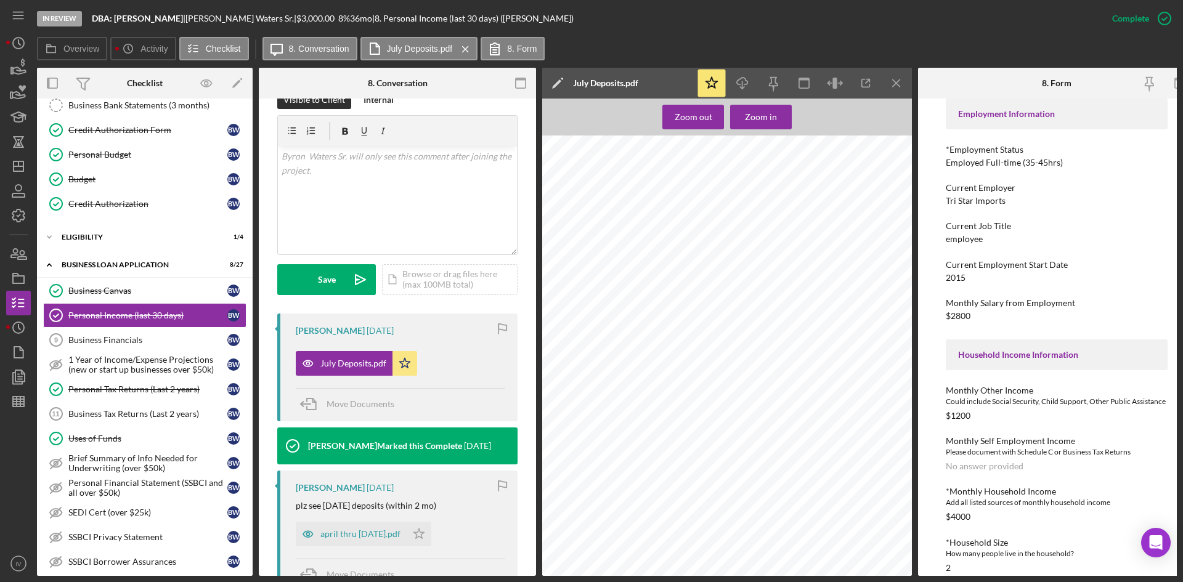
scroll to position [246, 0]
click at [703, 121] on div "Zoom out" at bounding box center [694, 117] width 38 height 25
click at [701, 125] on div "Zoom out" at bounding box center [694, 117] width 38 height 25
click at [682, 120] on div "Zoom out" at bounding box center [694, 117] width 38 height 25
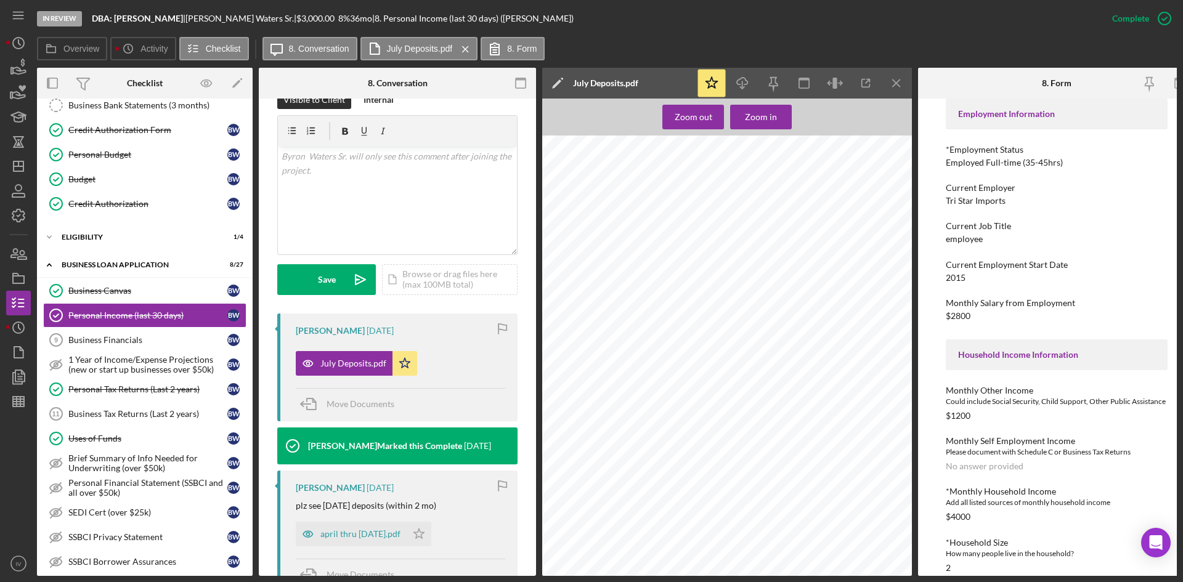
scroll to position [0, 0]
click at [681, 121] on div "Zoom out" at bounding box center [694, 117] width 38 height 25
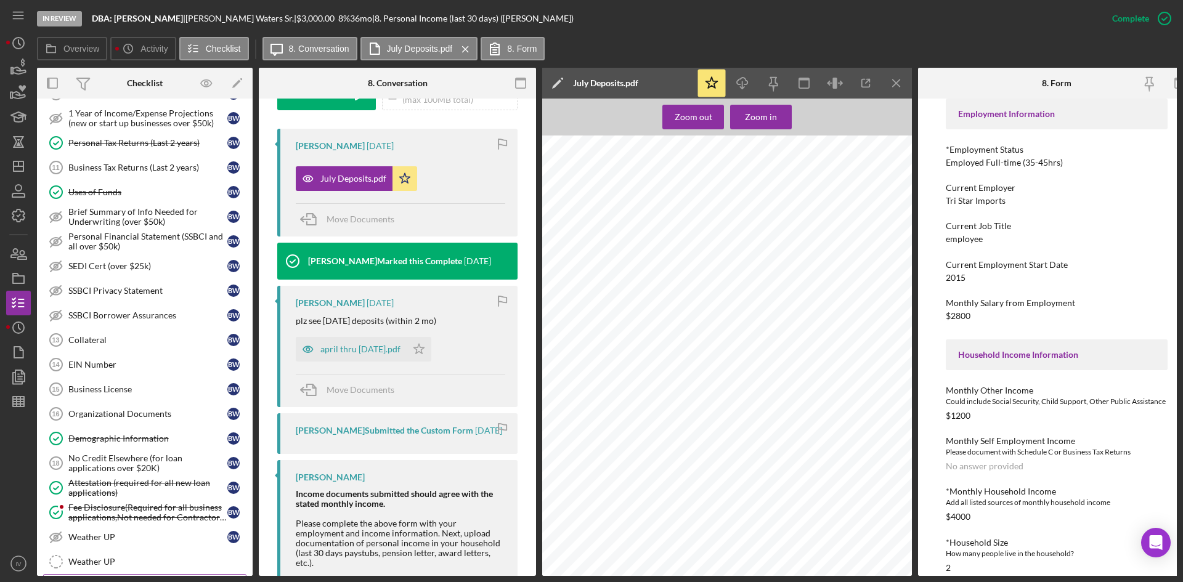
scroll to position [652, 0]
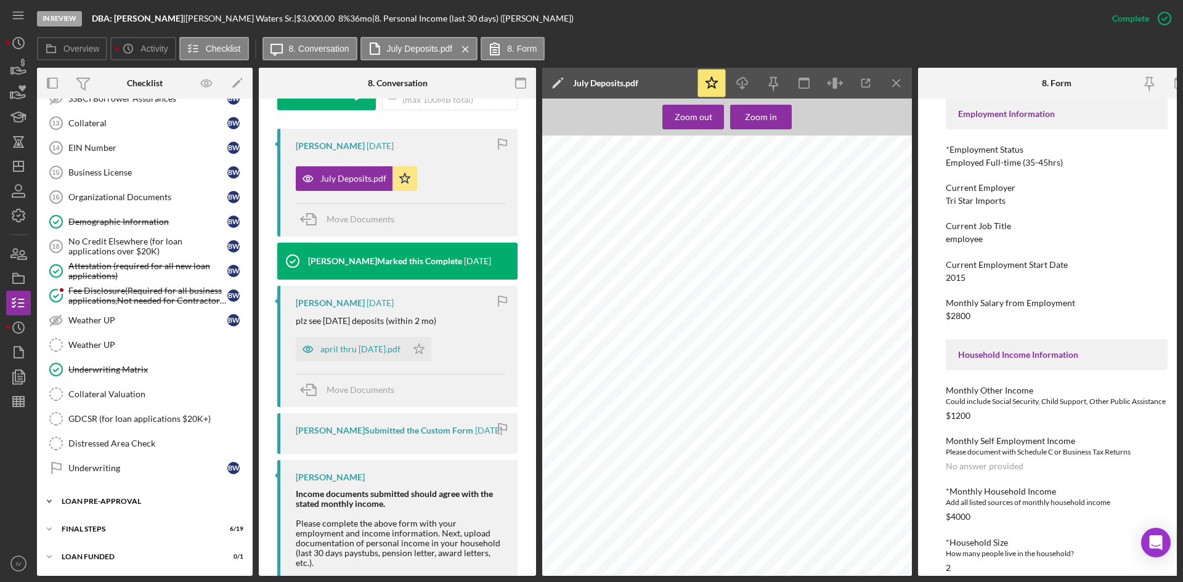
click at [101, 507] on div "Icon/Expander LOAN PRE-APPROVAL 1 / 2" at bounding box center [145, 501] width 216 height 25
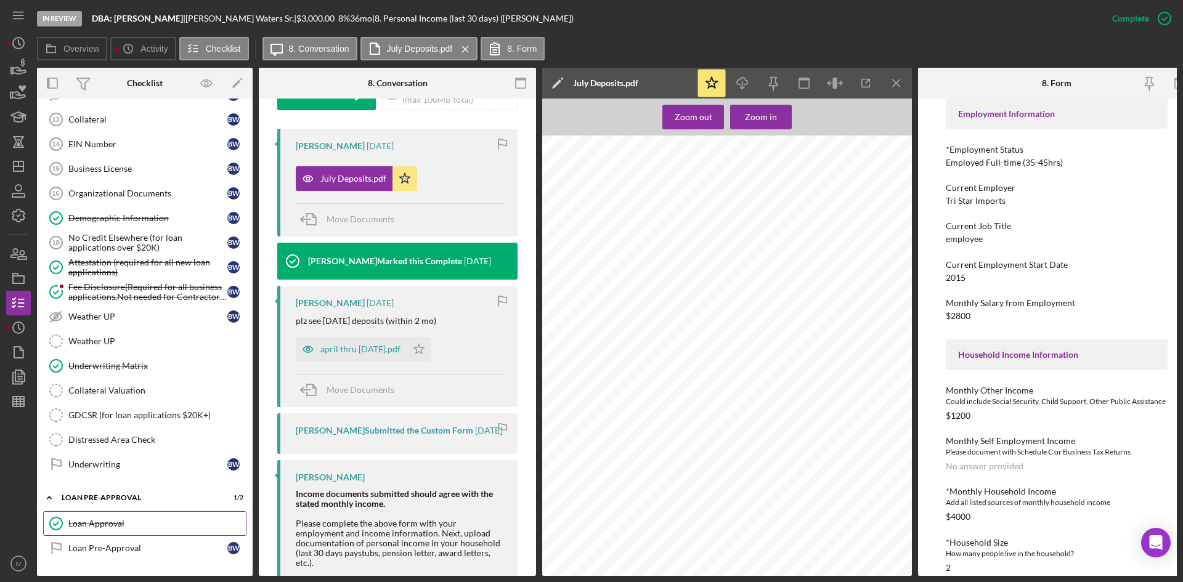
click at [120, 529] on link "Loan Approval Loan Approval" at bounding box center [144, 523] width 203 height 25
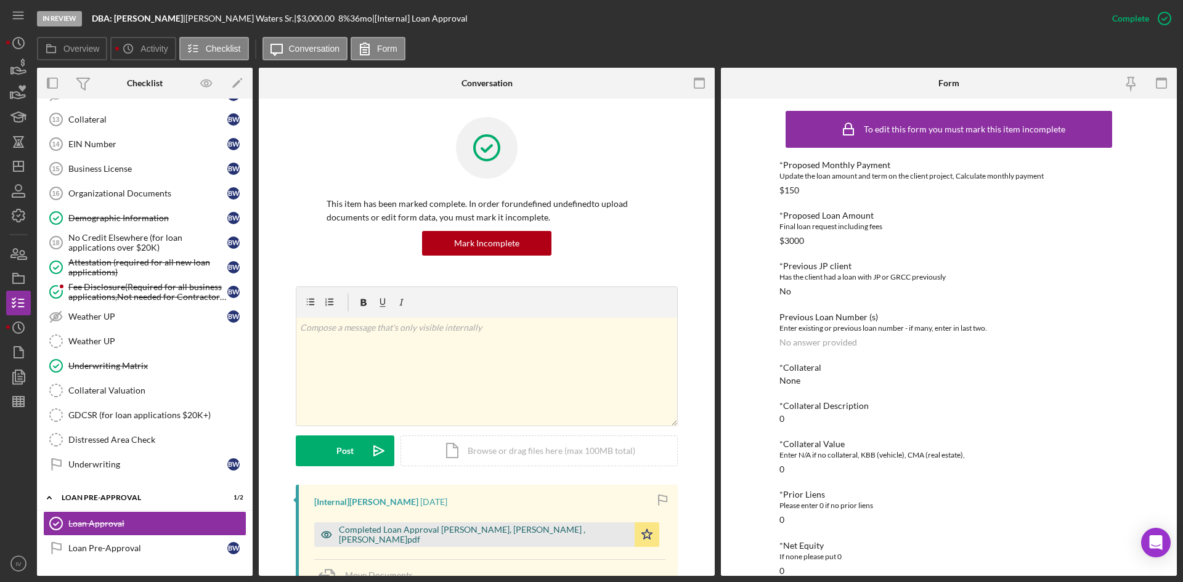
click at [490, 527] on div "Completed Loan Approval Williams, Travis , Byron Waters Sr.pdf" at bounding box center [474, 534] width 320 height 25
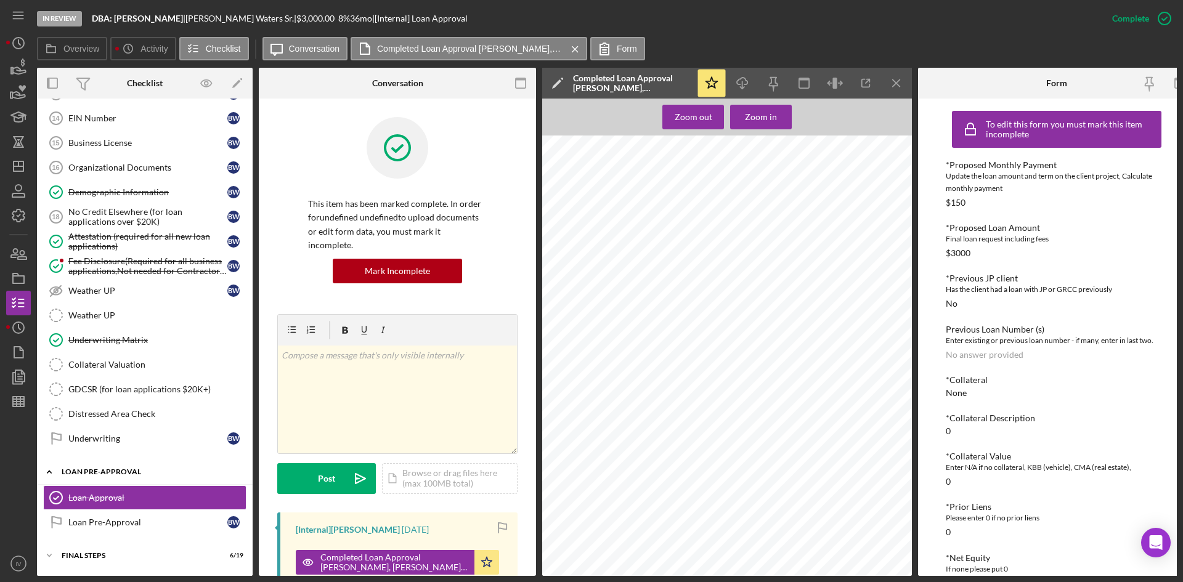
scroll to position [708, 0]
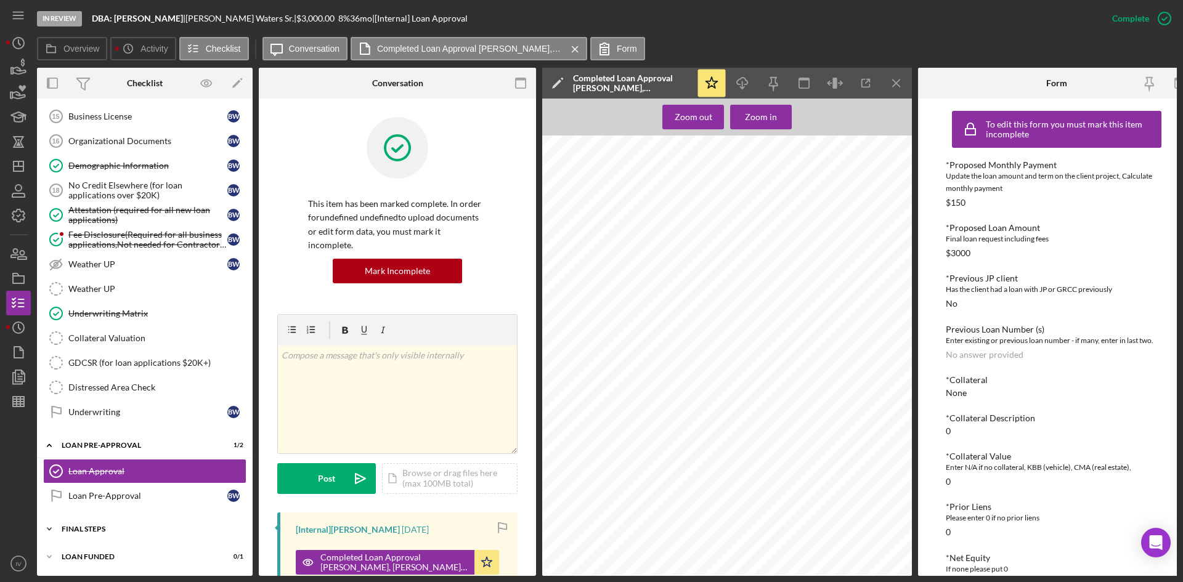
drag, startPoint x: 100, startPoint y: 529, endPoint x: 103, endPoint y: 517, distance: 11.5
click at [100, 529] on div "FINAL STEPS" at bounding box center [150, 528] width 176 height 7
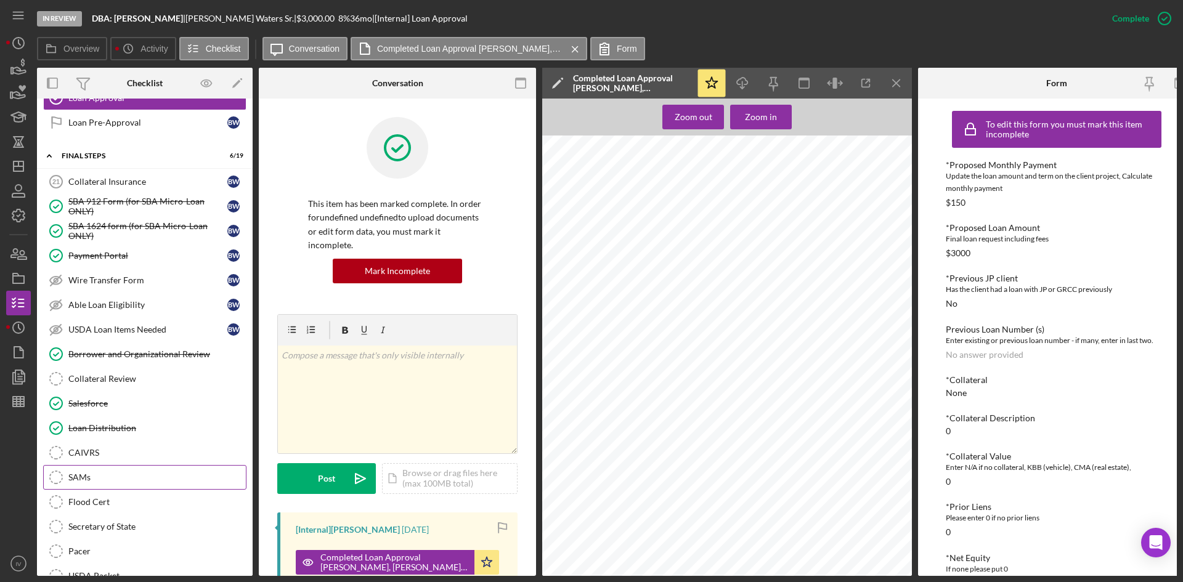
scroll to position [1183, 0]
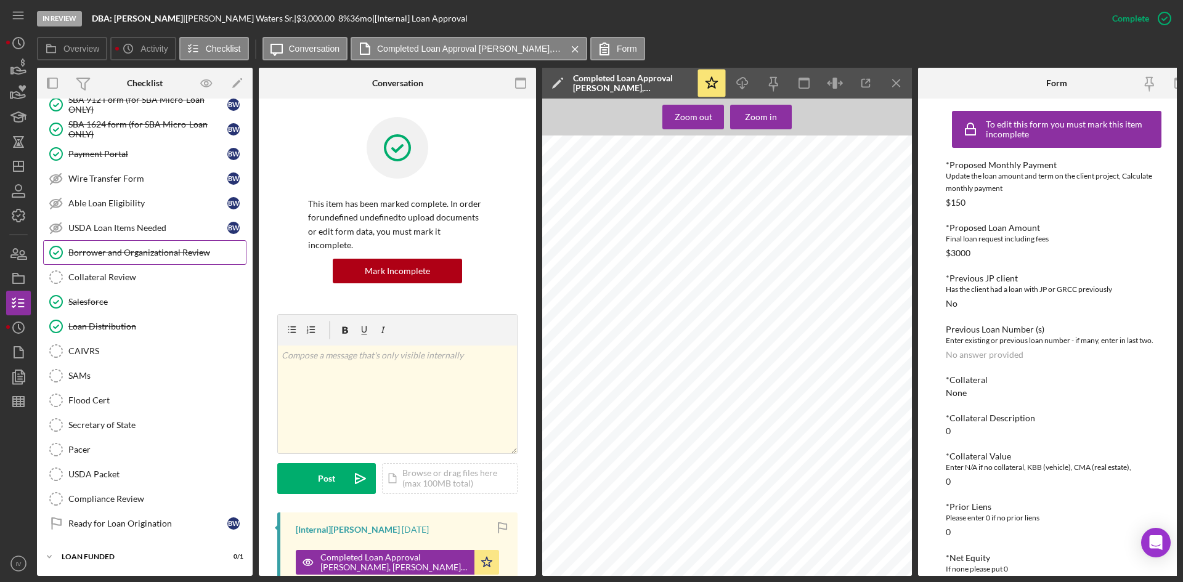
click at [144, 241] on link "Borrower and Organizational Review Borrower and Organizational Review" at bounding box center [144, 252] width 203 height 25
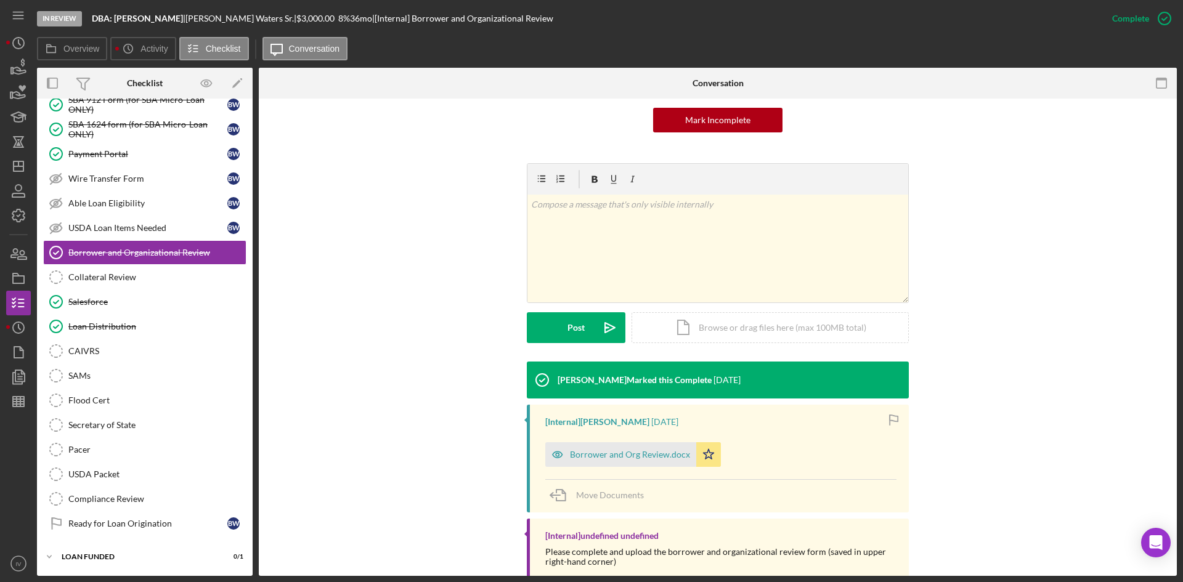
scroll to position [205, 0]
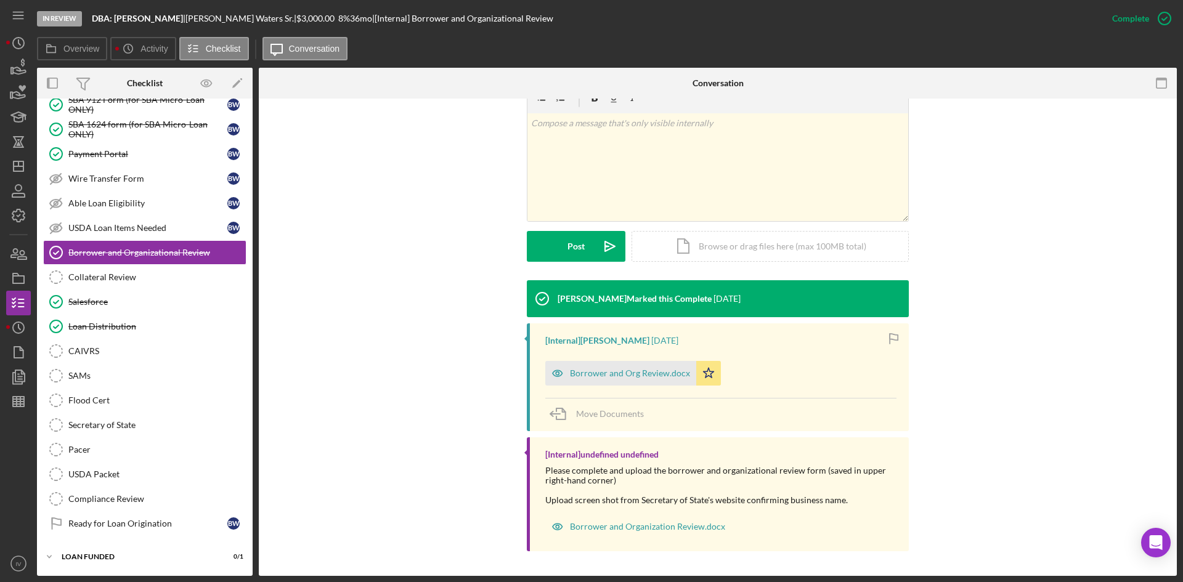
click at [631, 375] on div "Borrower and Org Review.docx" at bounding box center [630, 373] width 120 height 10
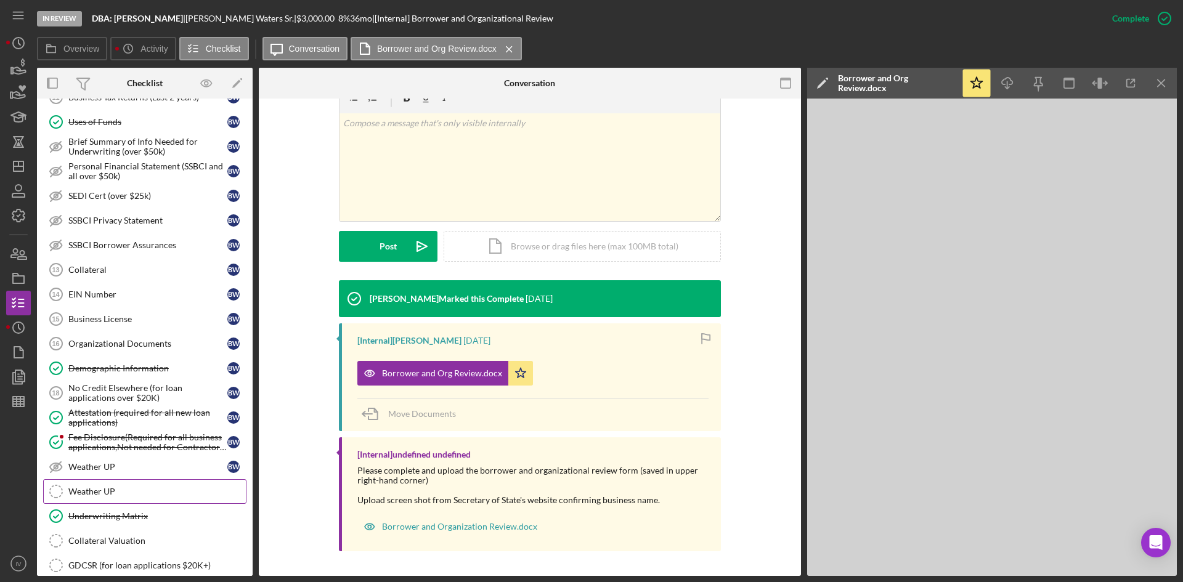
scroll to position [193, 0]
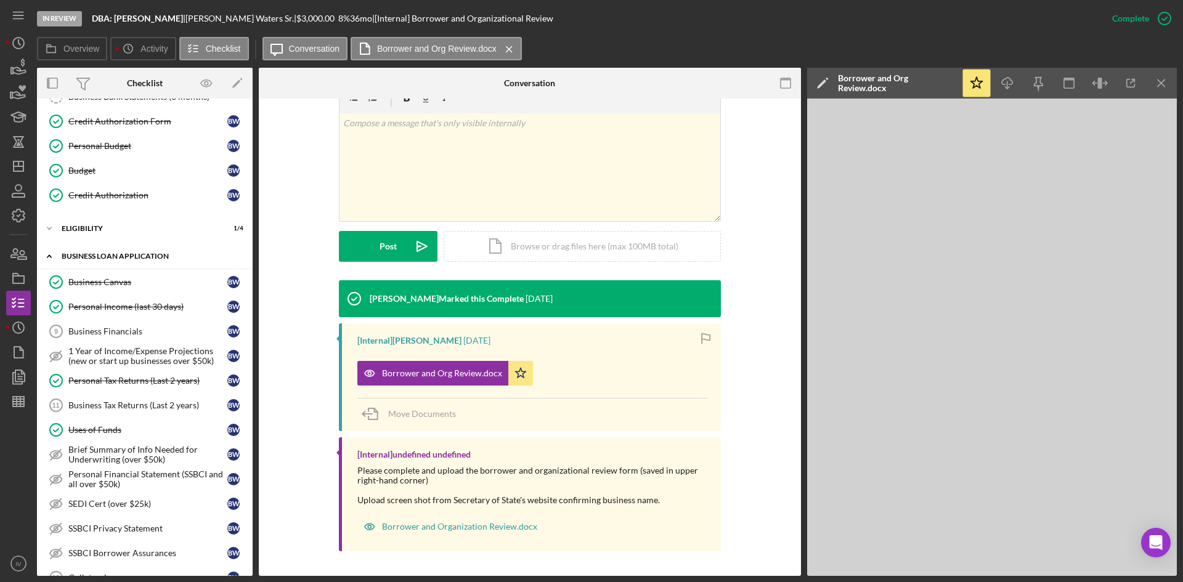
drag, startPoint x: 86, startPoint y: 271, endPoint x: 209, endPoint y: 266, distance: 123.3
click at [86, 271] on link "Business Canvas Business Canvas B W" at bounding box center [144, 282] width 203 height 25
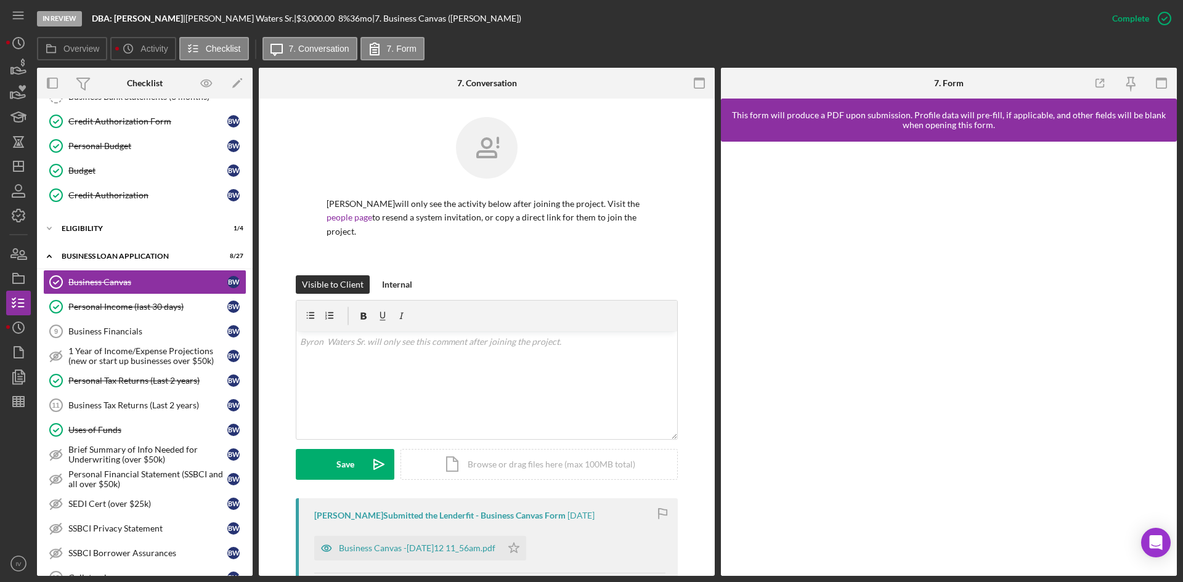
scroll to position [123, 0]
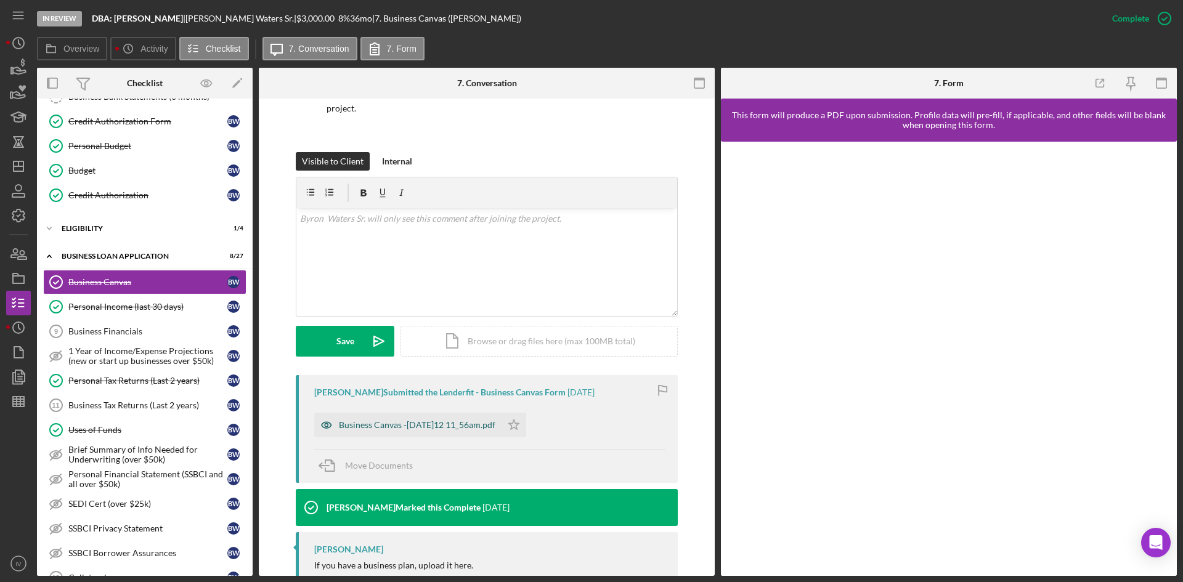
click at [398, 420] on div "Business Canvas -- 2025-08-12 11_56am.pdf" at bounding box center [417, 425] width 156 height 10
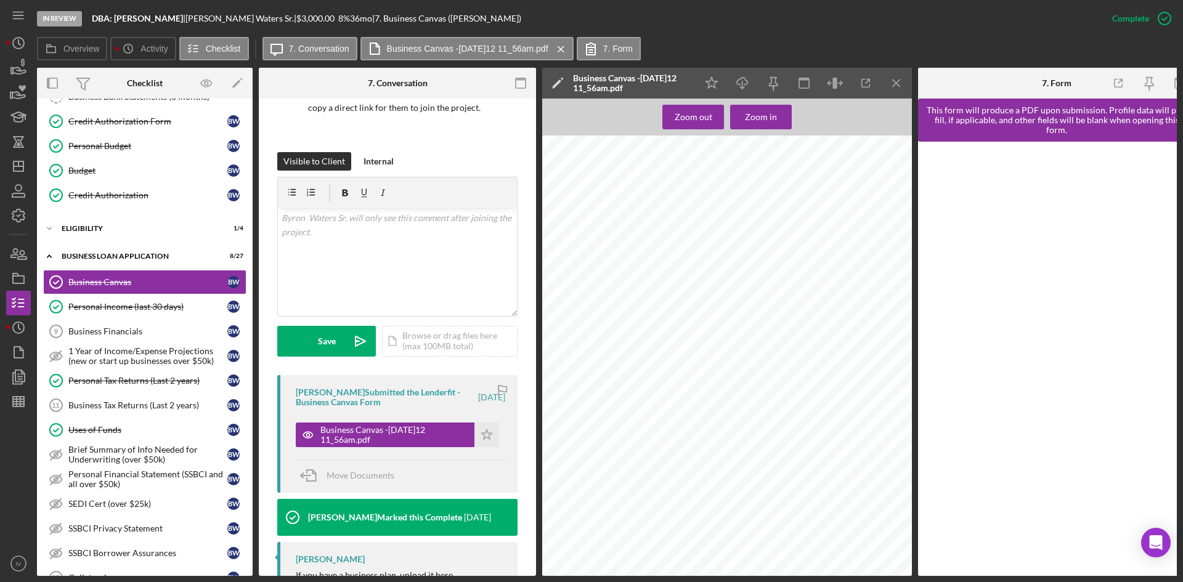
scroll to position [0, 0]
click at [23, 171] on polygon "button" at bounding box center [19, 166] width 10 height 10
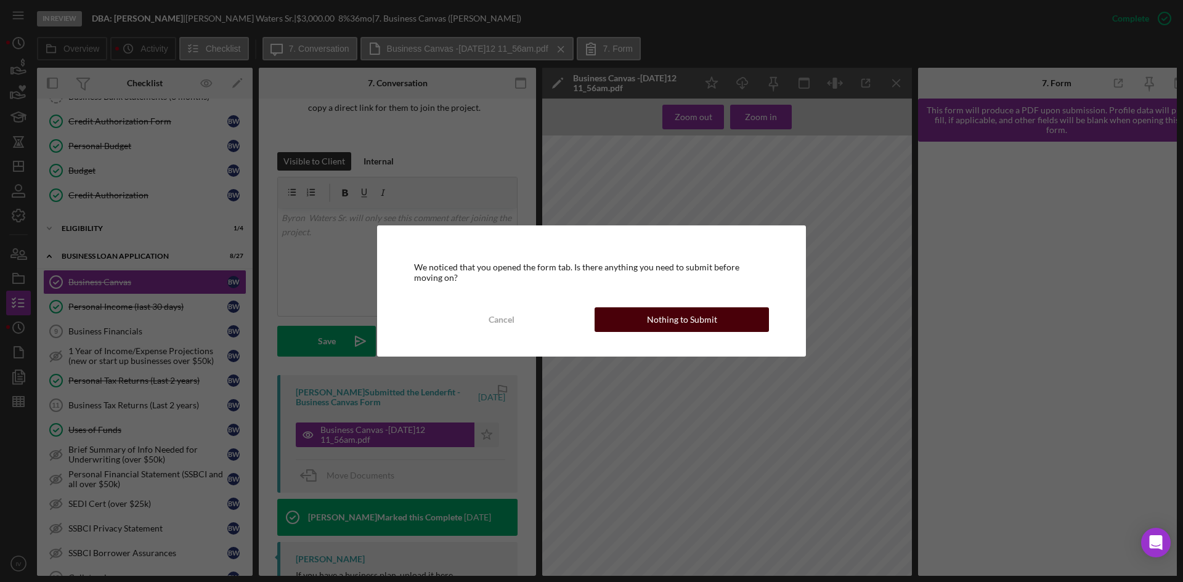
click at [616, 314] on button "Nothing to Submit" at bounding box center [681, 319] width 174 height 25
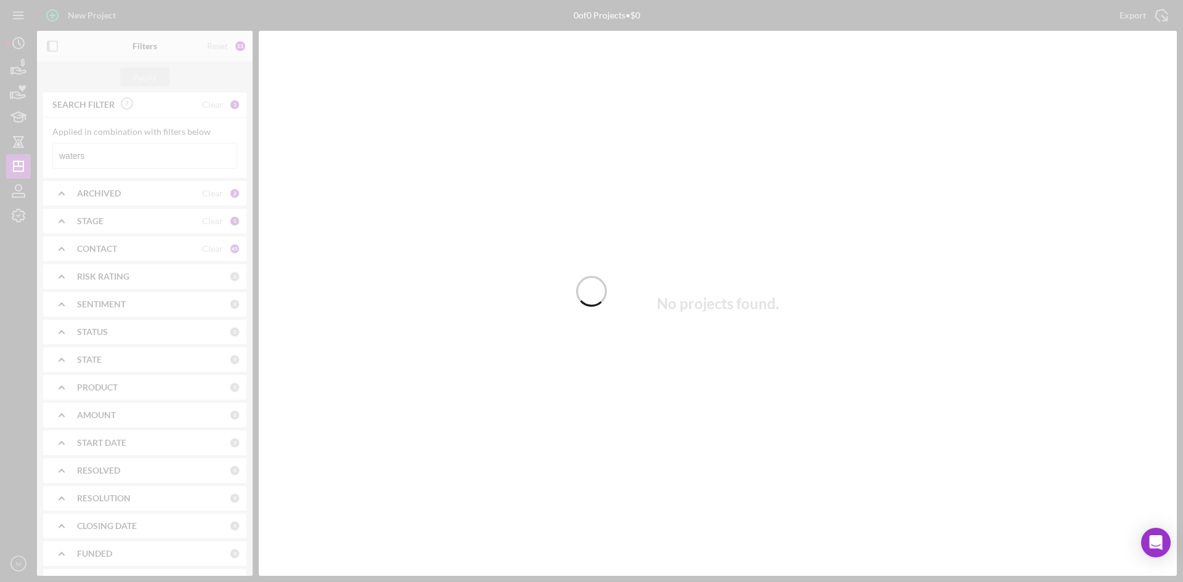
click at [102, 157] on div at bounding box center [591, 291] width 1183 height 582
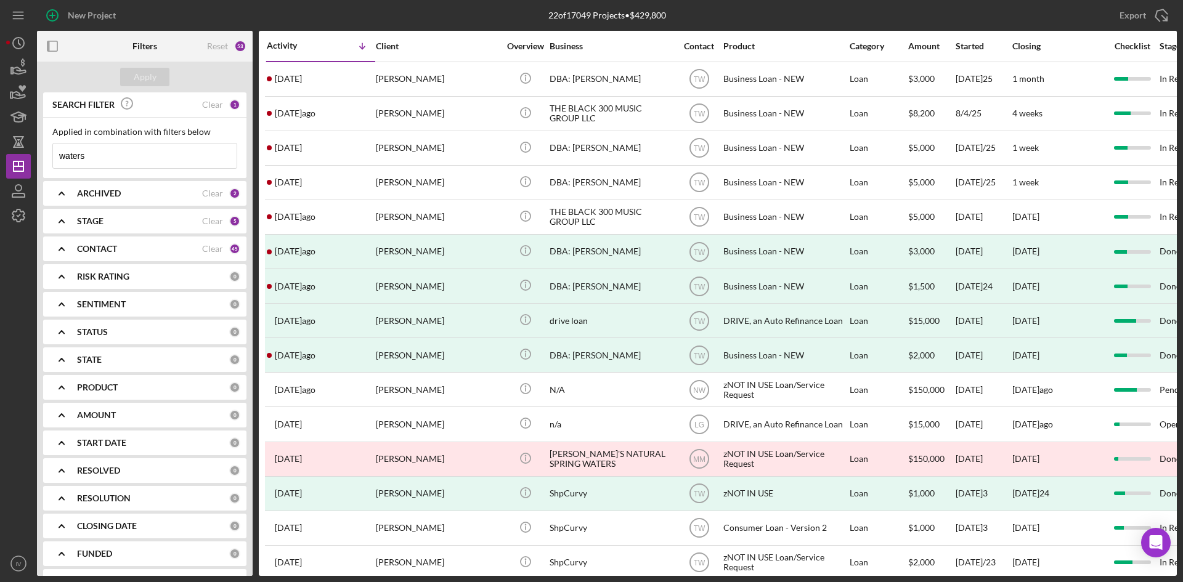
drag, startPoint x: 91, startPoint y: 157, endPoint x: 0, endPoint y: 177, distance: 92.7
click at [7, 180] on div "New Project 22 of 17049 Projects • $429,800 waters Export Icon/Export Filters R…" at bounding box center [591, 288] width 1170 height 576
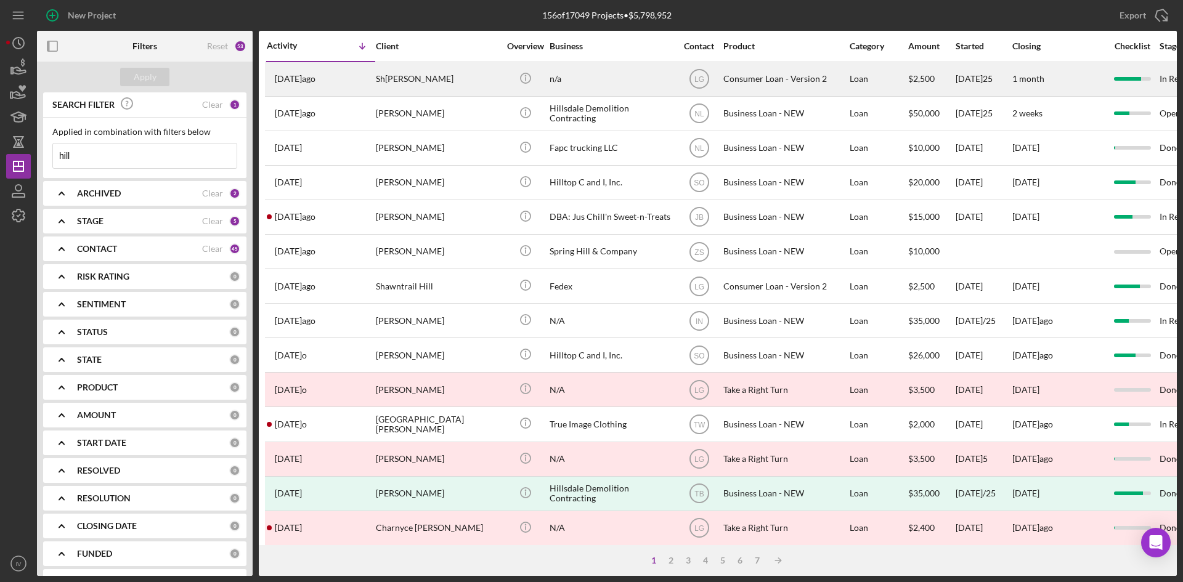
type input "hill"
click at [496, 74] on div "Sharlene Hill" at bounding box center [437, 79] width 123 height 33
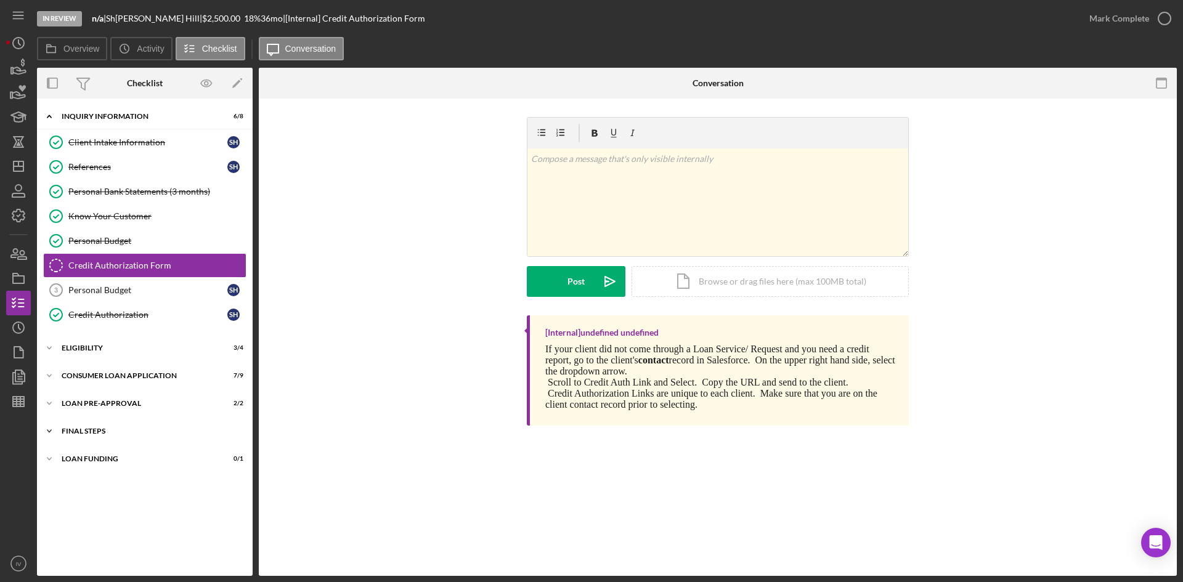
click at [71, 431] on div "FINAL STEPS" at bounding box center [150, 431] width 176 height 7
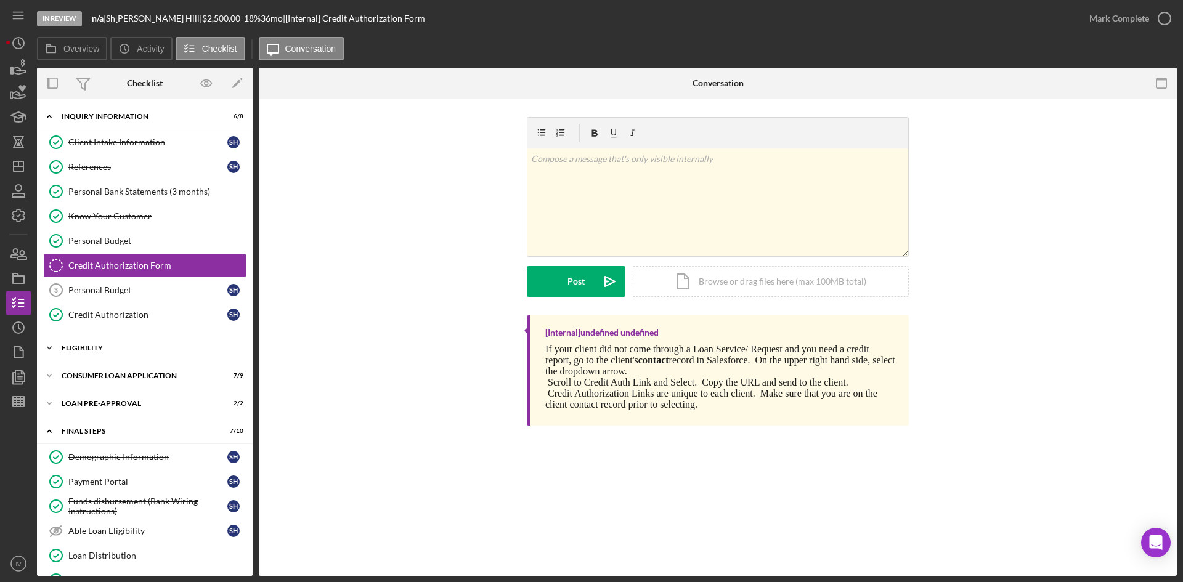
click at [92, 351] on div "Eligibility" at bounding box center [150, 347] width 176 height 7
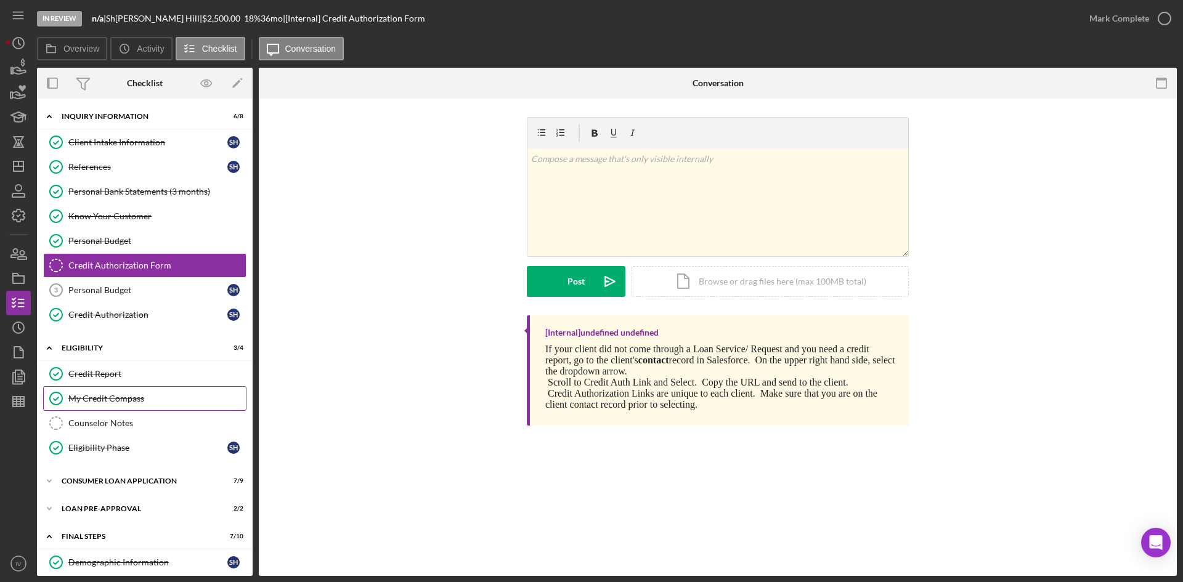
click at [100, 402] on div "My Credit Compass" at bounding box center [156, 399] width 177 height 10
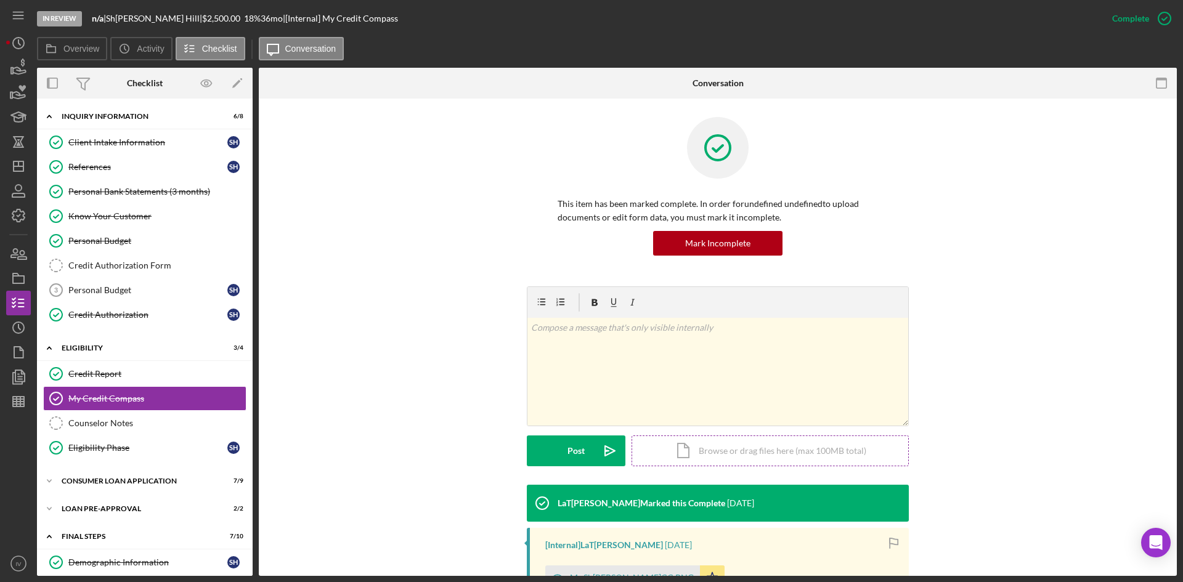
scroll to position [184, 0]
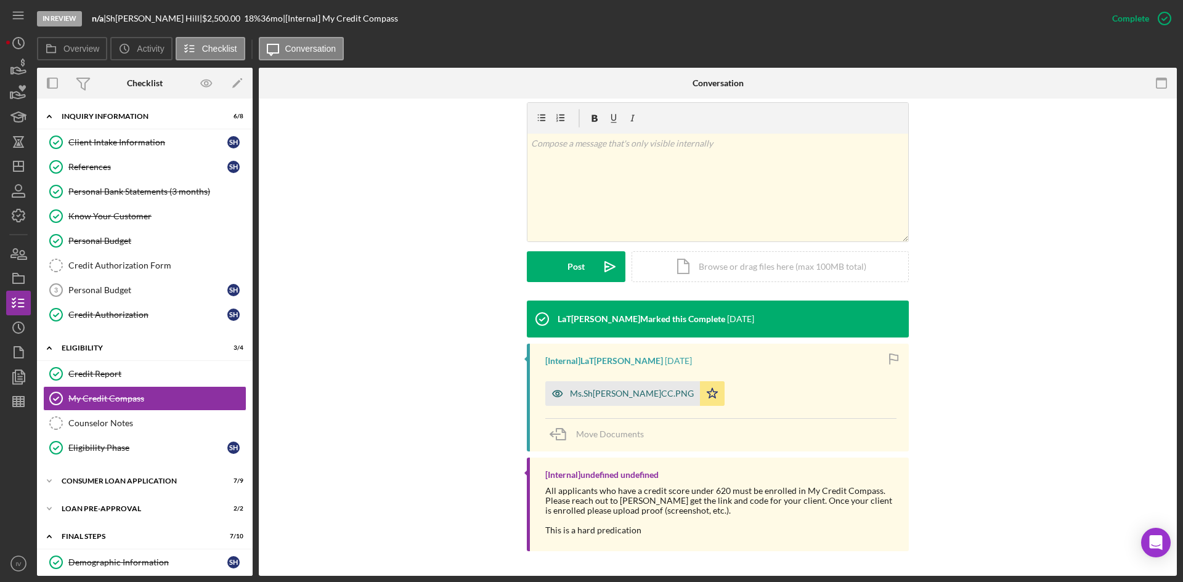
click at [634, 398] on div "Ms.Sharlene MCC.PNG" at bounding box center [632, 394] width 124 height 10
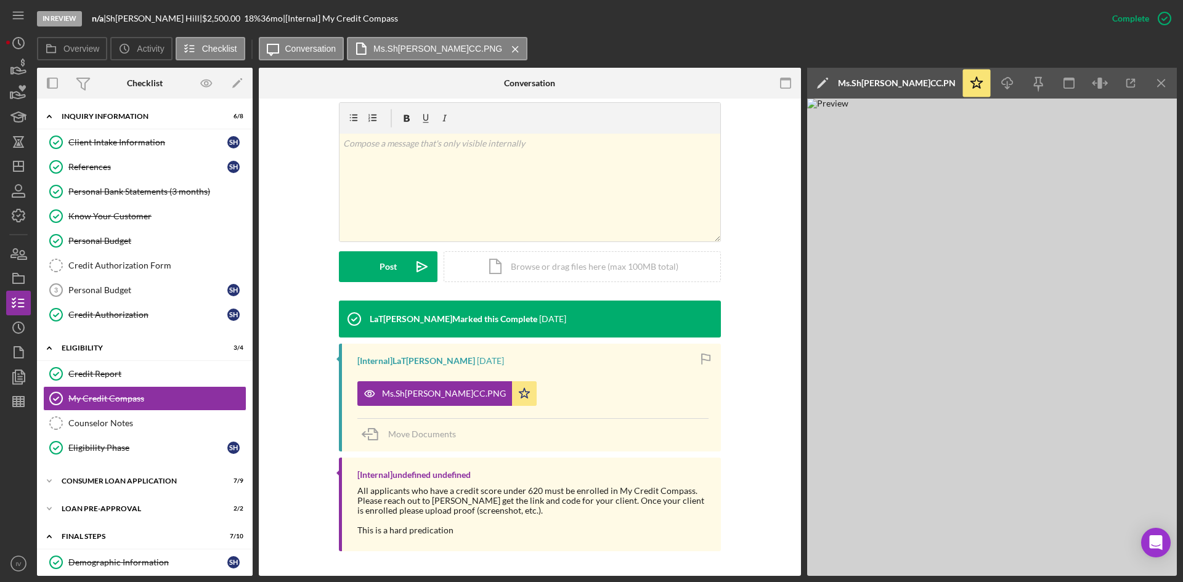
scroll to position [185, 0]
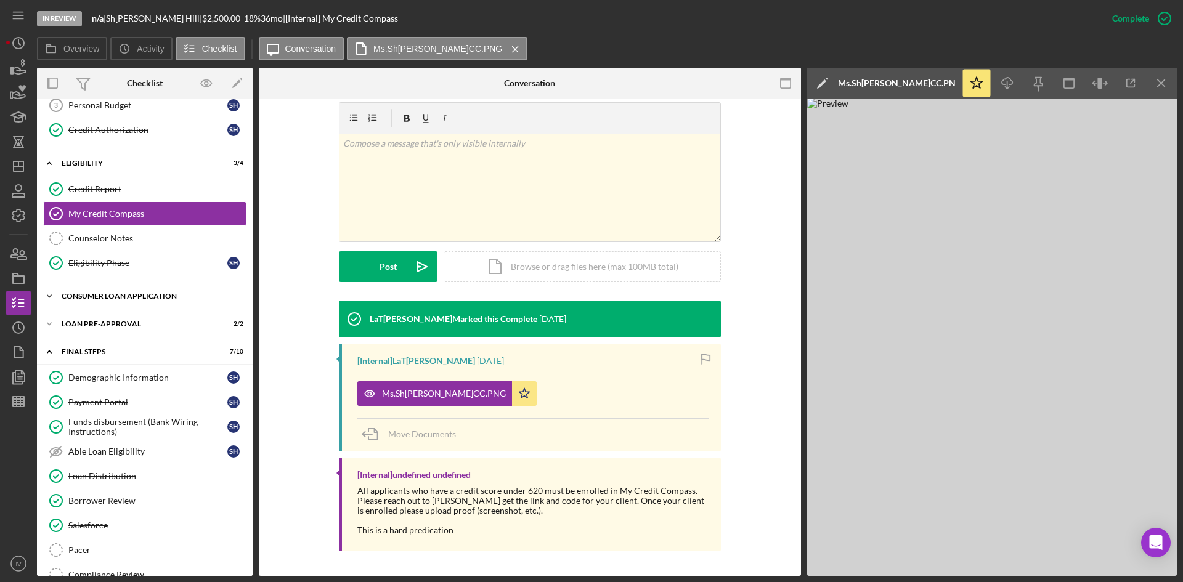
click at [114, 298] on div "Consumer Loan Application" at bounding box center [150, 296] width 176 height 7
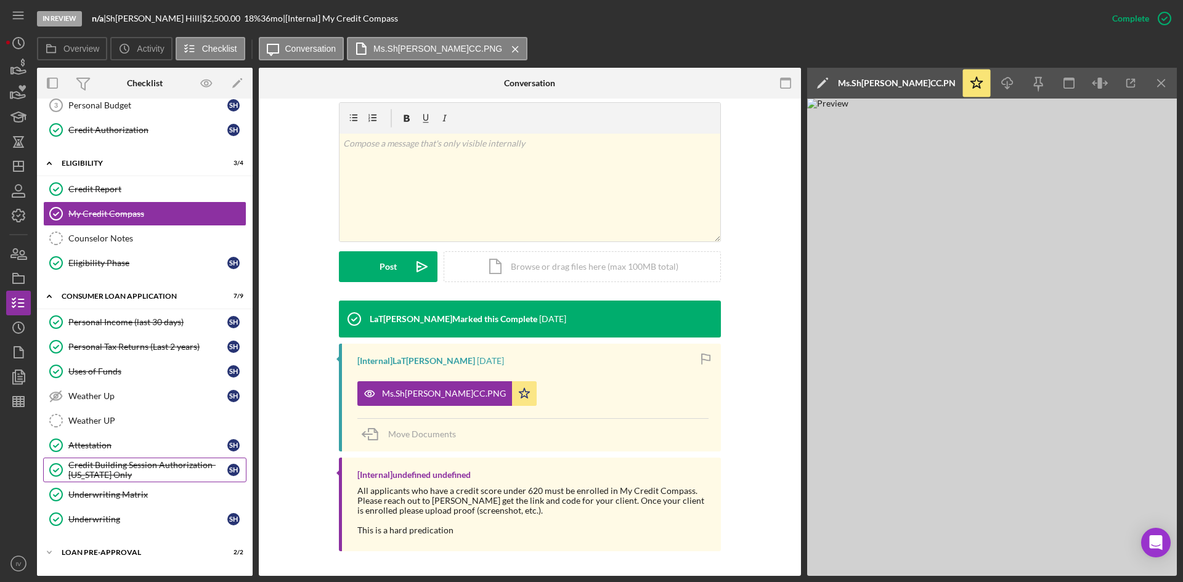
scroll to position [246, 0]
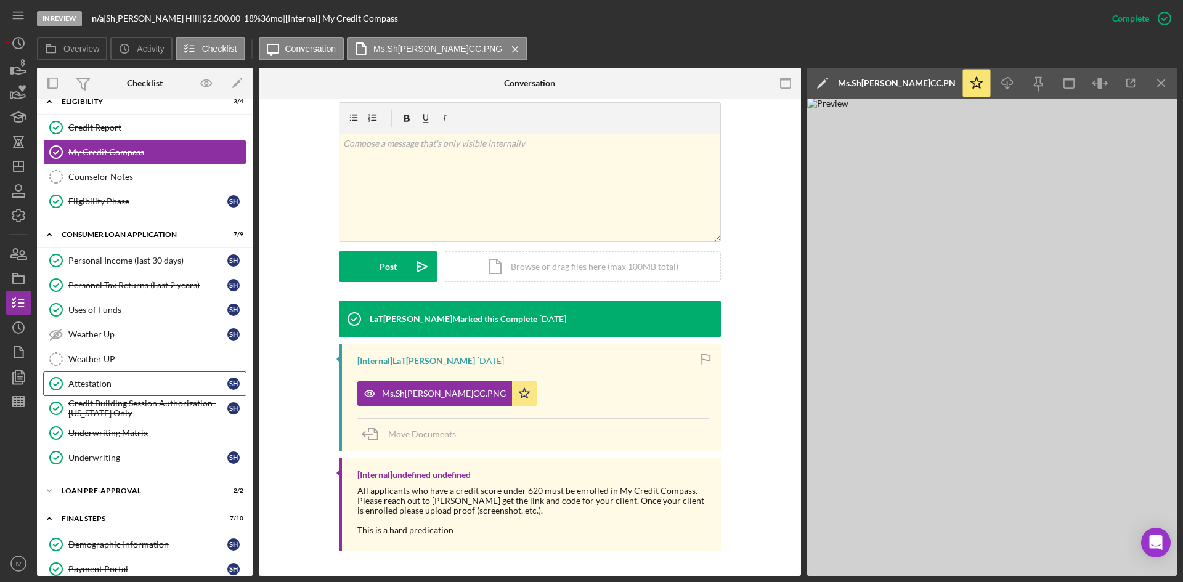
click at [137, 379] on div "Attestation" at bounding box center [147, 384] width 159 height 10
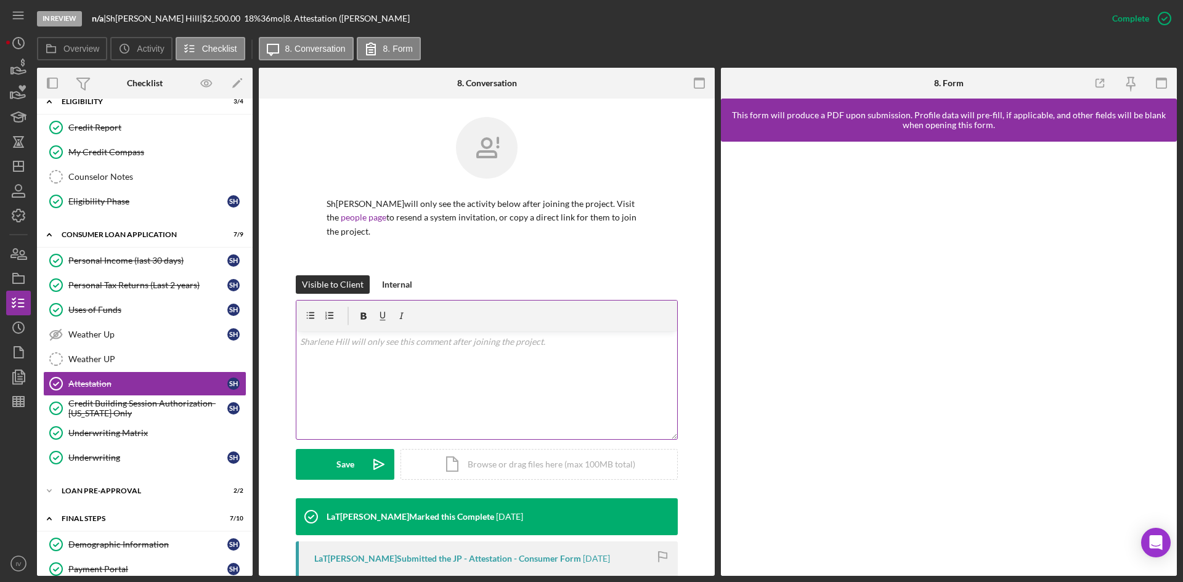
scroll to position [62, 0]
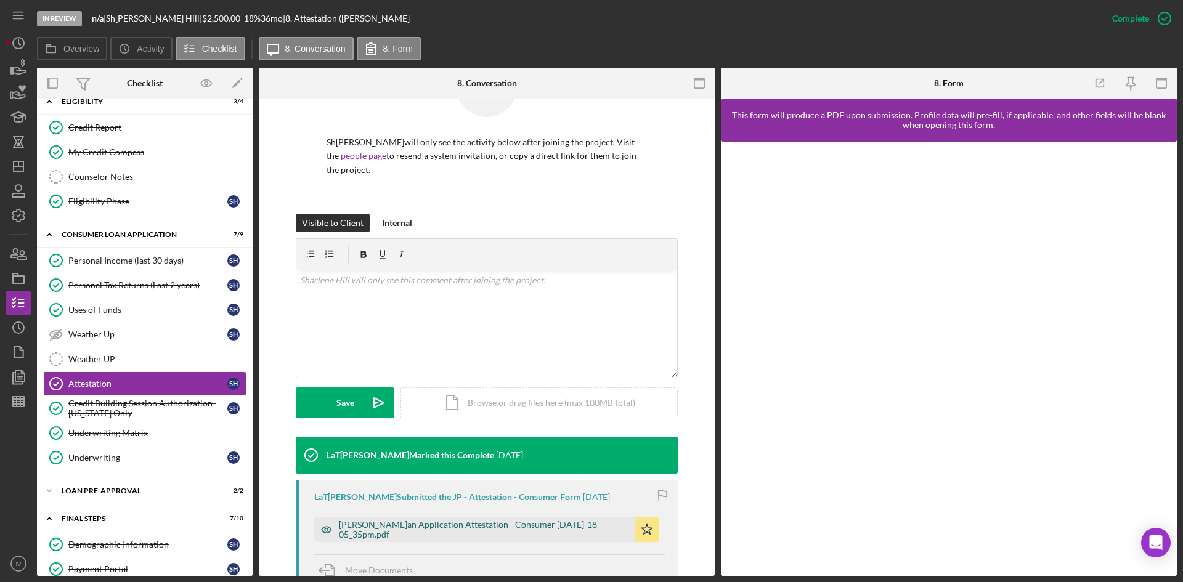
click at [476, 520] on div "Justine Petersen Loan Application Attestation - Consumer -- 2025-08-18 05_35pm.…" at bounding box center [484, 530] width 290 height 20
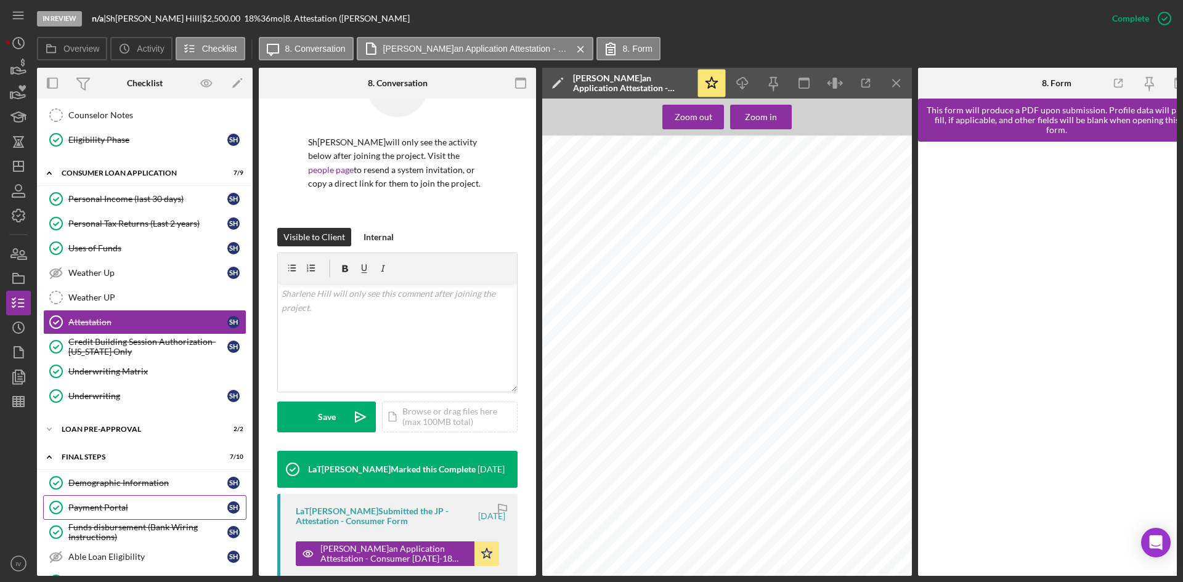
scroll to position [246, 0]
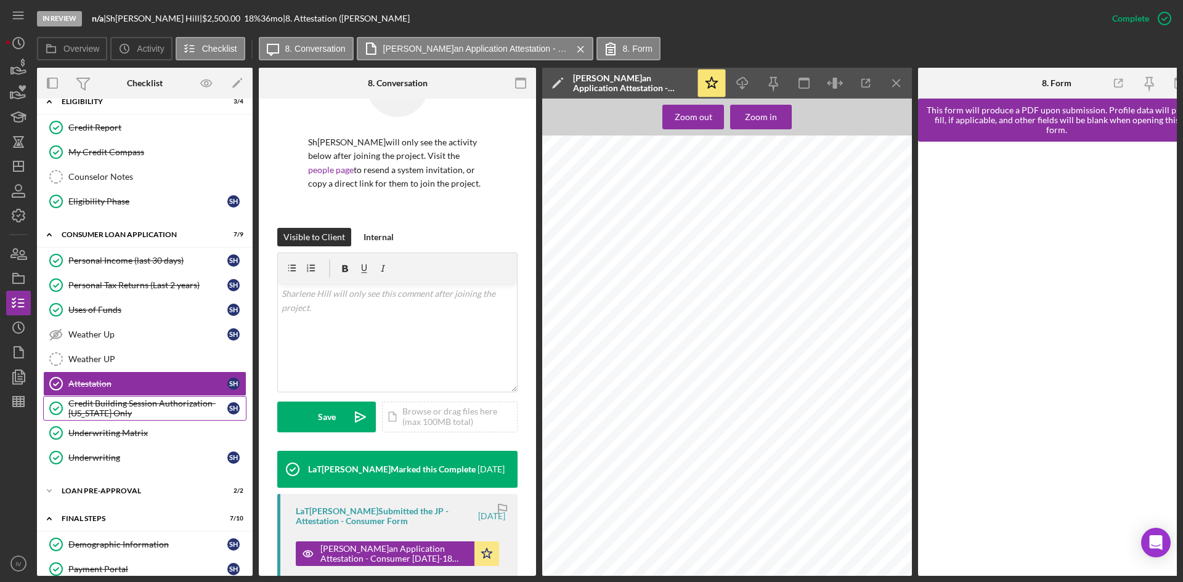
click at [132, 399] on div "Credit Building Session Authorization- Missouri Only" at bounding box center [147, 409] width 159 height 20
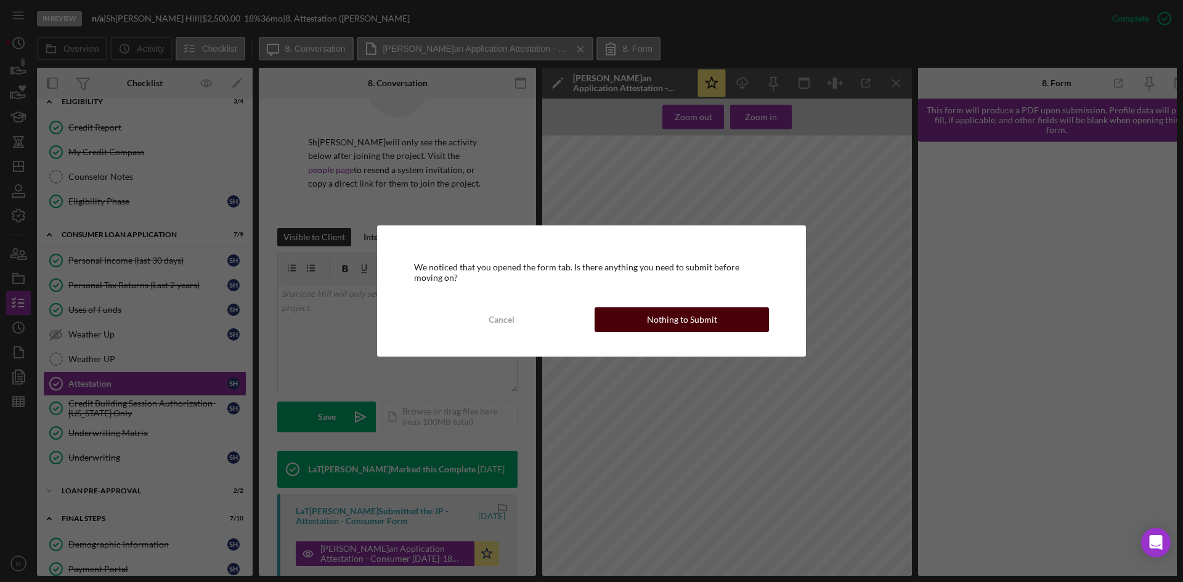
click at [701, 331] on div "Nothing to Submit" at bounding box center [682, 319] width 70 height 25
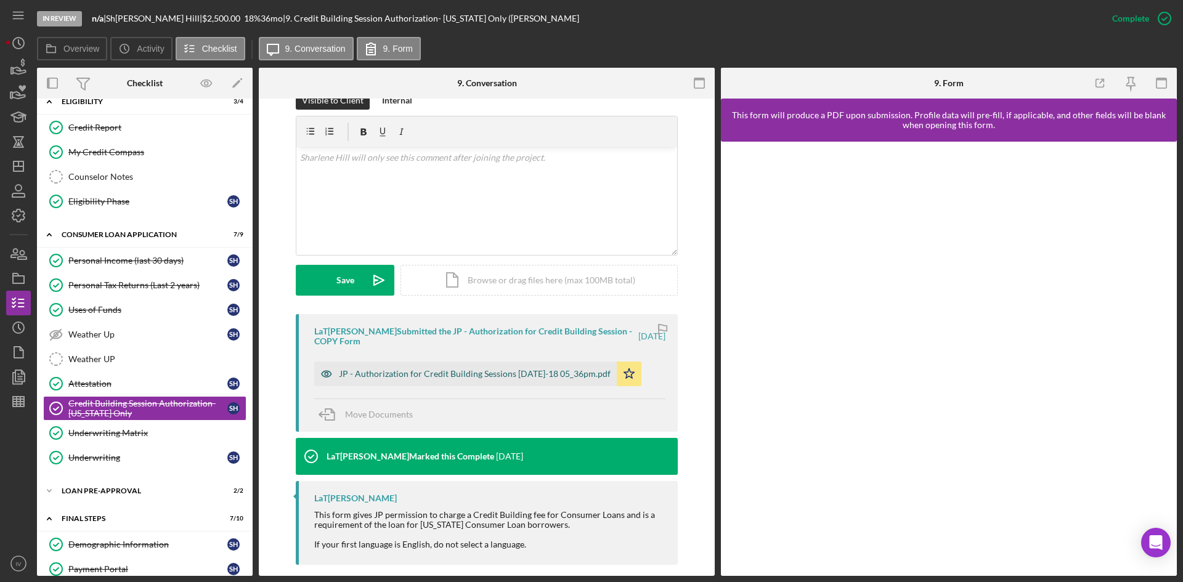
click at [487, 369] on div "JP - Authorization for Credit Building Sessions -- 2025-08-18 05_36pm.pdf" at bounding box center [475, 374] width 272 height 10
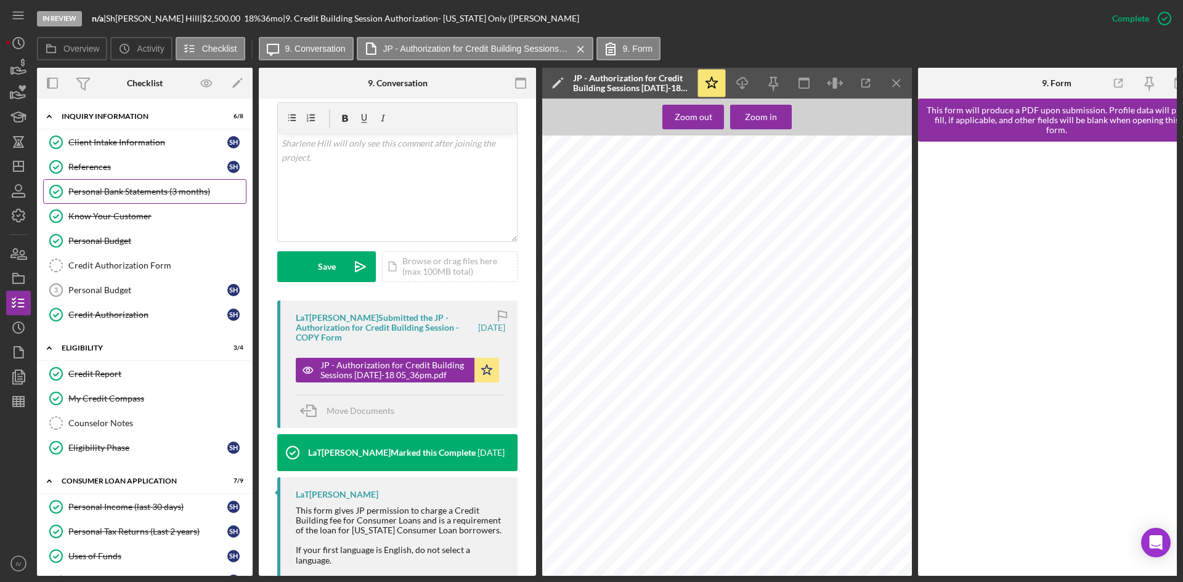
click at [162, 192] on div "Personal Bank Statements (3 months)" at bounding box center [156, 192] width 177 height 10
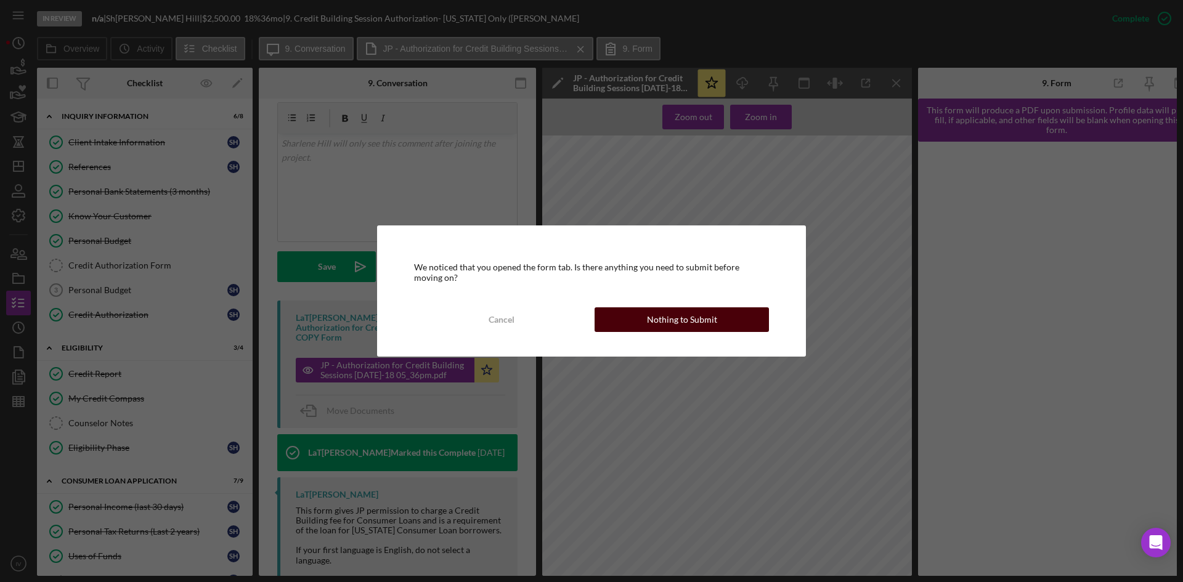
click at [632, 322] on button "Nothing to Submit" at bounding box center [681, 319] width 174 height 25
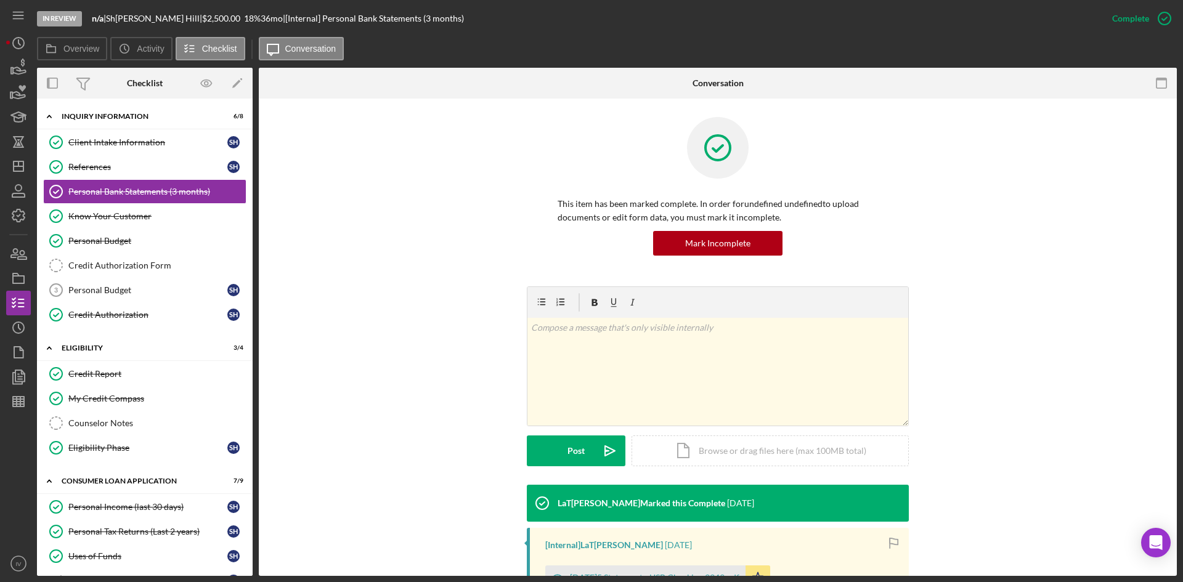
scroll to position [185, 0]
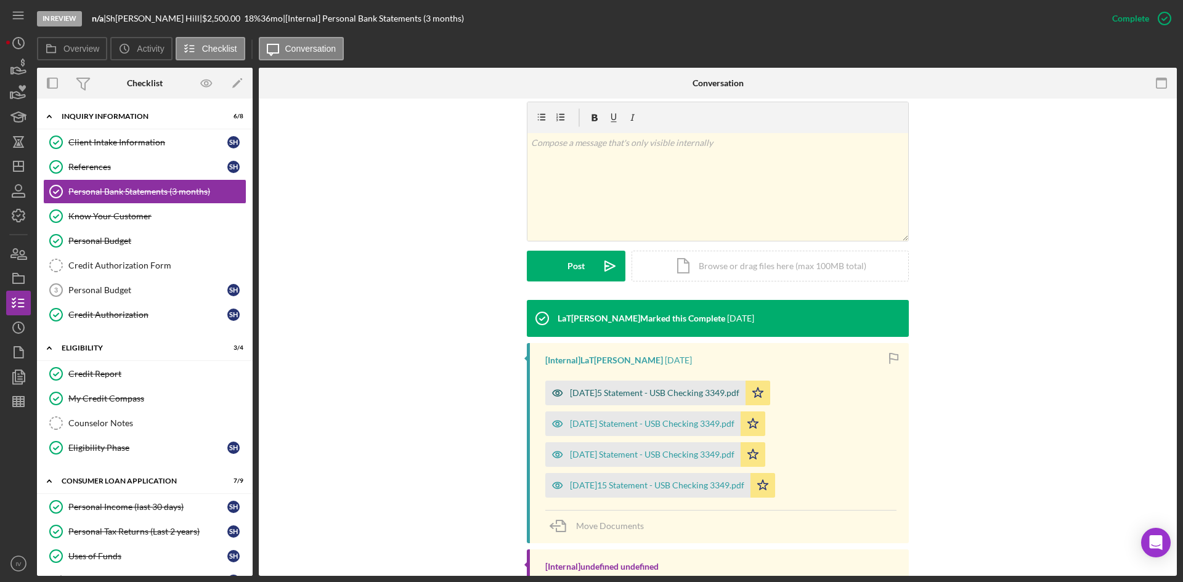
click at [659, 399] on div "2025-08-15 Statement - USB Checking 3349.pdf" at bounding box center [645, 393] width 200 height 25
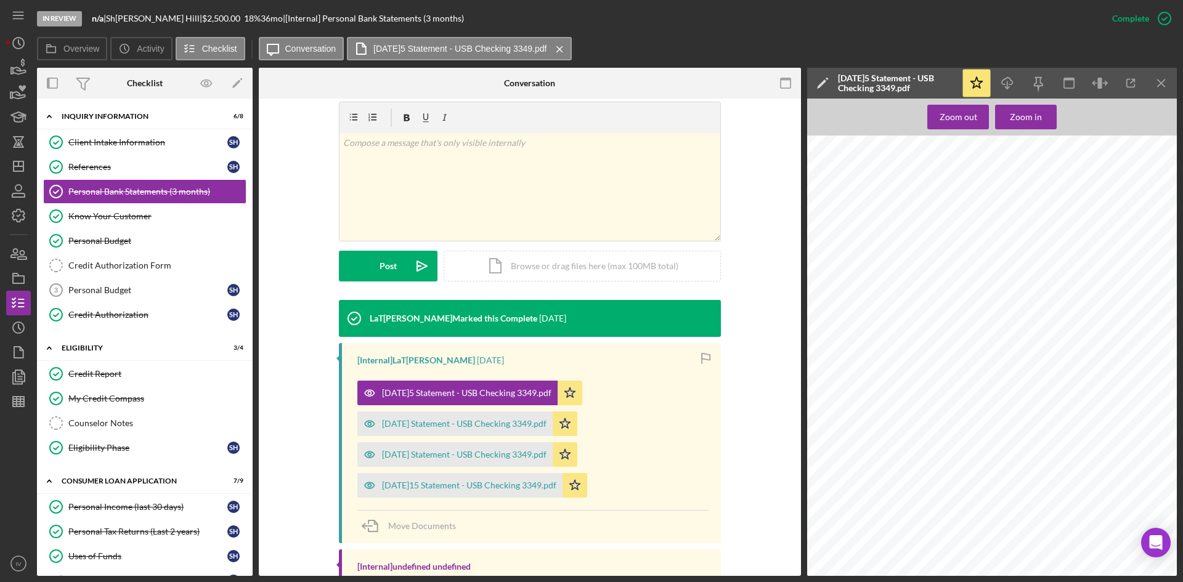
scroll to position [0, 0]
click at [489, 426] on div "2025-07-16 Statement - USB Checking 3349.pdf" at bounding box center [464, 424] width 164 height 10
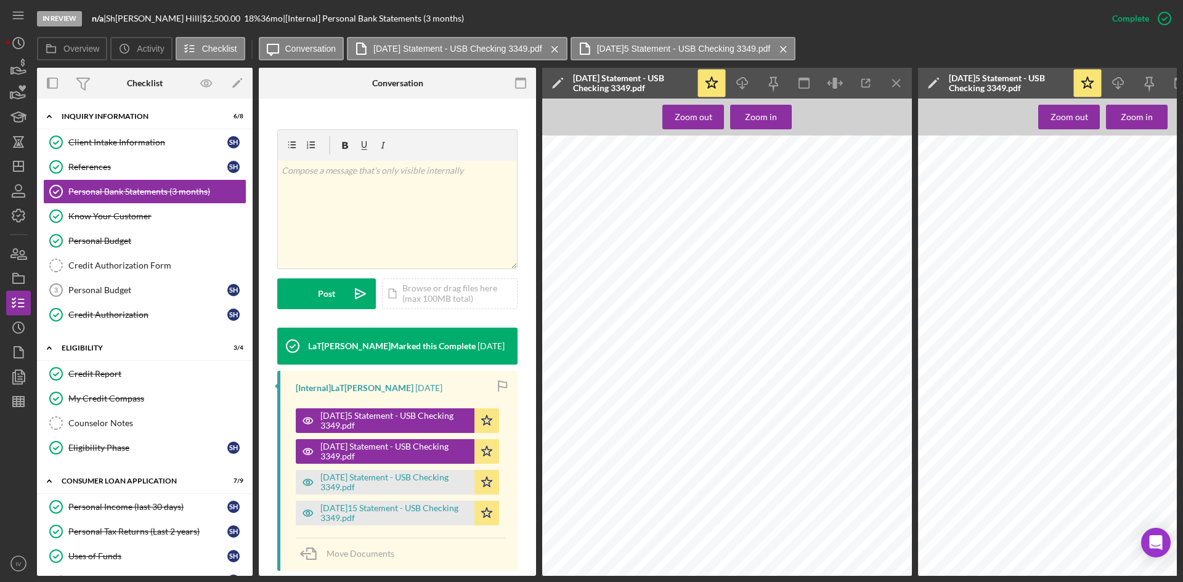
scroll to position [846, 0]
drag, startPoint x: 976, startPoint y: 577, endPoint x: 1034, endPoint y: 577, distance: 57.9
click at [1034, 577] on div "In Review n/a | Sharlene Hill | $2,500.00 18 % 36 mo | [Internal] Personal Bank…" at bounding box center [591, 291] width 1183 height 582
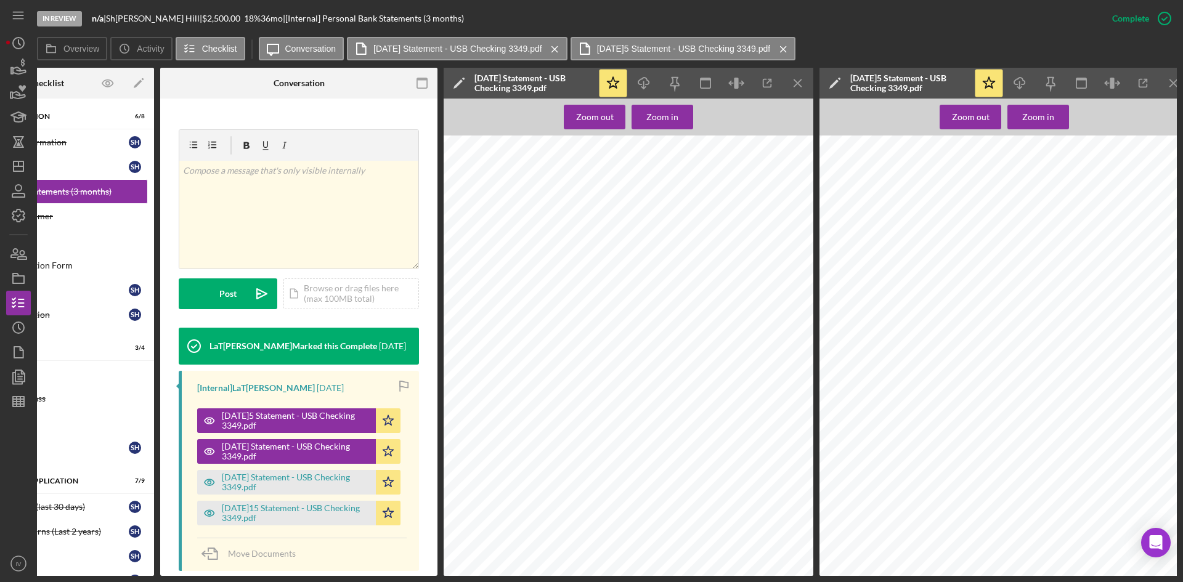
scroll to position [0, 17]
click at [267, 495] on div "2025-05-15 Statement - USB Checking 3349.pdf Icon/Star" at bounding box center [301, 510] width 209 height 31
click at [274, 474] on div "2025-06-16 Statement - USB Checking 3349.pdf" at bounding box center [296, 482] width 148 height 20
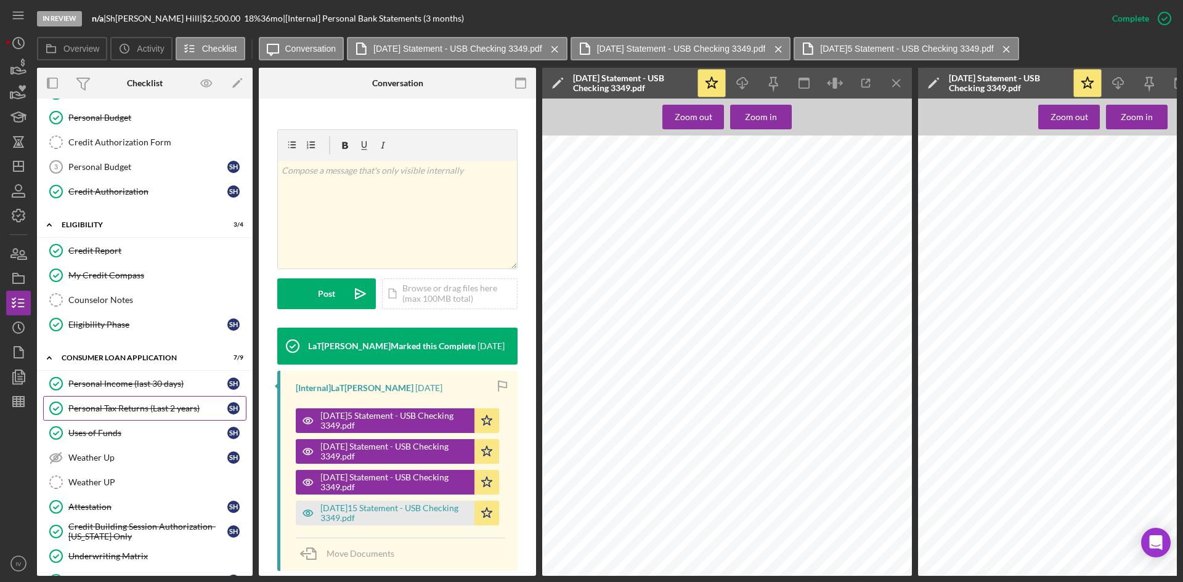
scroll to position [62, 0]
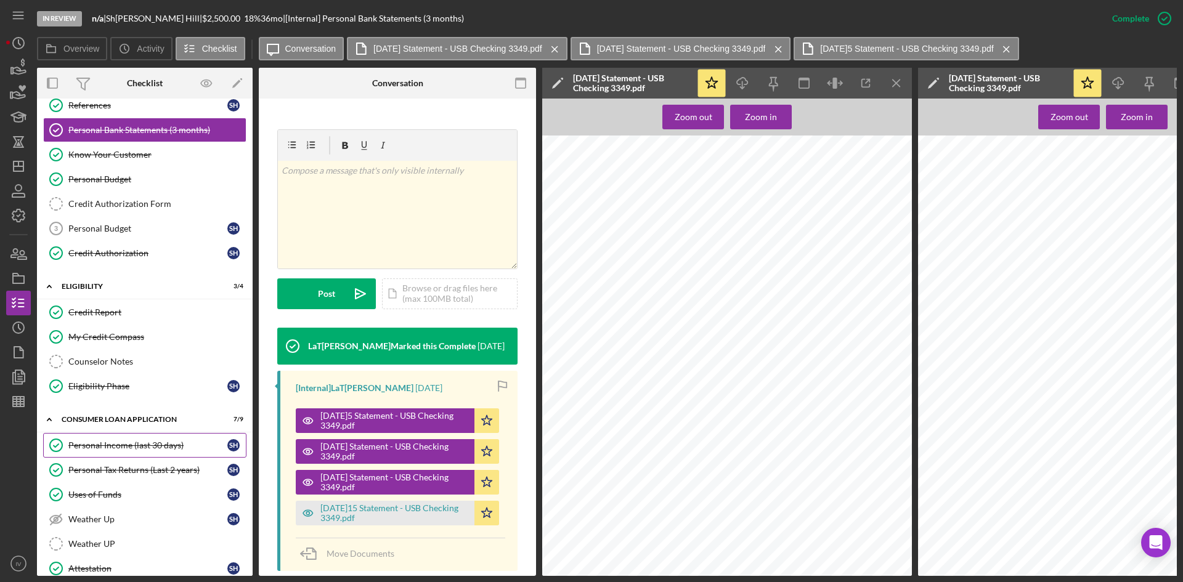
click at [114, 439] on link "Personal Income (last 30 days) Personal Income (last 30 days) S H" at bounding box center [144, 445] width 203 height 25
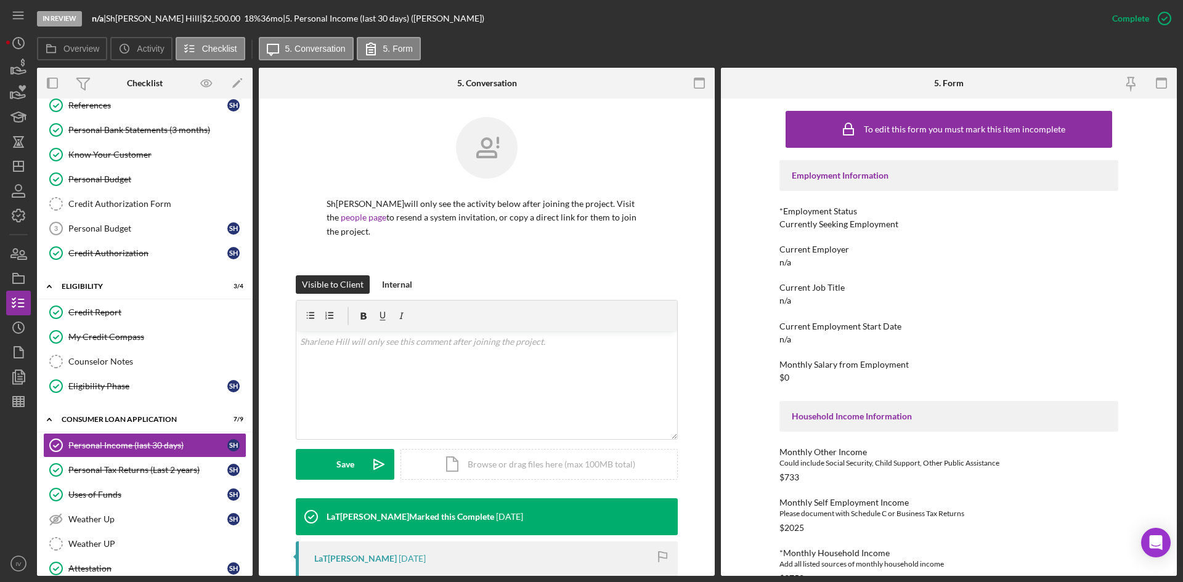
scroll to position [246, 0]
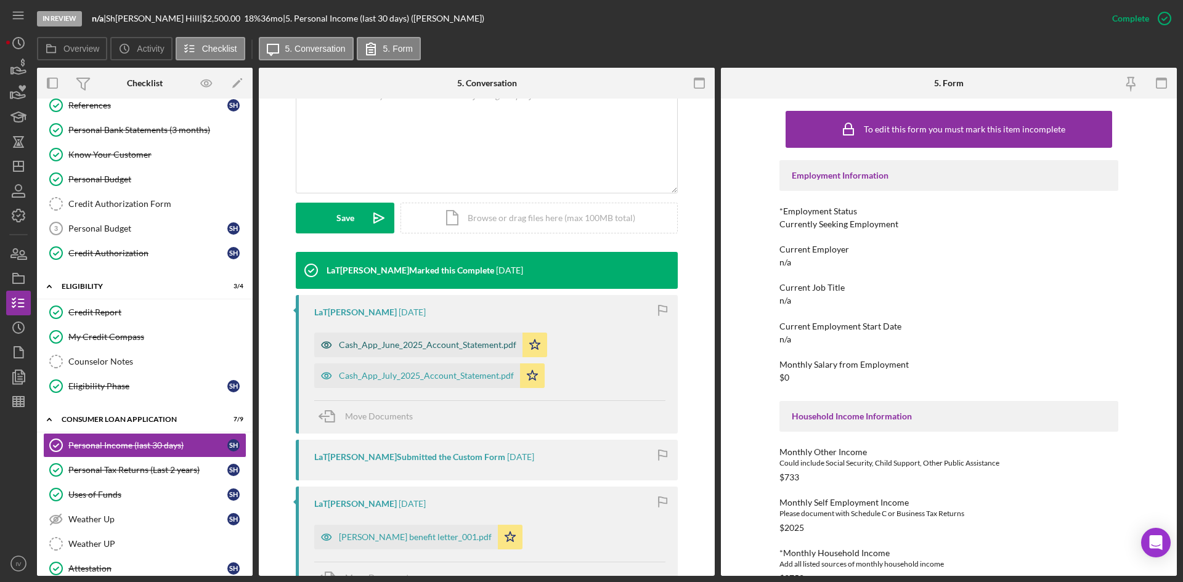
click at [432, 340] on div "Cash_App_June_2025_Account_Statement.pdf" at bounding box center [427, 345] width 177 height 10
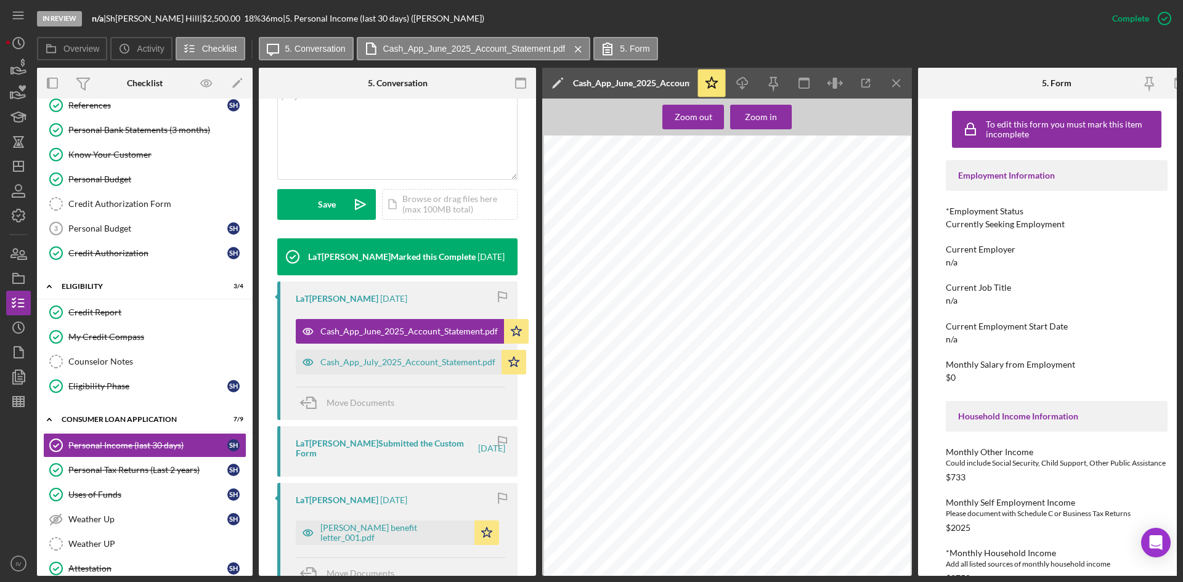
scroll to position [459, 0]
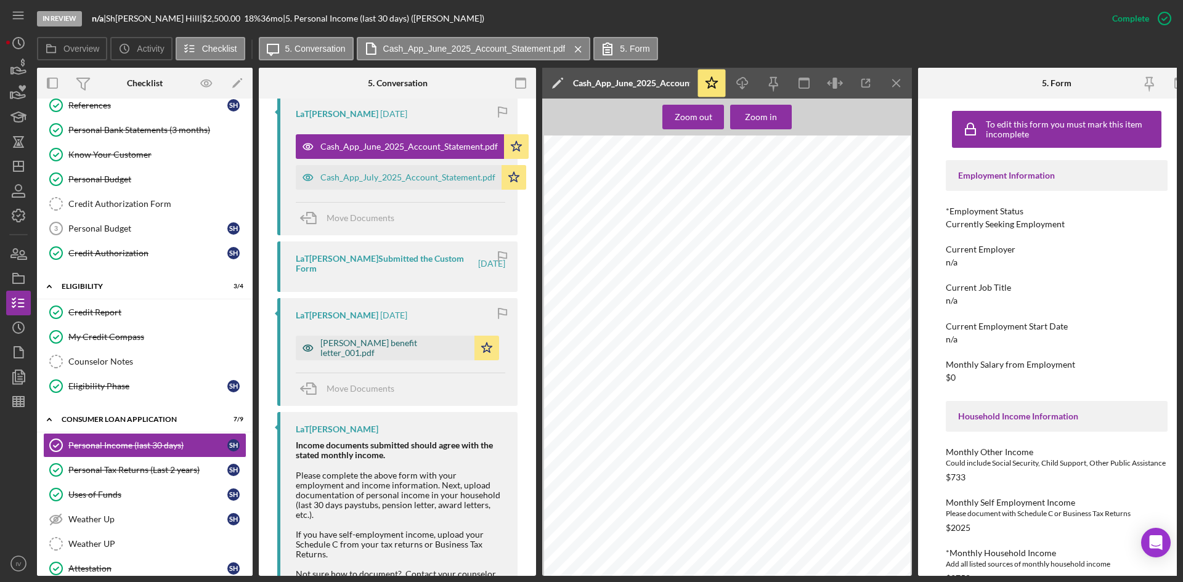
click at [382, 357] on div "Ms.SHill benefit letter_001.pdf" at bounding box center [385, 348] width 179 height 25
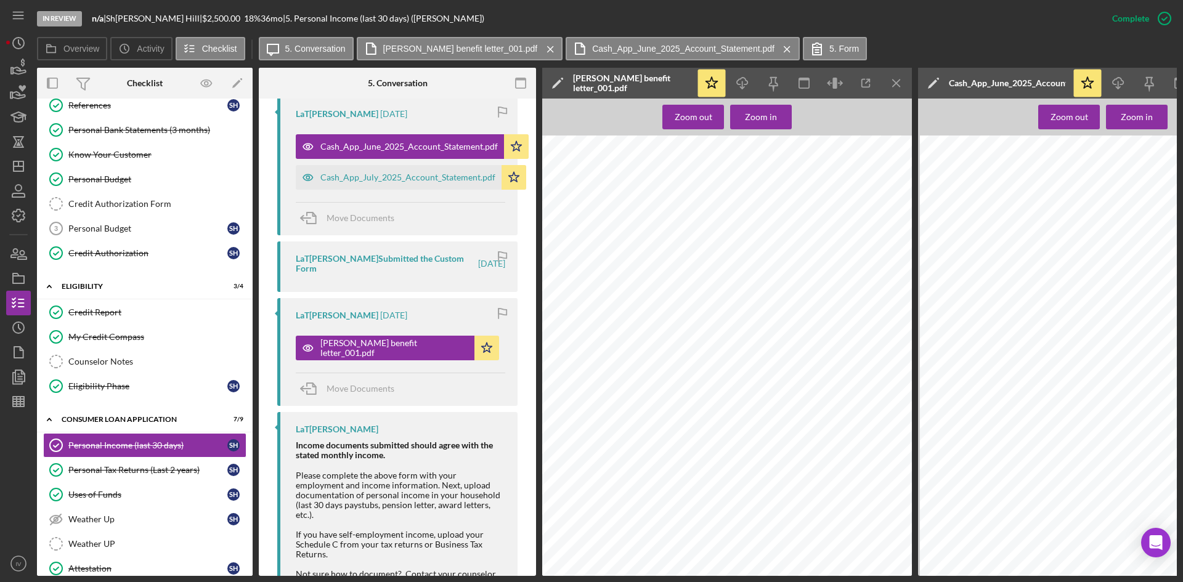
scroll to position [0, 0]
click at [397, 182] on div "Cash_App_July_2025_Account_Statement.pdf" at bounding box center [399, 177] width 206 height 25
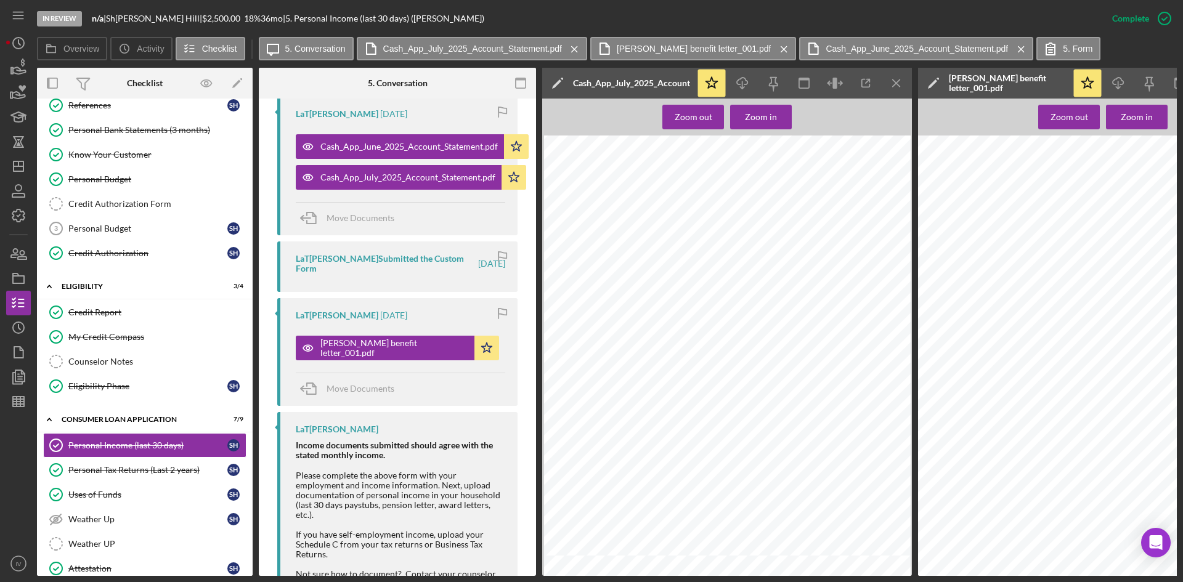
scroll to position [862, 0]
drag, startPoint x: 79, startPoint y: 282, endPoint x: 120, endPoint y: 318, distance: 54.5
click at [79, 282] on div "Icon/Expander Eligibility 3 / 4" at bounding box center [145, 286] width 216 height 25
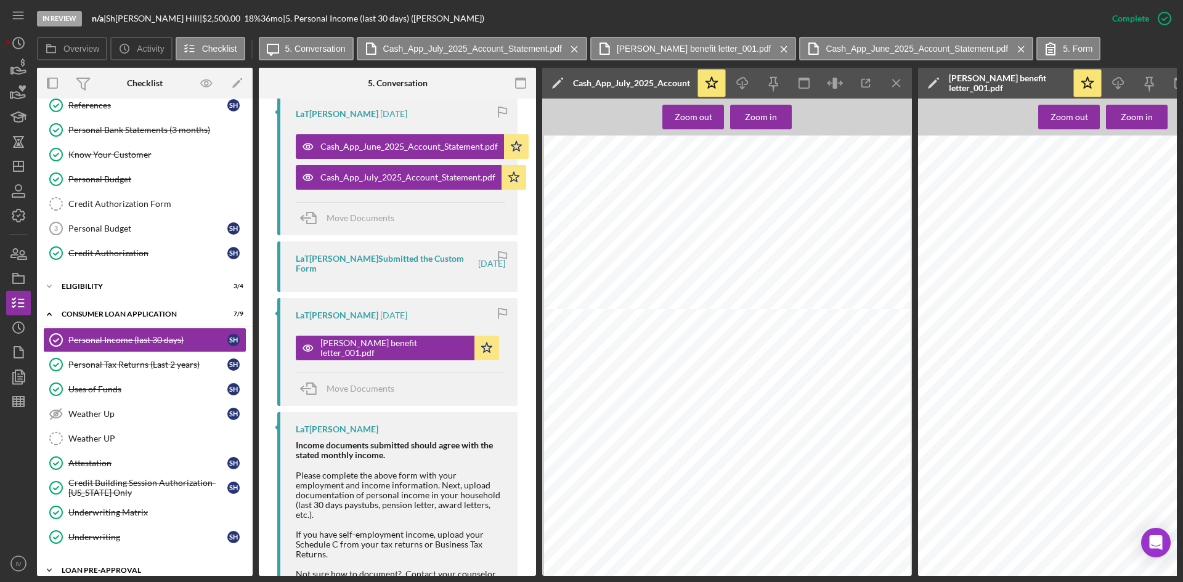
drag, startPoint x: 70, startPoint y: 315, endPoint x: 107, endPoint y: 345, distance: 48.2
click at [70, 315] on div "Consumer Loan Application" at bounding box center [137, 313] width 151 height 7
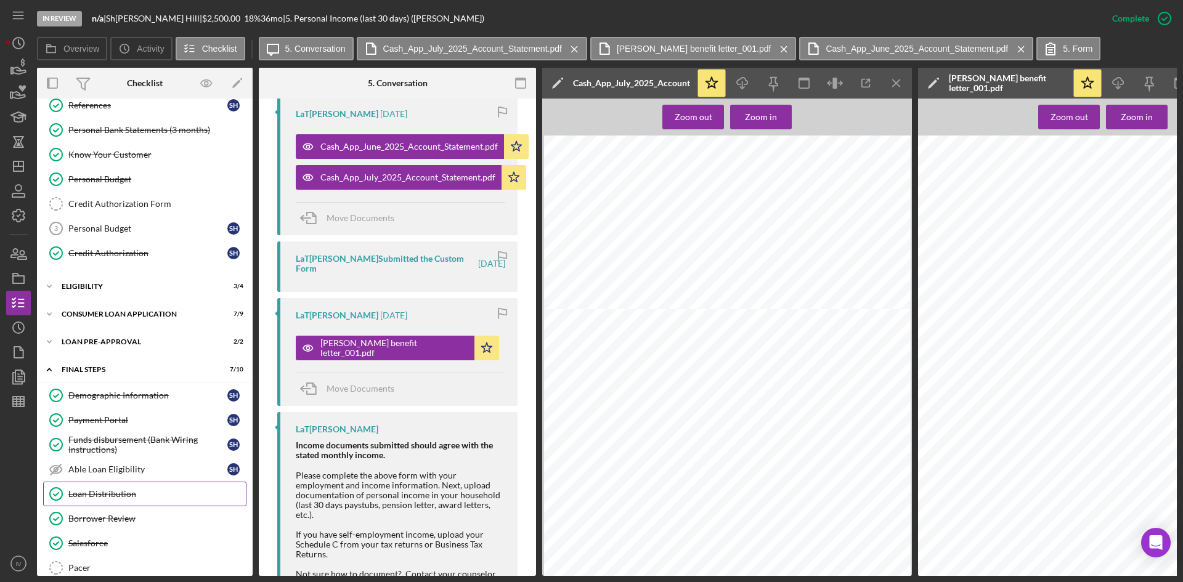
scroll to position [159, 0]
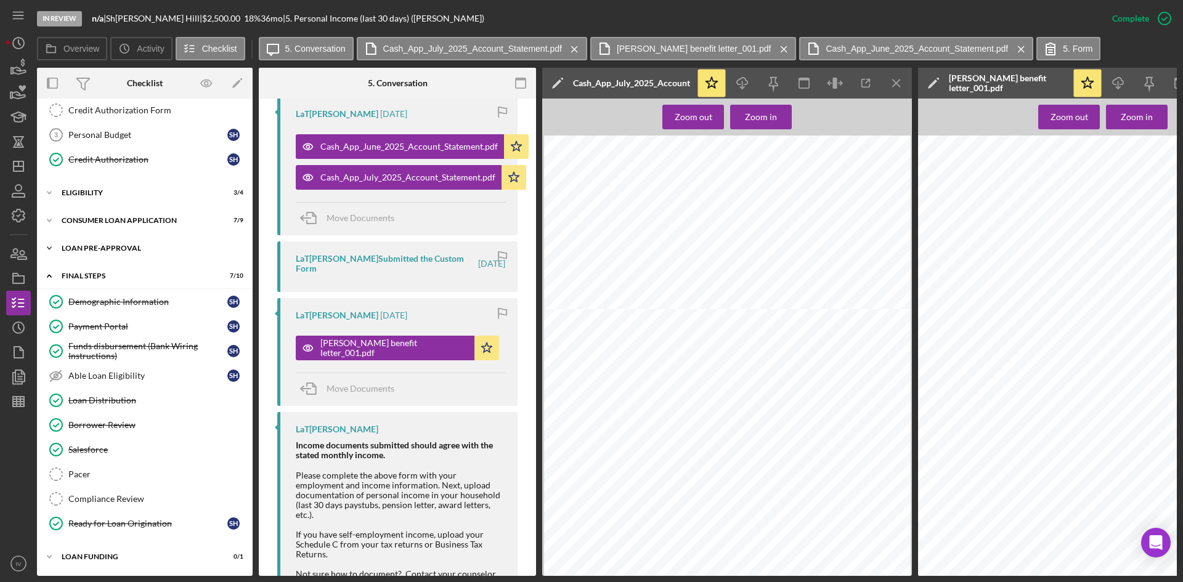
click at [134, 246] on div "Loan Pre-Approval" at bounding box center [150, 248] width 176 height 7
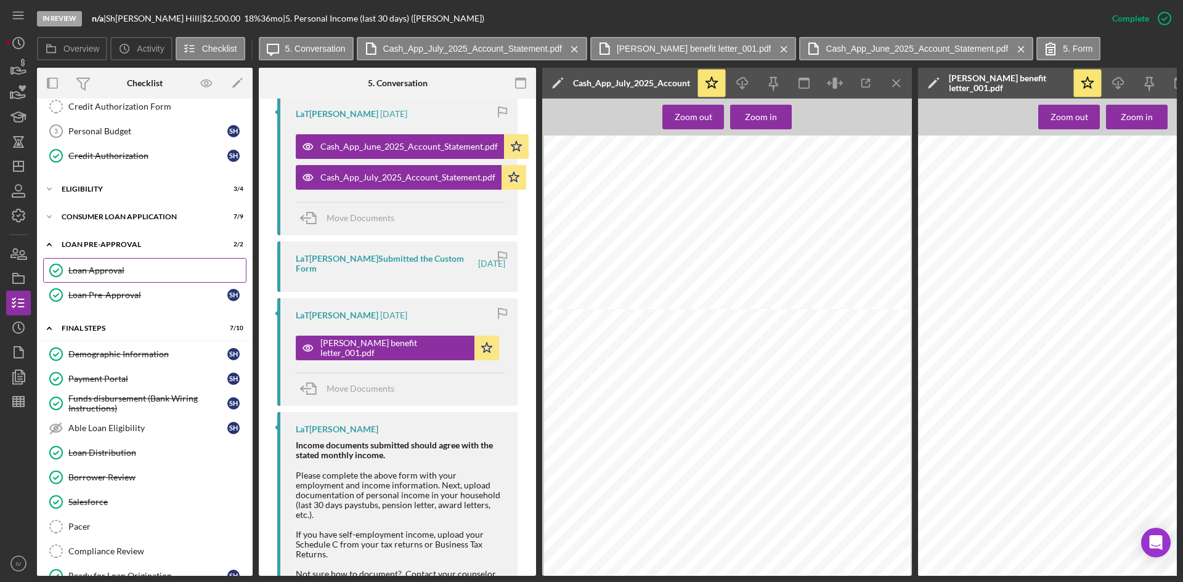
click at [134, 267] on div "Loan Approval" at bounding box center [156, 270] width 177 height 10
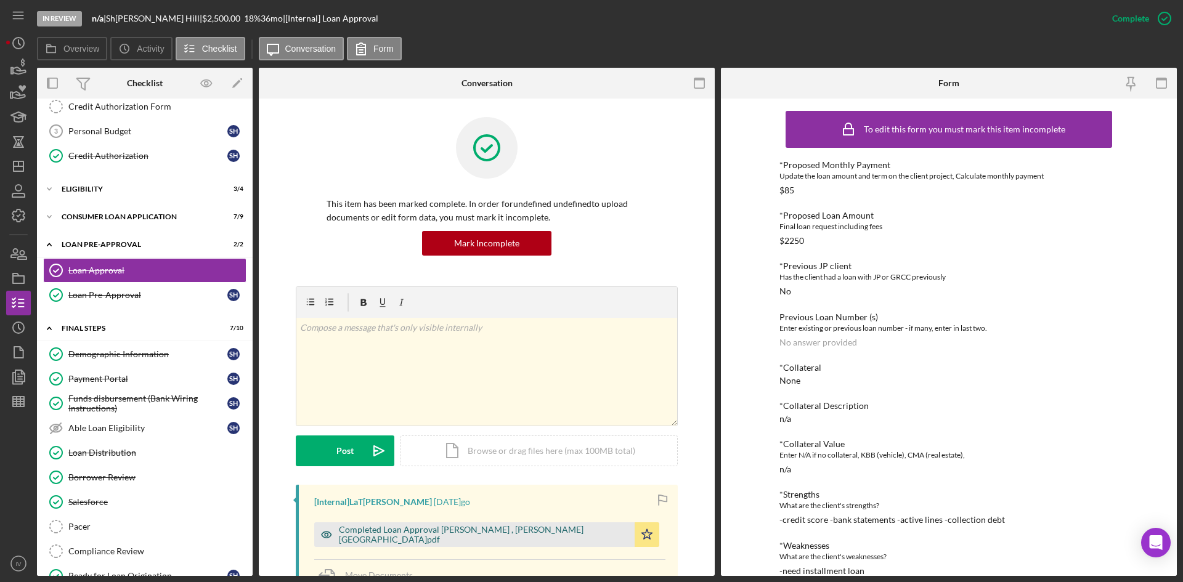
scroll to position [185, 0]
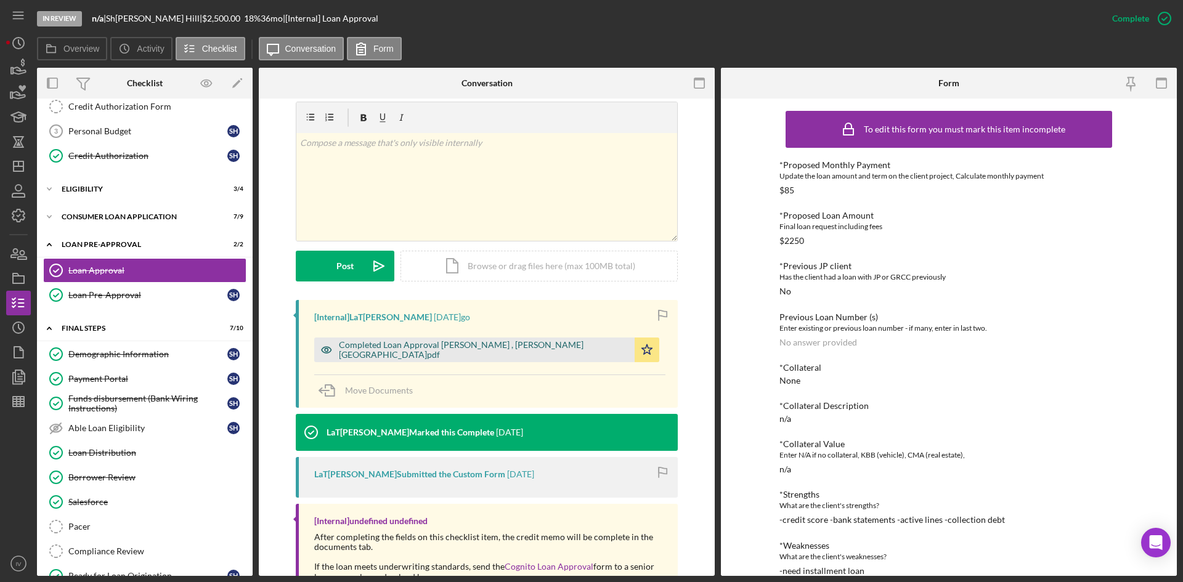
click at [460, 360] on div "Completed Loan Approval Gandy, LaTrisha , Sharlene Hill.pdf" at bounding box center [474, 350] width 320 height 25
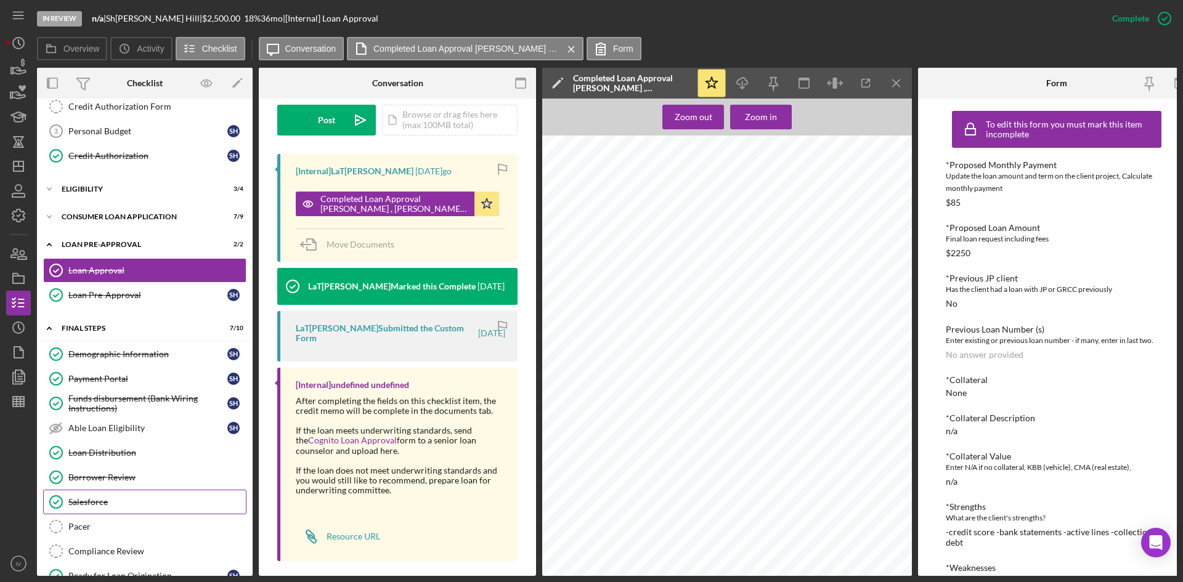
scroll to position [215, 0]
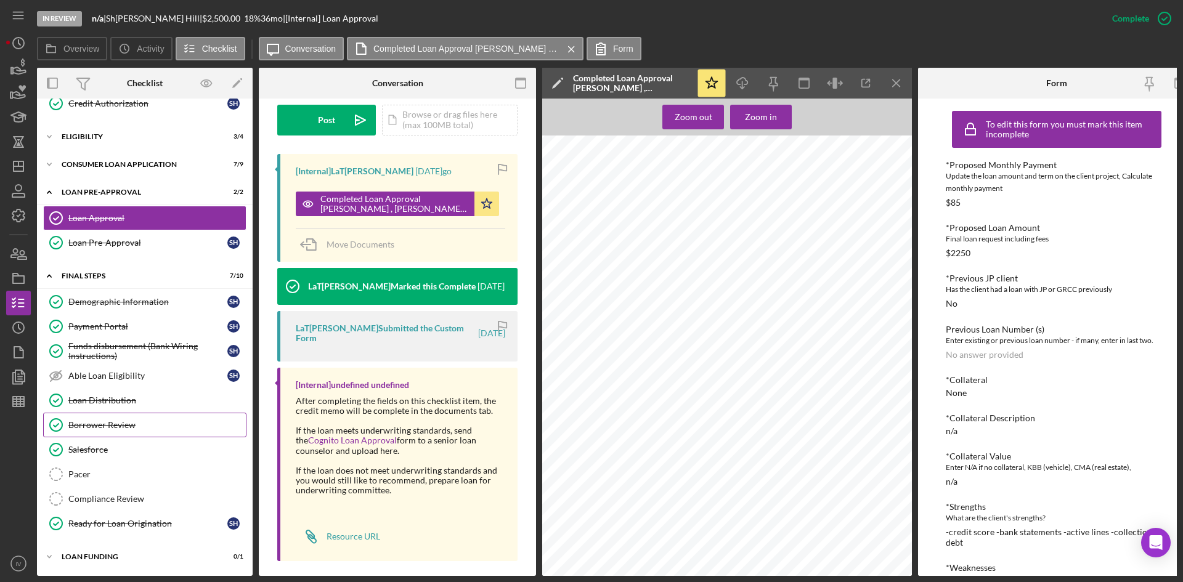
click at [128, 426] on div "Borrower Review" at bounding box center [156, 425] width 177 height 10
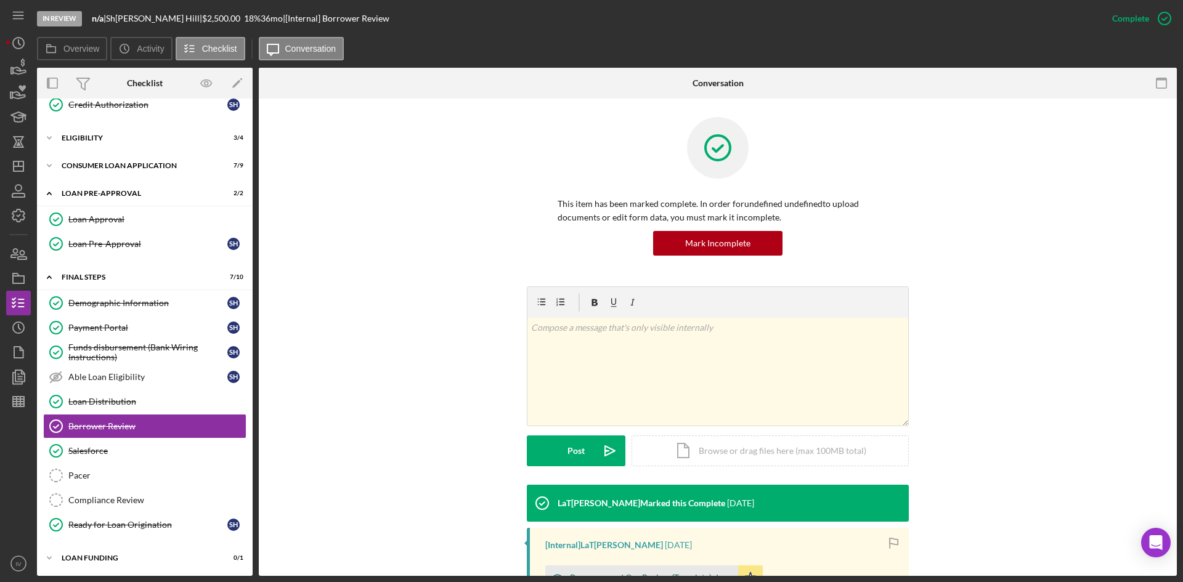
scroll to position [175, 0]
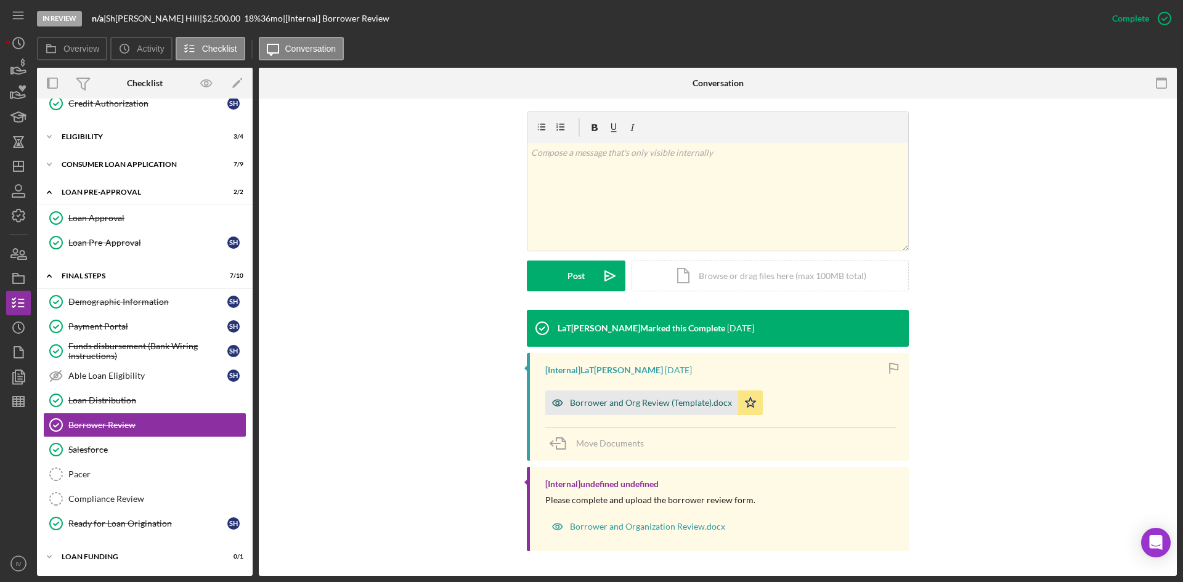
click at [638, 405] on div "Borrower and Org Review (Template).docx" at bounding box center [651, 403] width 162 height 10
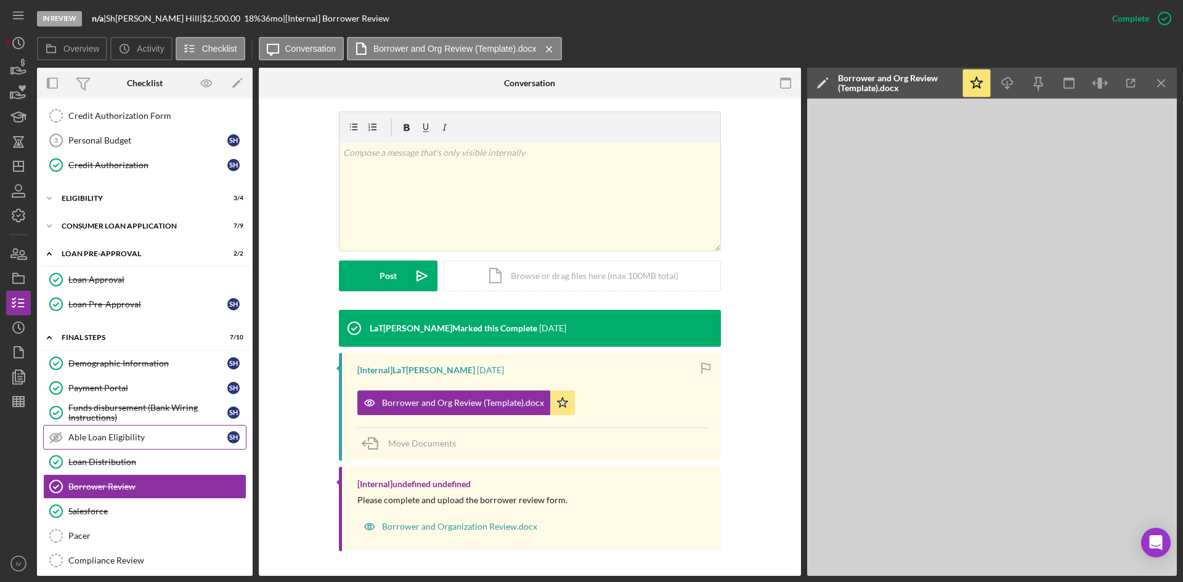
scroll to position [211, 0]
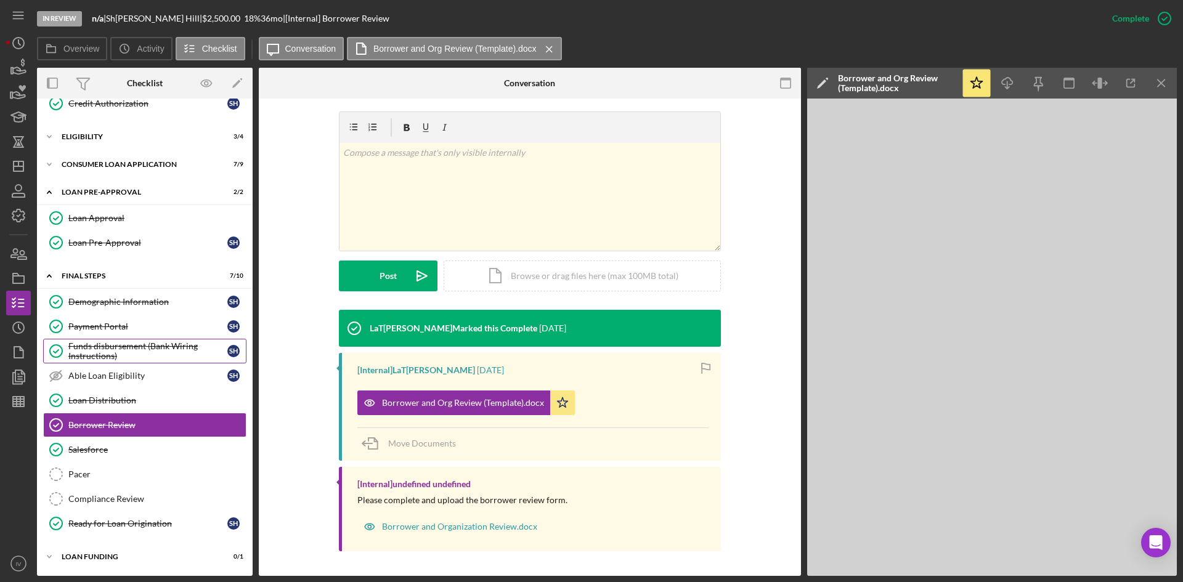
drag, startPoint x: 148, startPoint y: 357, endPoint x: 168, endPoint y: 343, distance: 24.8
click at [148, 357] on div "Funds disbursement (Bank Wiring Instructions)" at bounding box center [147, 351] width 159 height 20
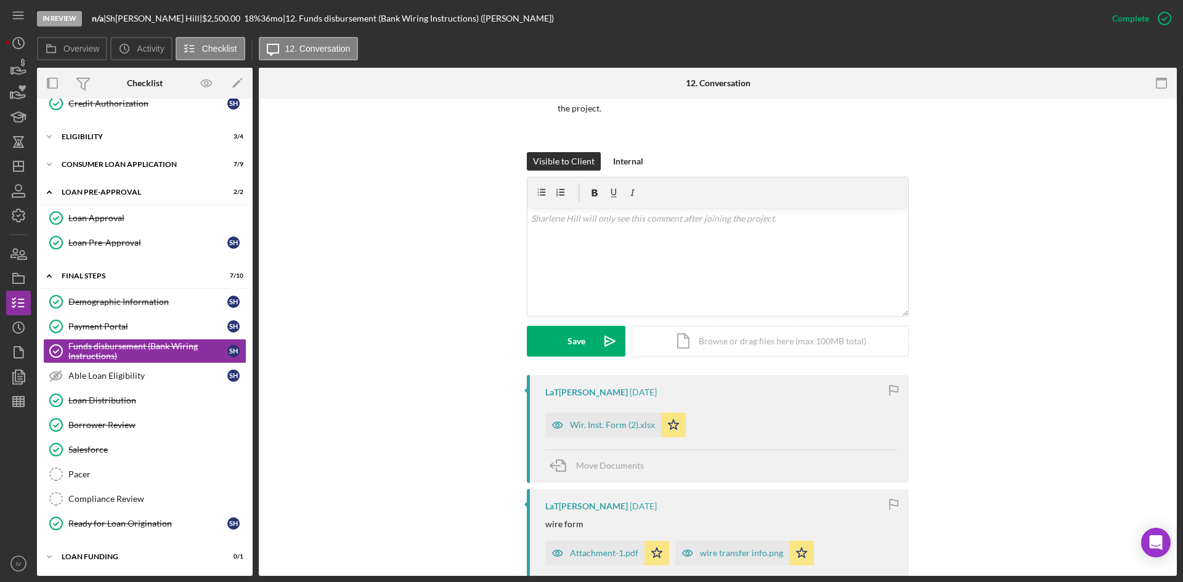
scroll to position [185, 0]
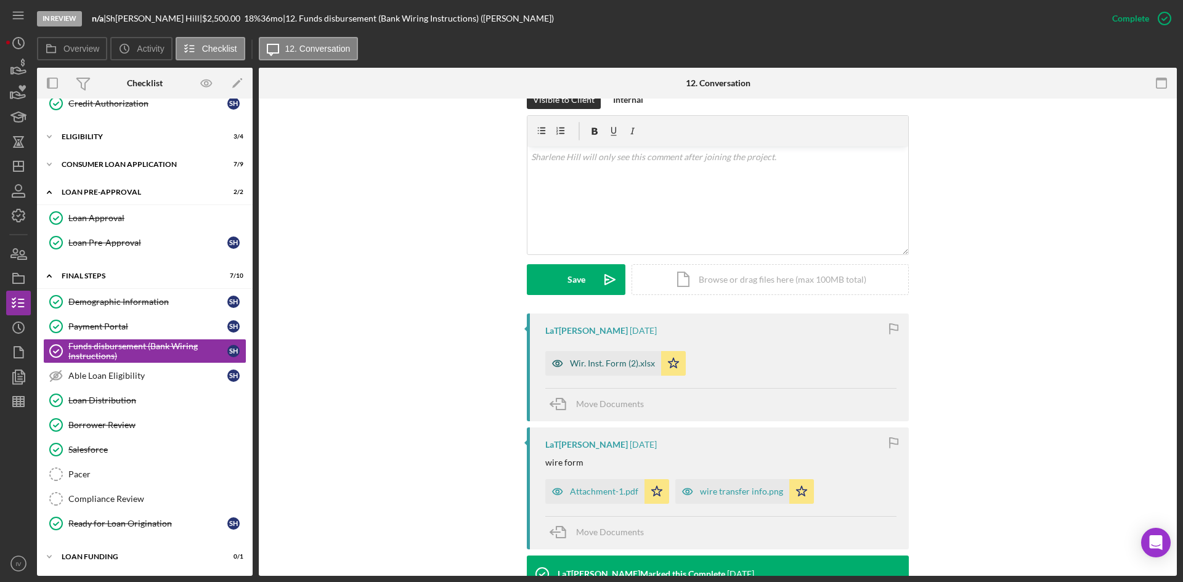
click at [607, 359] on div "Wir. Inst. Form (2).xlsx" at bounding box center [612, 364] width 85 height 10
